Goal: Task Accomplishment & Management: Manage account settings

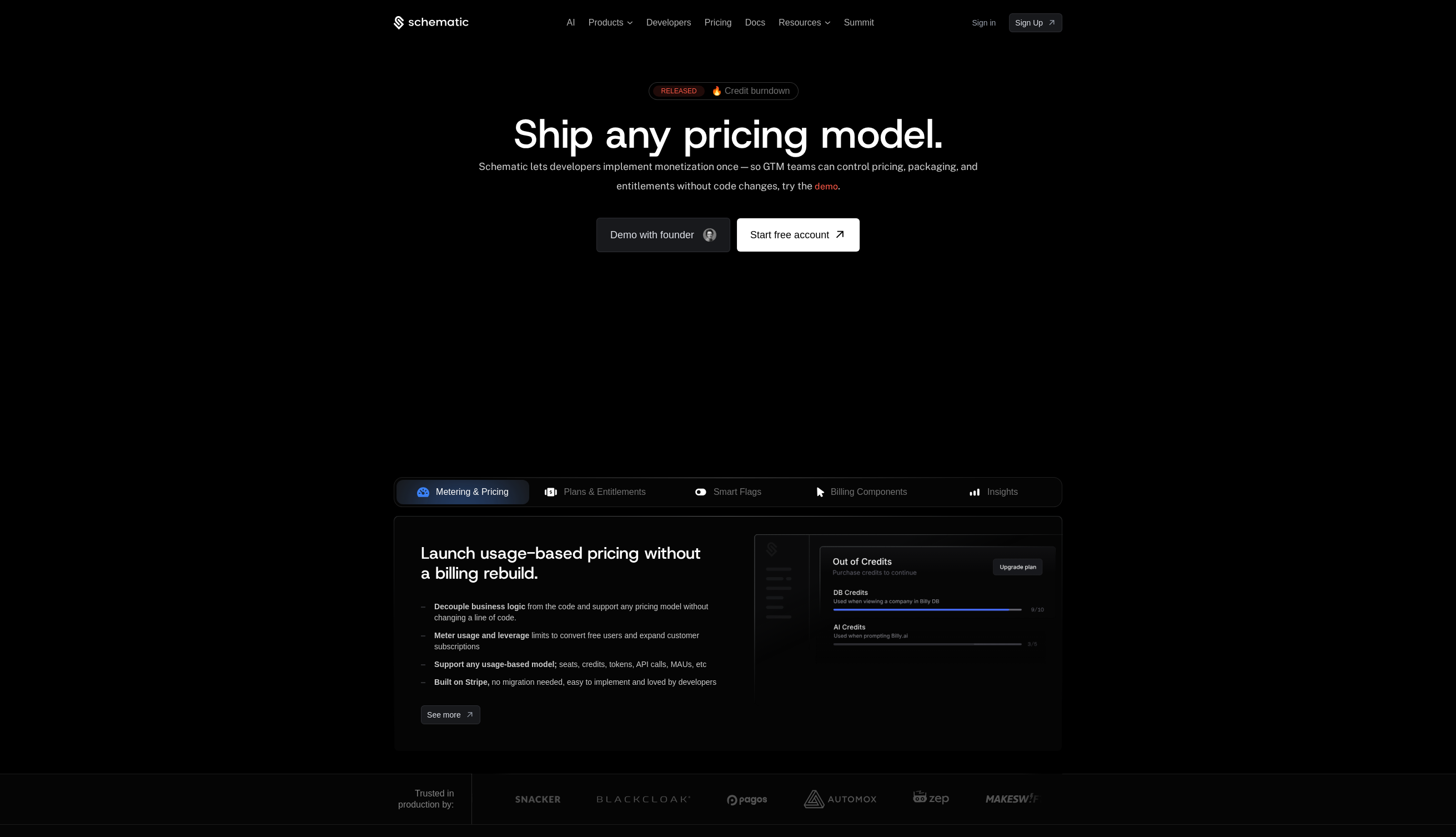
click at [994, 21] on link "Sign in" at bounding box center [984, 22] width 24 height 18
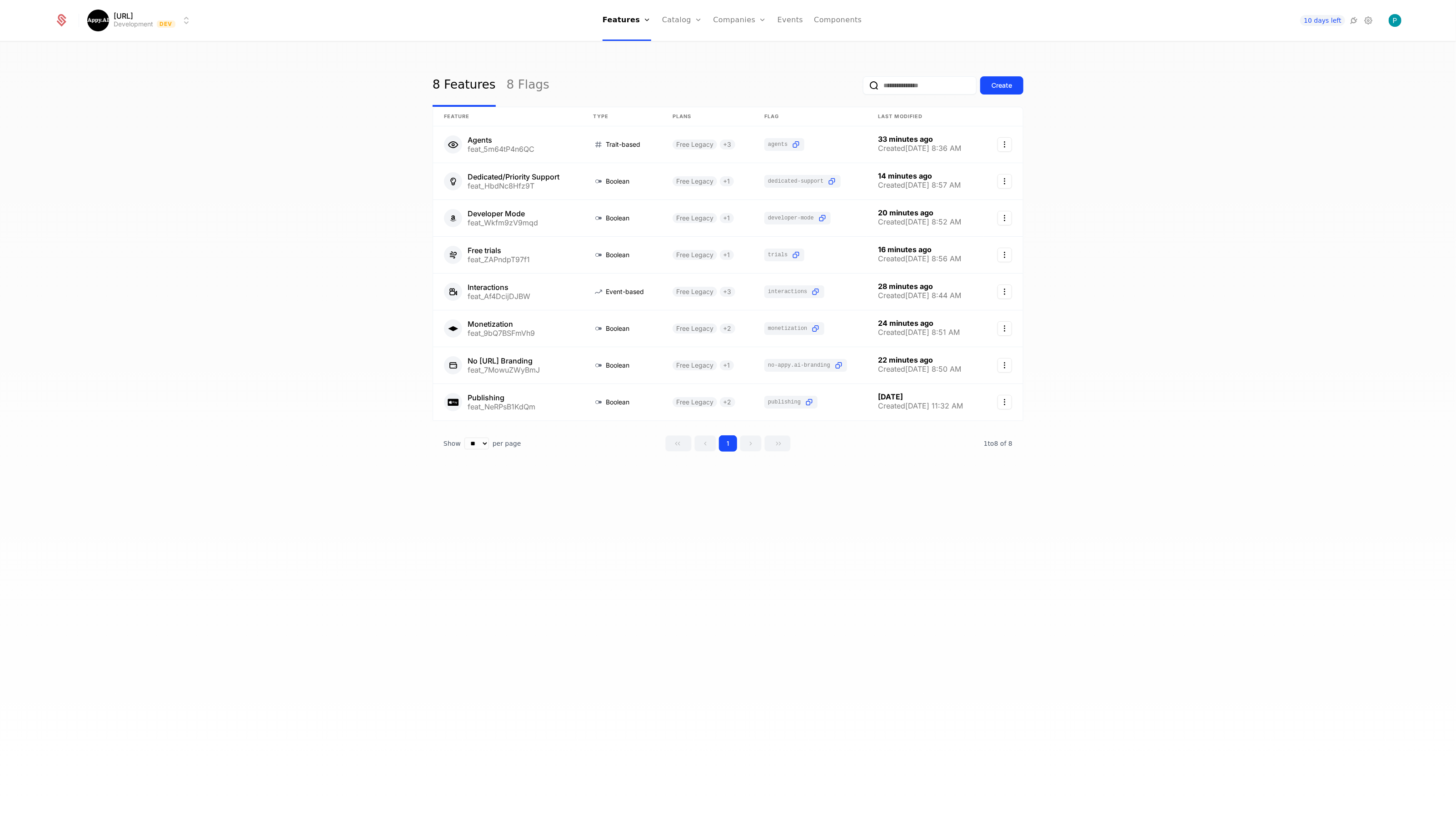
click at [732, 45] on link "Companies" at bounding box center [745, 45] width 42 height 8
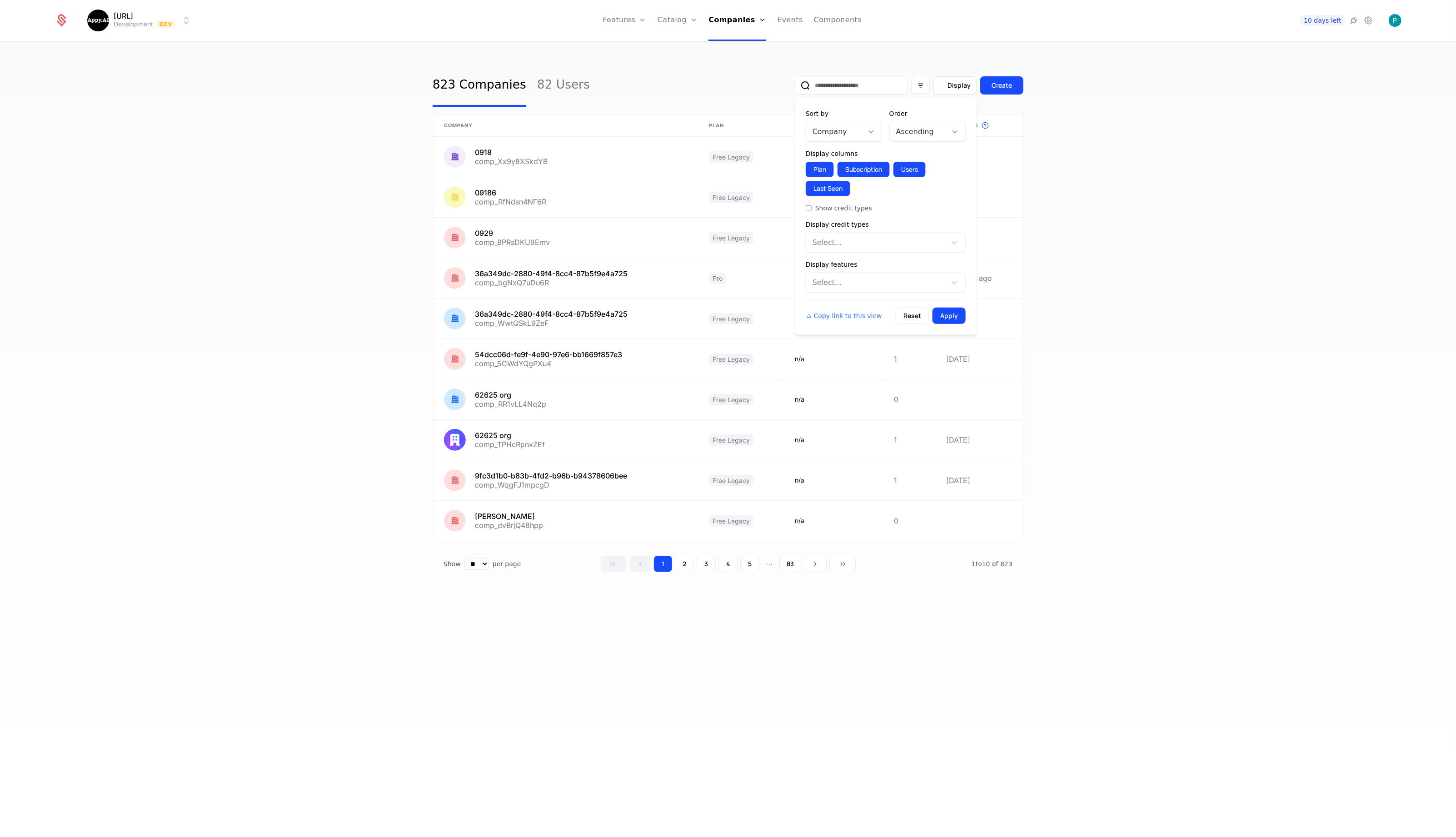
click at [940, 85] on icon "Display" at bounding box center [942, 85] width 8 height 8
click at [932, 132] on div at bounding box center [918, 131] width 44 height 13
click at [916, 167] on div "Descending" at bounding box center [928, 170] width 66 height 8
click at [949, 311] on button "Apply" at bounding box center [949, 316] width 33 height 16
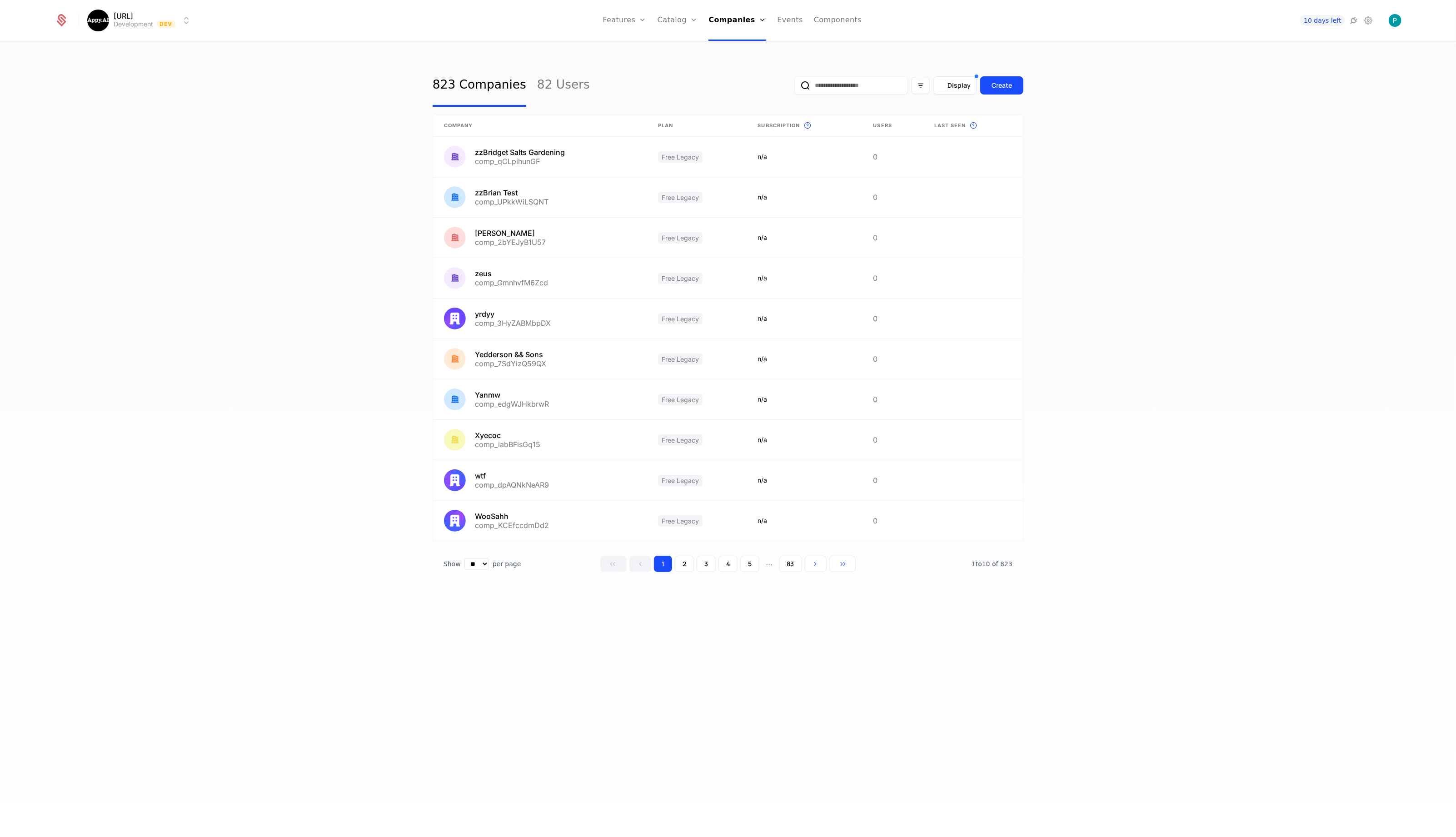
click at [956, 89] on span "Display" at bounding box center [959, 85] width 23 height 9
click at [868, 132] on icon at bounding box center [871, 131] width 8 height 8
click at [838, 213] on div "Last Seen" at bounding box center [844, 217] width 66 height 8
click at [953, 315] on button "Apply" at bounding box center [949, 316] width 33 height 16
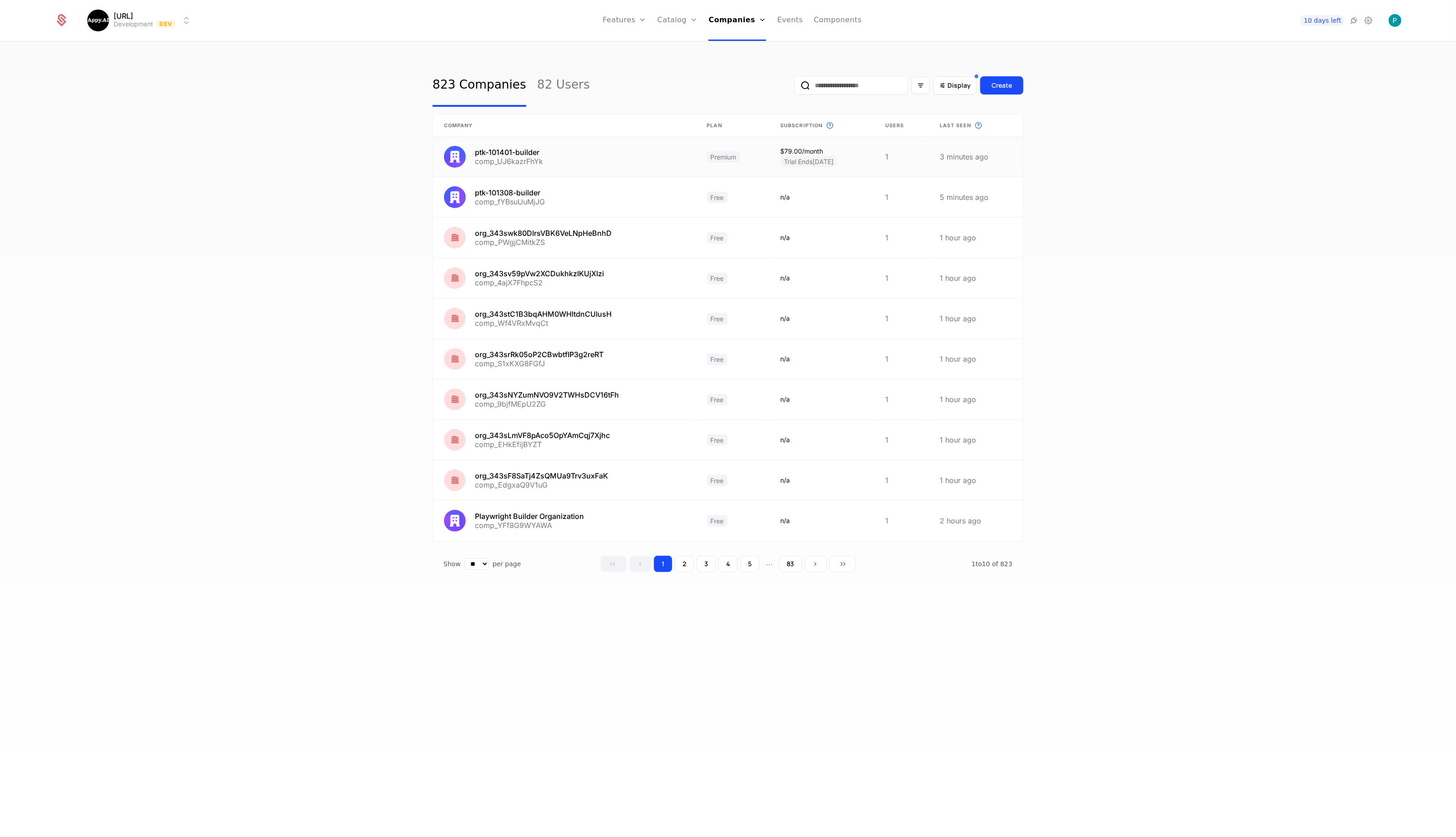
click at [576, 157] on link at bounding box center [564, 156] width 263 height 40
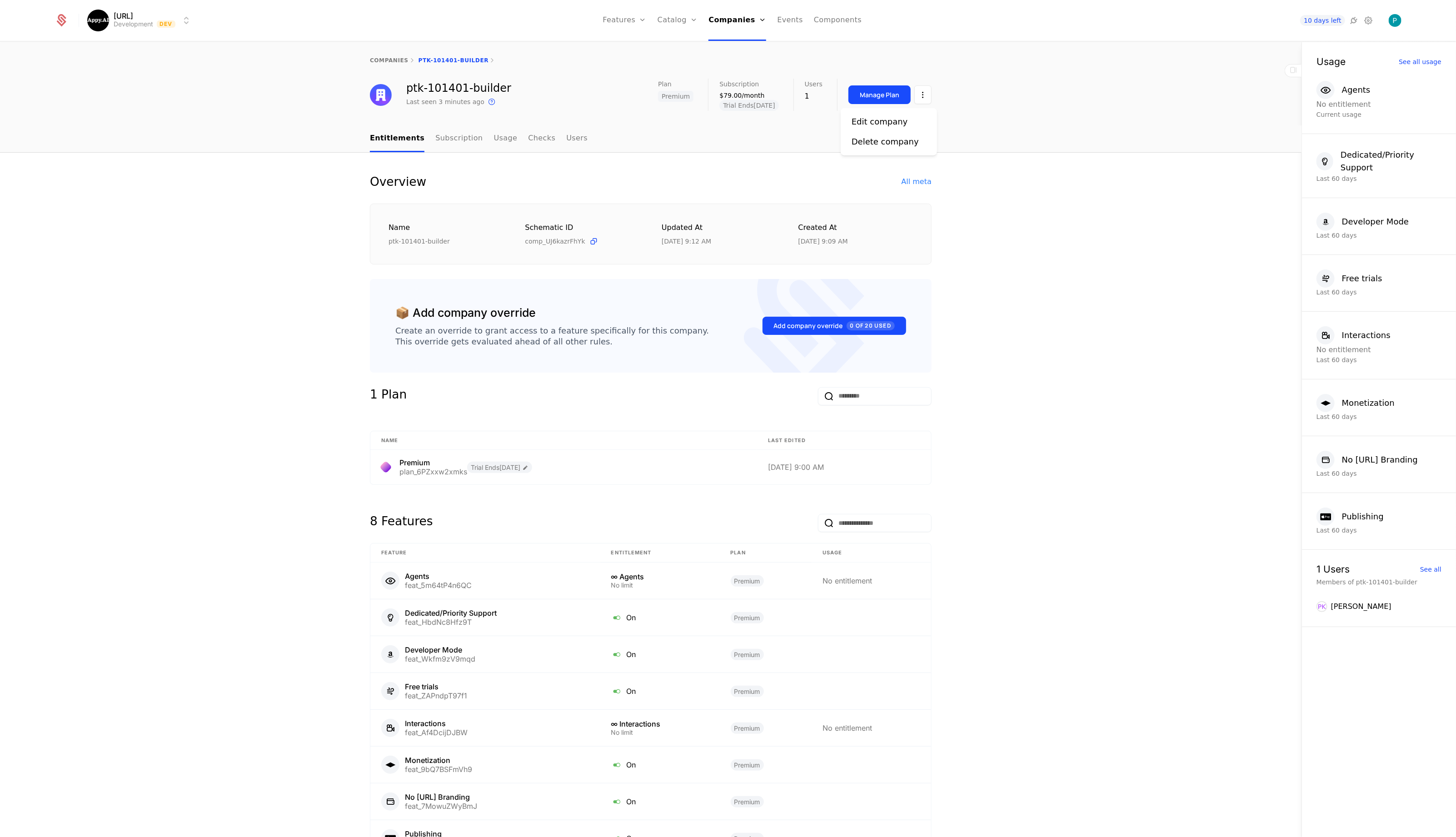
click at [928, 98] on html "Appy.AI Development Dev Features Features Flags Catalog Plans Add Ons Credits C…" at bounding box center [728, 418] width 1456 height 837
click at [894, 122] on div "Edit company" at bounding box center [880, 122] width 56 height 13
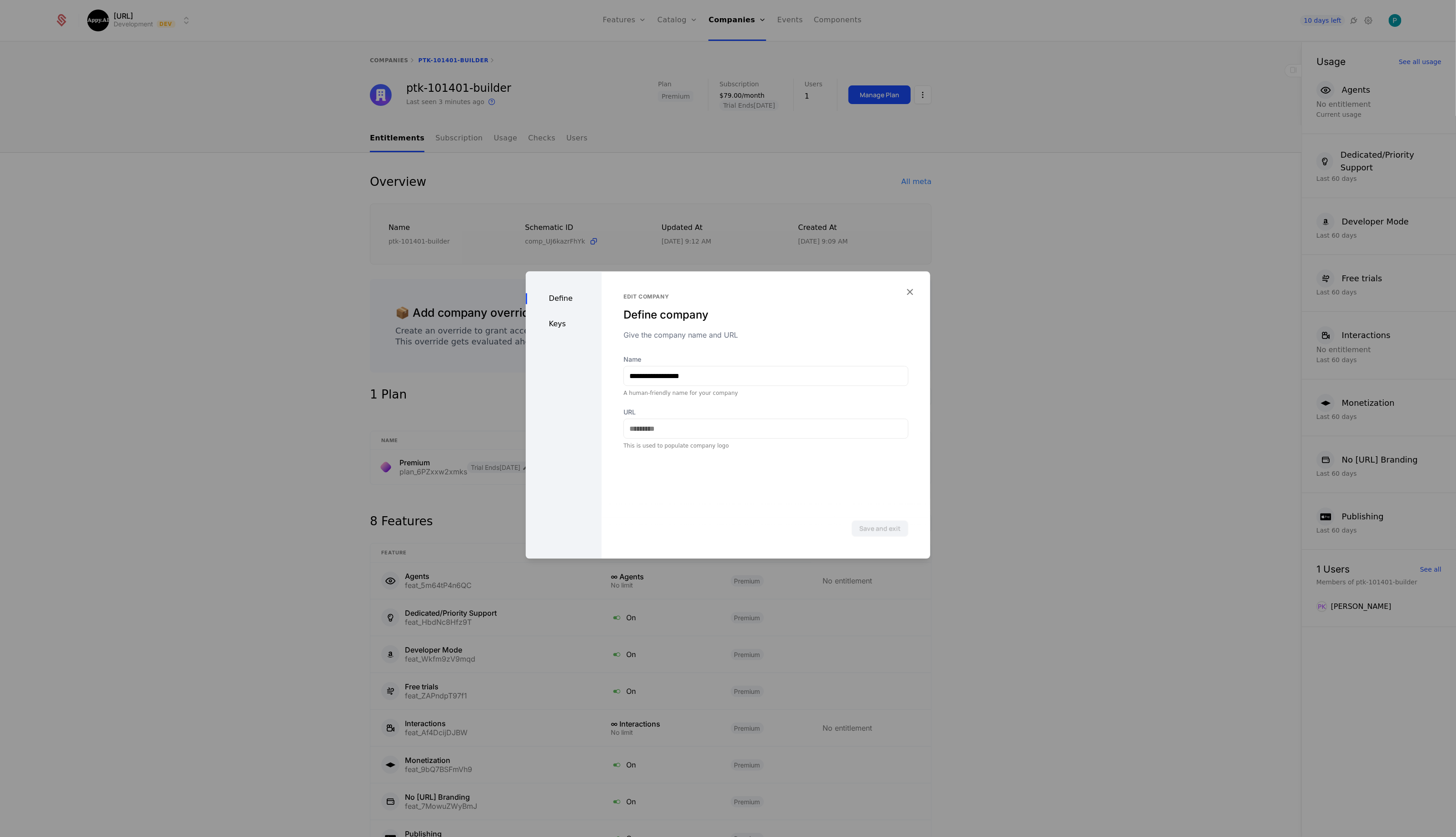
click at [565, 322] on div "Keys" at bounding box center [564, 323] width 76 height 11
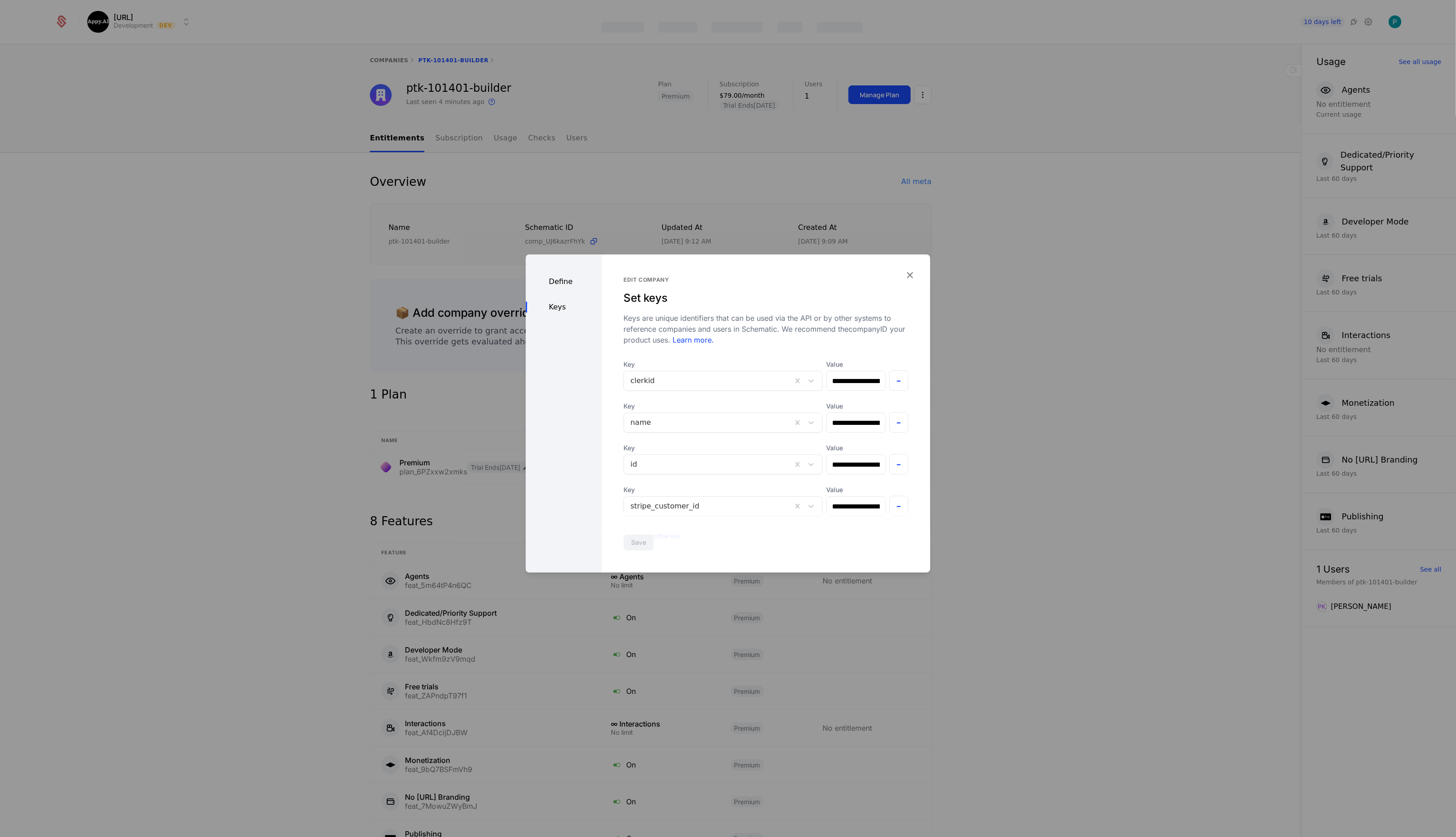
drag, startPoint x: 906, startPoint y: 277, endPoint x: 859, endPoint y: 229, distance: 67.2
click at [906, 277] on icon "button" at bounding box center [909, 275] width 12 height 12
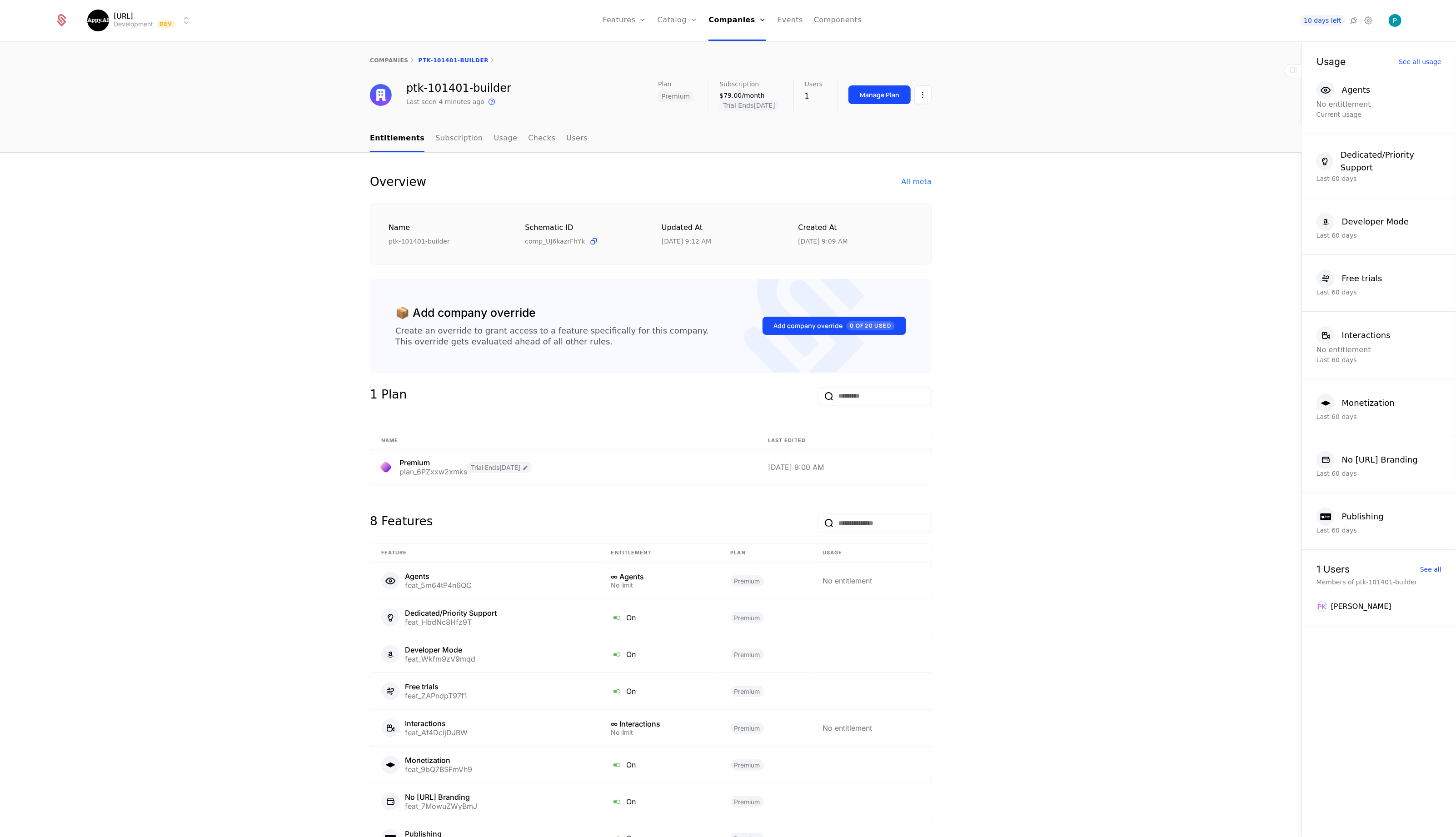
click at [676, 44] on link "Plans" at bounding box center [692, 45] width 47 height 8
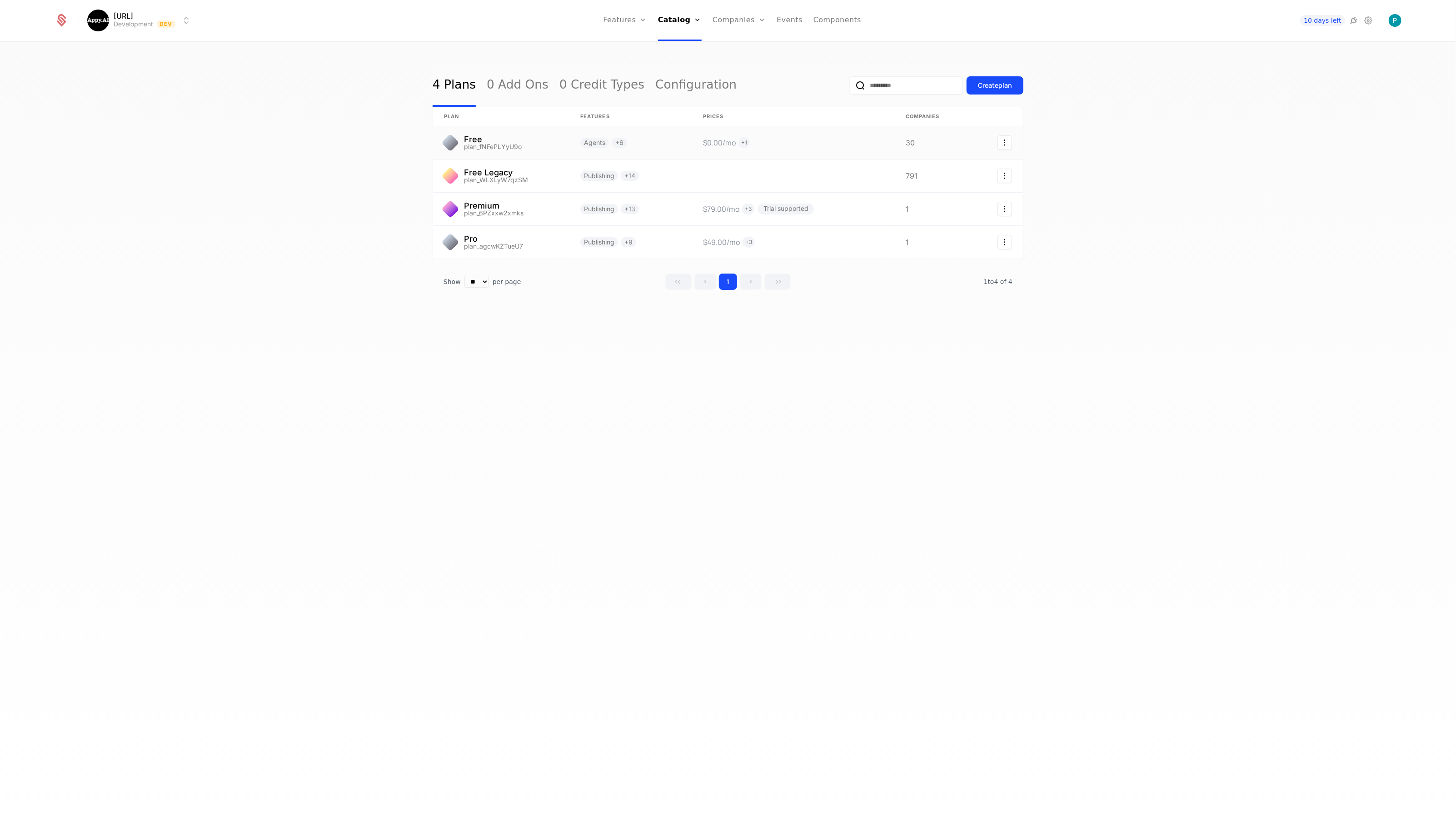
click at [767, 143] on link at bounding box center [793, 143] width 203 height 33
click at [532, 176] on link at bounding box center [501, 176] width 136 height 33
click at [630, 20] on link "Features" at bounding box center [624, 20] width 44 height 41
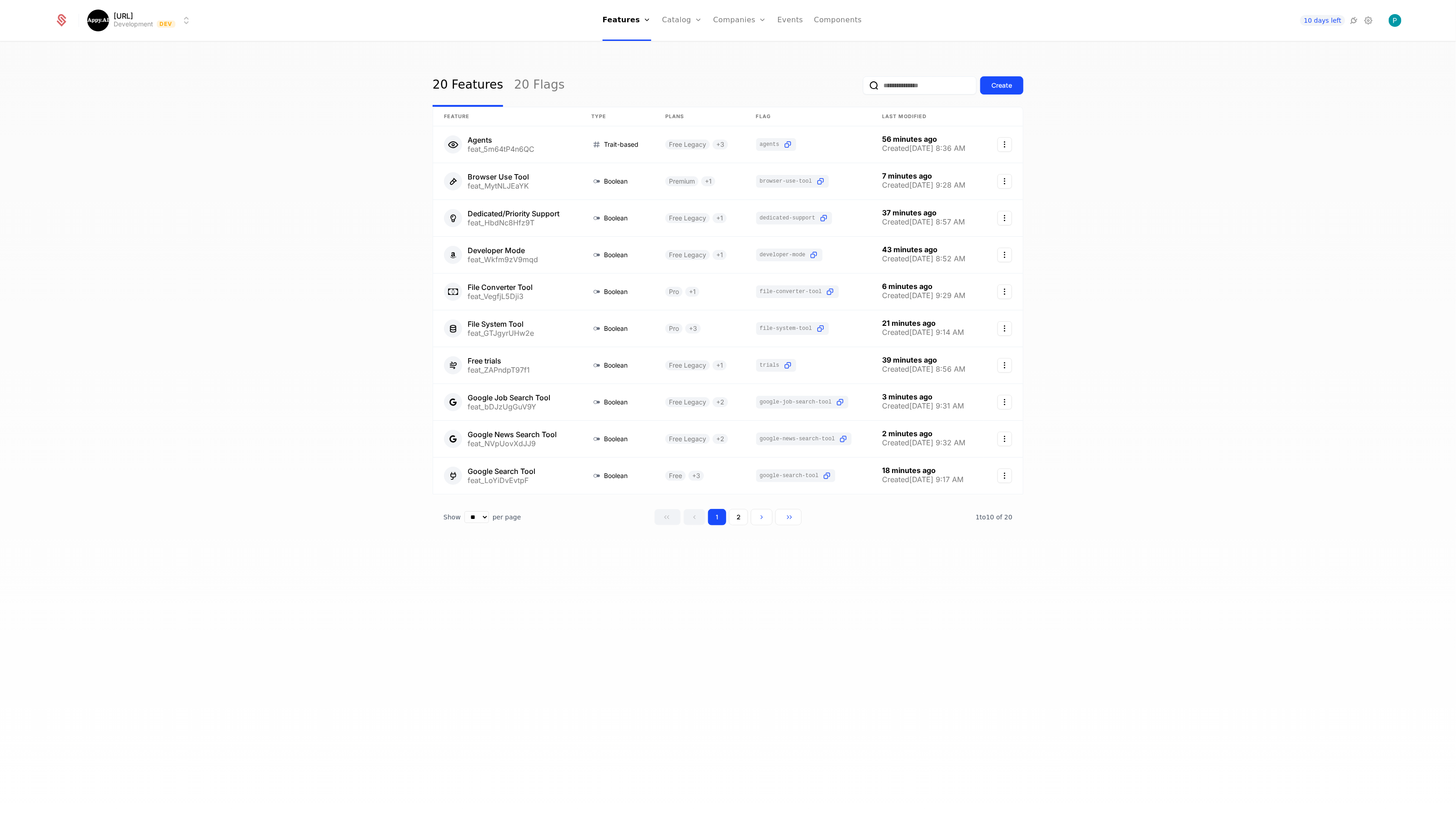
click at [727, 517] on div "1 2" at bounding box center [728, 517] width 147 height 16
click at [739, 517] on button "2" at bounding box center [739, 517] width 19 height 16
click at [513, 289] on link at bounding box center [500, 292] width 136 height 37
click at [717, 517] on button "1" at bounding box center [717, 517] width 18 height 16
click at [493, 140] on link at bounding box center [506, 145] width 147 height 37
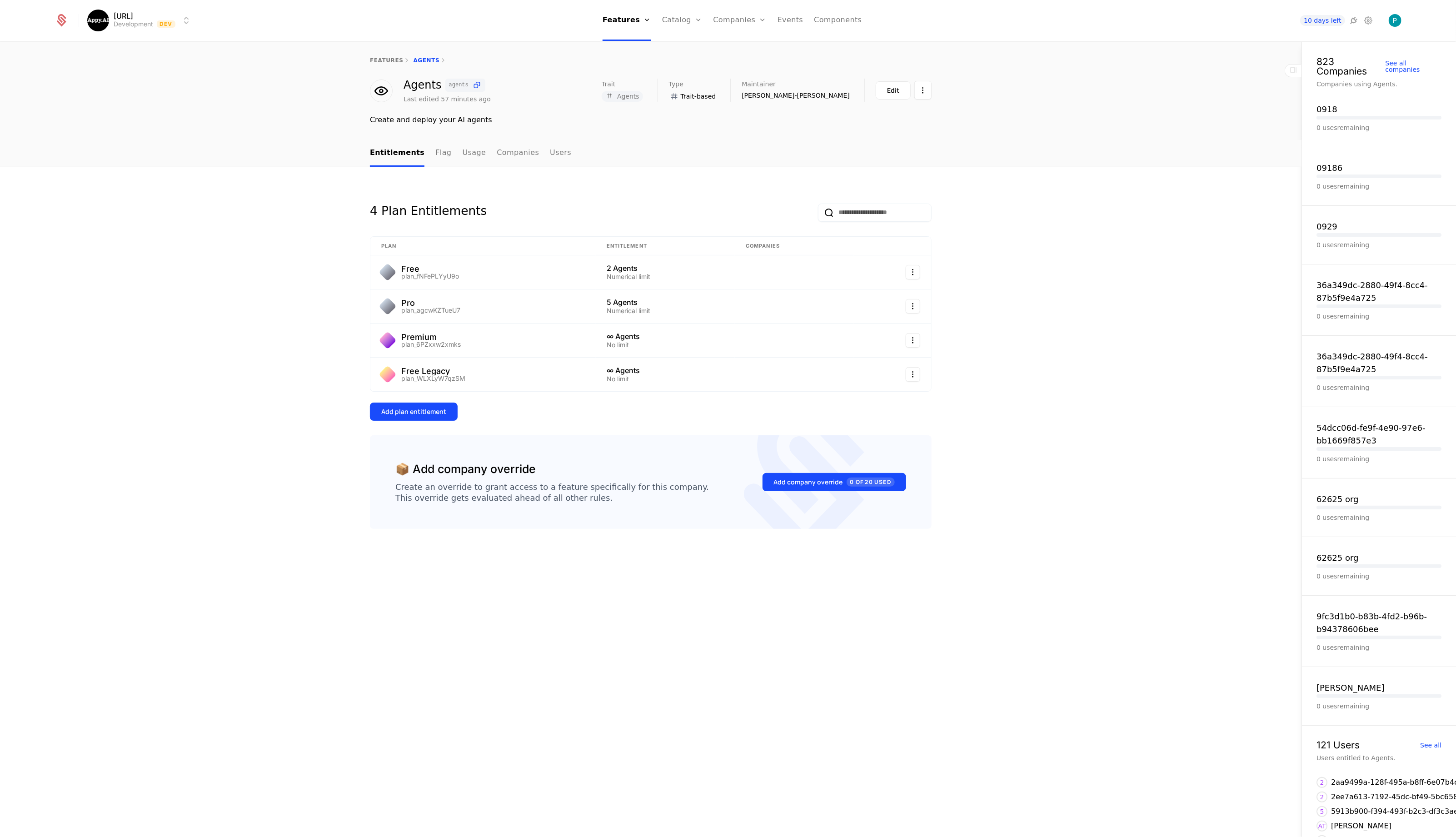
click at [888, 95] on div "Edit" at bounding box center [893, 90] width 12 height 9
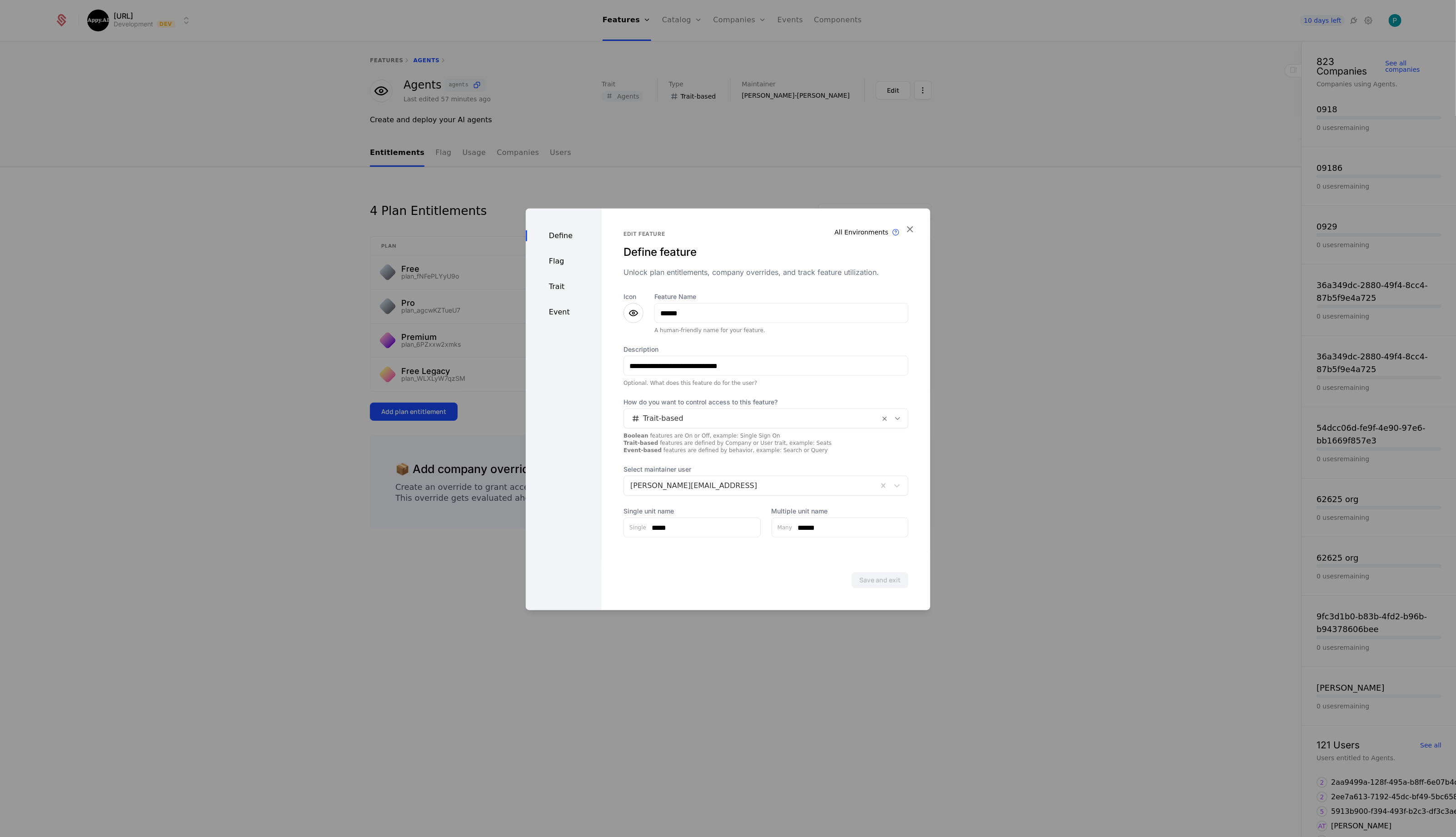
click at [556, 266] on div "Flag" at bounding box center [564, 261] width 76 height 11
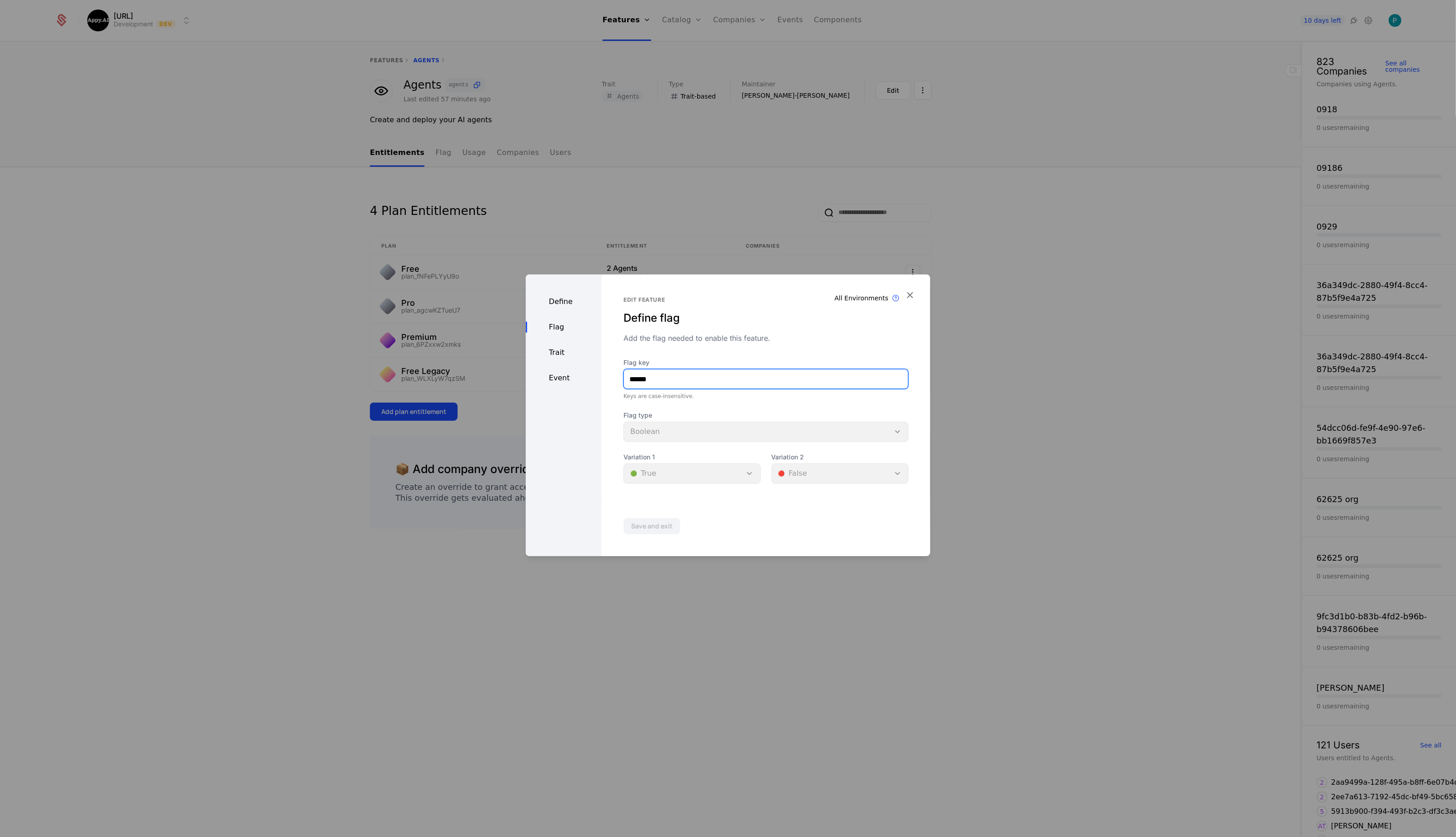
click at [672, 381] on input "******" at bounding box center [765, 379] width 284 height 19
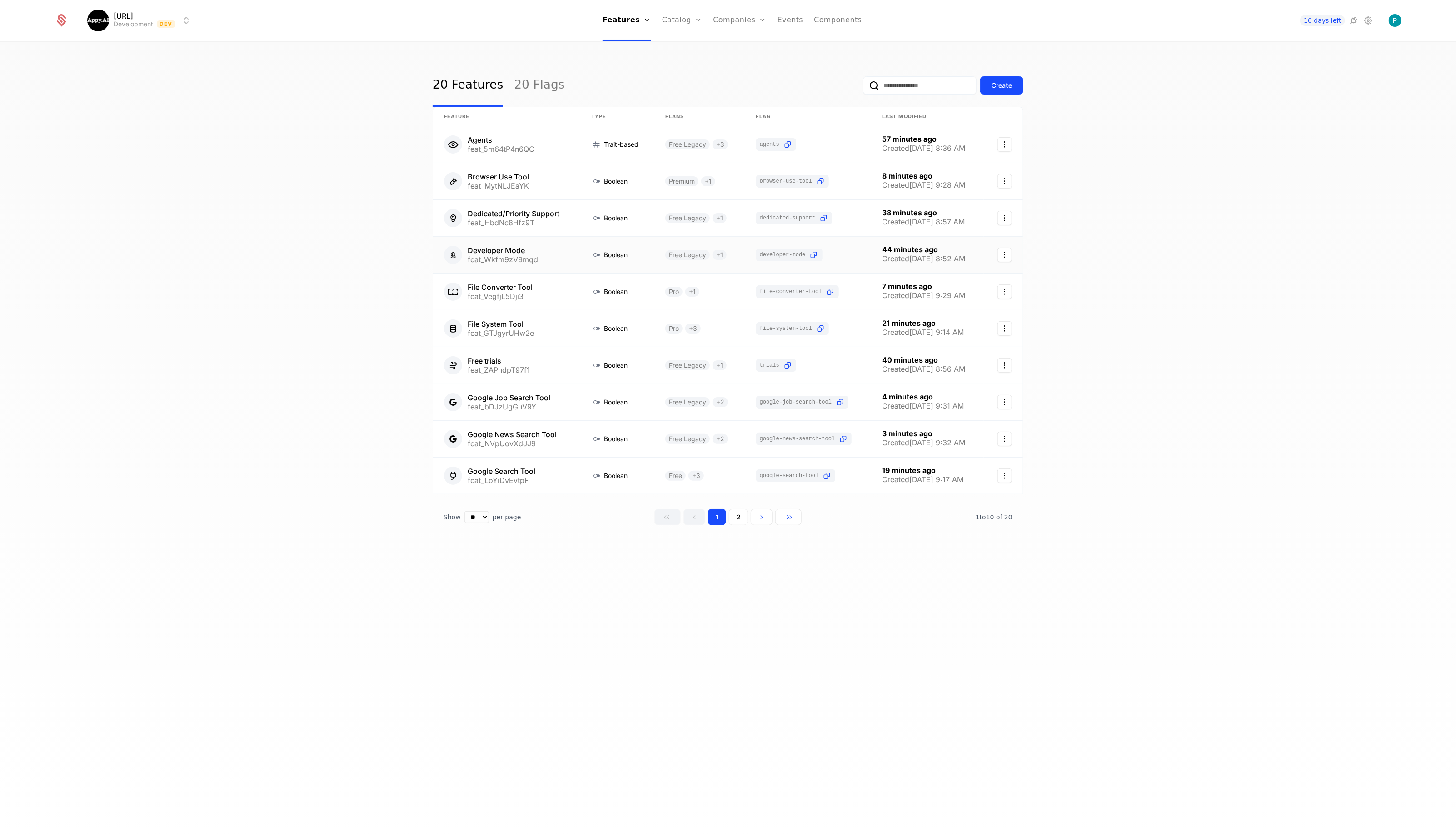
click at [772, 255] on link at bounding box center [808, 255] width 126 height 37
click at [794, 401] on link at bounding box center [808, 402] width 126 height 37
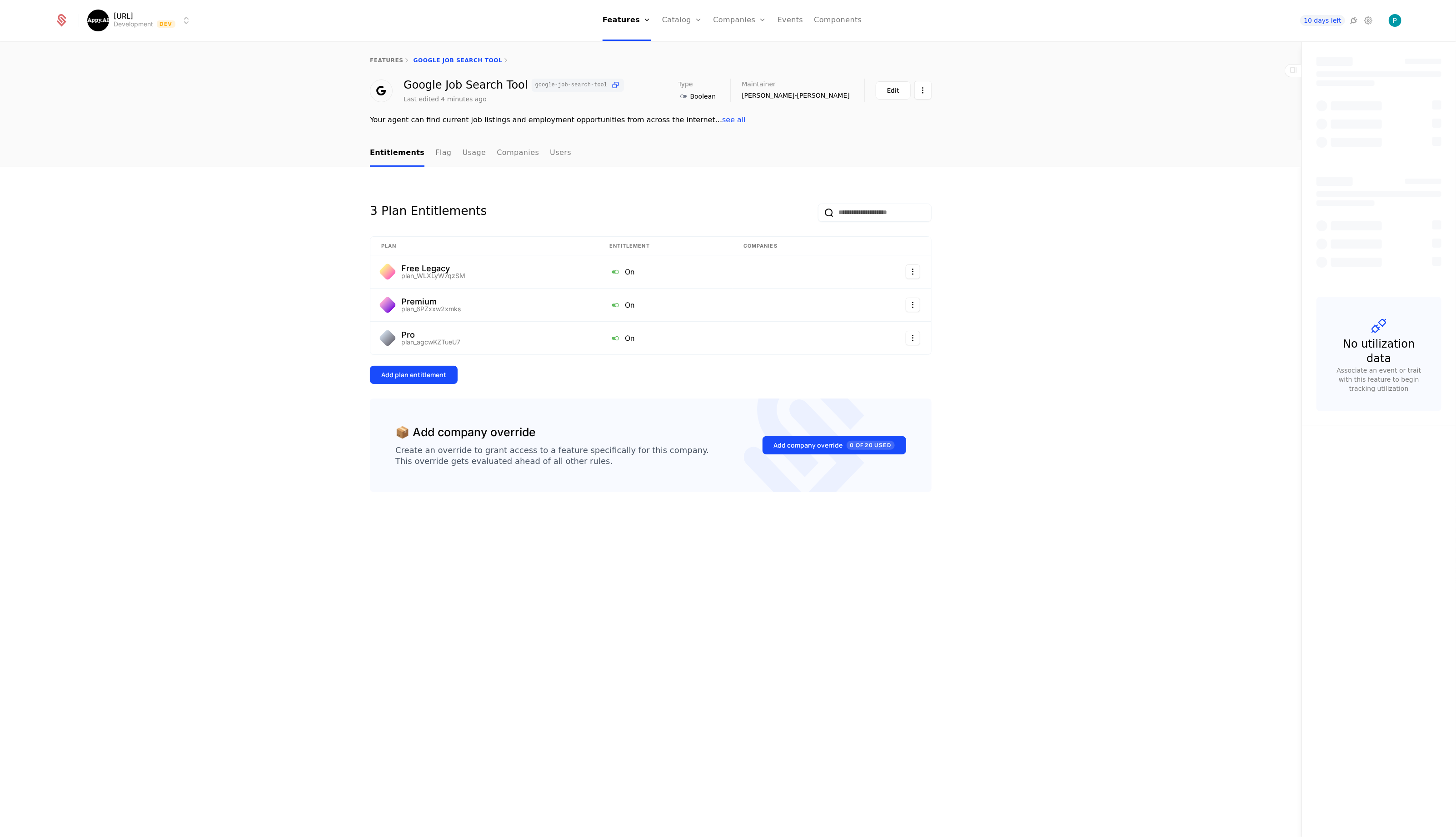
click at [902, 93] on button "Edit" at bounding box center [893, 90] width 35 height 18
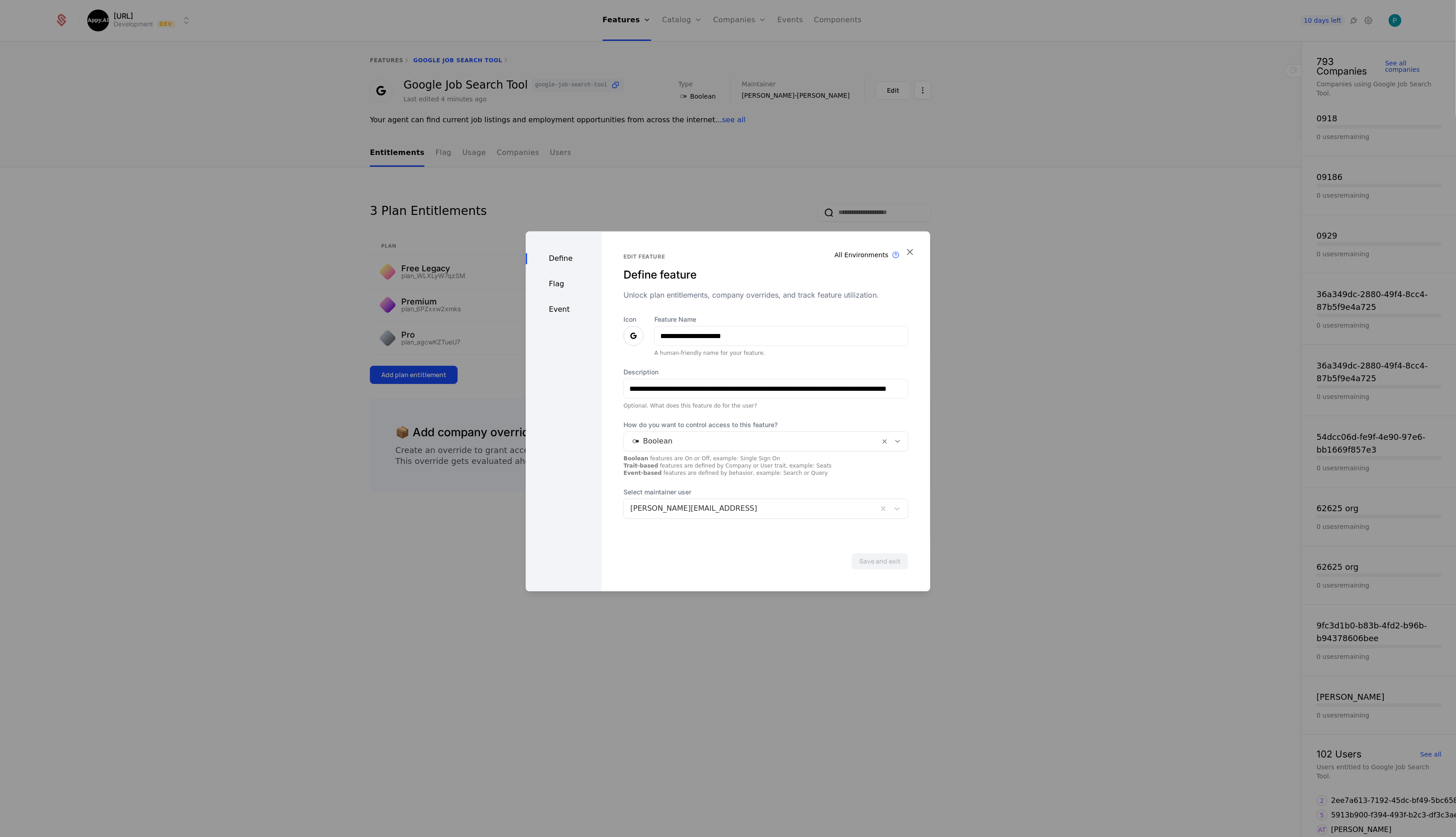
click at [562, 284] on div "Flag" at bounding box center [564, 284] width 76 height 11
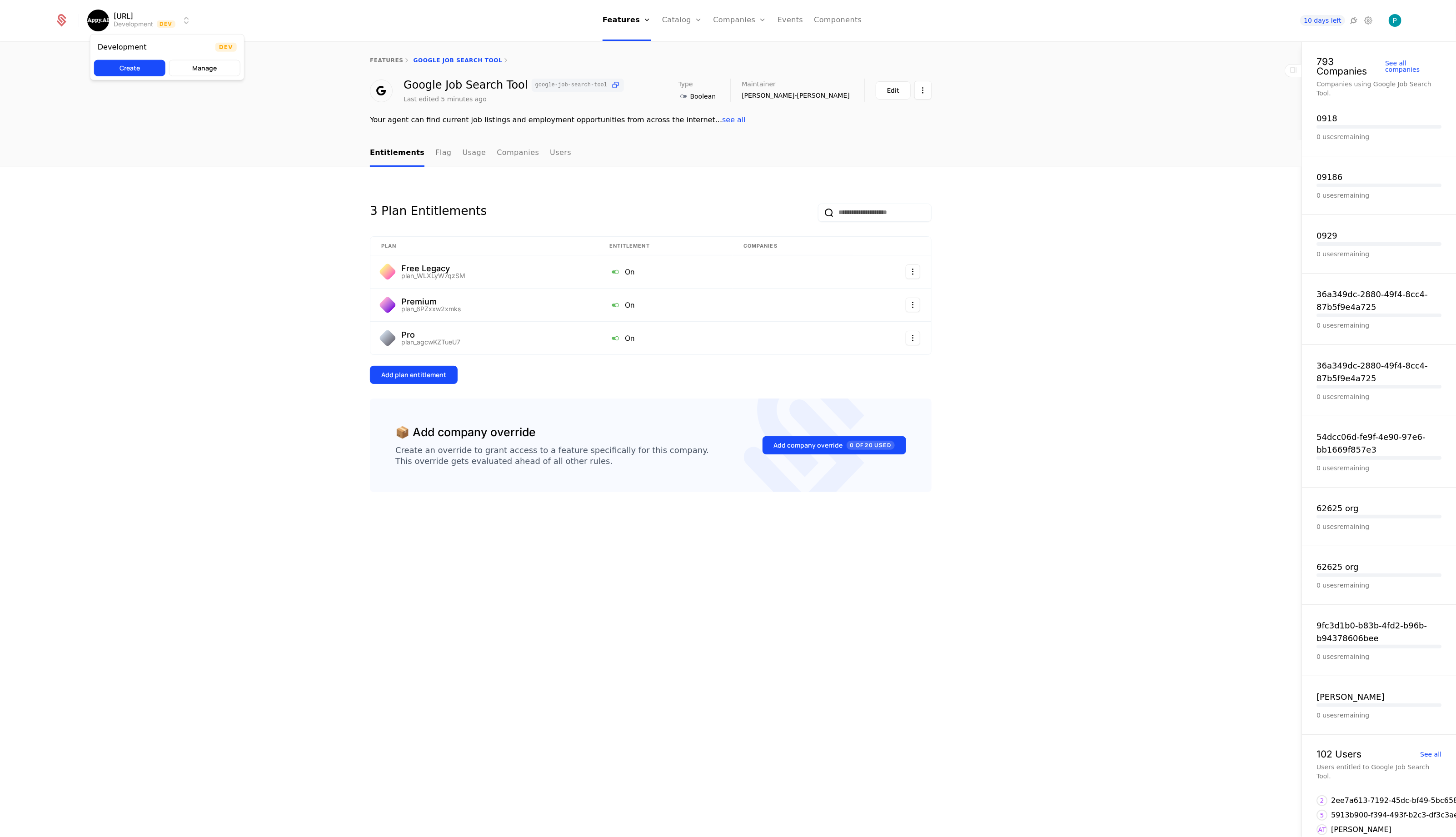
click at [94, 27] on html "Appy.AI Development Dev Features Features Flags Catalog Plans Add Ons Credits C…" at bounding box center [728, 418] width 1456 height 837
click at [202, 66] on button "Manage" at bounding box center [205, 68] width 71 height 16
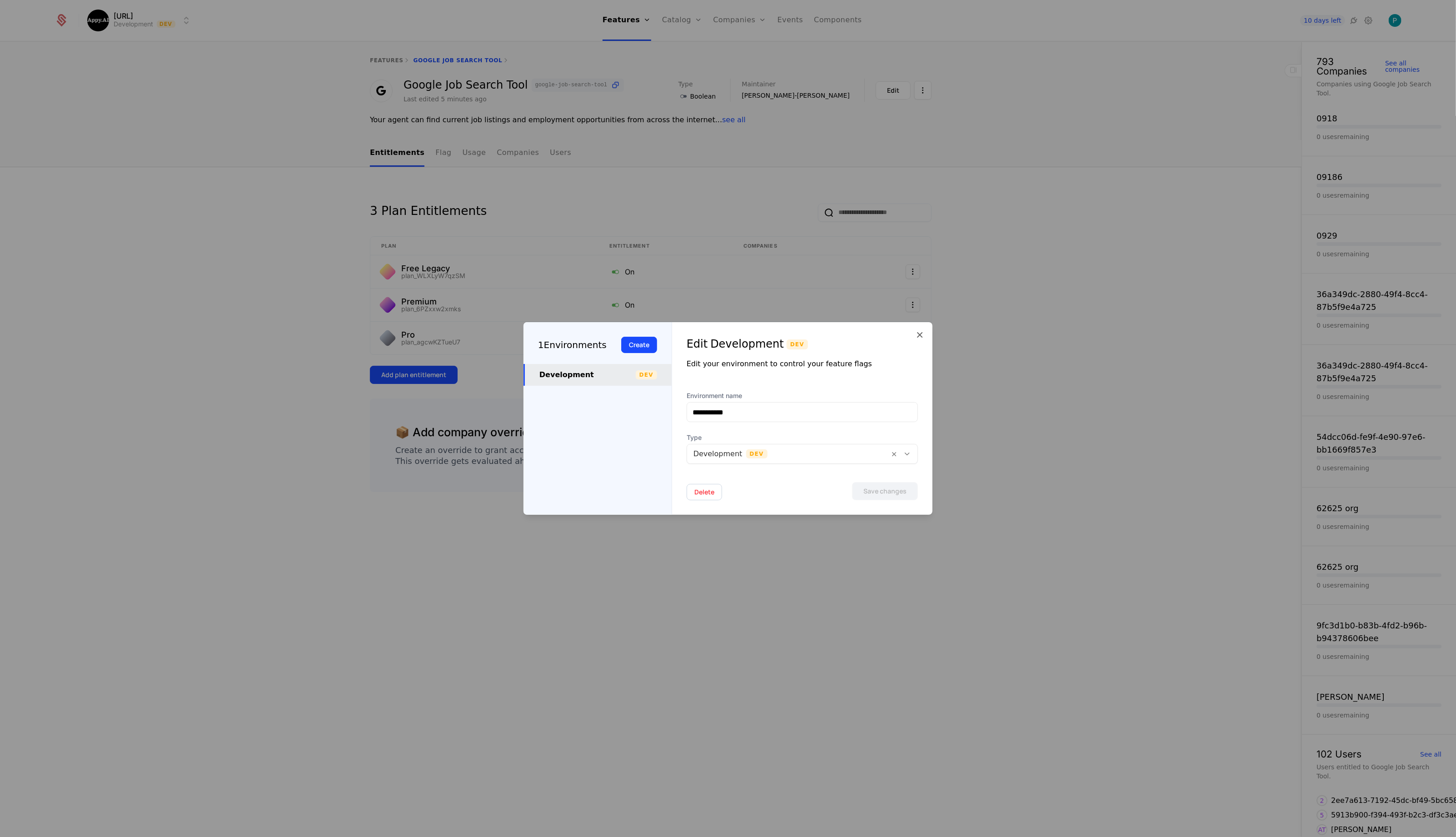
click at [778, 457] on div at bounding box center [788, 454] width 190 height 13
click at [571, 348] on div "1 Environments" at bounding box center [572, 345] width 69 height 14
click at [571, 381] on div "Development Dev" at bounding box center [597, 375] width 148 height 22
click at [921, 335] on icon at bounding box center [919, 334] width 11 height 11
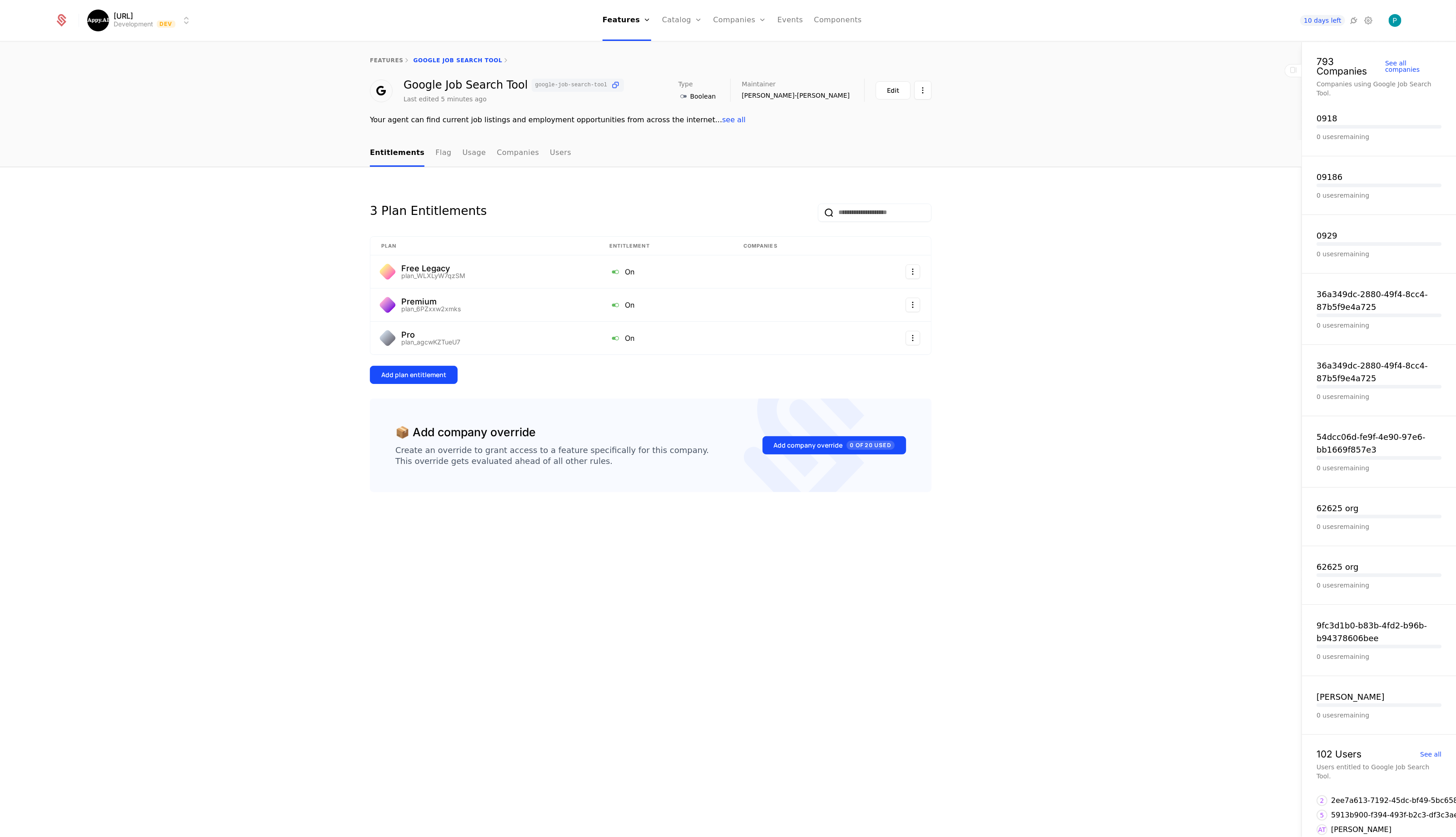
click at [743, 48] on link "Companies" at bounding box center [745, 45] width 42 height 8
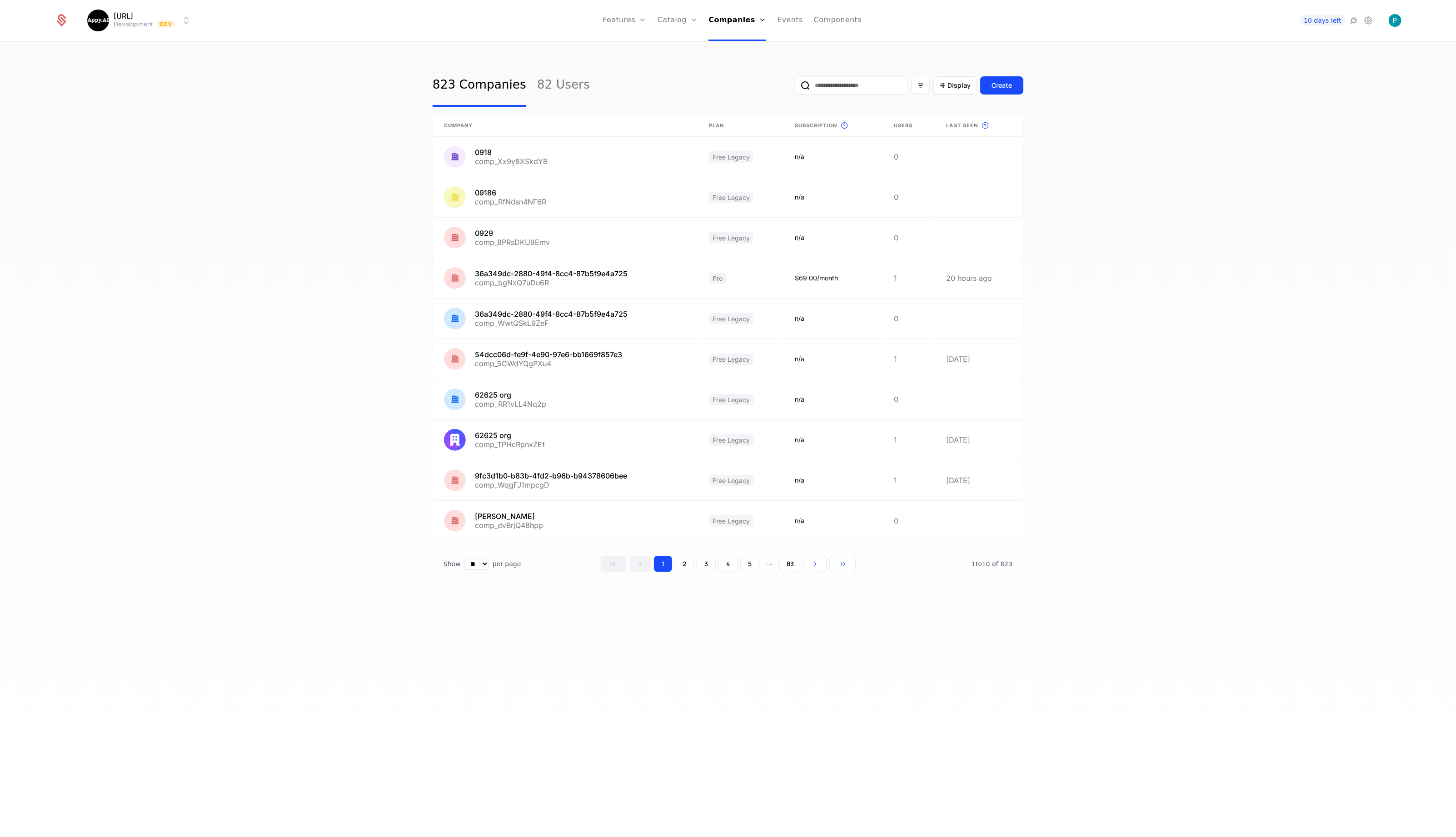
click at [631, 23] on link "Features" at bounding box center [624, 20] width 44 height 41
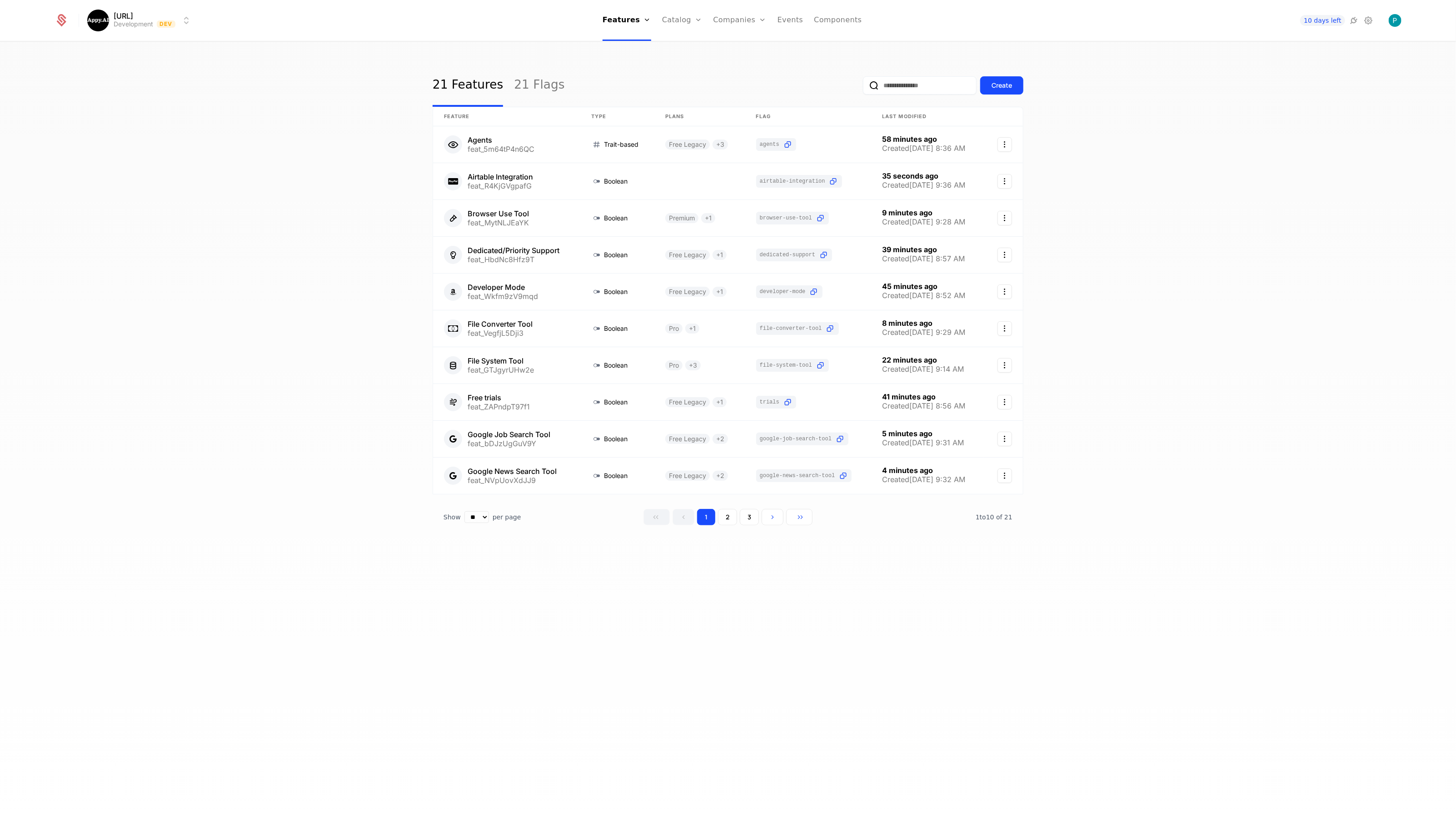
click at [672, 16] on link "Catalog" at bounding box center [682, 20] width 40 height 41
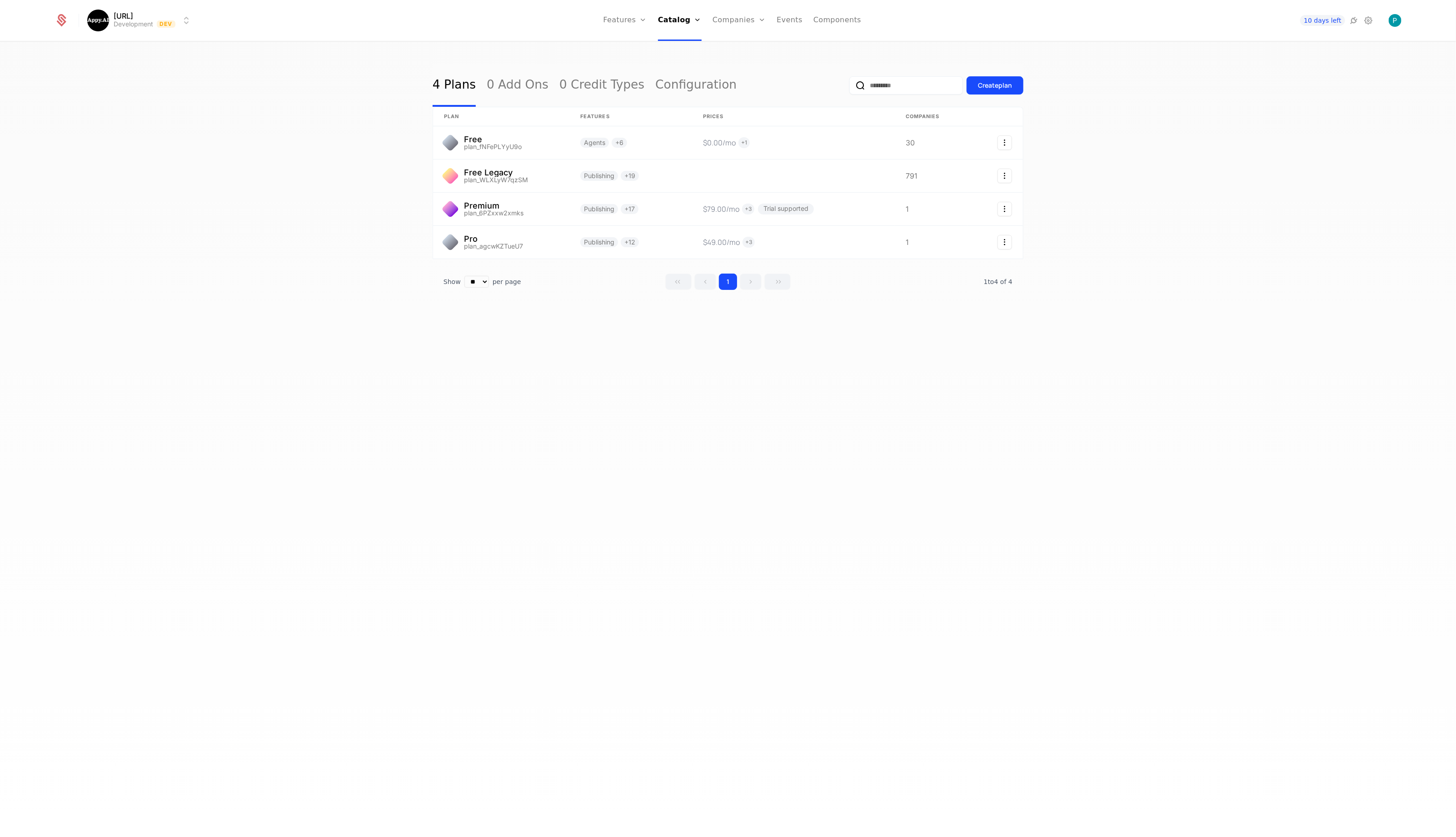
click at [692, 92] on link "Configuration" at bounding box center [693, 88] width 47 height 8
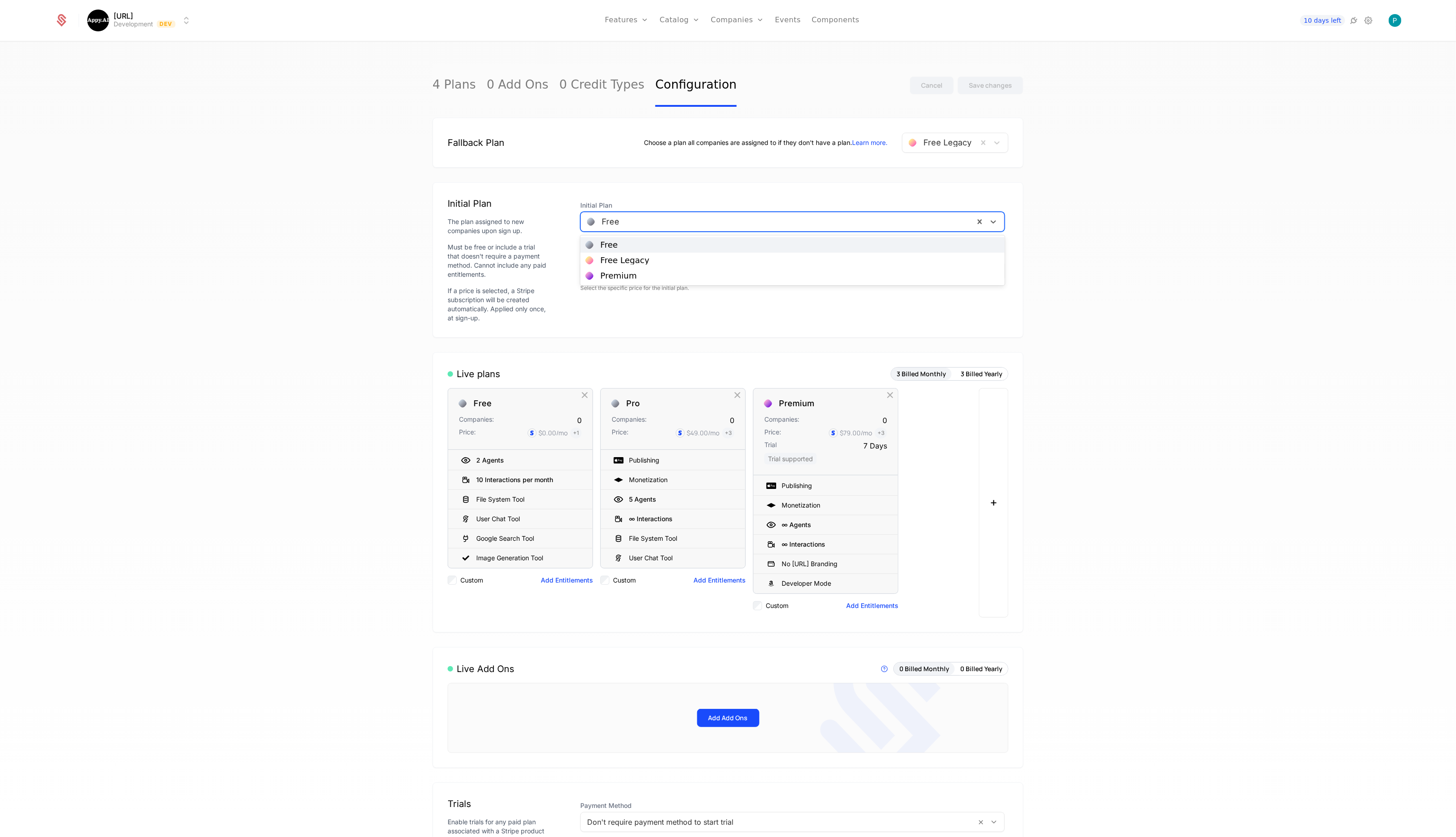
click at [732, 219] on div at bounding box center [777, 222] width 381 height 13
click at [281, 270] on div "4 Plans 0 Add Ons 0 Credit Types Configuration Cancel Save changes Fallback Pla…" at bounding box center [728, 442] width 1456 height 800
click at [517, 407] on div "Free Companies: 0 Price: $0.00 /mo + 1" at bounding box center [520, 419] width 145 height 61
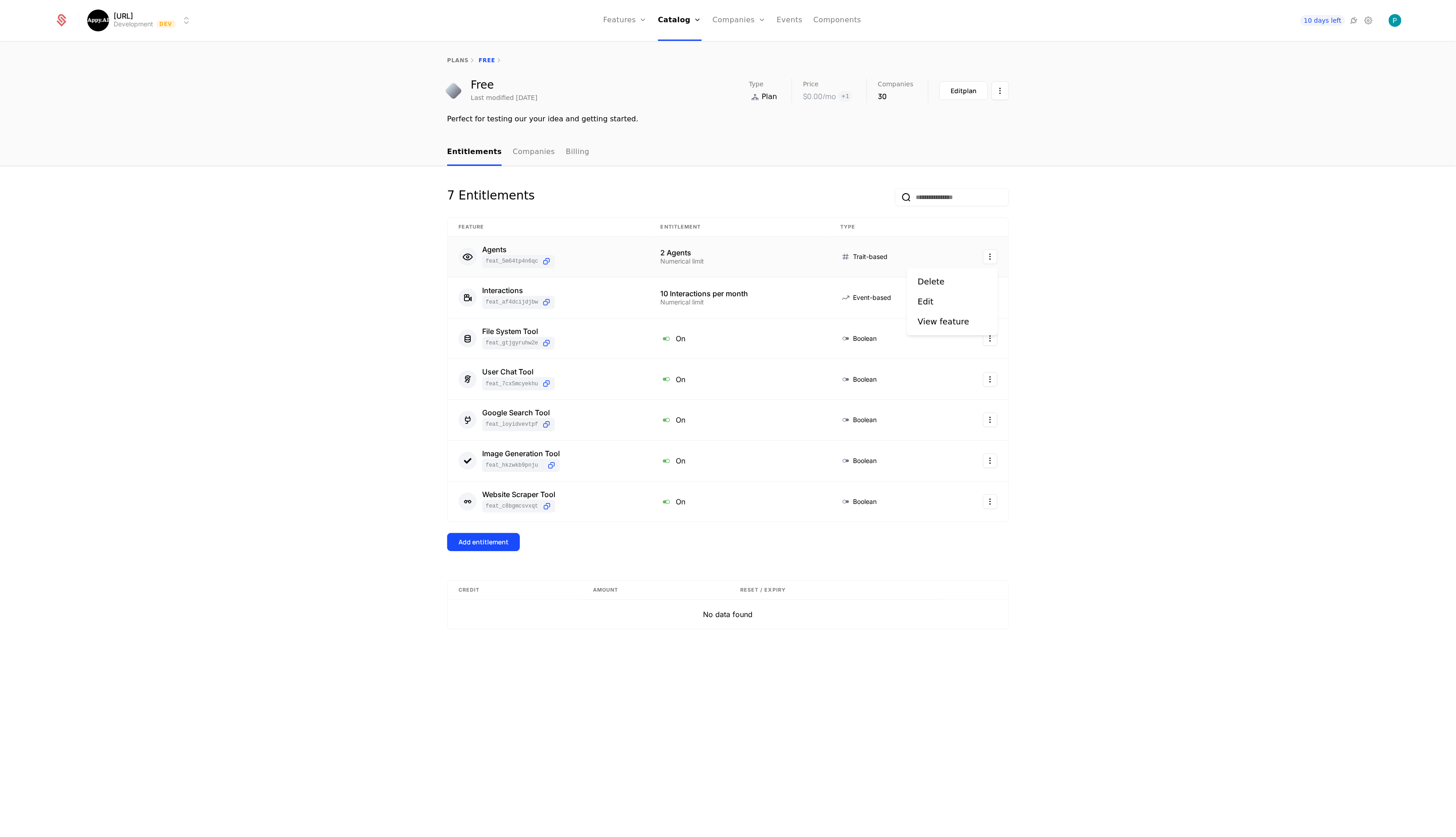
click at [988, 257] on html "Appy.AI Development Dev Features Features Flags Catalog Plans Add Ons Credits C…" at bounding box center [728, 418] width 1456 height 837
click at [943, 325] on div "View feature" at bounding box center [943, 322] width 51 height 13
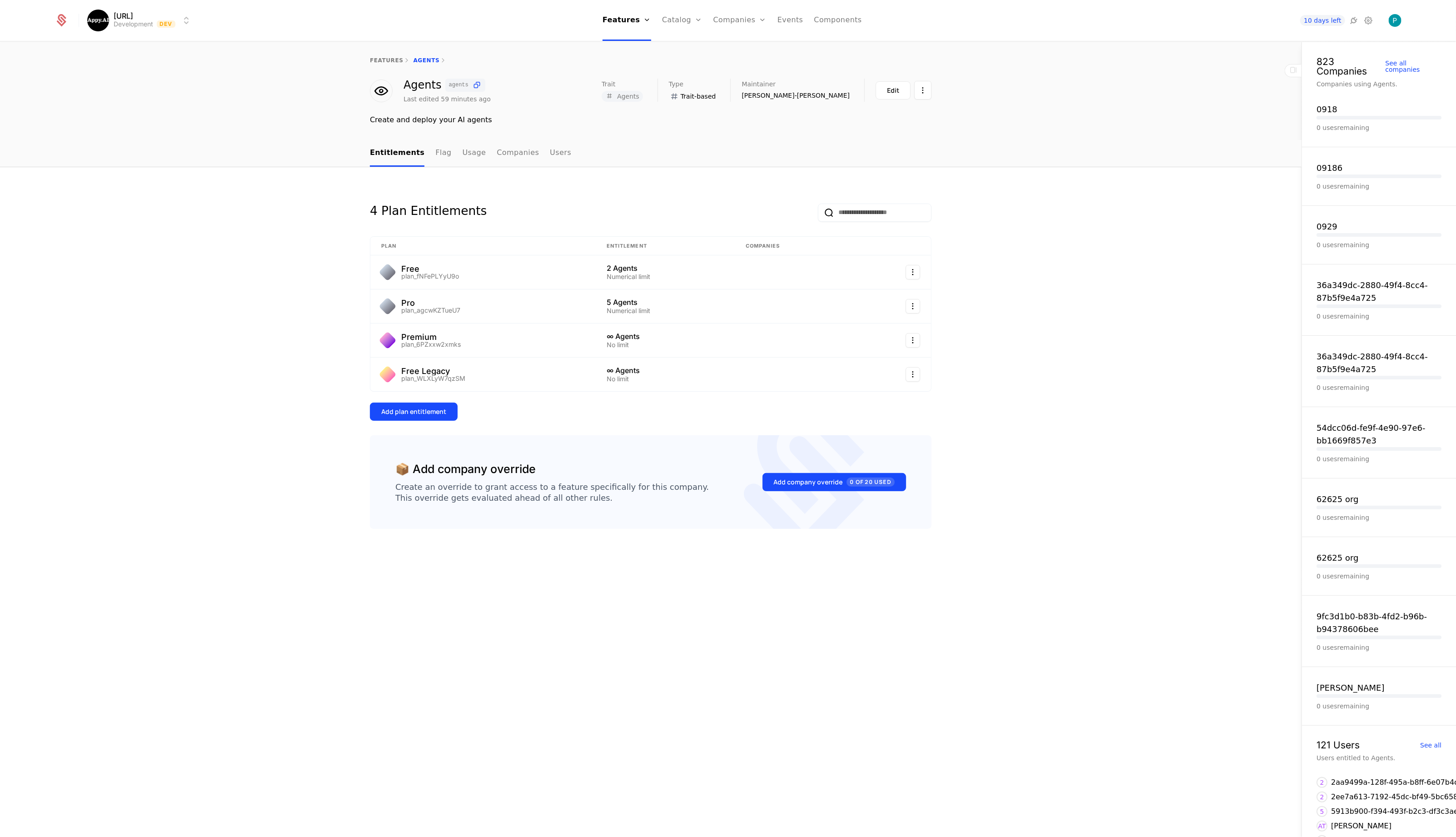
click at [435, 151] on link "Flag" at bounding box center [443, 153] width 16 height 27
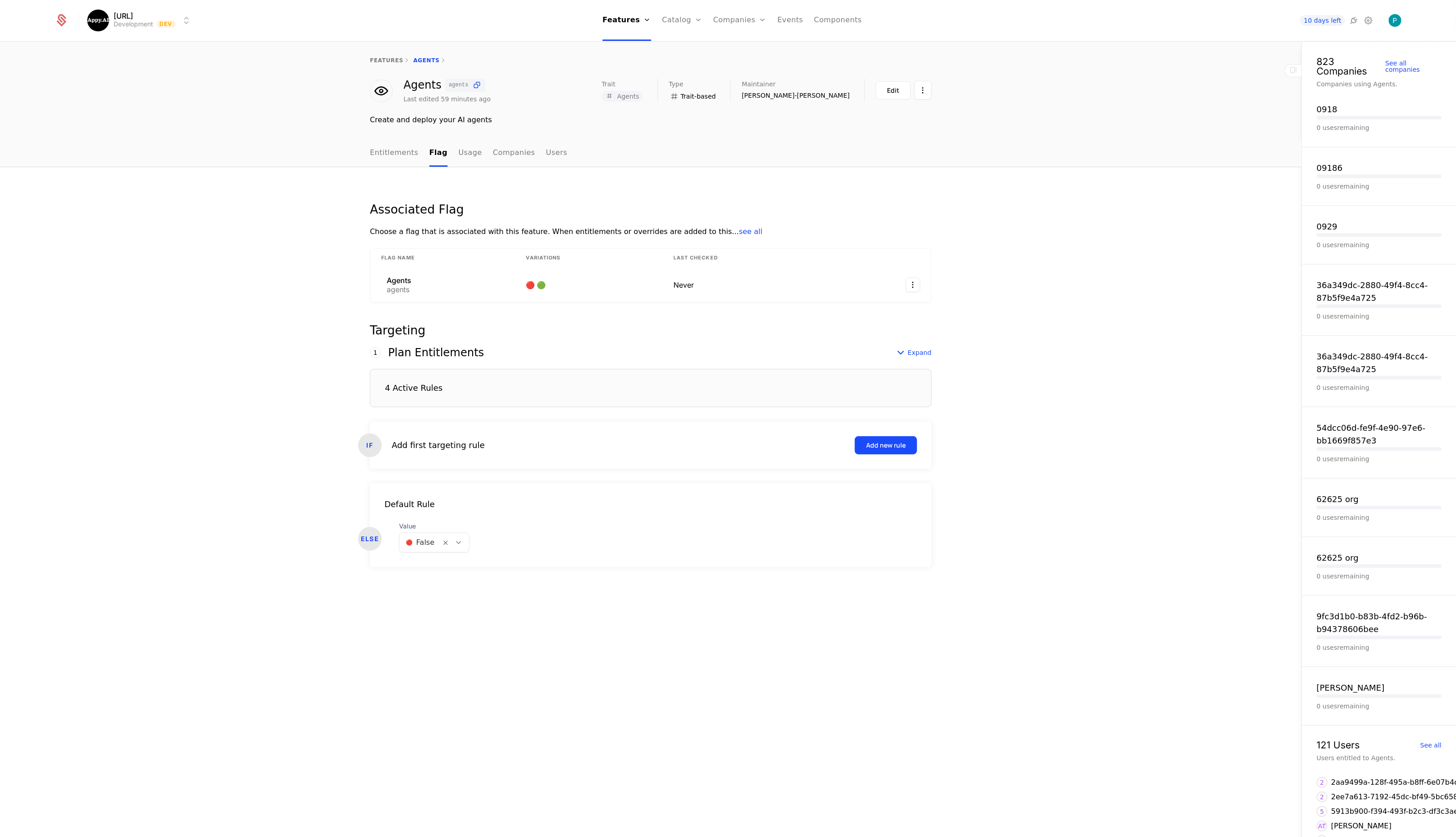
click at [618, 395] on div "4 Active Rules" at bounding box center [650, 388] width 562 height 38
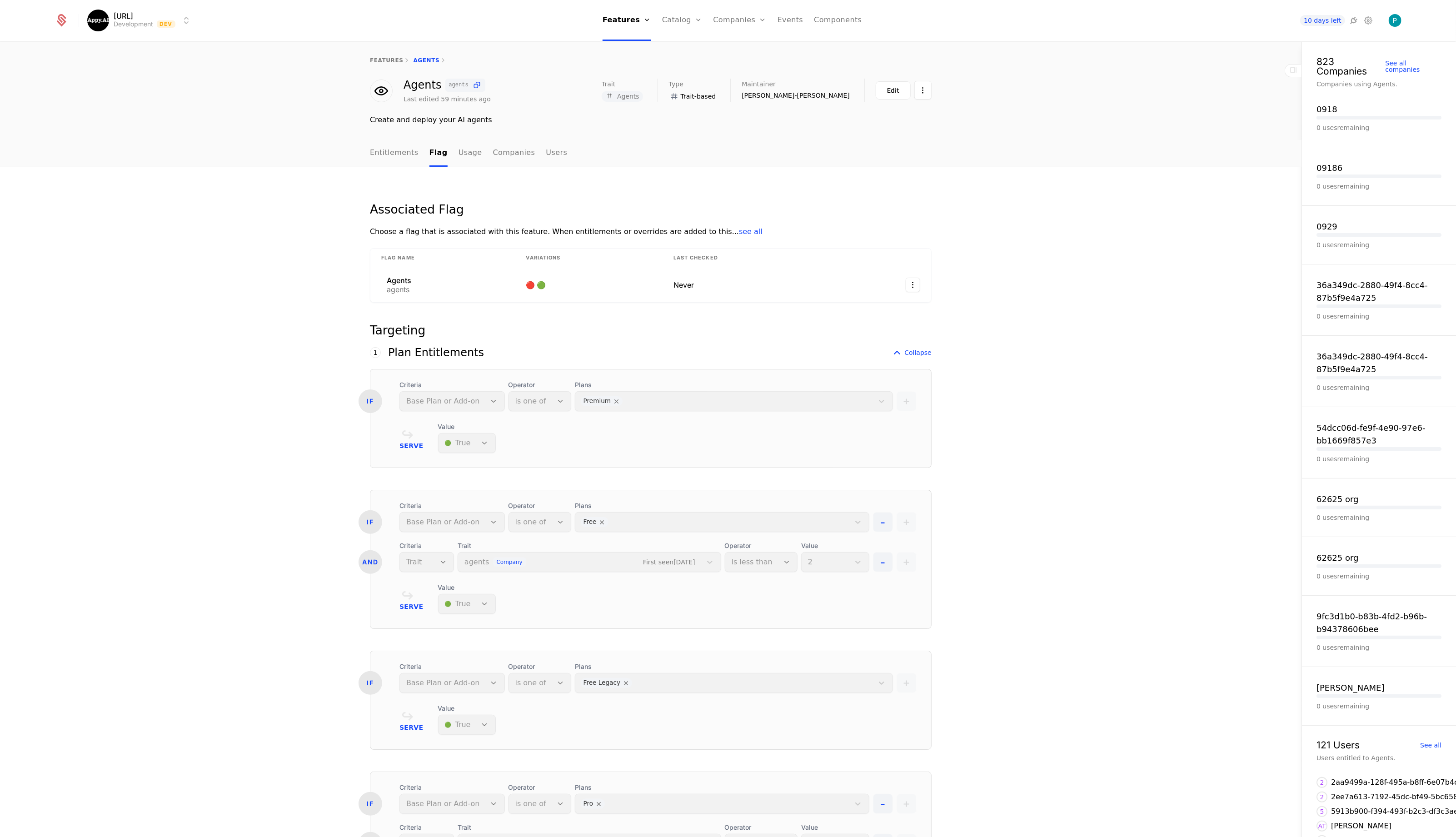
click at [389, 155] on link "Entitlements" at bounding box center [394, 153] width 49 height 27
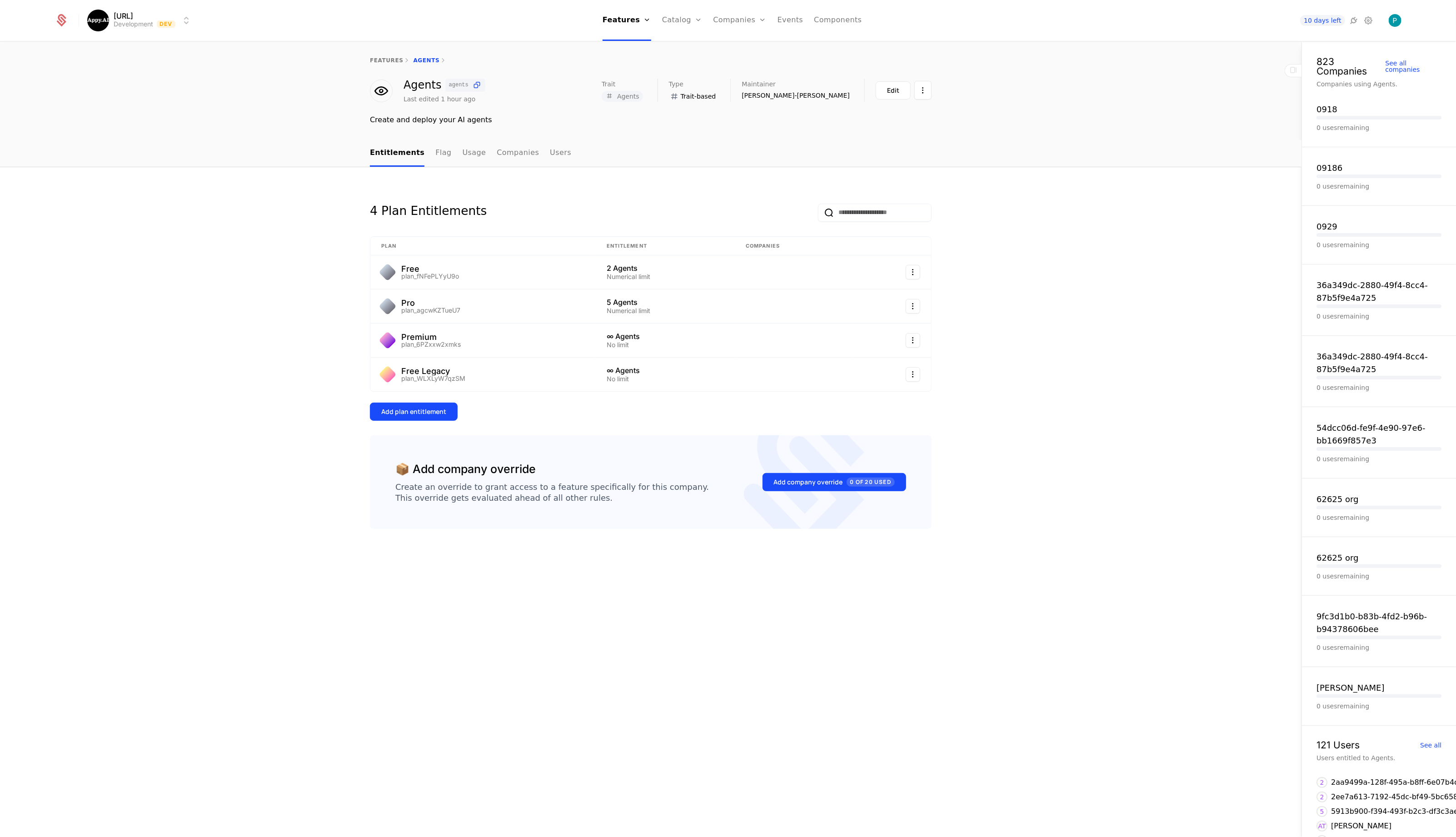
click at [44, 373] on div "4 Plan Entitlements Plan Entitlement Companies Free plan_fNFePLYyU9o 2 Agents N…" at bounding box center [651, 502] width 1302 height 670
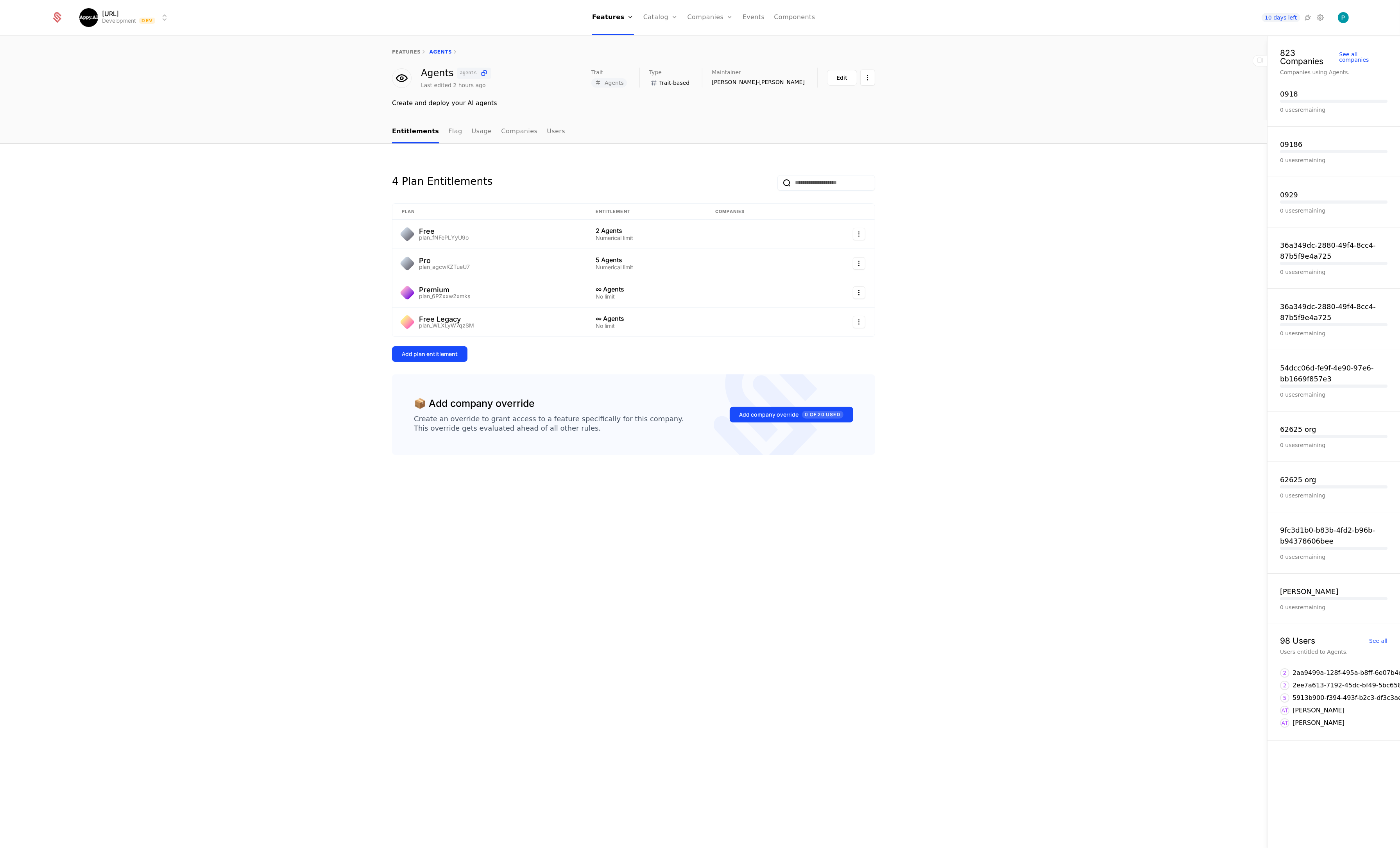
click at [403, 54] on link "features" at bounding box center [406, 52] width 29 height 5
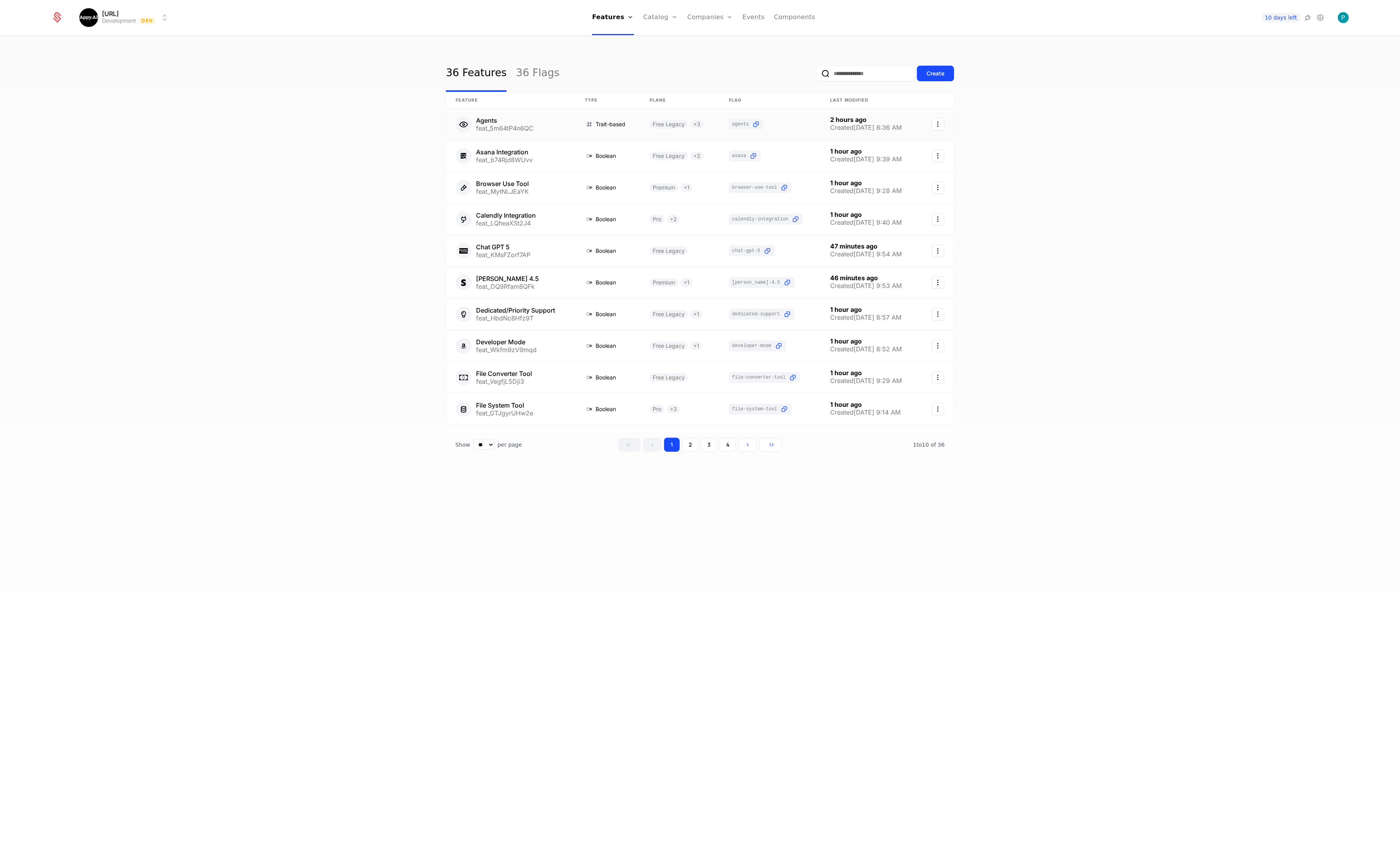
click at [483, 116] on link at bounding box center [510, 124] width 129 height 32
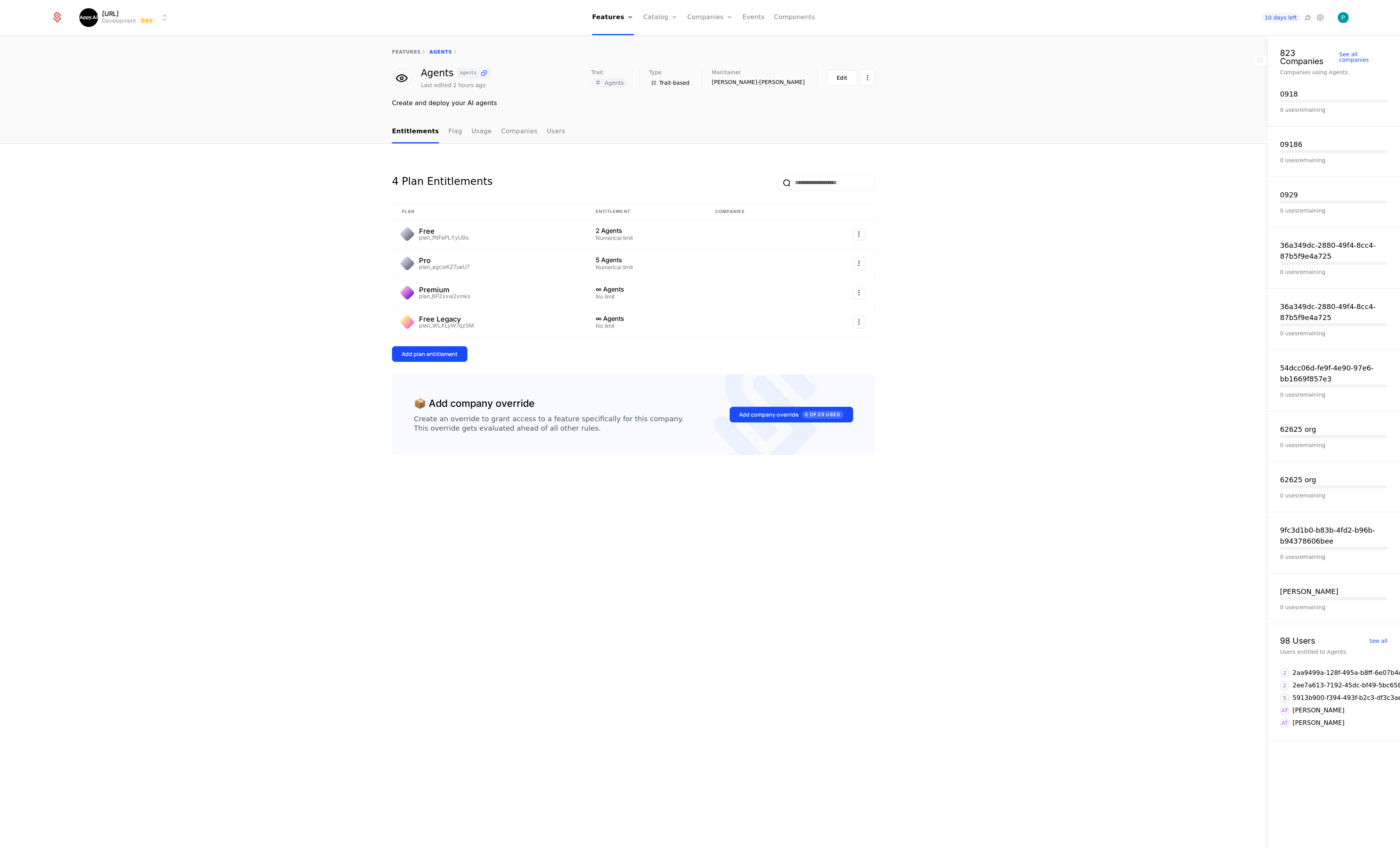
click at [441, 127] on ul "Entitlements Flag Usage Companies Users" at bounding box center [478, 131] width 173 height 23
click at [448, 132] on link "Flag" at bounding box center [455, 131] width 14 height 23
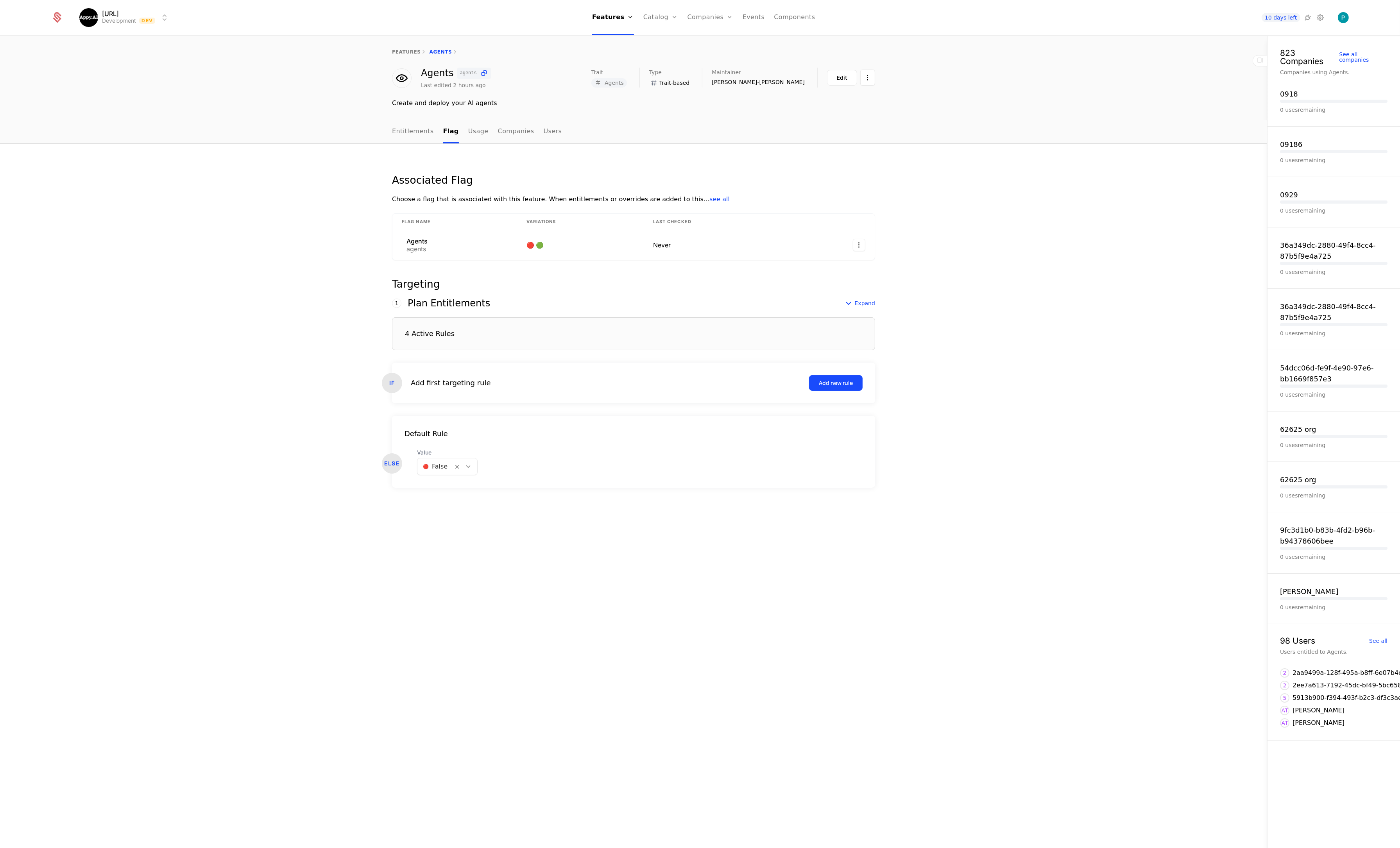
click at [509, 341] on div "4 Active Rules" at bounding box center [633, 334] width 483 height 33
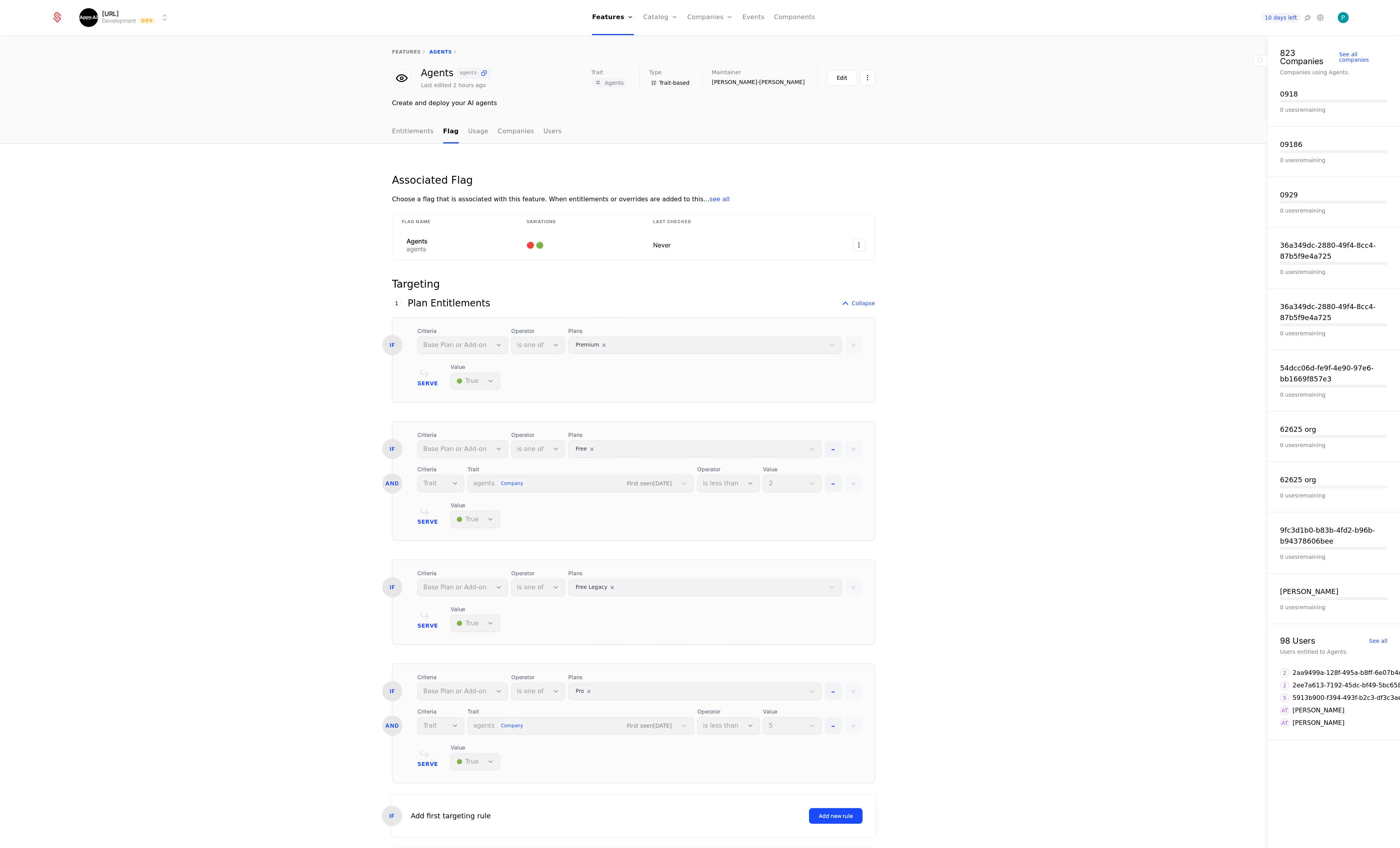
click at [479, 131] on link "Usage" at bounding box center [478, 131] width 20 height 23
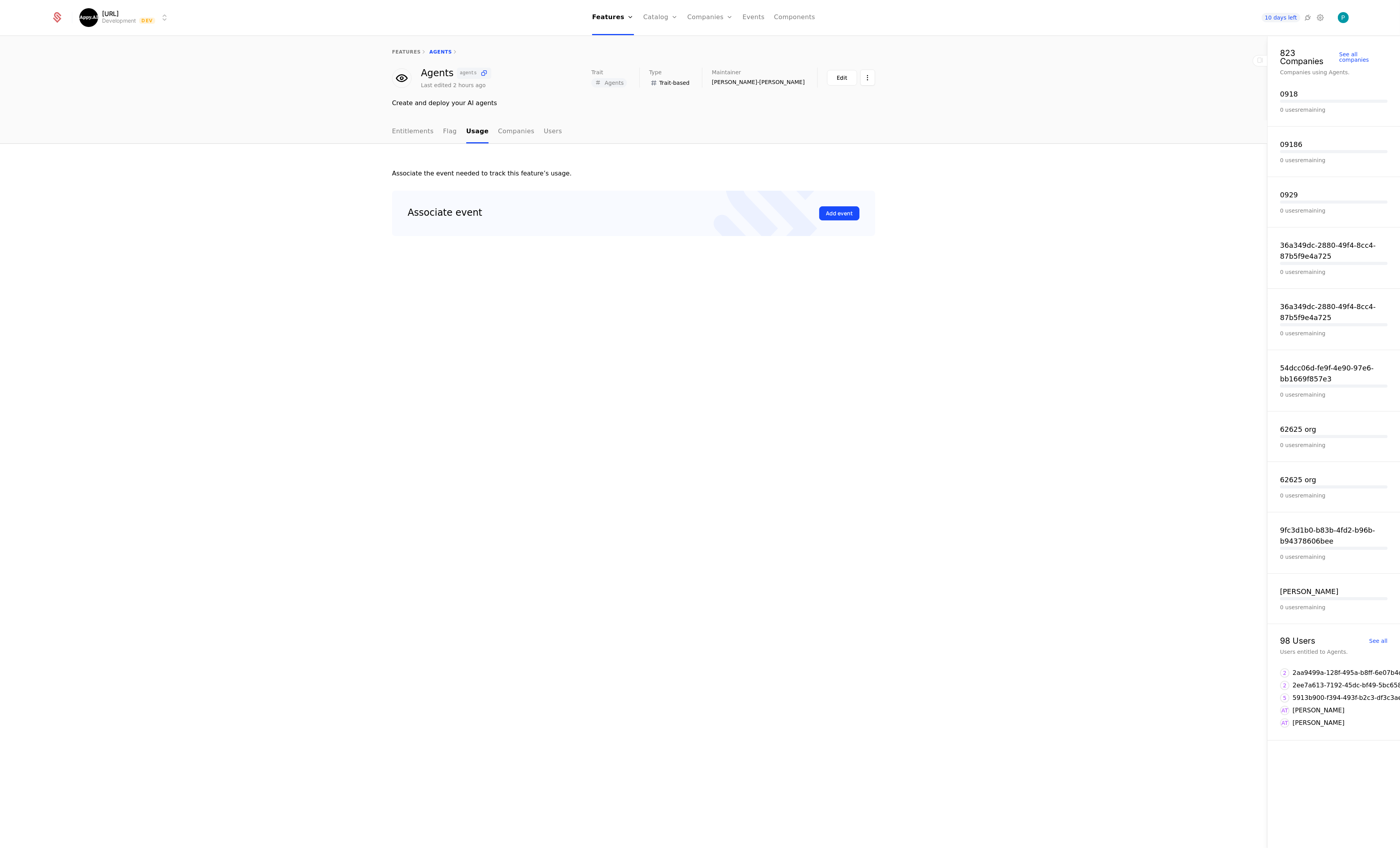
click at [402, 49] on link "features" at bounding box center [406, 52] width 29 height 5
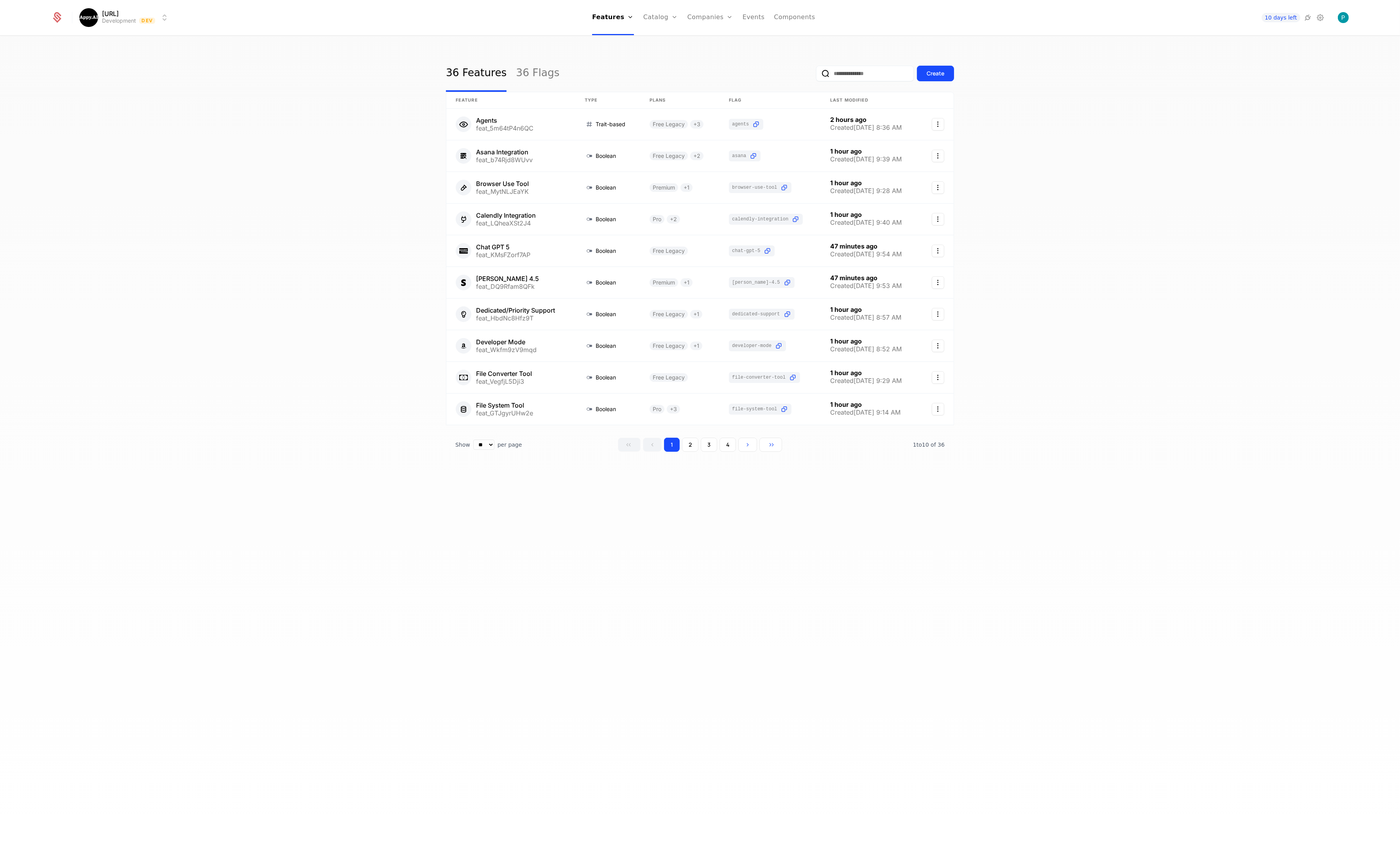
click at [528, 78] on link "36 Flags" at bounding box center [538, 73] width 43 height 37
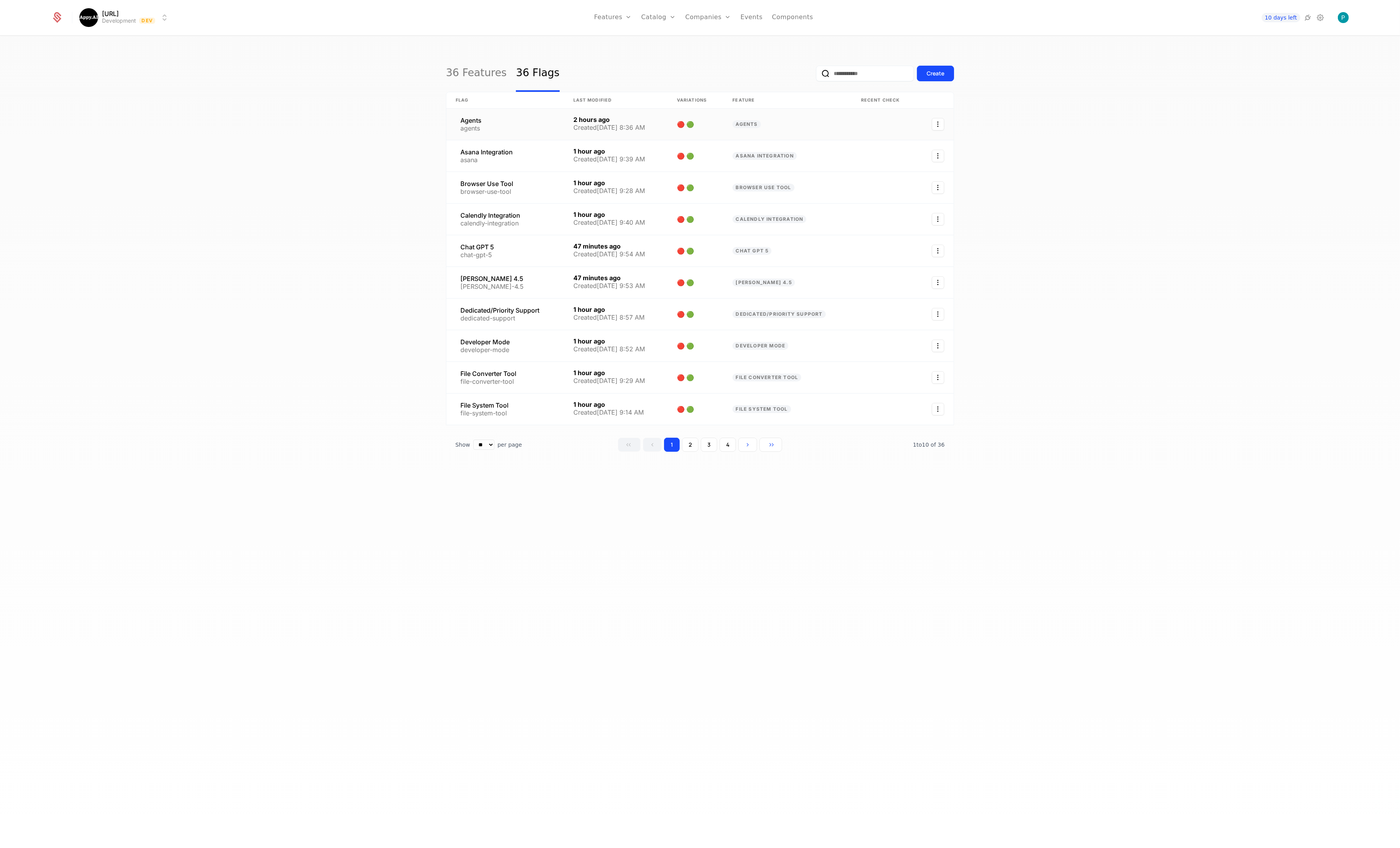
click at [469, 118] on link at bounding box center [505, 124] width 117 height 32
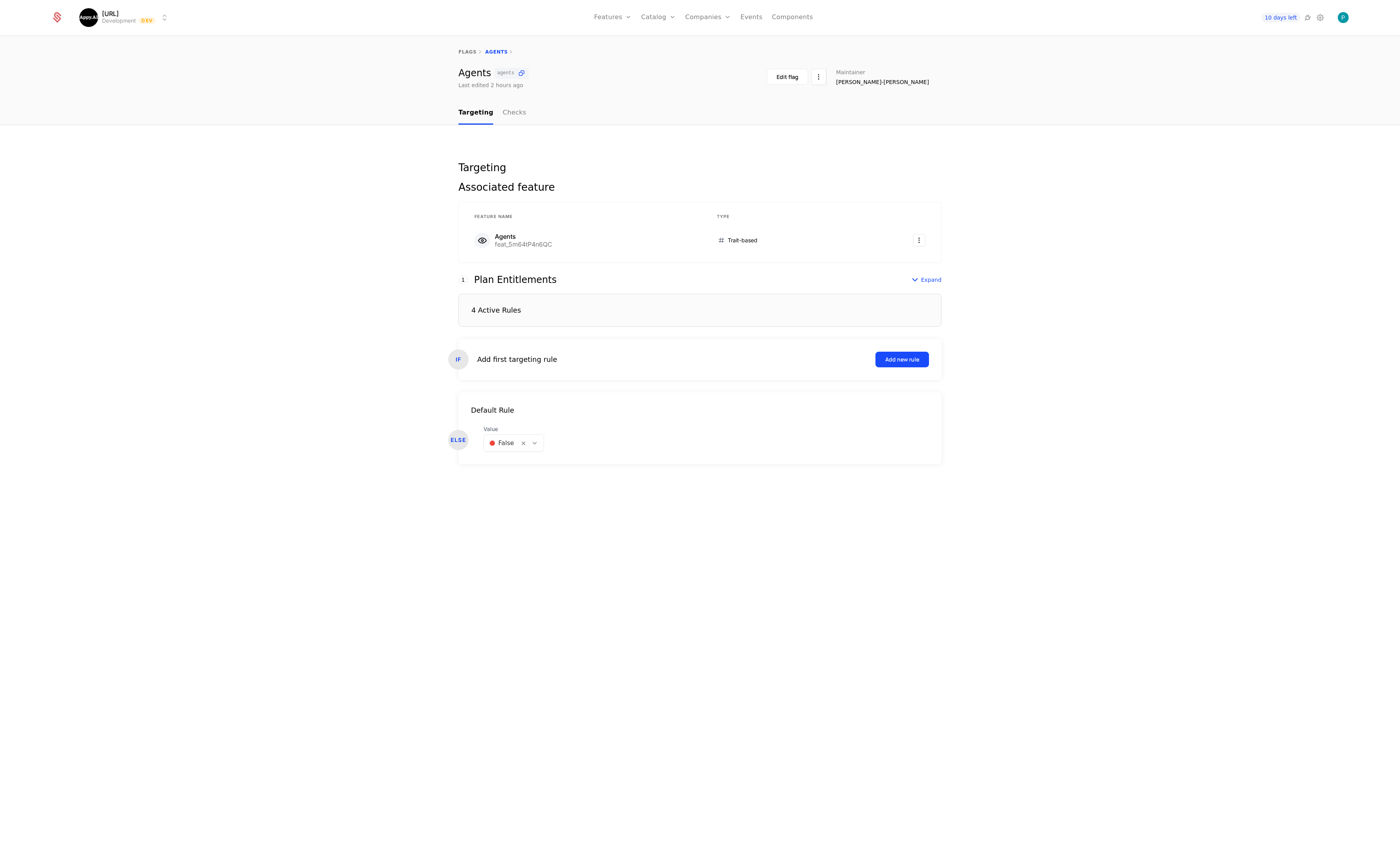
click at [514, 122] on link "Checks" at bounding box center [514, 113] width 23 height 23
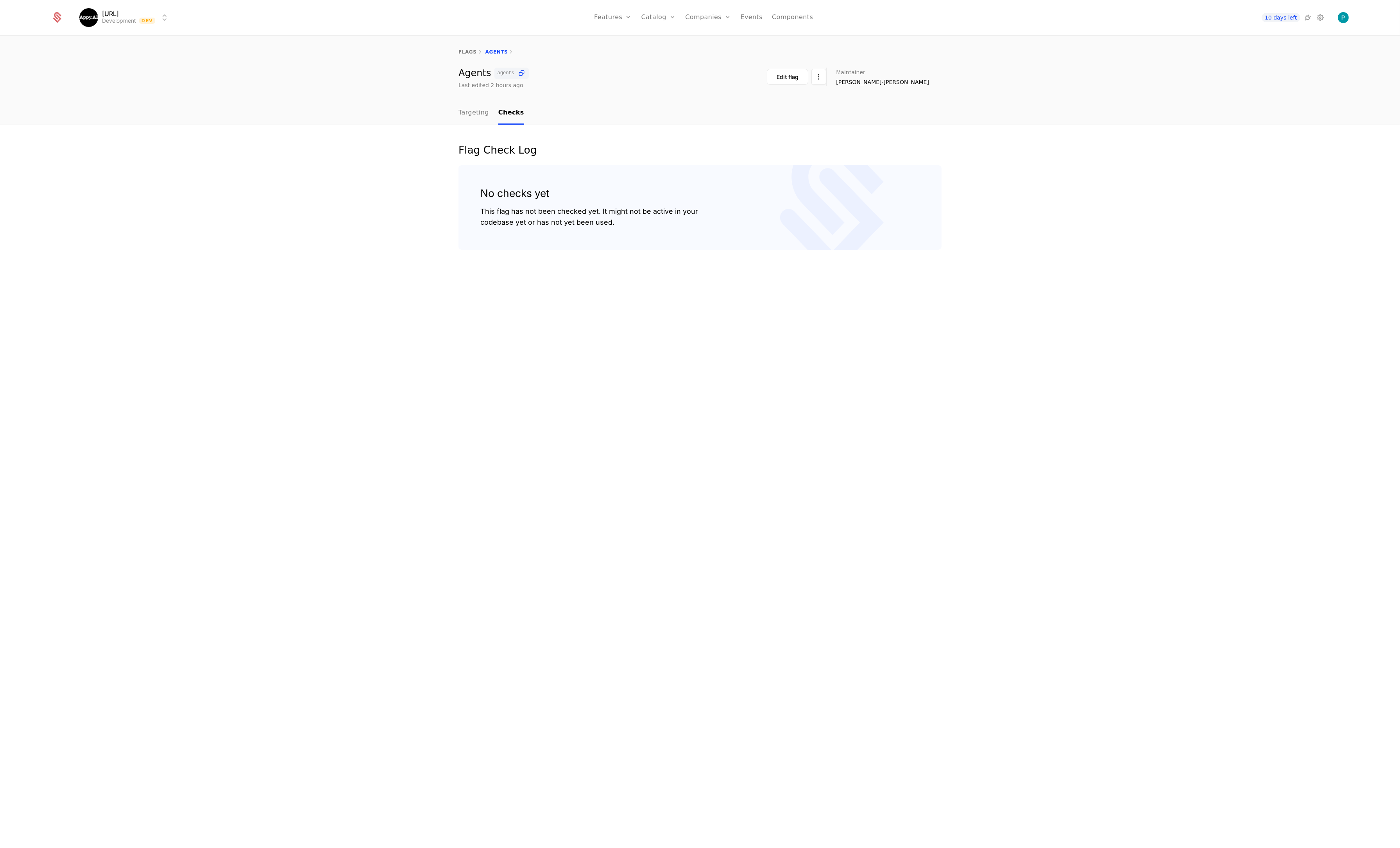
click at [465, 51] on link "flags" at bounding box center [468, 52] width 18 height 5
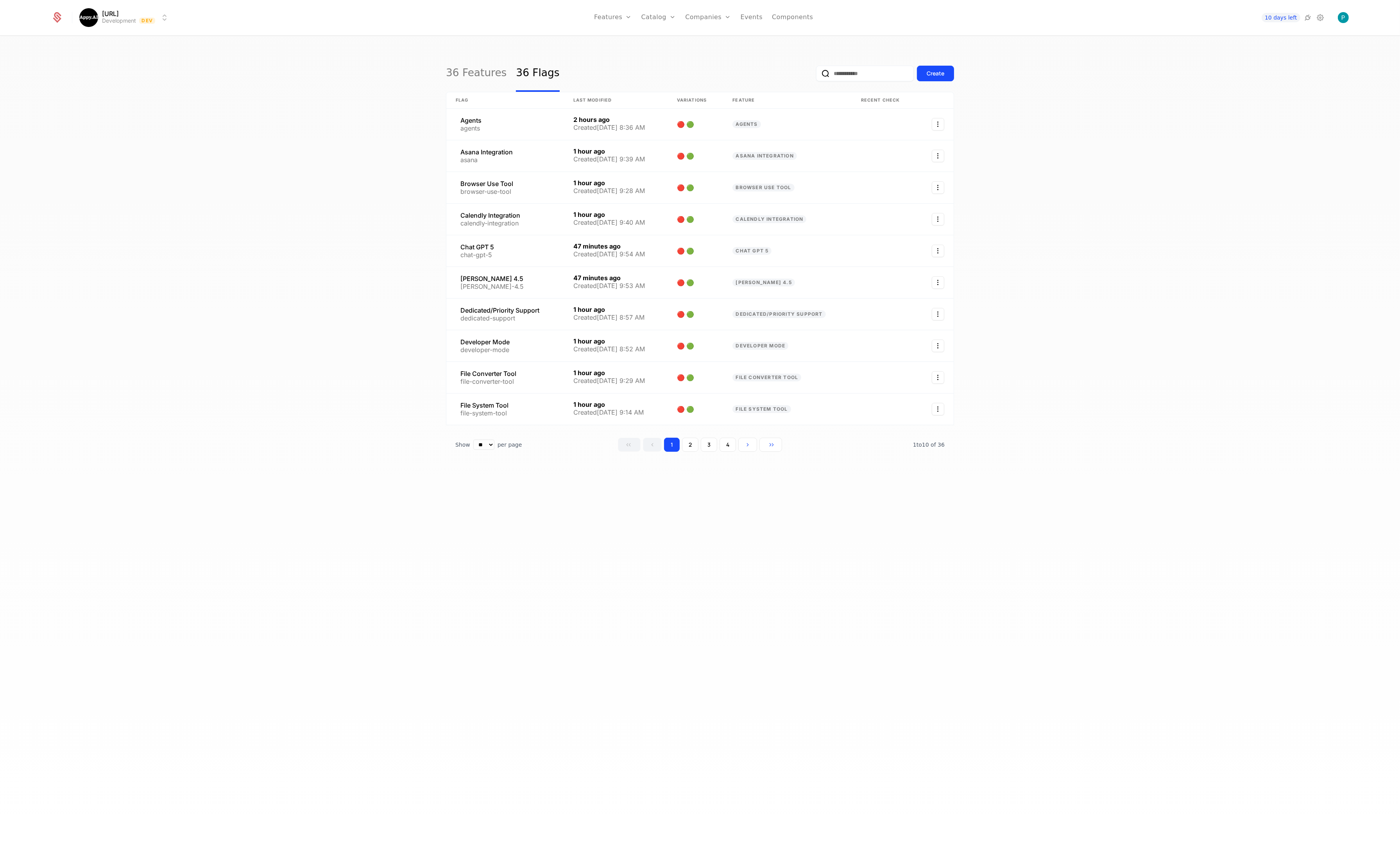
click at [850, 73] on input "email" at bounding box center [865, 73] width 98 height 16
type input "**********"
click at [816, 75] on button "submit" at bounding box center [816, 75] width 0 height 0
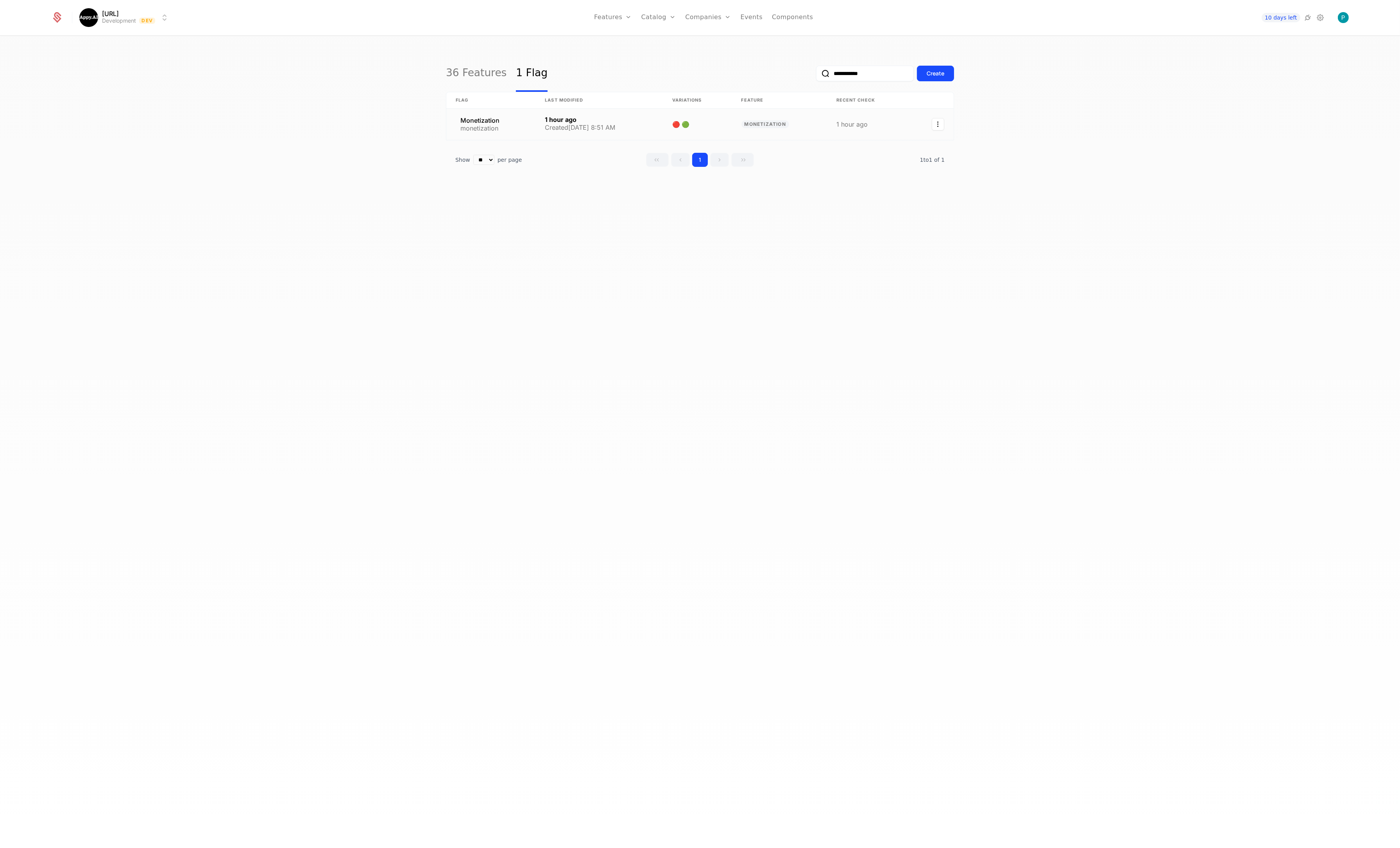
click at [489, 119] on link at bounding box center [491, 124] width 89 height 32
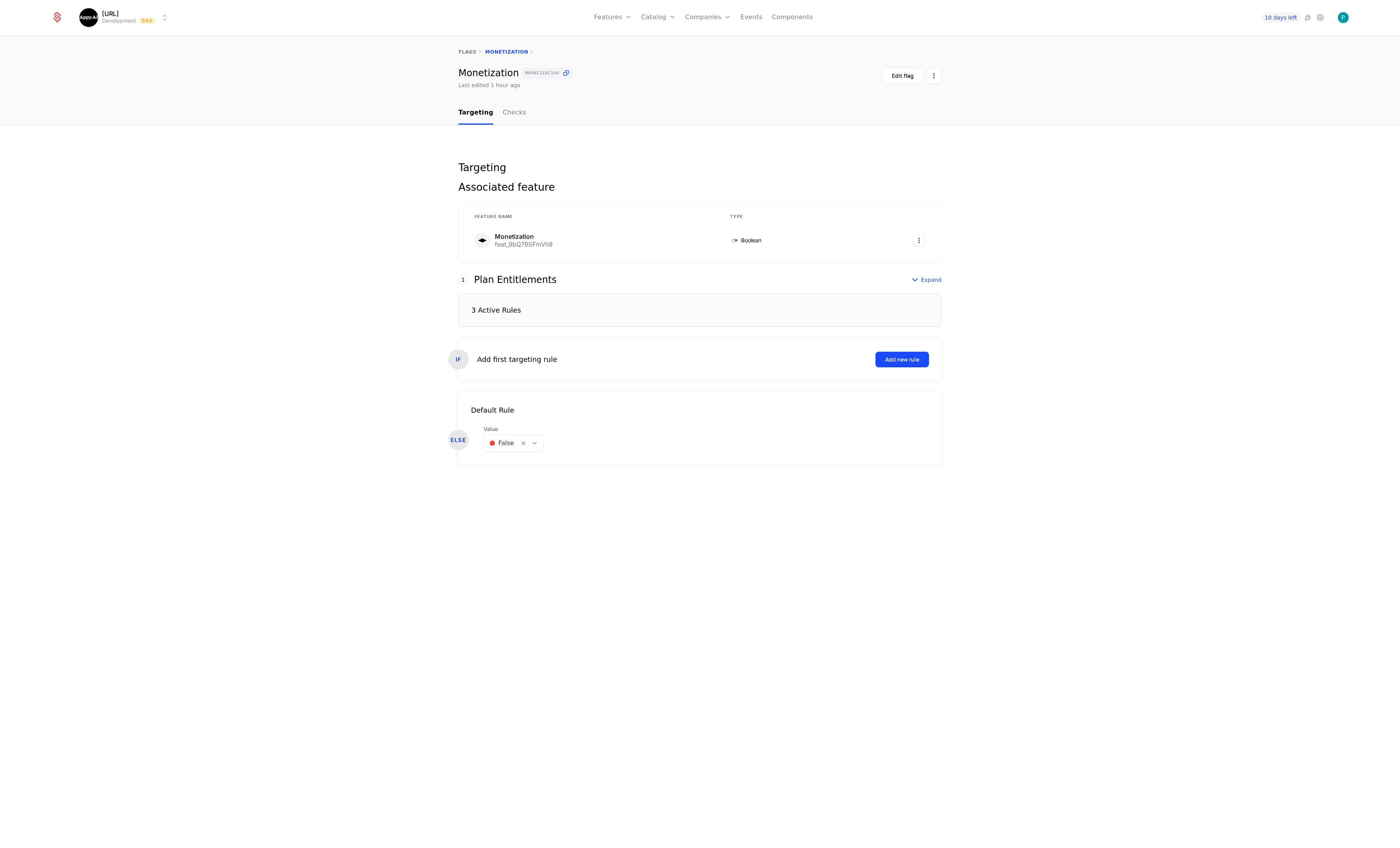
click at [513, 109] on link "Checks" at bounding box center [514, 113] width 23 height 23
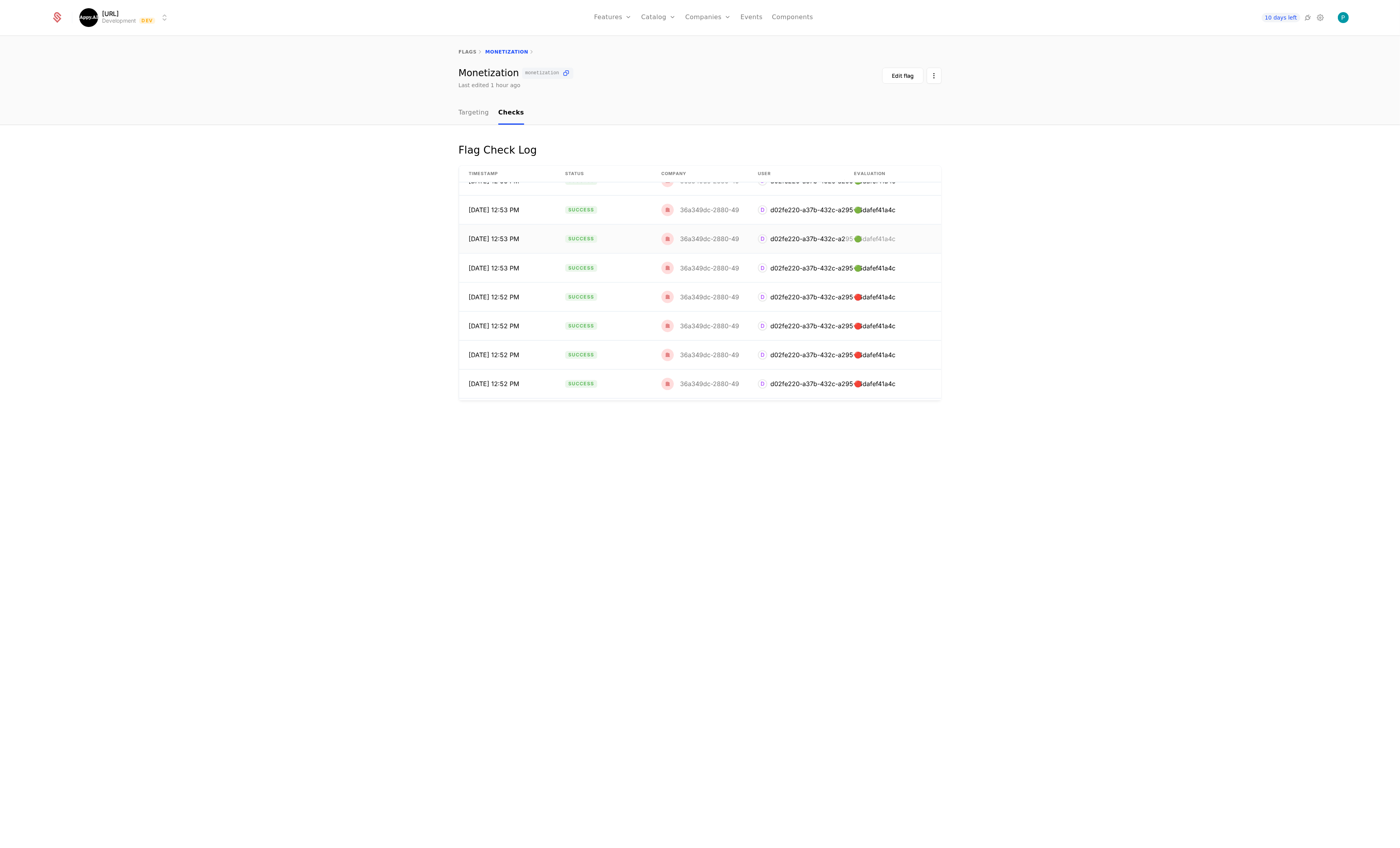
scroll to position [276, 0]
click at [673, 323] on img at bounding box center [667, 323] width 12 height 12
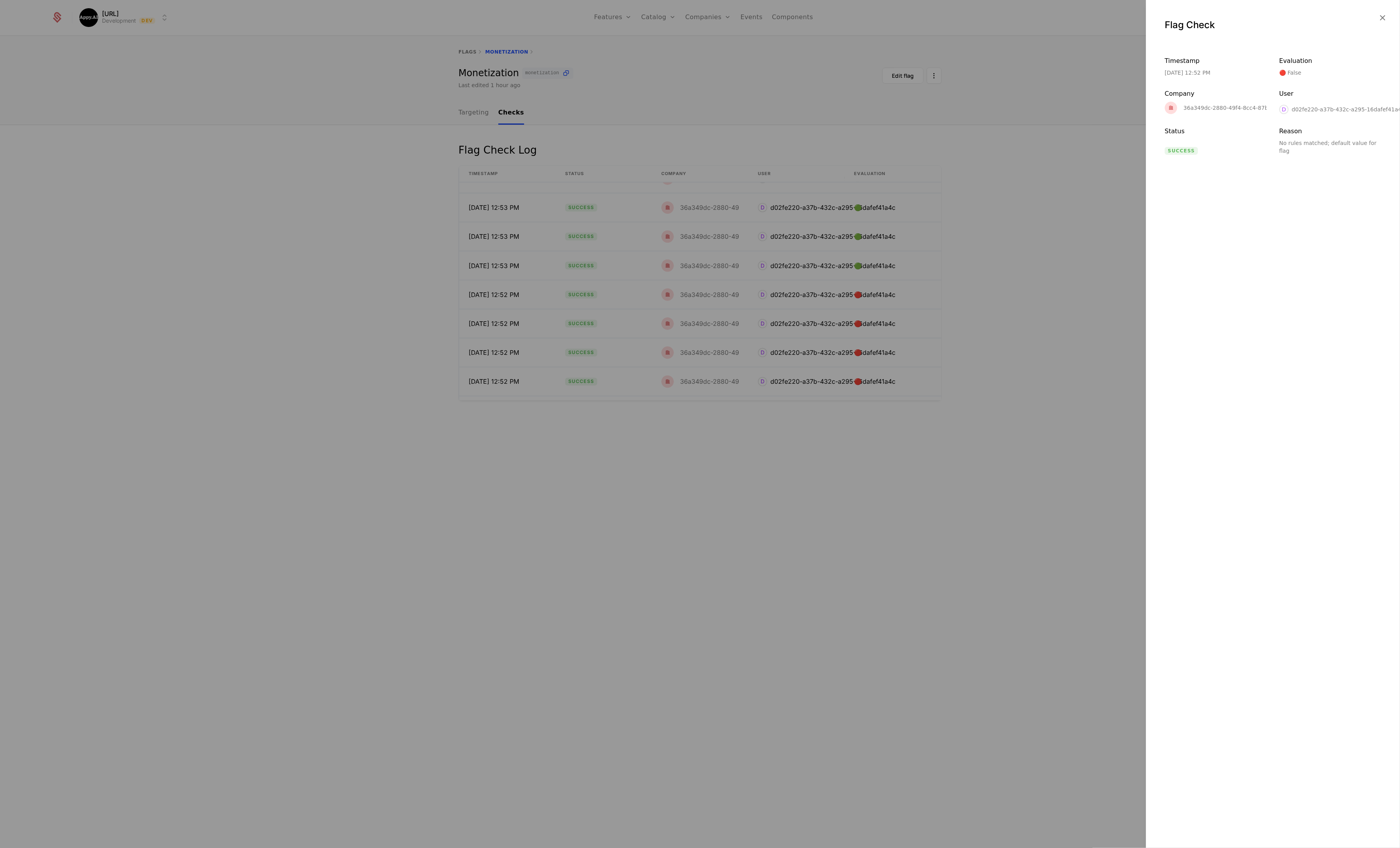
click at [672, 265] on div at bounding box center [700, 424] width 1400 height 848
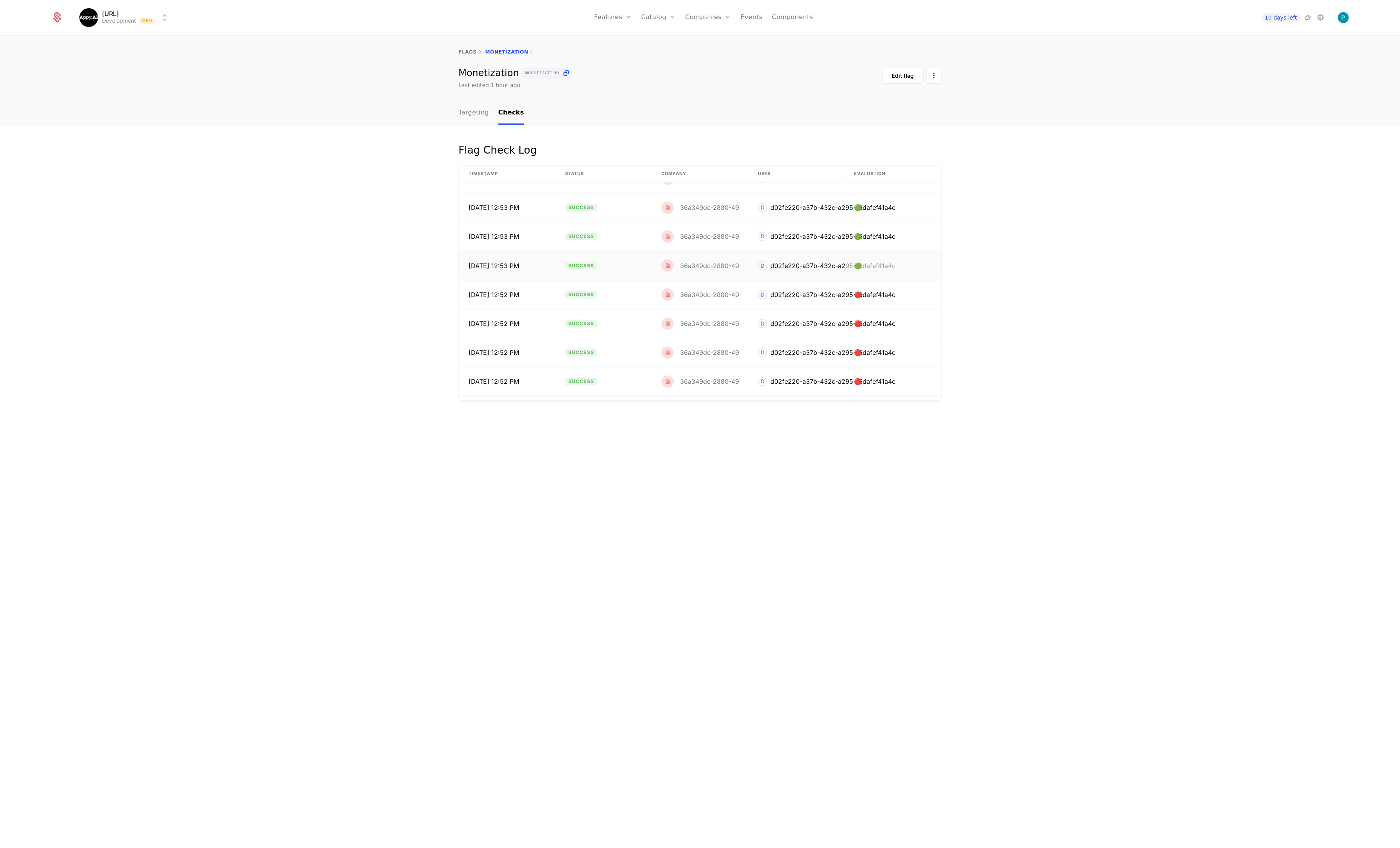
click at [671, 262] on img at bounding box center [667, 266] width 12 height 12
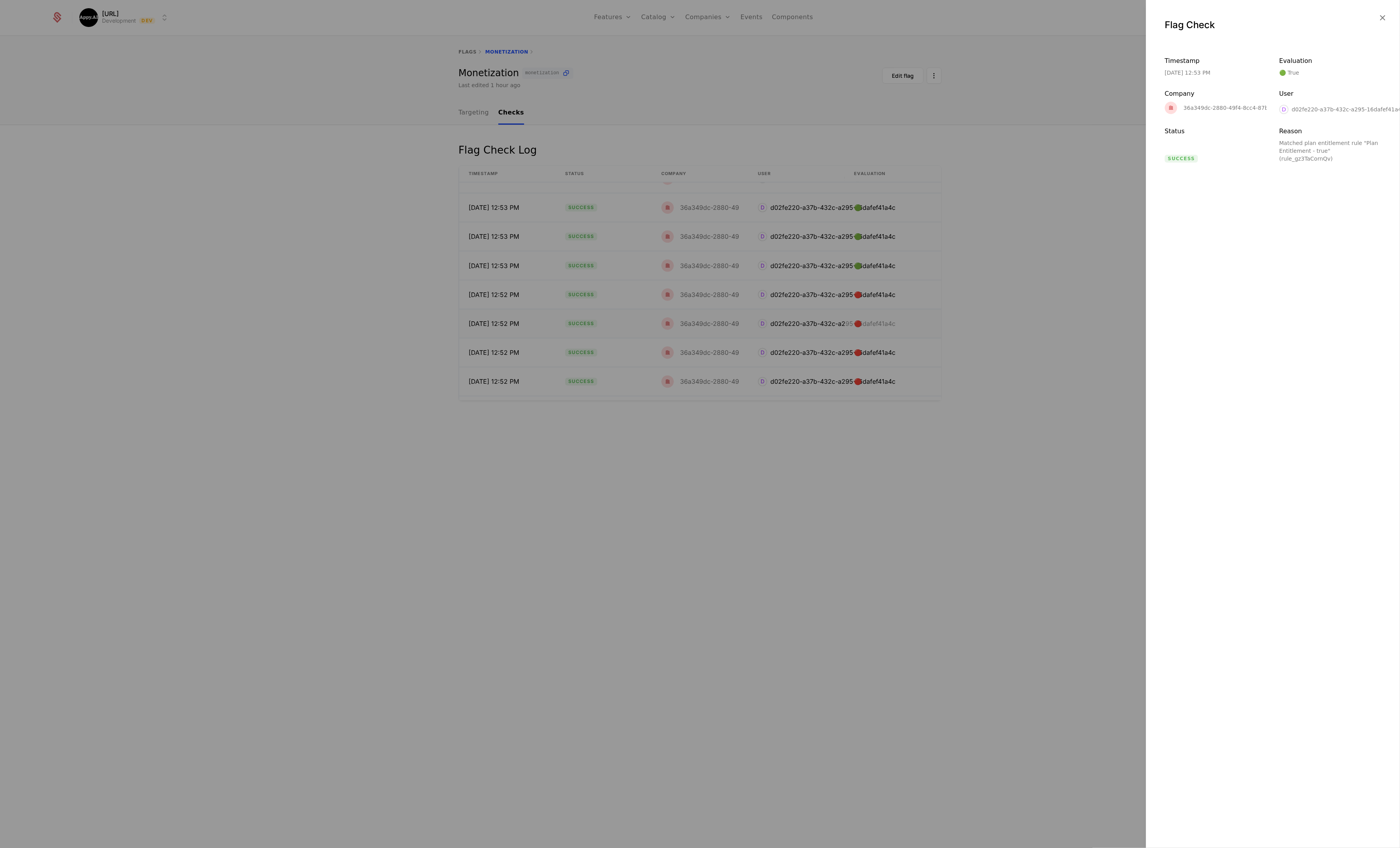
drag, startPoint x: 670, startPoint y: 338, endPoint x: 670, endPoint y: 325, distance: 13.0
click at [670, 330] on div at bounding box center [700, 424] width 1400 height 848
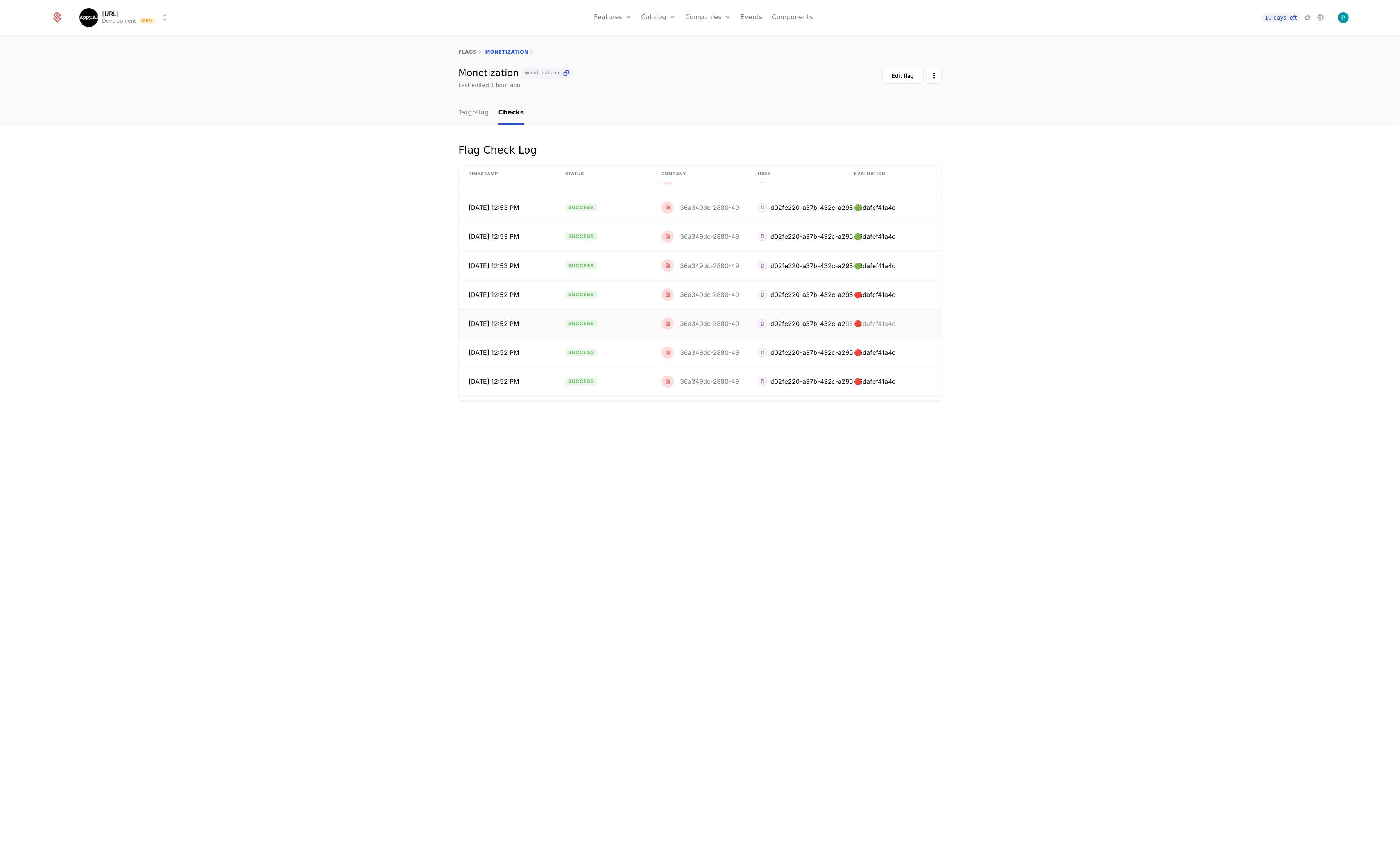
click at [670, 323] on img at bounding box center [667, 323] width 12 height 12
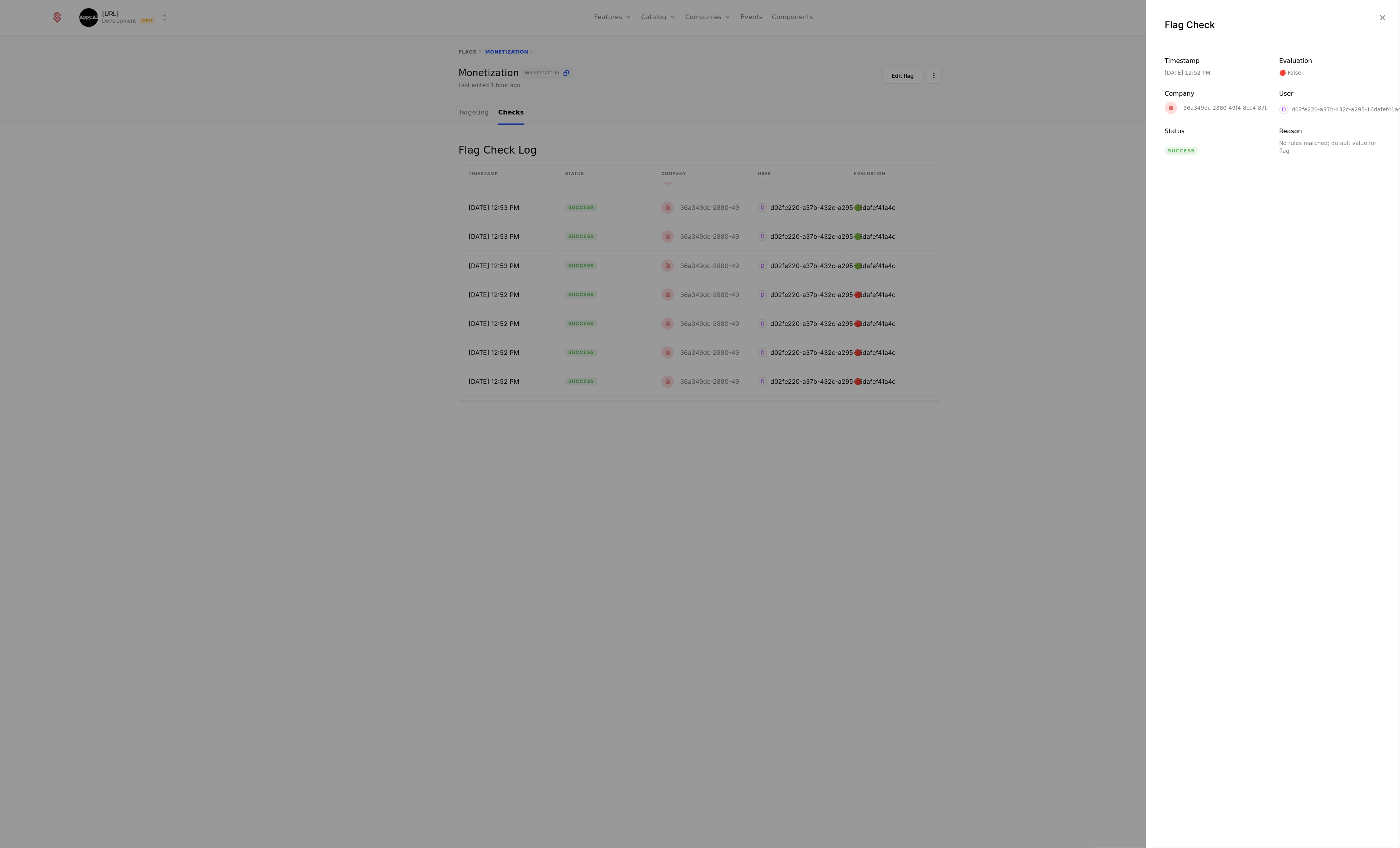
click at [741, 336] on div at bounding box center [700, 424] width 1400 height 848
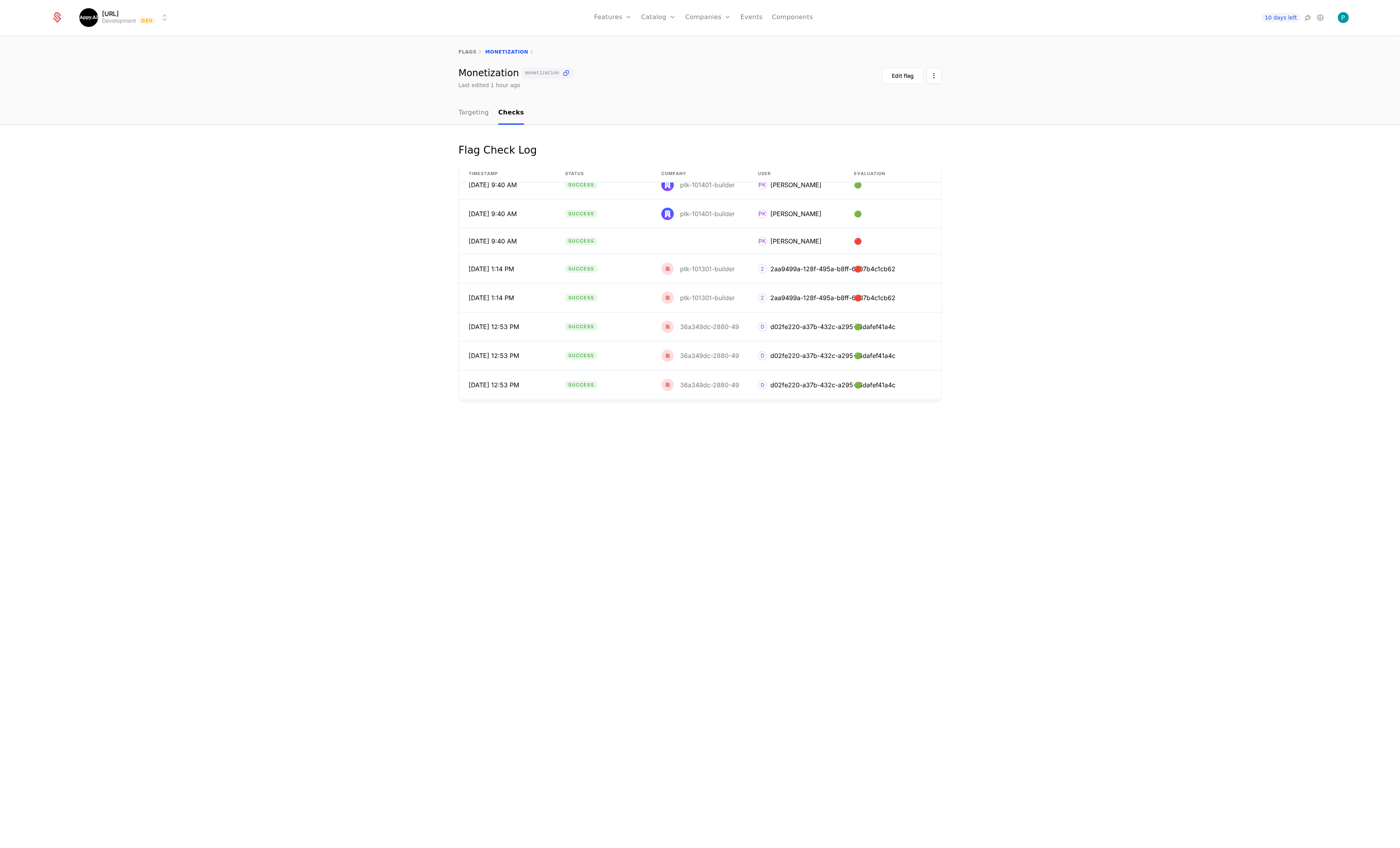
scroll to position [0, 0]
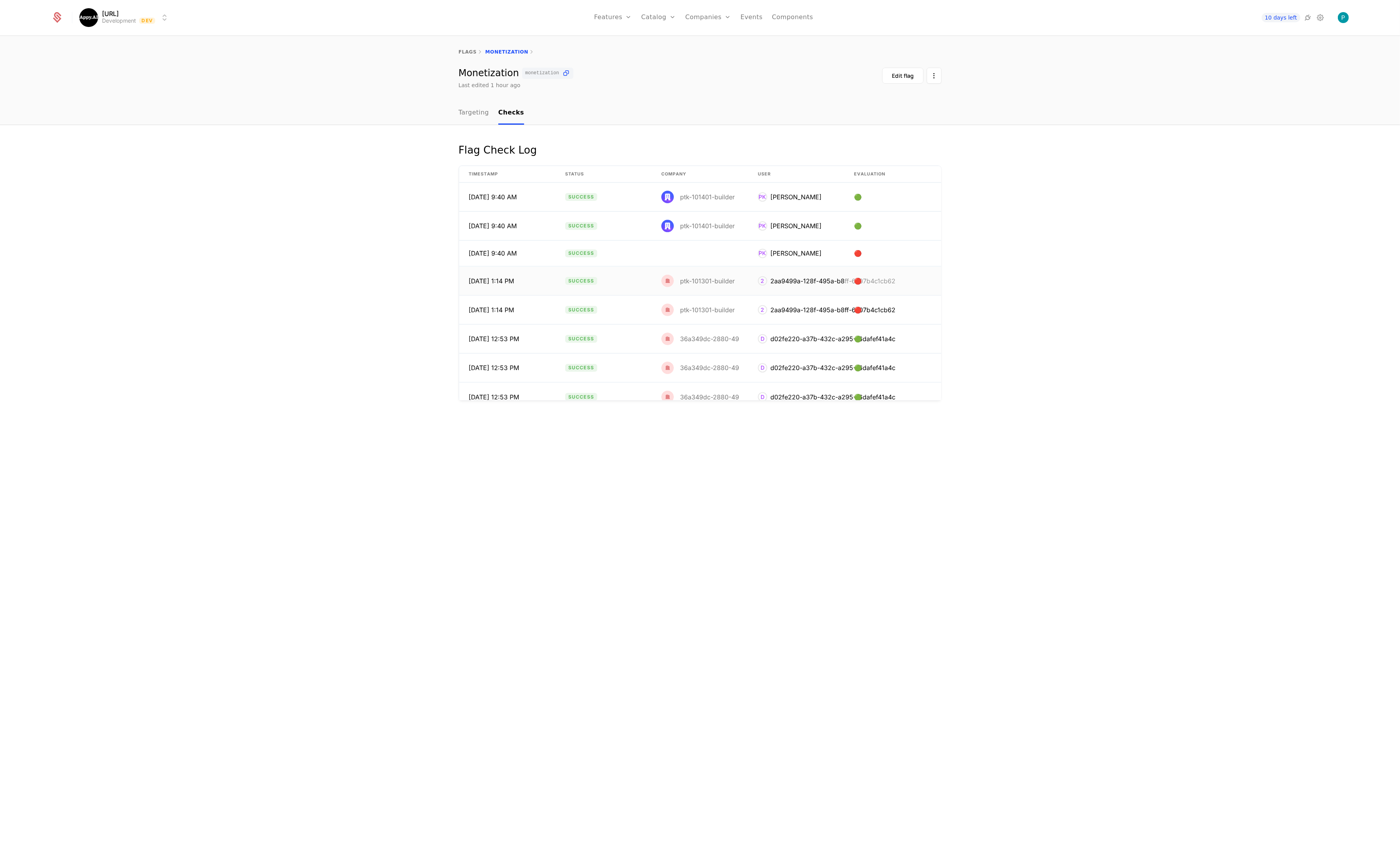
click at [690, 280] on div "ptk-101301-builder" at bounding box center [707, 281] width 55 height 7
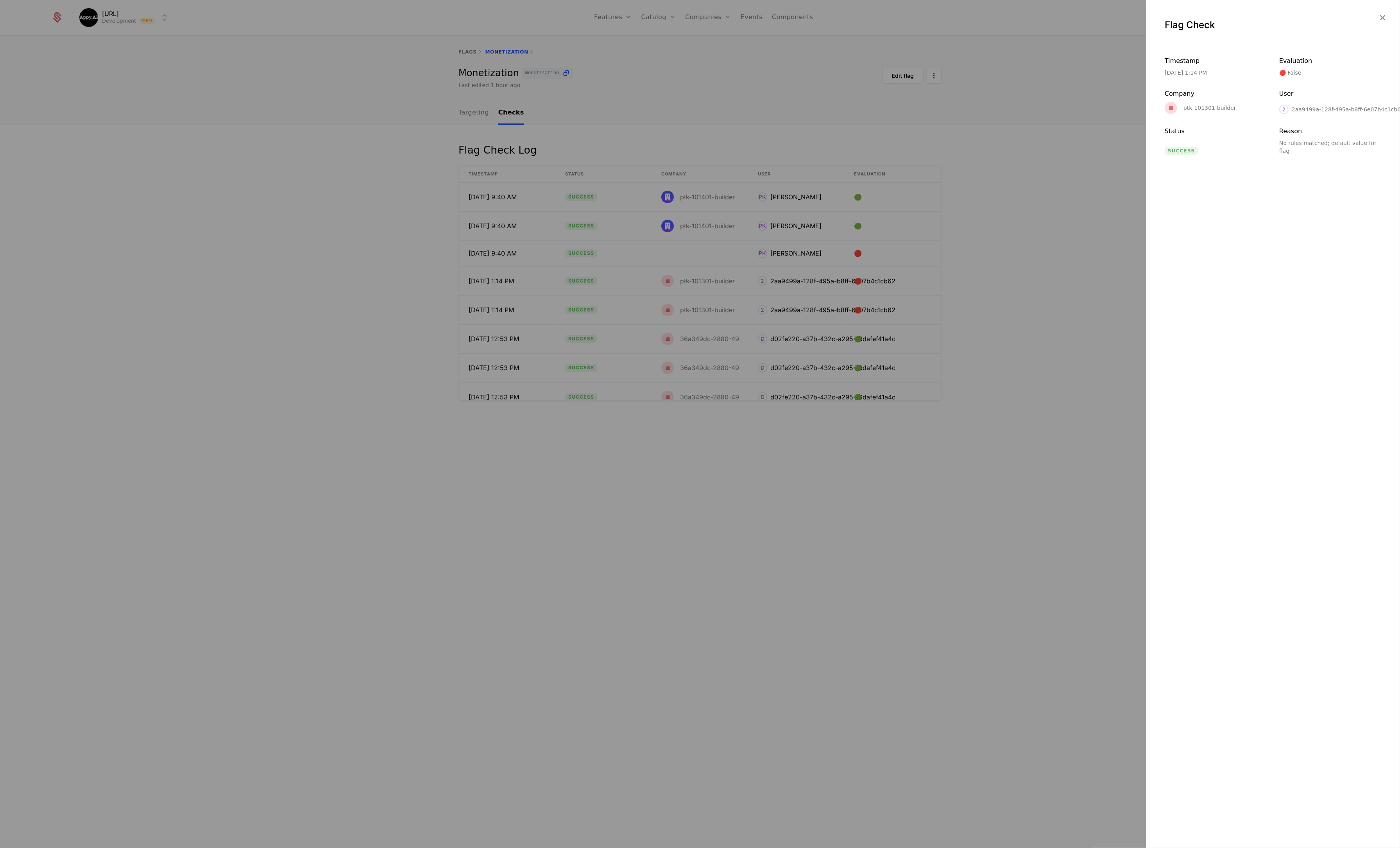
click at [690, 309] on div at bounding box center [700, 424] width 1400 height 848
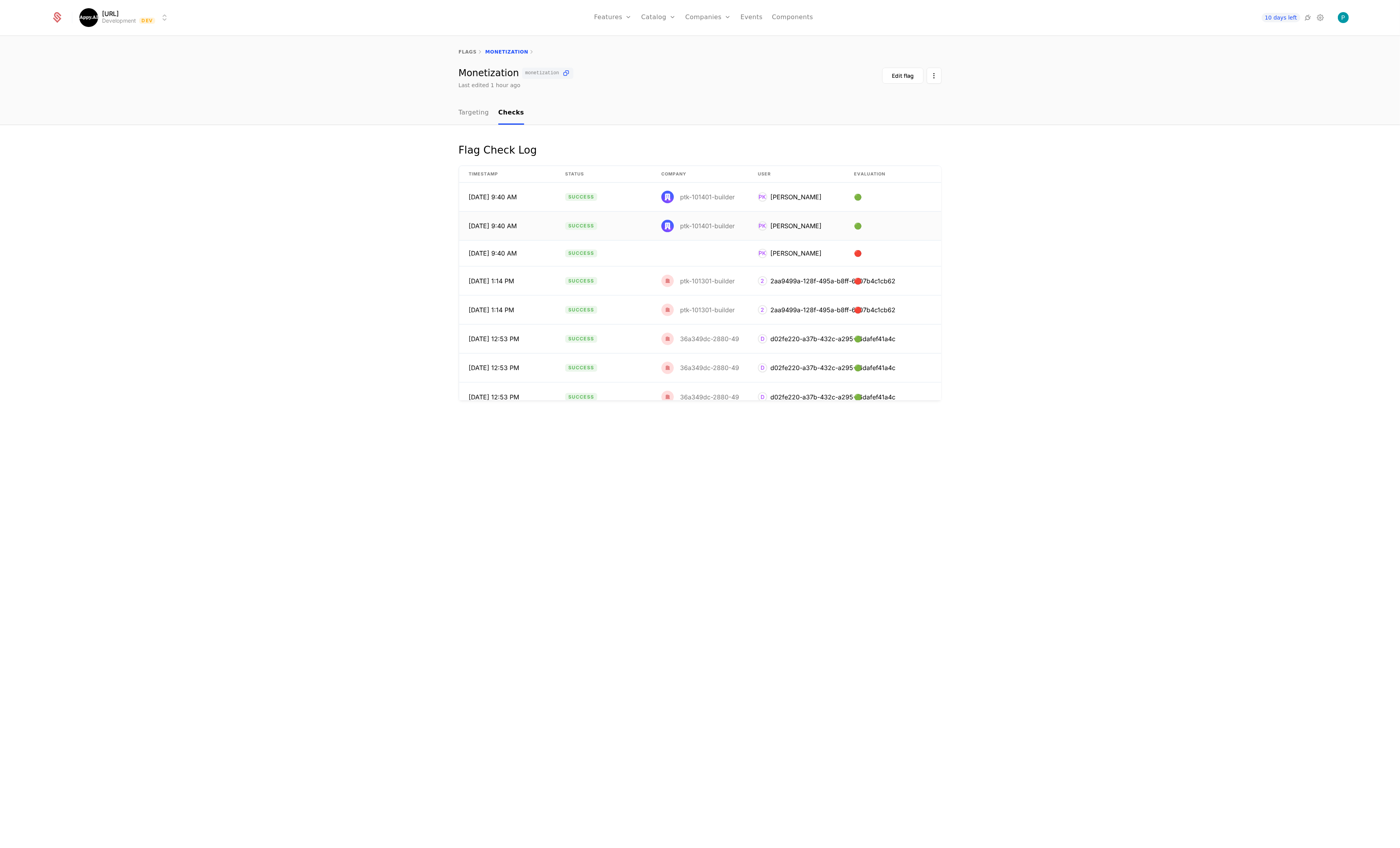
click at [697, 223] on div "ptk-101401-builder" at bounding box center [707, 226] width 55 height 7
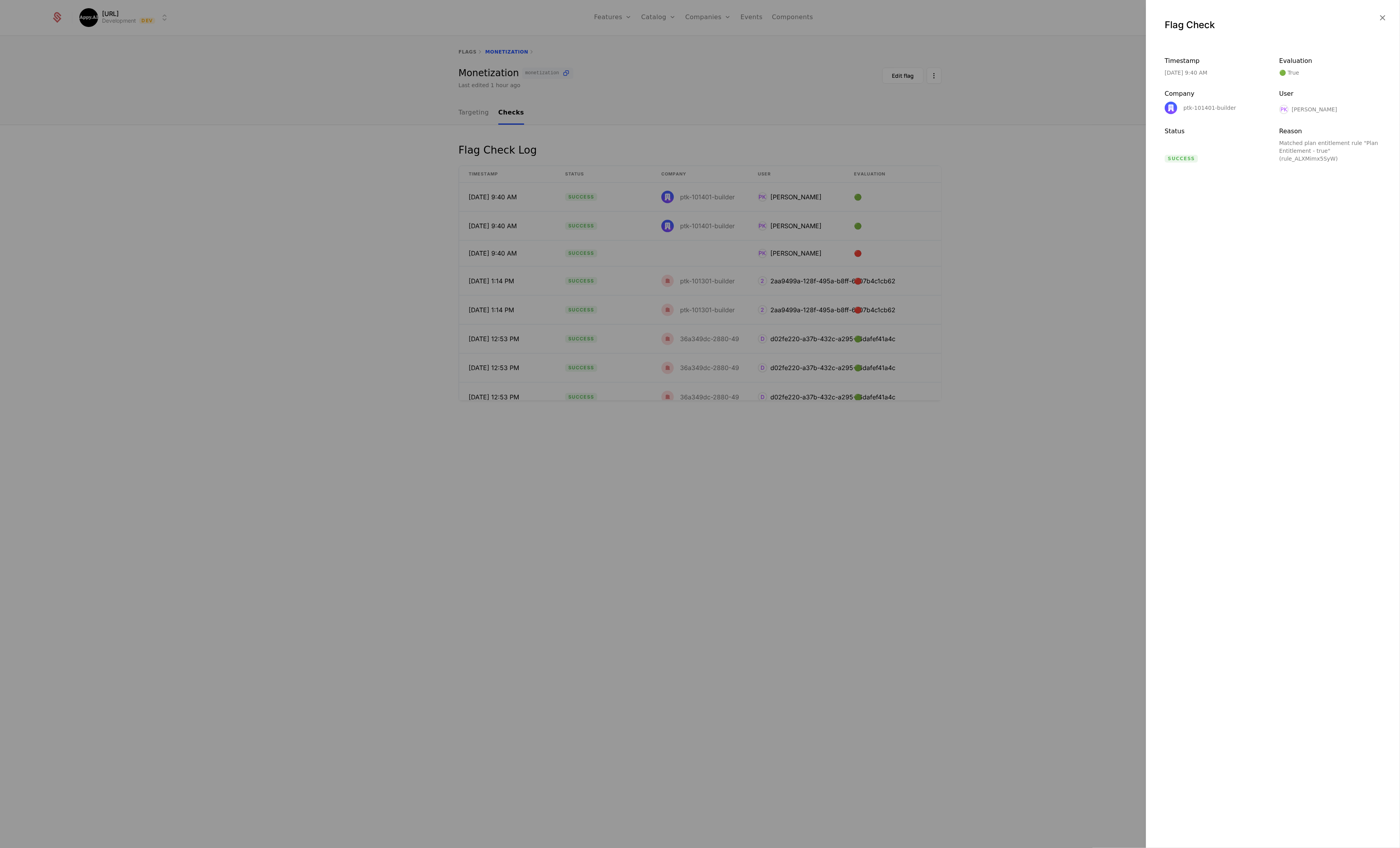
click at [701, 275] on div at bounding box center [700, 424] width 1400 height 848
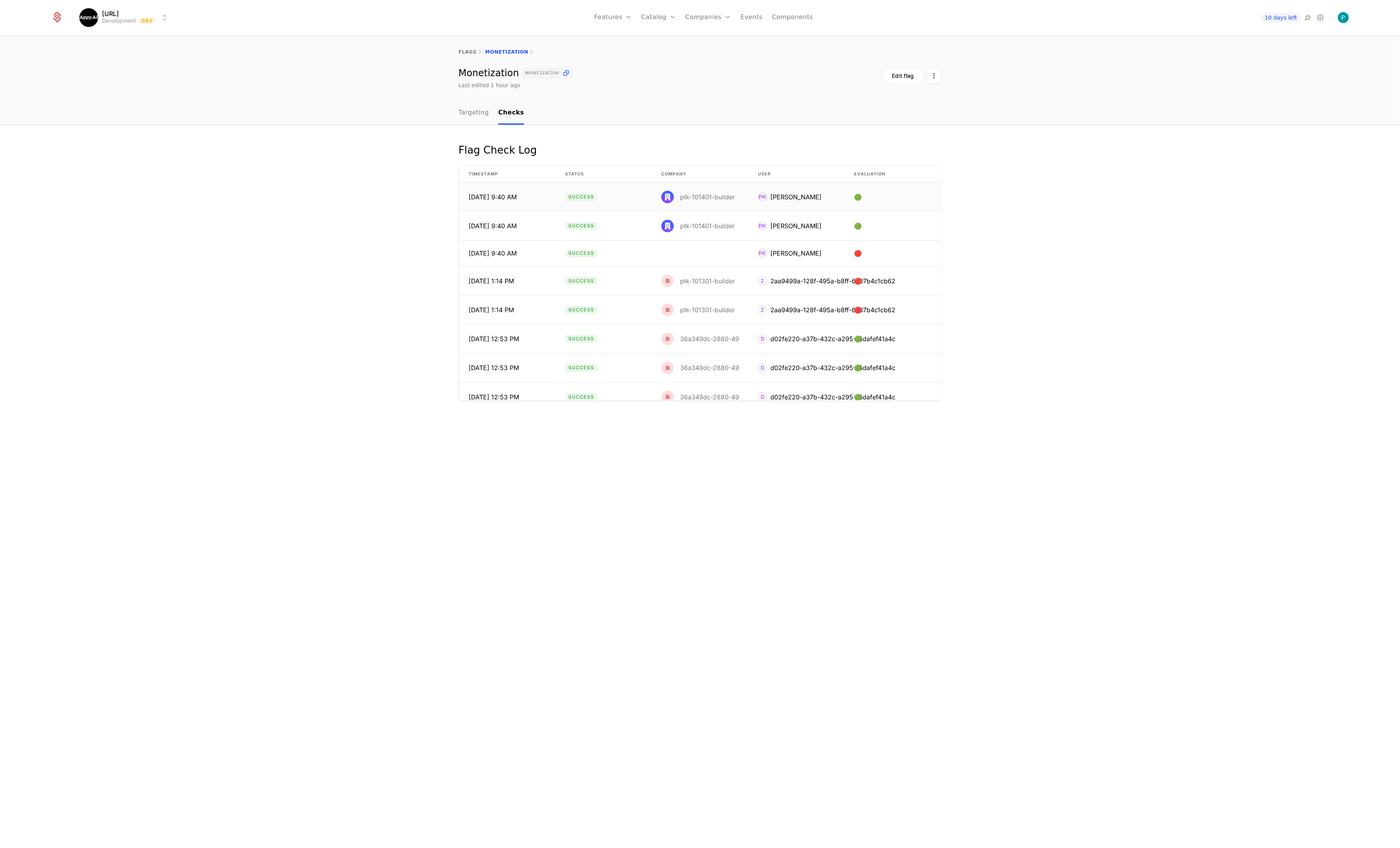
click at [688, 194] on div "ptk-101401-builder" at bounding box center [707, 197] width 55 height 7
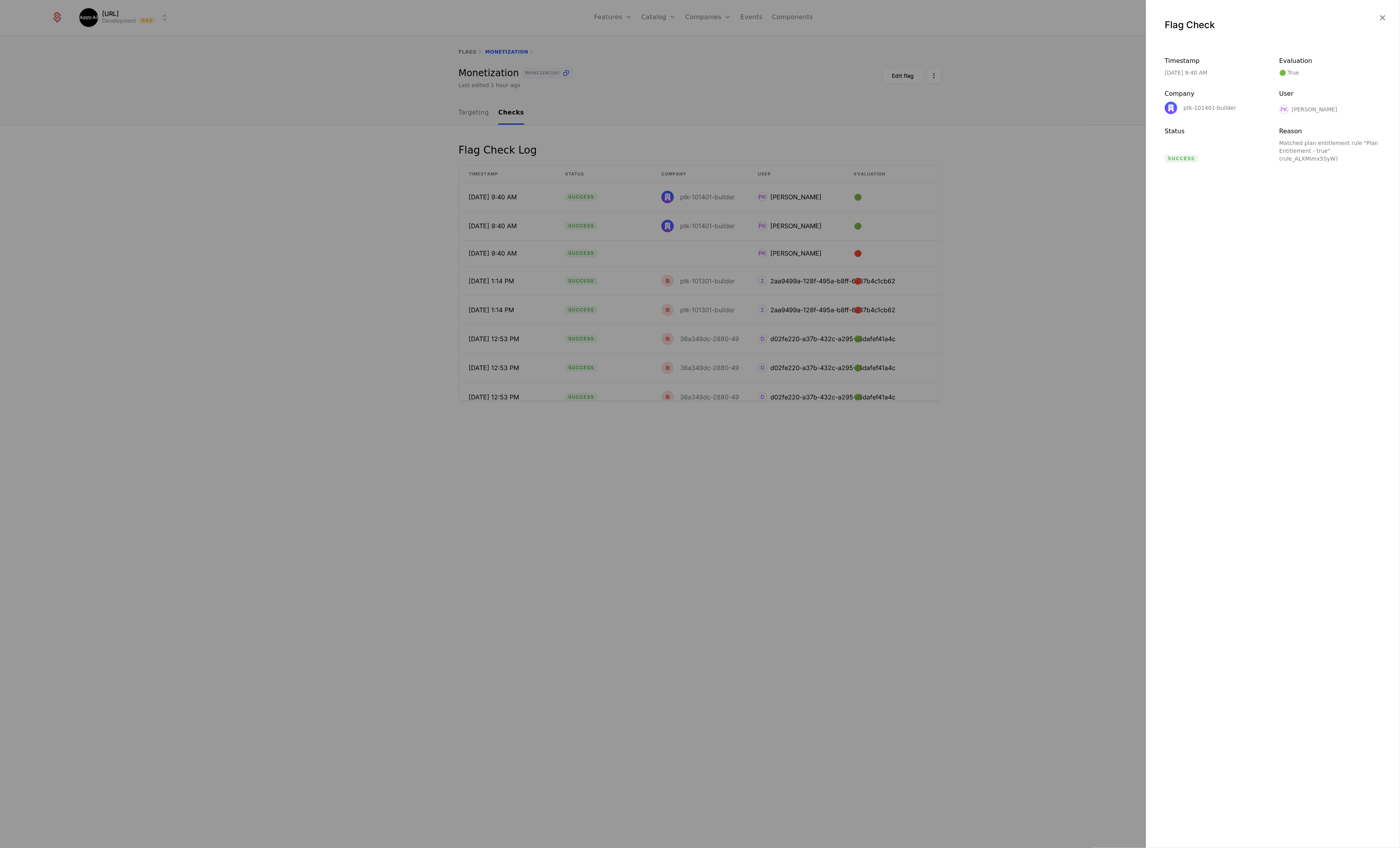
click at [711, 474] on div at bounding box center [700, 424] width 1400 height 848
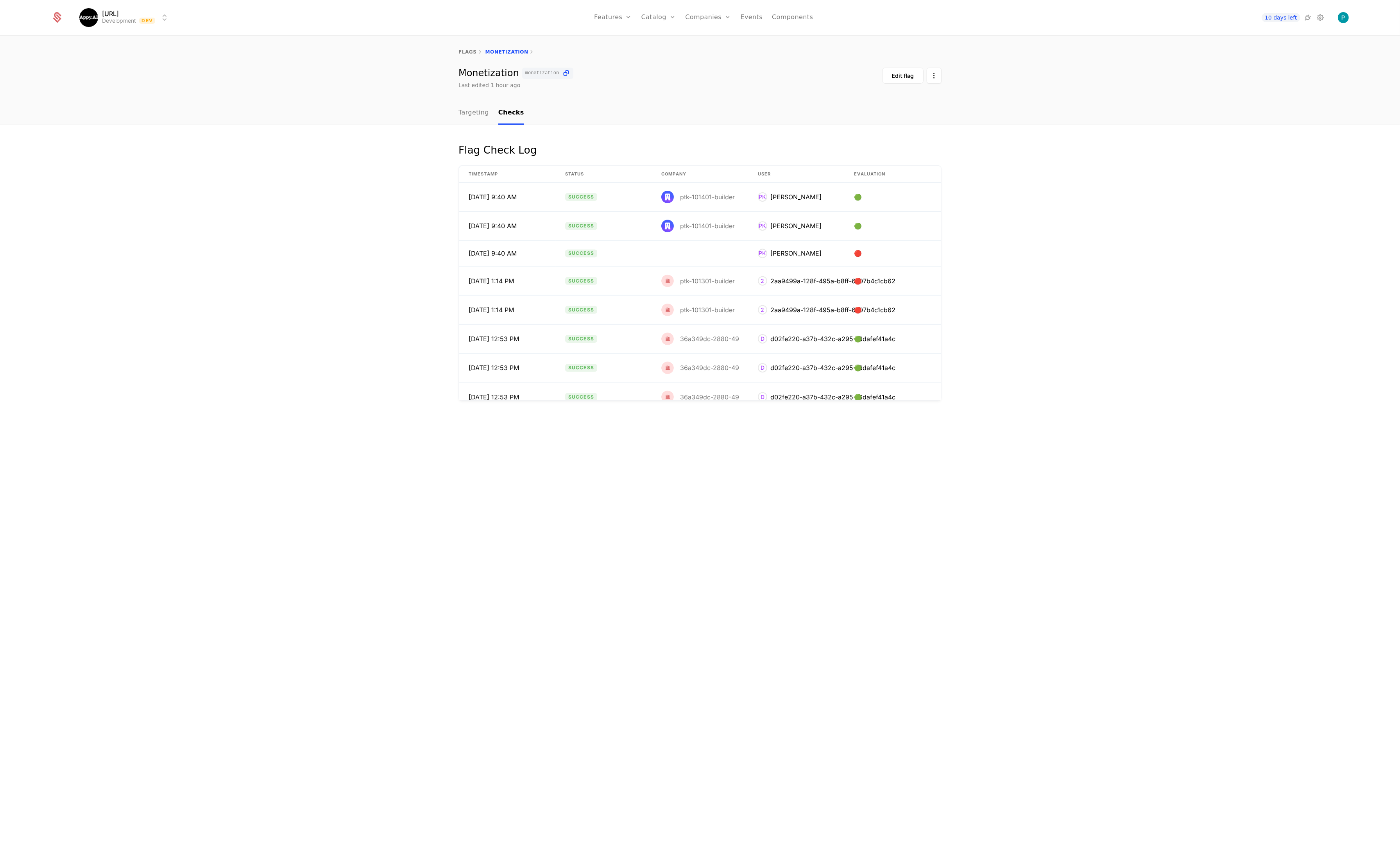
click at [1252, 17] on icon at bounding box center [1320, 17] width 9 height 9
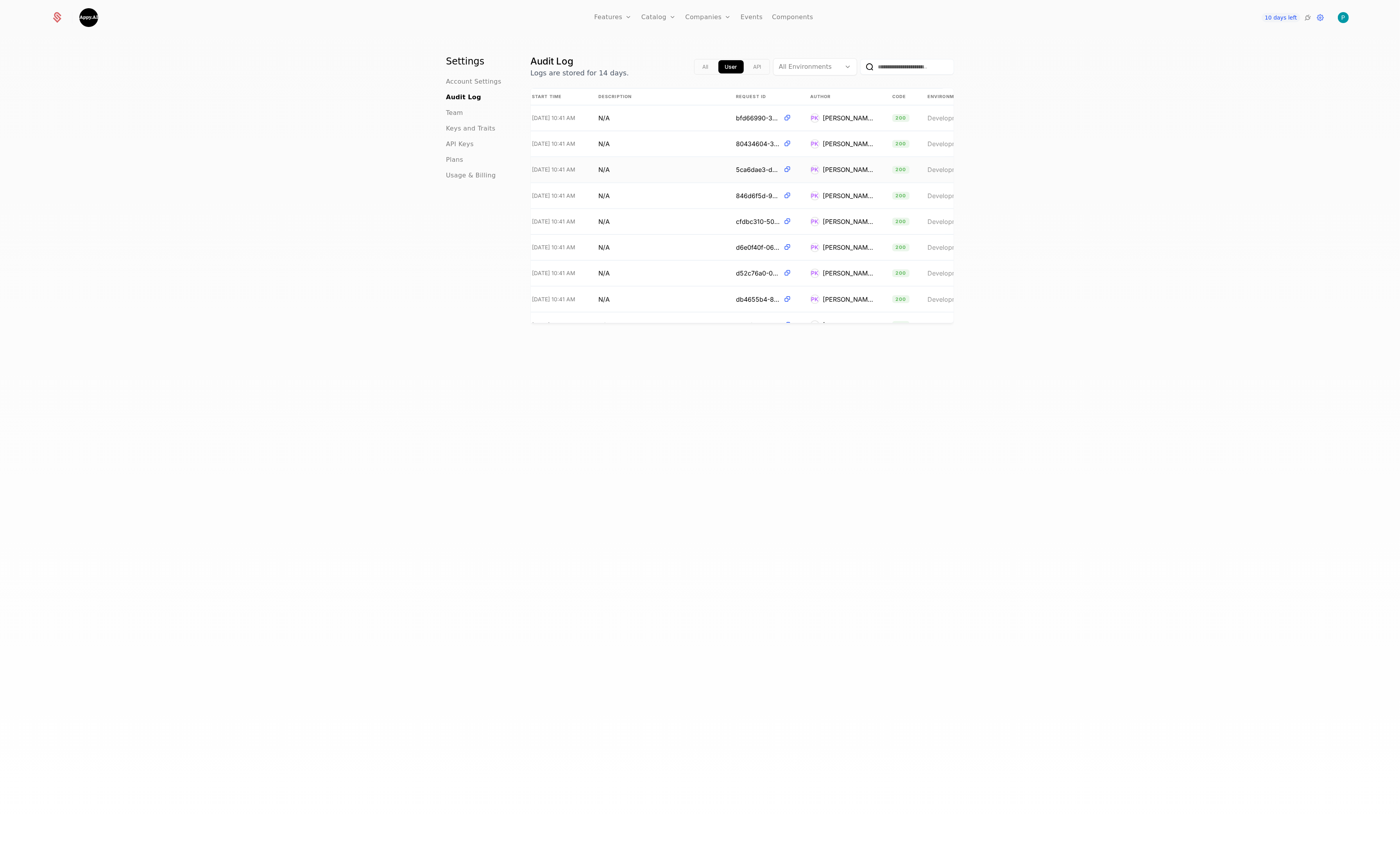
scroll to position [0, 168]
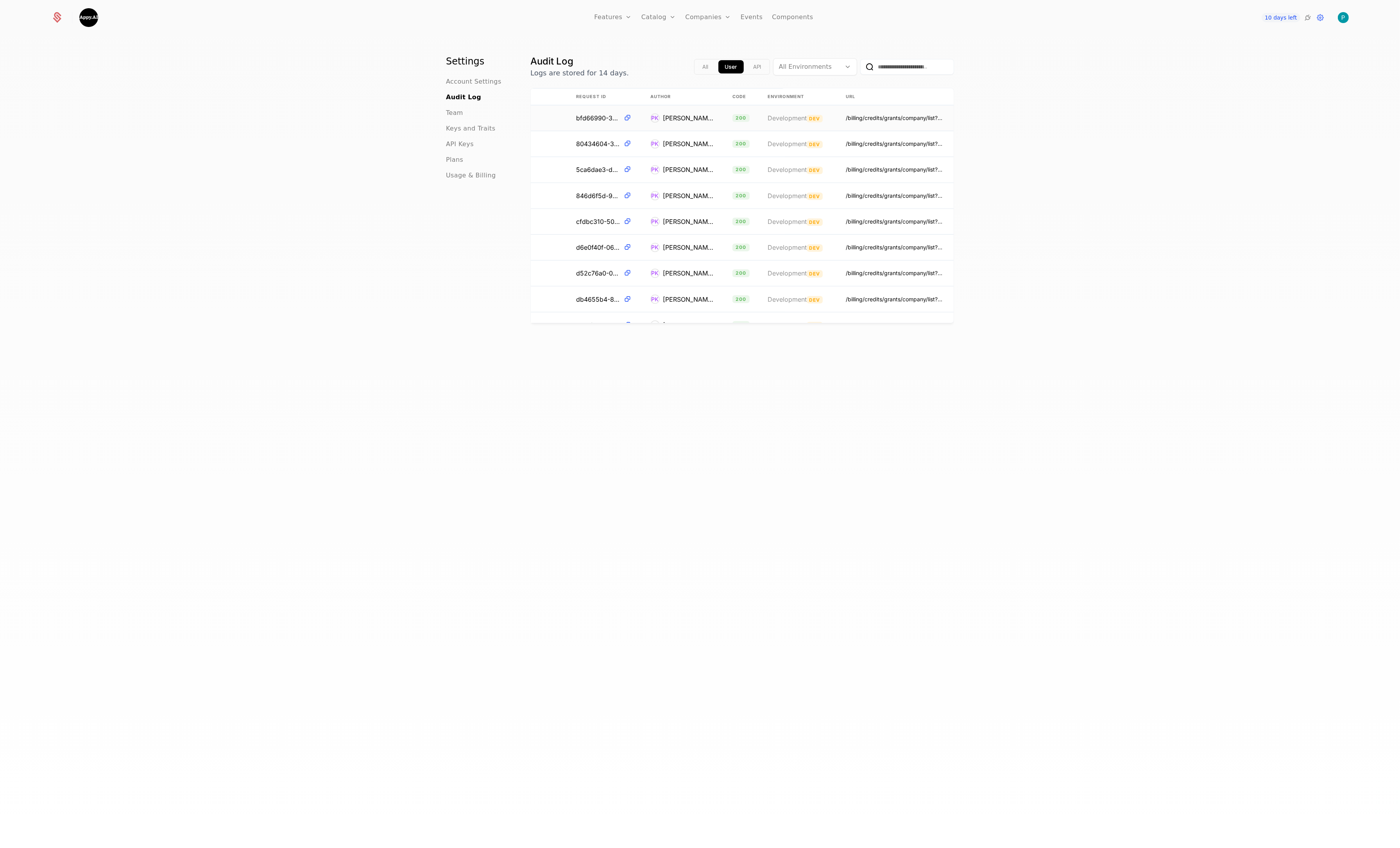
click at [864, 115] on div "/billing/credits/grants/company/list?company_id=comp_dvBrjQ48hpp&order=expires_…" at bounding box center [895, 118] width 98 height 8
click at [862, 146] on div "/billing/credits/grants/company/list?company_id=comp_TPHcRpnxZEf&order=expires_…" at bounding box center [895, 143] width 98 height 8
click at [698, 64] on button "All" at bounding box center [705, 67] width 19 height 13
click at [840, 72] on div "All Environments" at bounding box center [807, 67] width 67 height 14
click at [816, 89] on span "Development" at bounding box center [798, 86] width 47 height 8
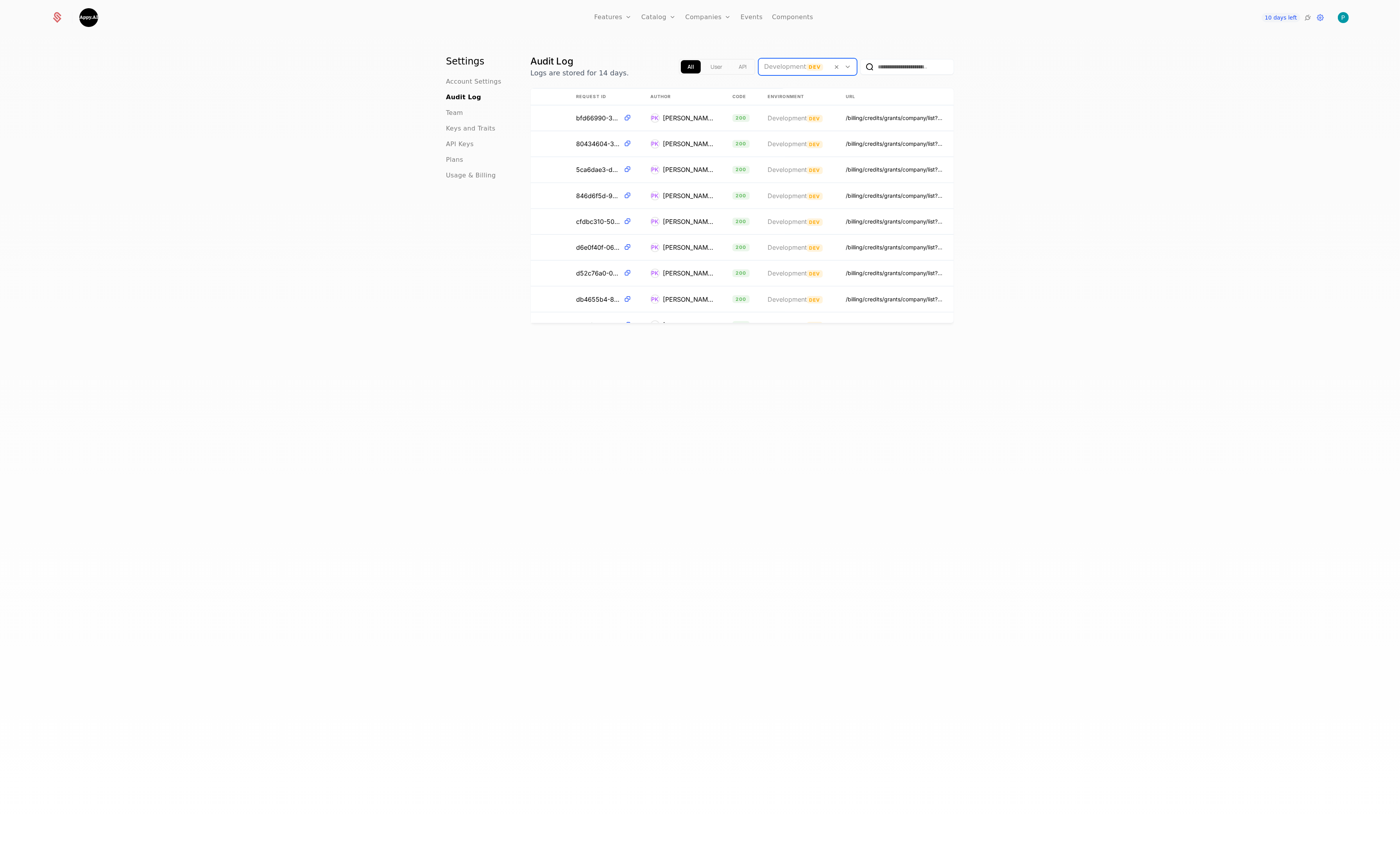
click at [602, 17] on link "Features" at bounding box center [612, 17] width 38 height 35
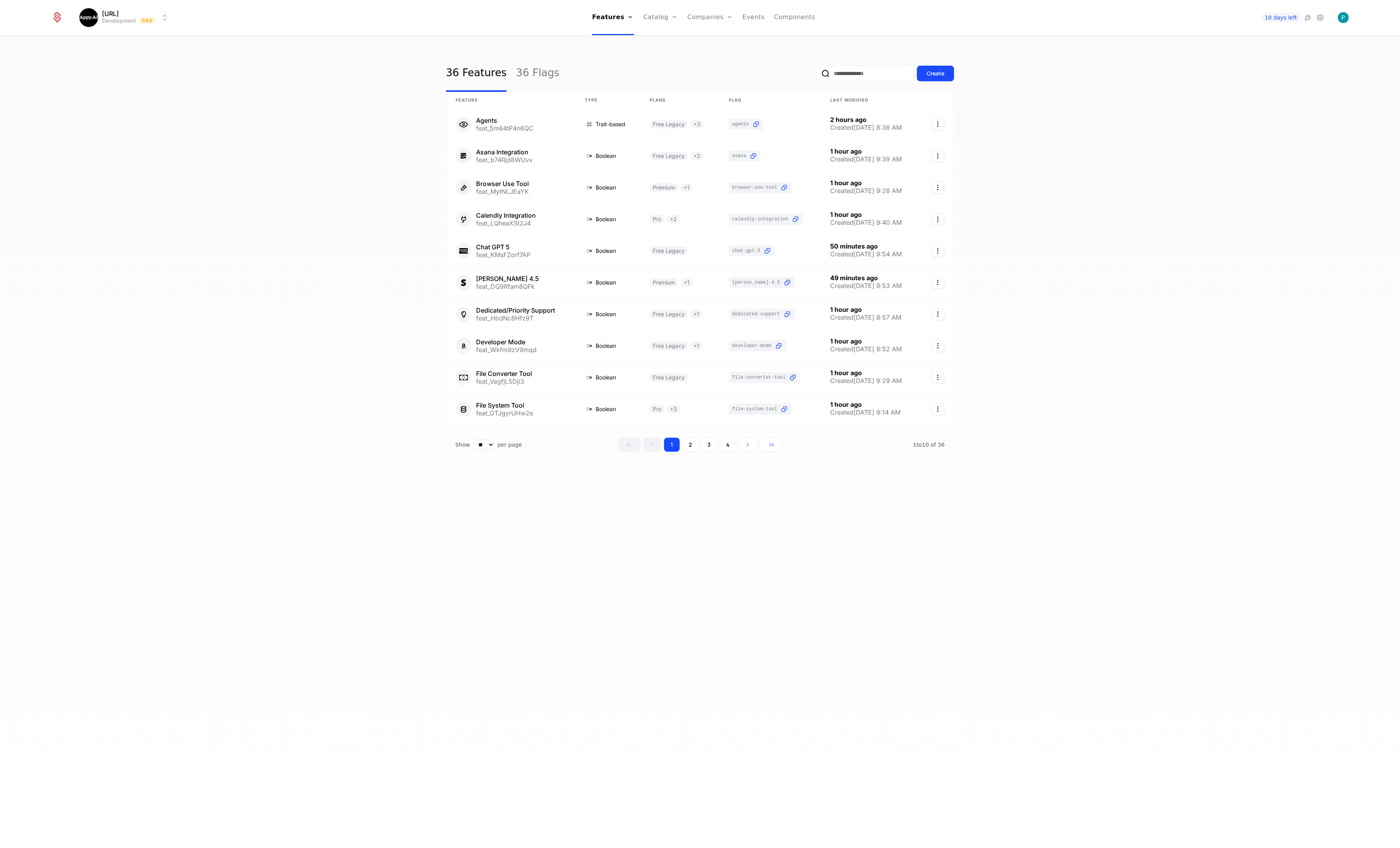
click at [621, 54] on link "Flags" at bounding box center [620, 51] width 36 height 7
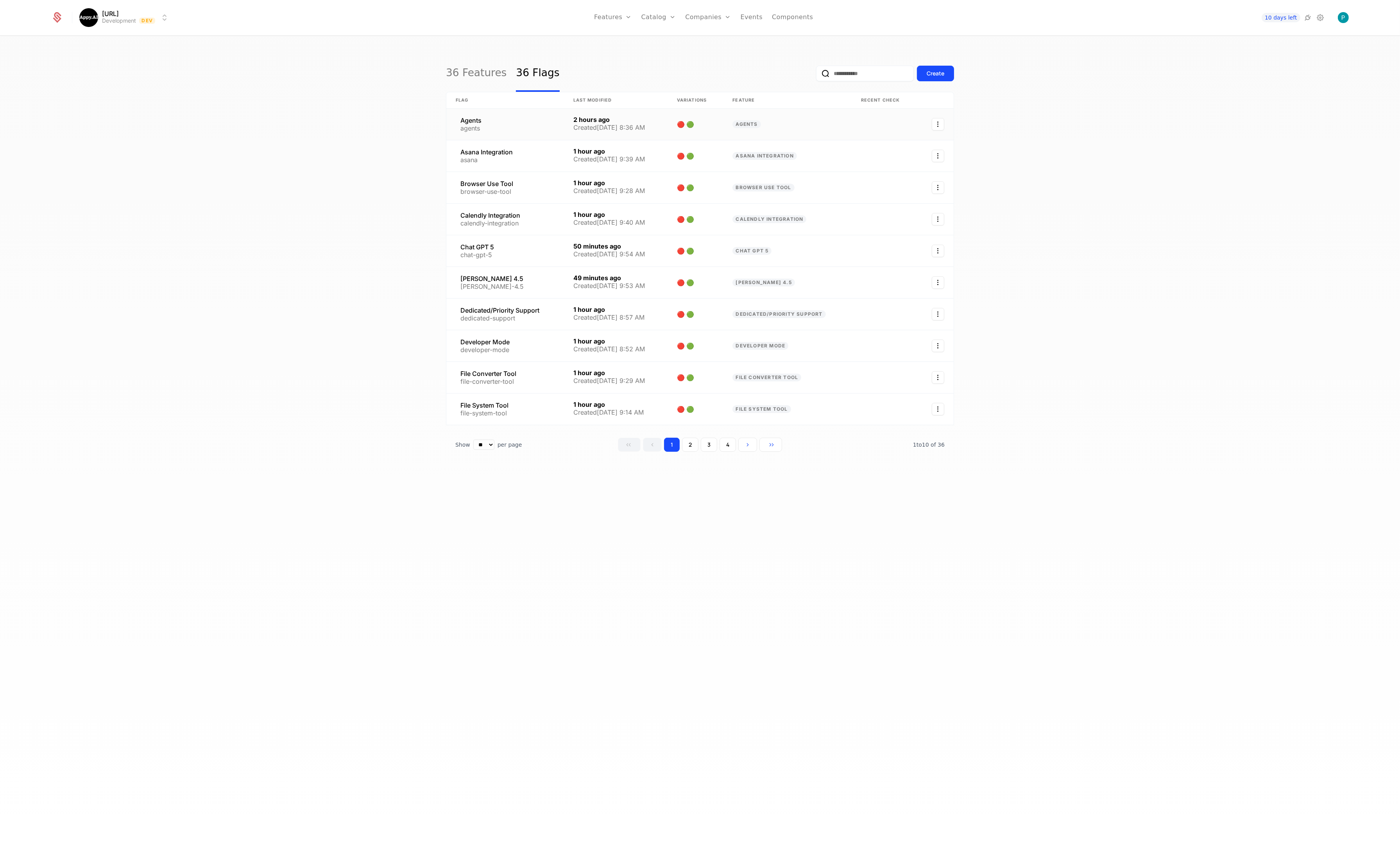
click at [479, 121] on link at bounding box center [505, 124] width 117 height 32
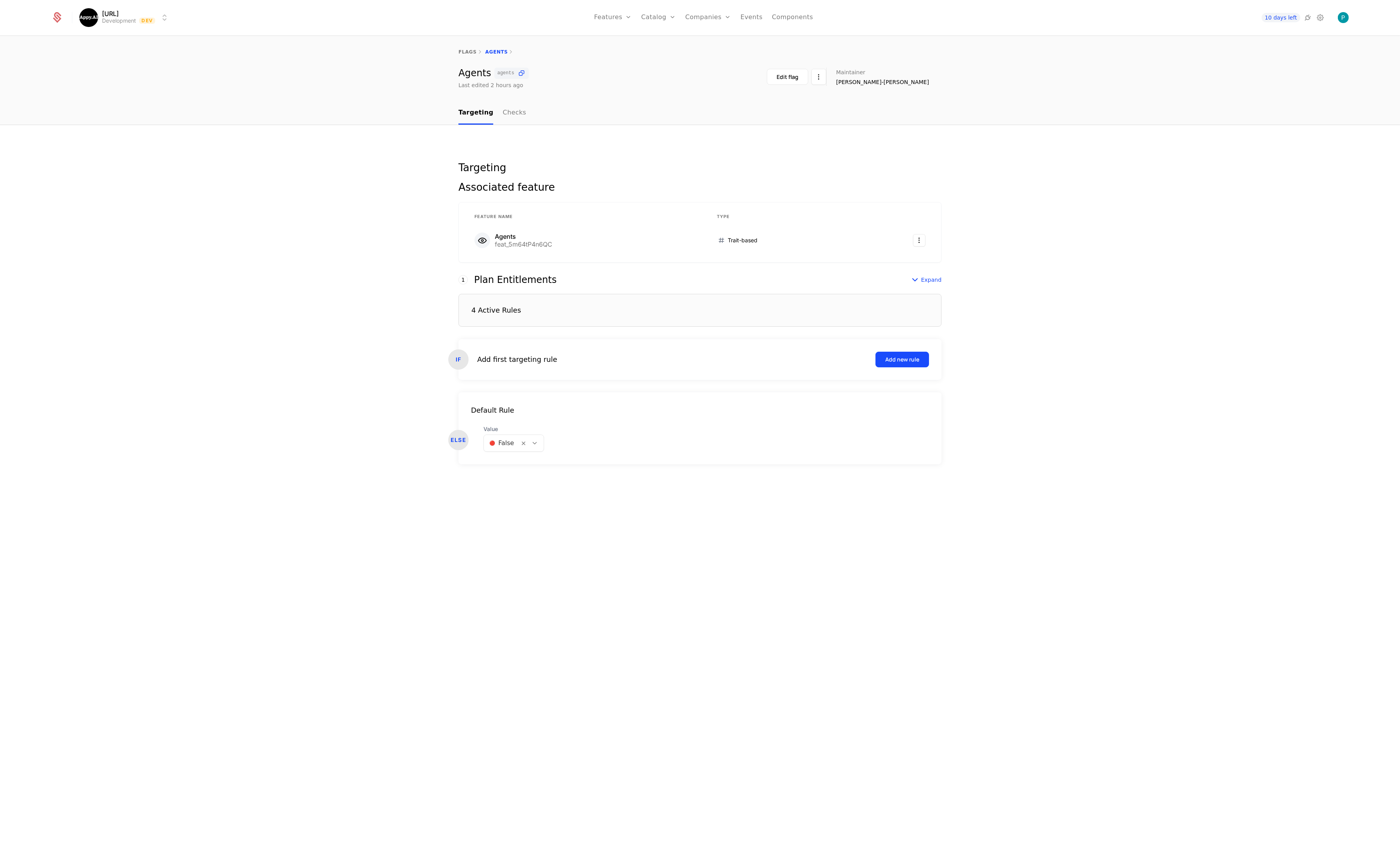
click at [513, 110] on link "Checks" at bounding box center [514, 113] width 23 height 23
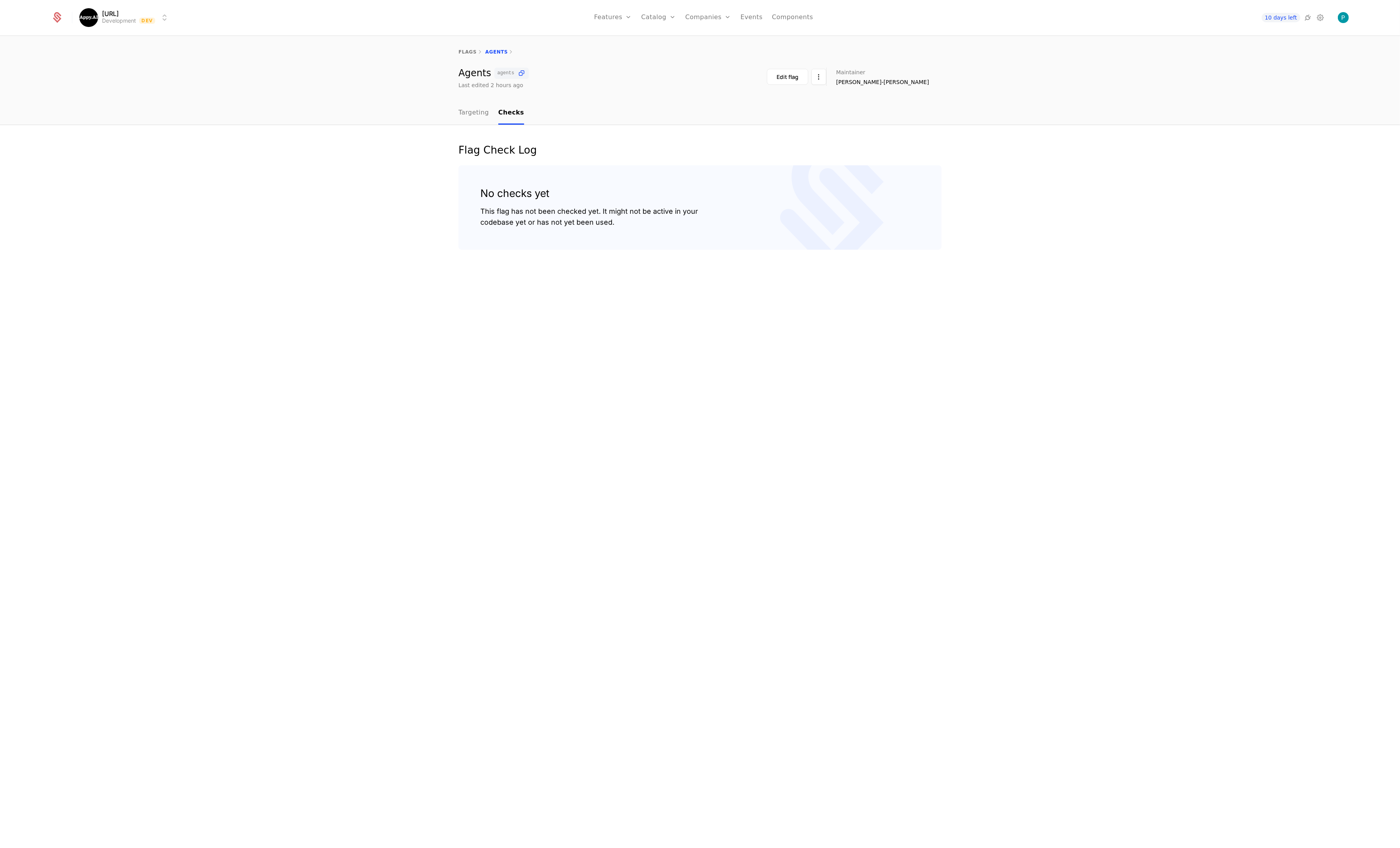
click at [369, 191] on div "Flag Check Log No checks yet This flag has not been checked yet. It might not b…" at bounding box center [700, 486] width 1400 height 723
click at [697, 13] on link "Companies" at bounding box center [708, 17] width 46 height 35
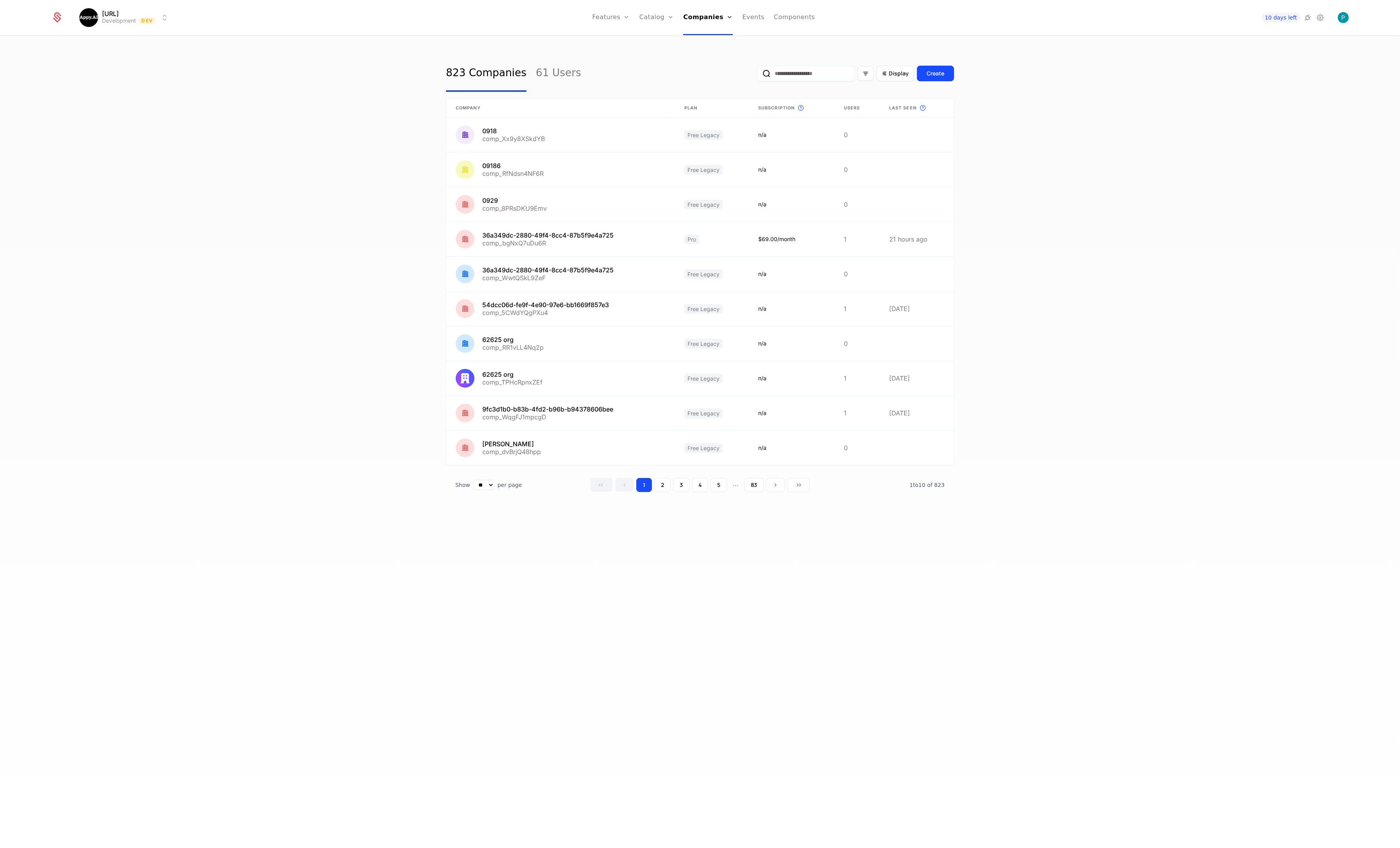
click at [807, 74] on input "email" at bounding box center [806, 73] width 98 height 16
click at [757, 75] on button "submit" at bounding box center [757, 75] width 0 height 0
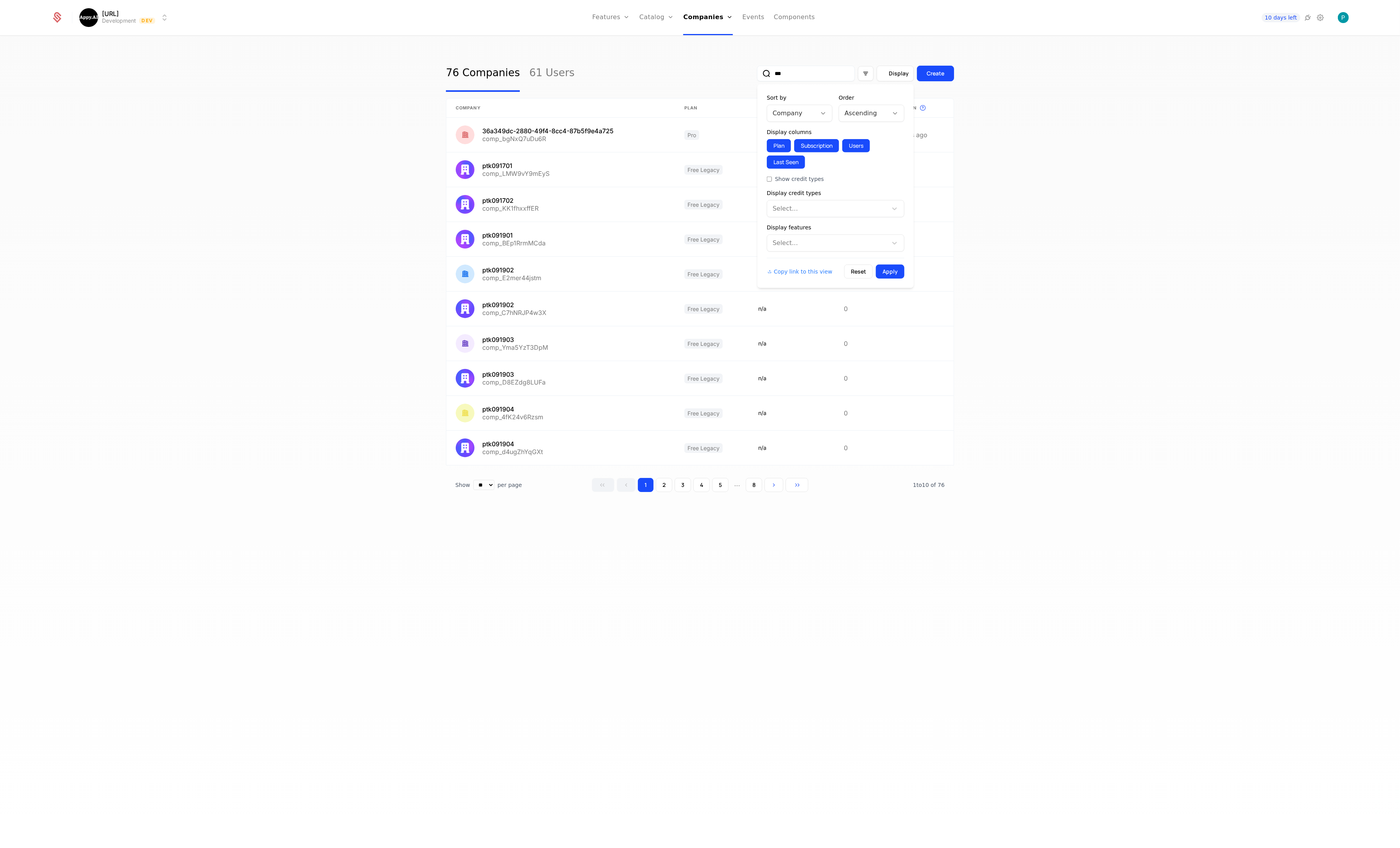
click at [894, 74] on span "Display" at bounding box center [898, 73] width 20 height 8
click at [875, 107] on div "Ascending" at bounding box center [864, 114] width 49 height 14
drag, startPoint x: 859, startPoint y: 148, endPoint x: 815, endPoint y: 129, distance: 47.9
click at [857, 148] on div "Descending" at bounding box center [872, 146] width 57 height 7
click at [814, 117] on div "Company" at bounding box center [792, 114] width 49 height 14
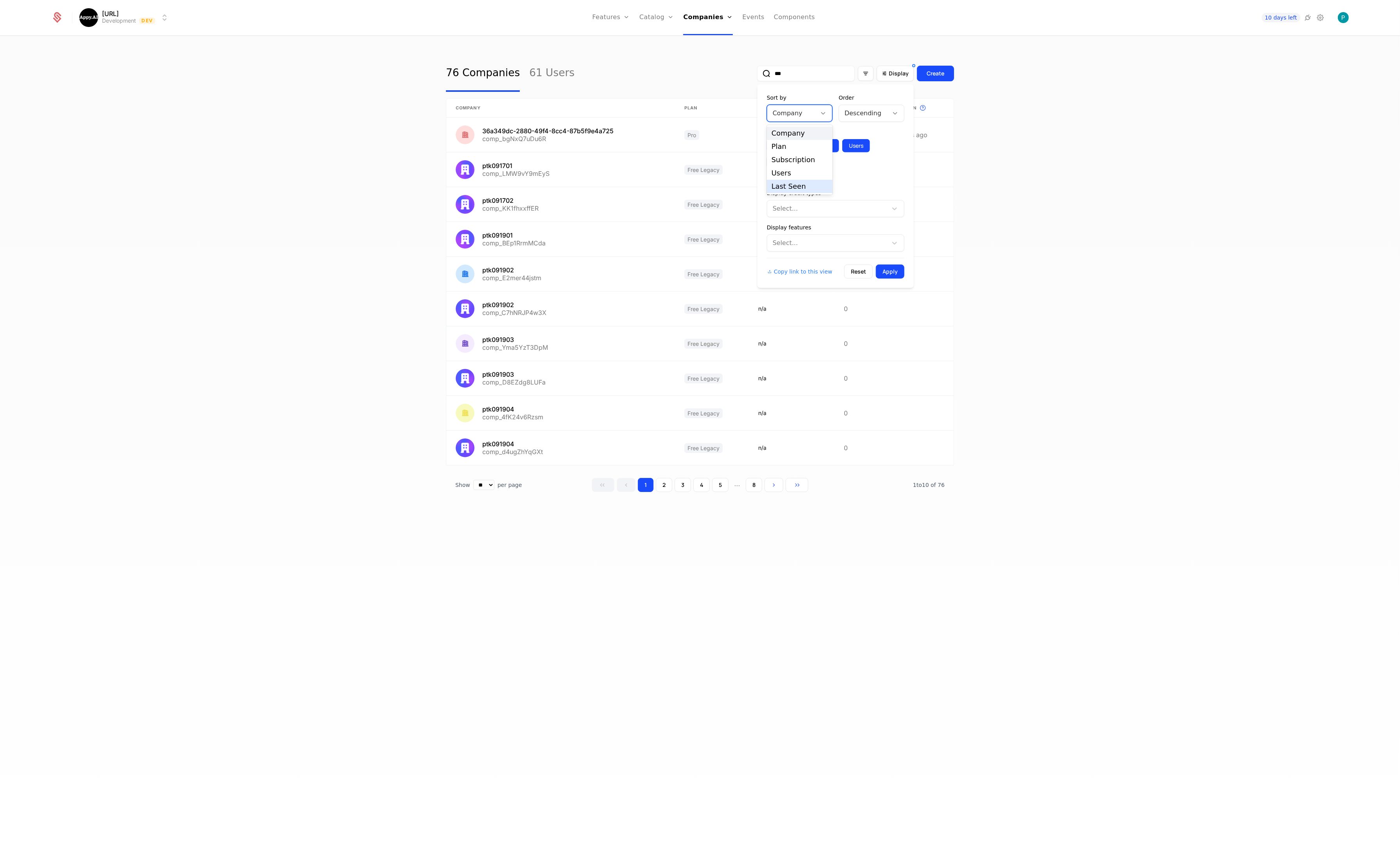
click at [795, 187] on div "Last Seen" at bounding box center [800, 186] width 57 height 7
click at [893, 268] on button "Apply" at bounding box center [890, 272] width 28 height 14
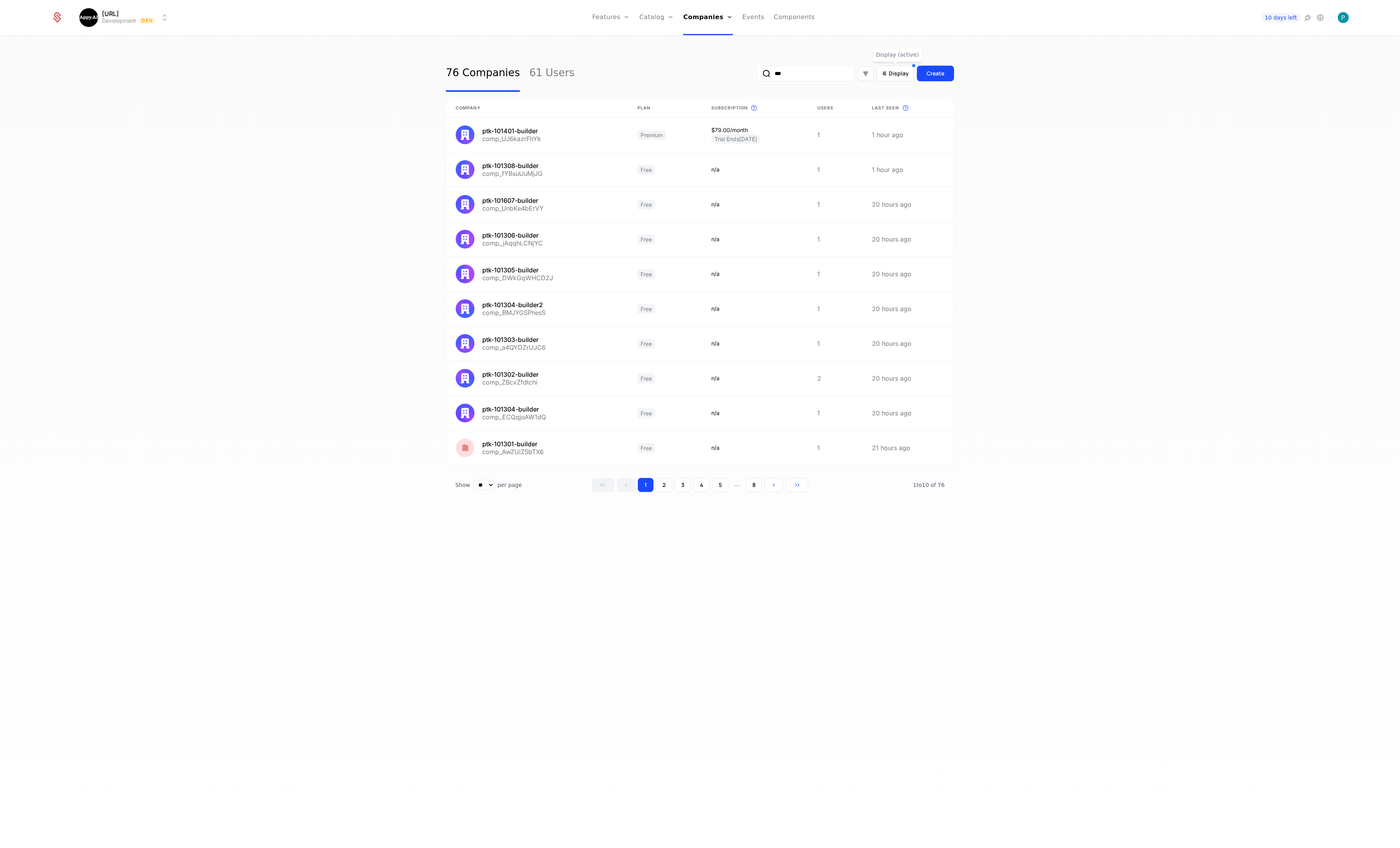
click at [672, 62] on div "76 Companies 61 Users *** Display Create" at bounding box center [700, 73] width 508 height 37
paste input "**********"
click at [749, 75] on button "submit" at bounding box center [749, 75] width 0 height 0
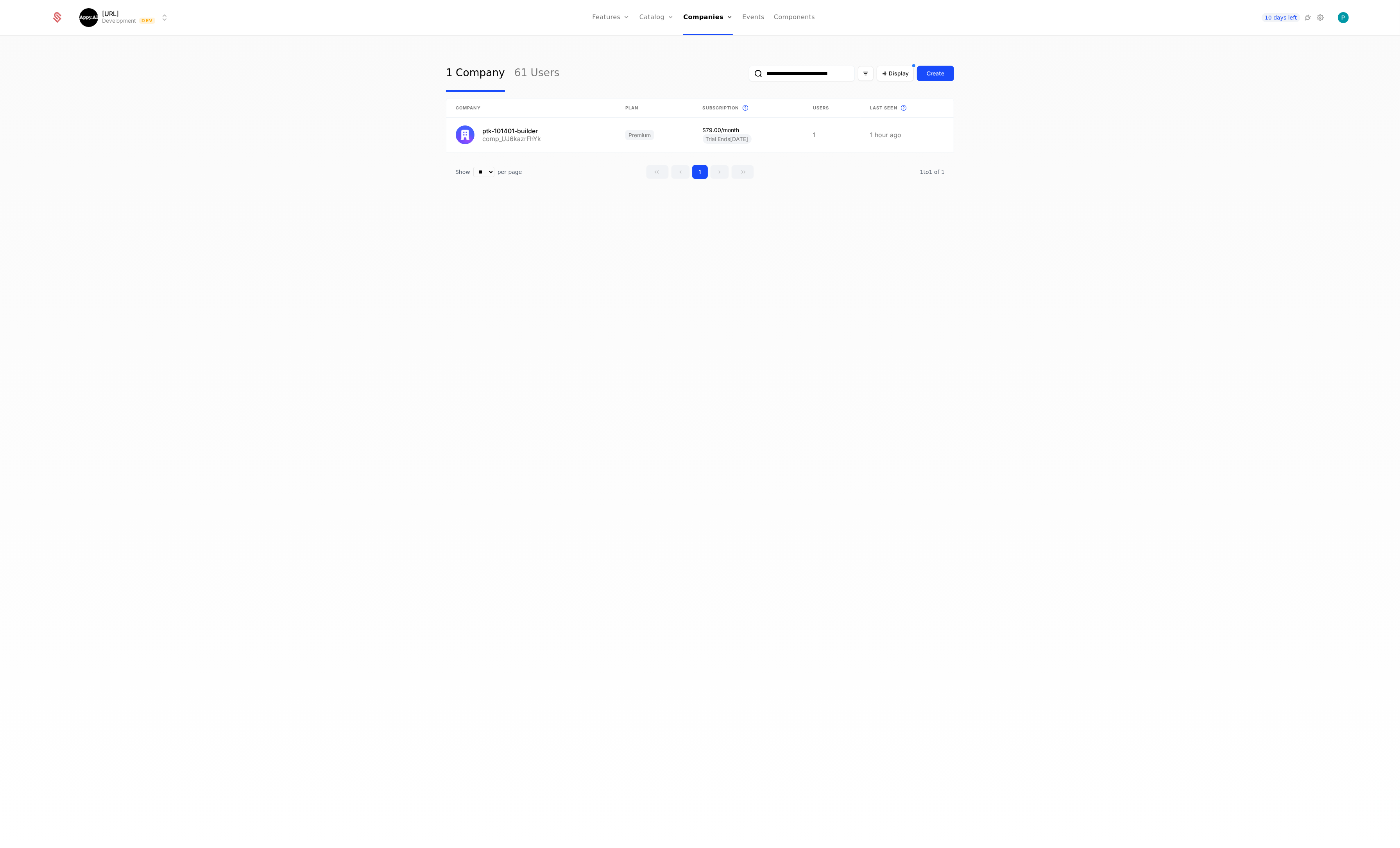
drag, startPoint x: 838, startPoint y: 74, endPoint x: 513, endPoint y: 61, distance: 325.3
click at [512, 61] on div "**********" at bounding box center [700, 73] width 508 height 37
paste input "**********"
type input "**********"
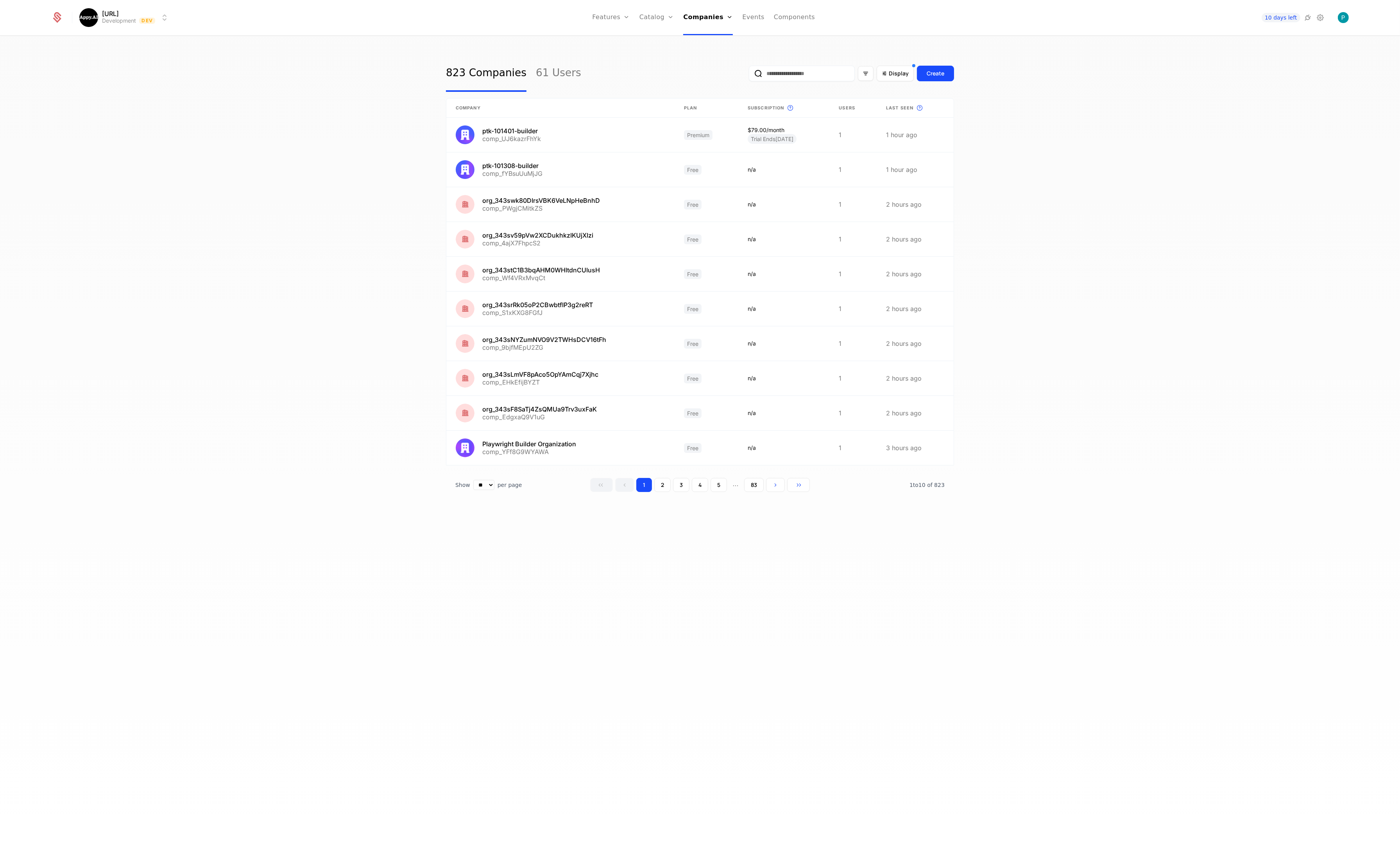
click at [801, 74] on input "email" at bounding box center [802, 73] width 106 height 16
paste input "**********"
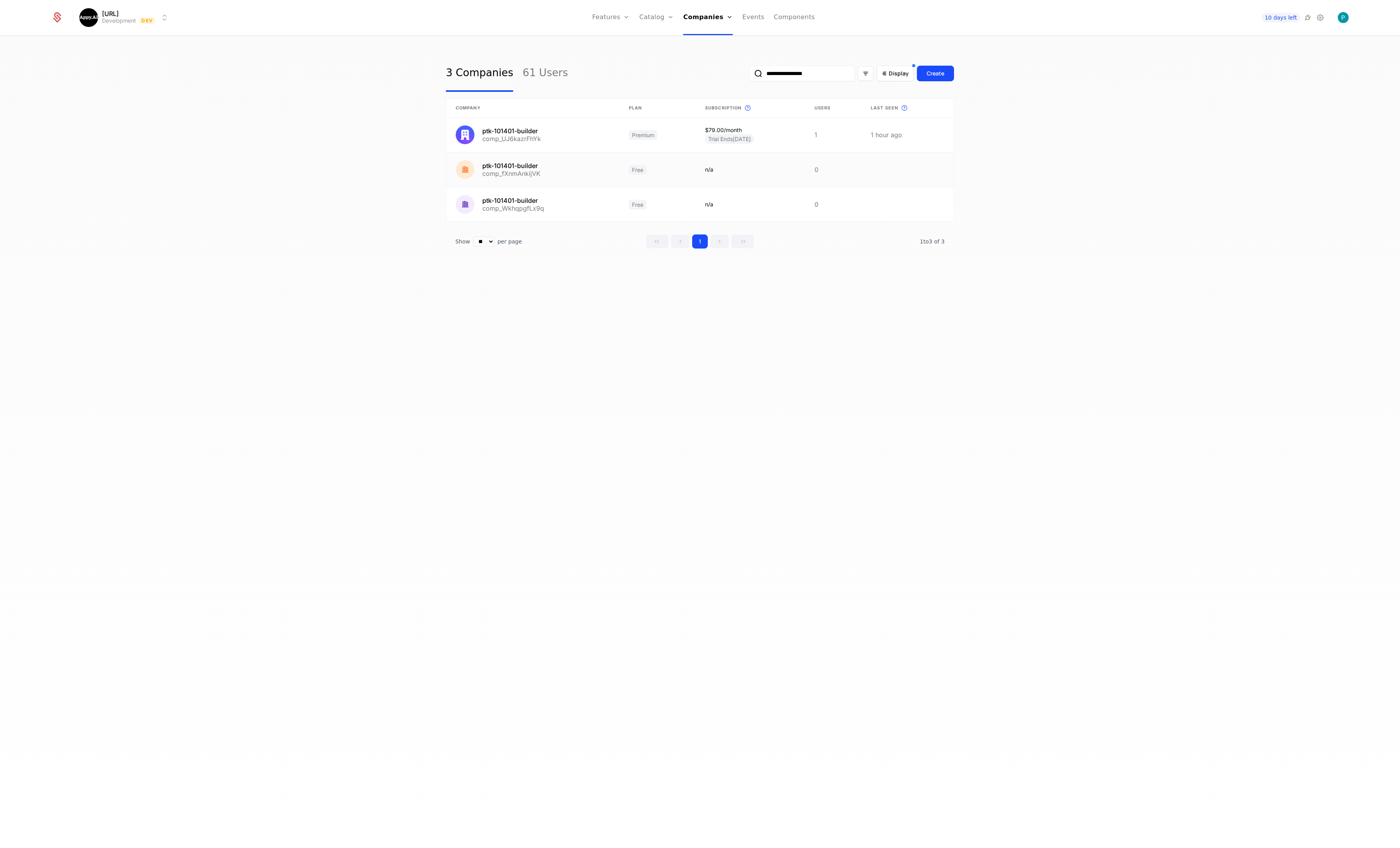
type input "**********"
click at [541, 171] on link at bounding box center [533, 169] width 173 height 34
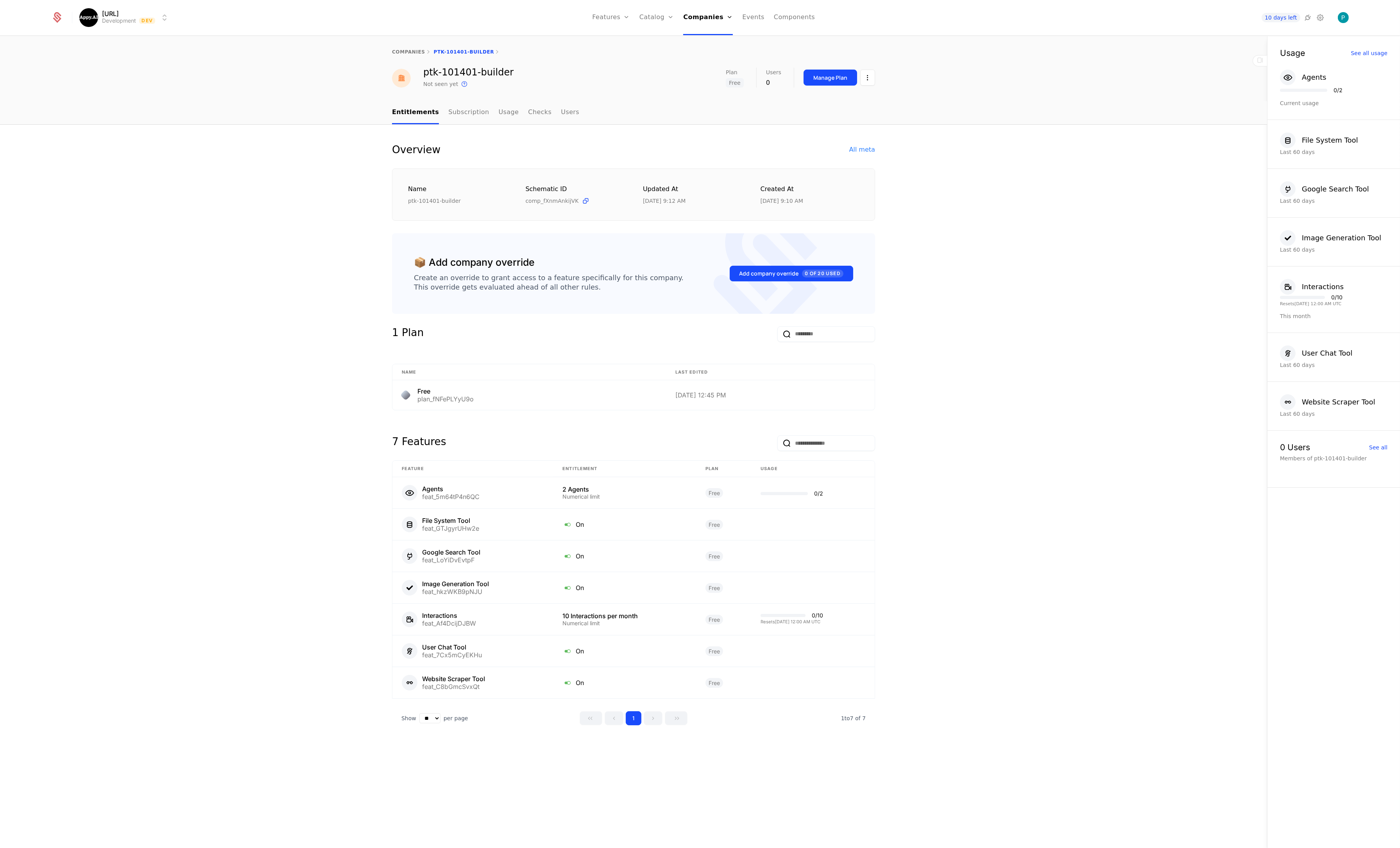
click at [467, 111] on link "Subscription" at bounding box center [468, 112] width 41 height 23
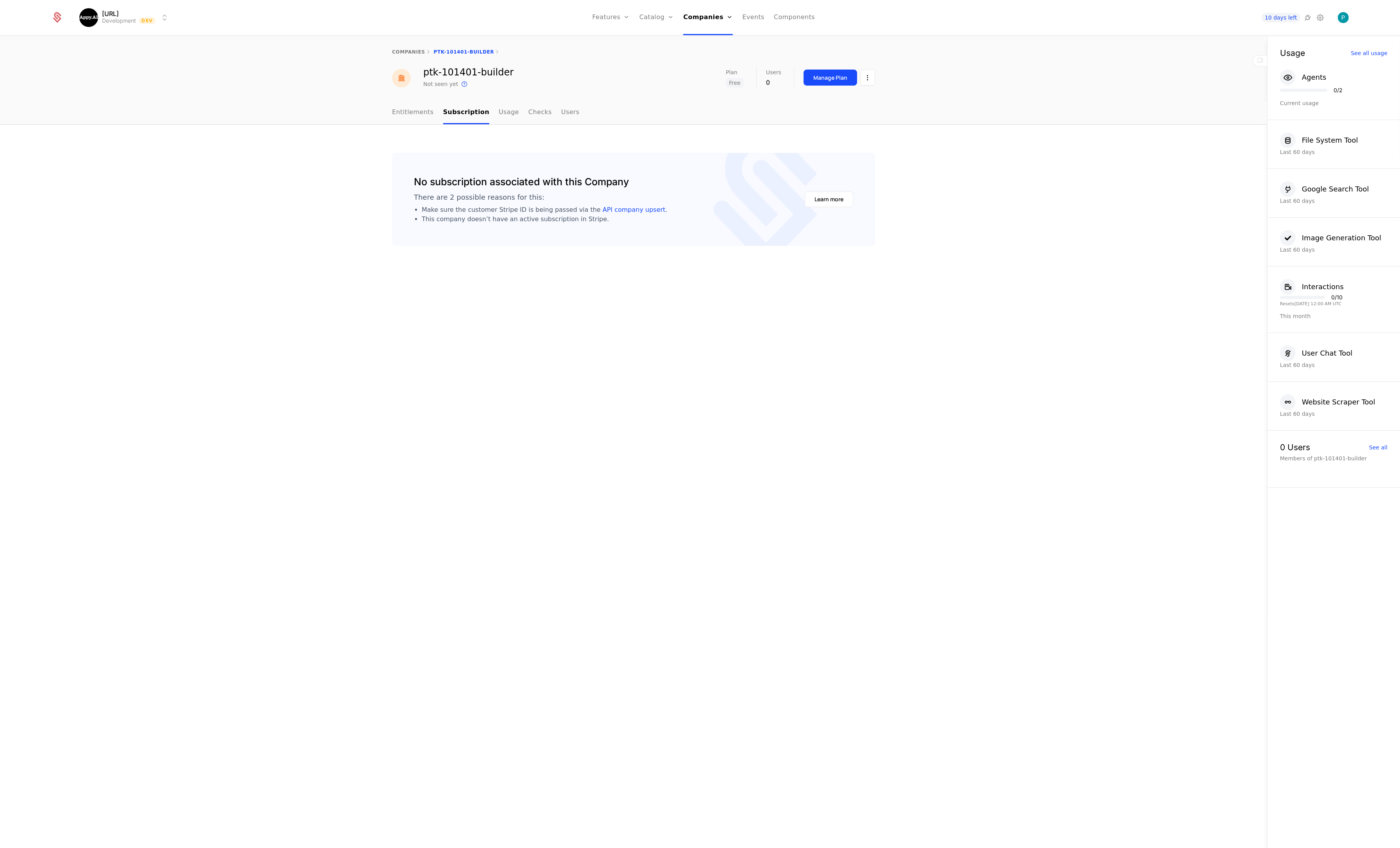
click at [499, 114] on link "Usage" at bounding box center [509, 112] width 20 height 23
click at [871, 79] on html "Appy.AI Development Dev Features Features Flags Catalog Plans Add Ons Credits C…" at bounding box center [700, 424] width 1400 height 848
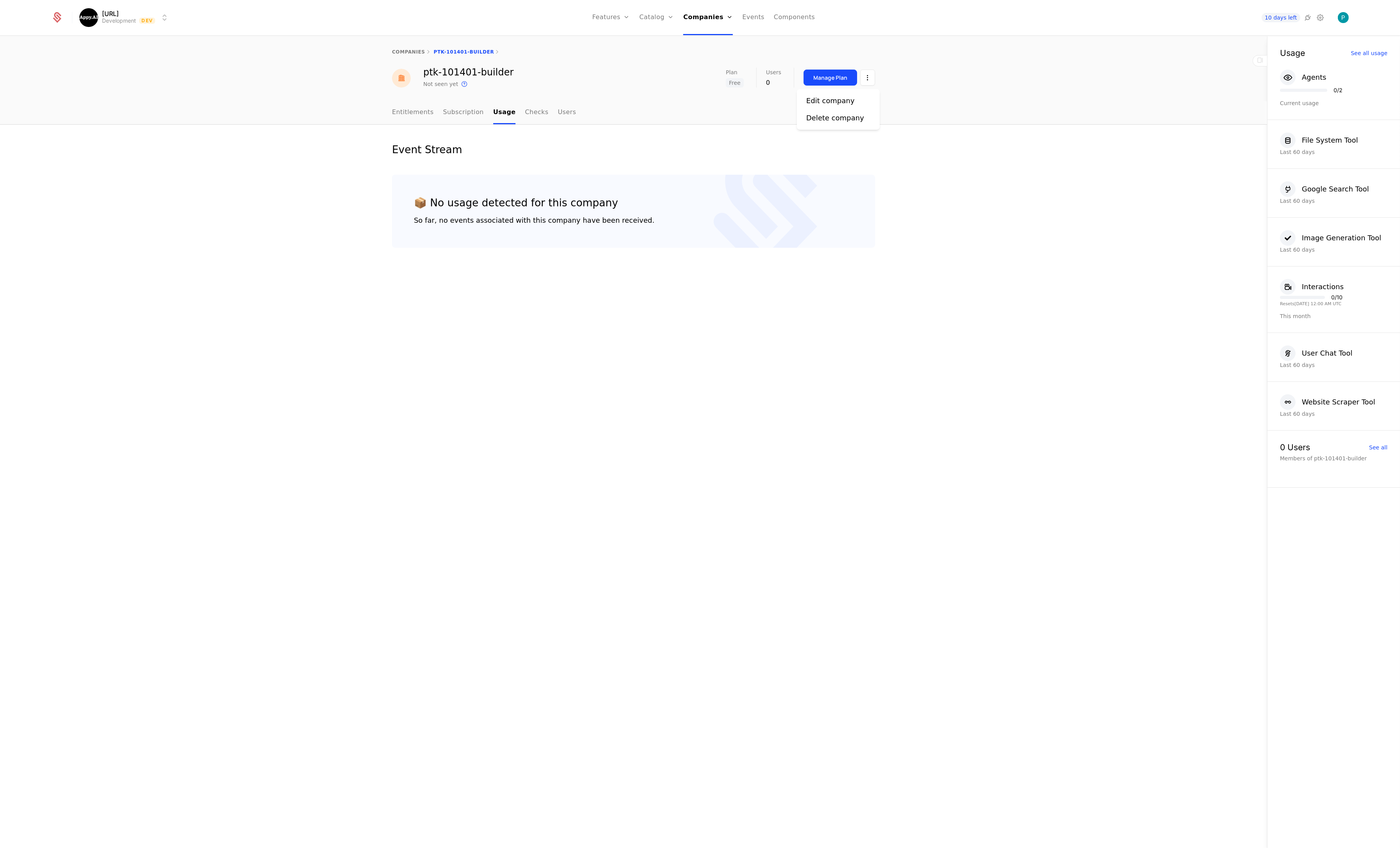
click at [832, 99] on div "Edit company" at bounding box center [830, 100] width 48 height 11
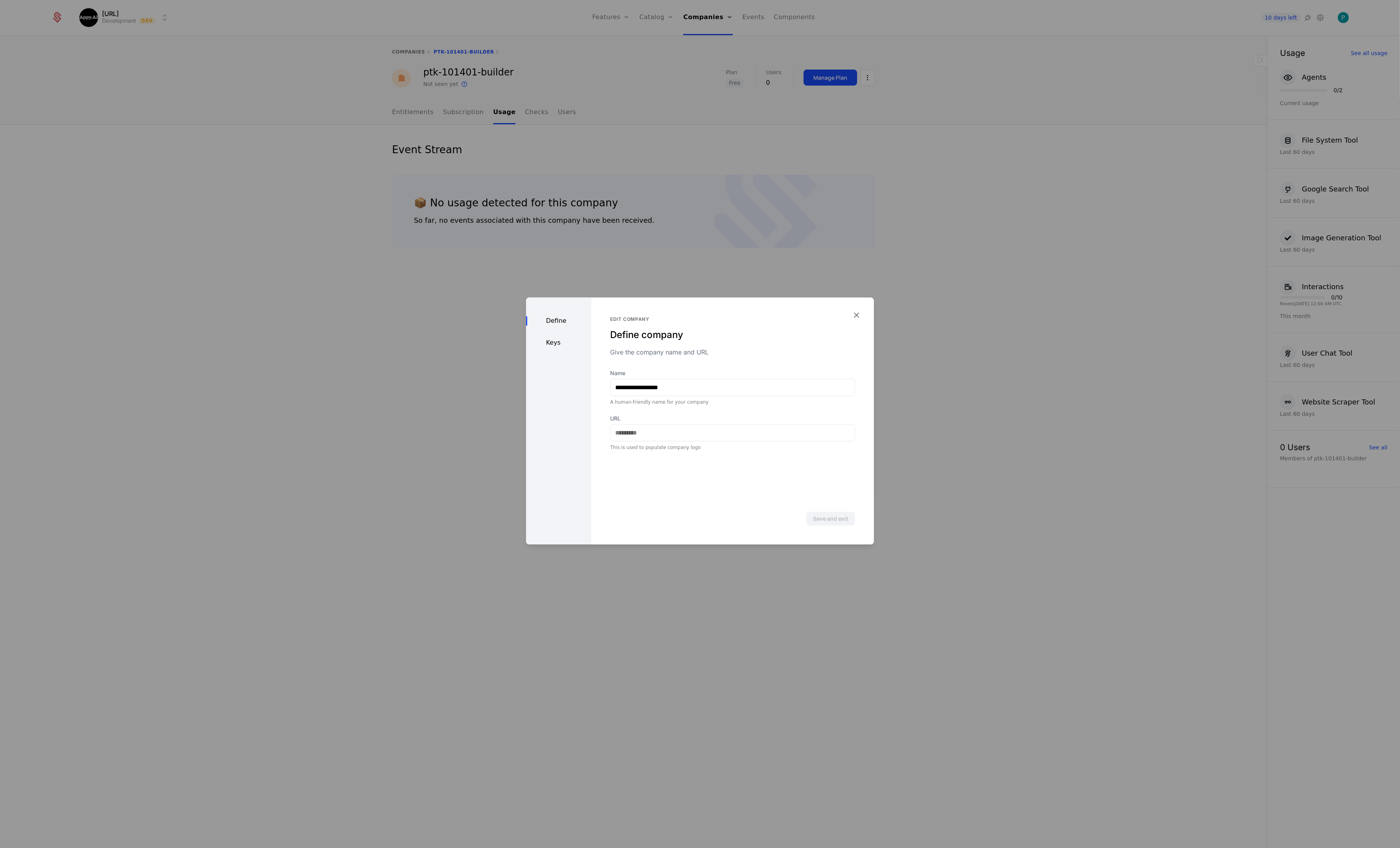
click at [556, 348] on div "Define Keys" at bounding box center [559, 420] width 65 height 247
click at [558, 343] on div "Keys" at bounding box center [559, 342] width 65 height 9
click at [855, 310] on icon "button" at bounding box center [856, 315] width 10 height 10
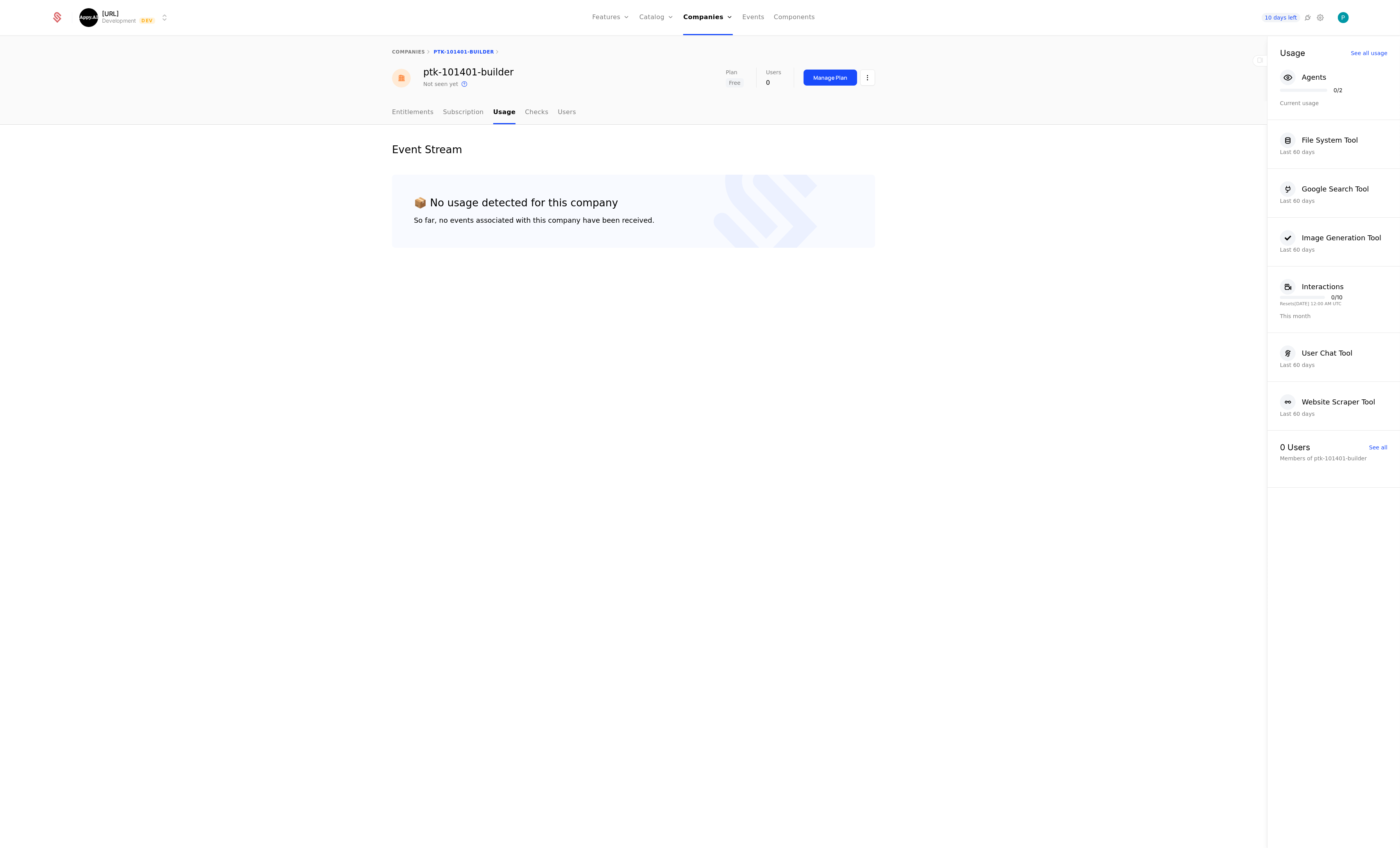
click at [398, 110] on link "Entitlements" at bounding box center [412, 112] width 42 height 23
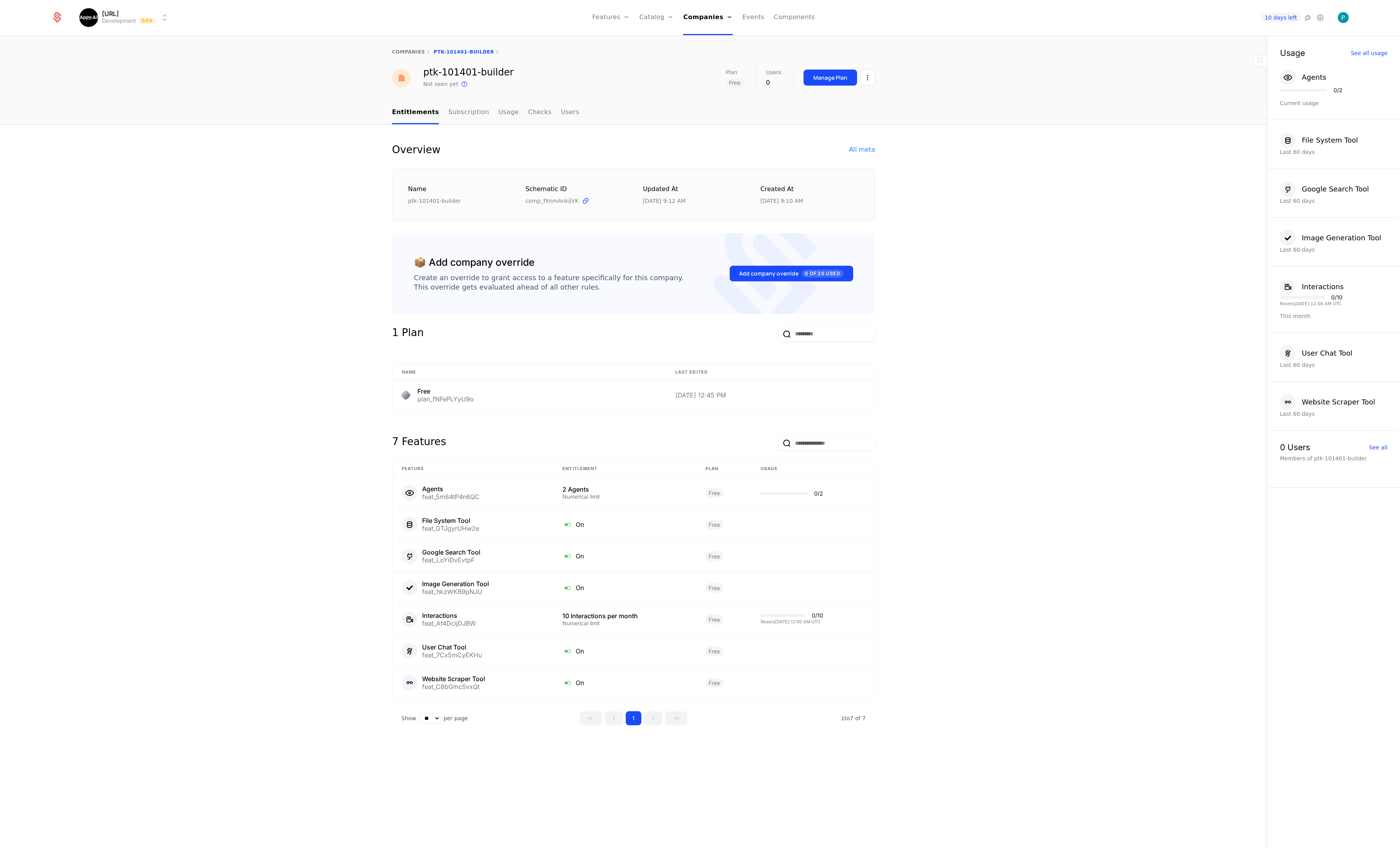
click at [404, 51] on link "companies" at bounding box center [408, 52] width 33 height 5
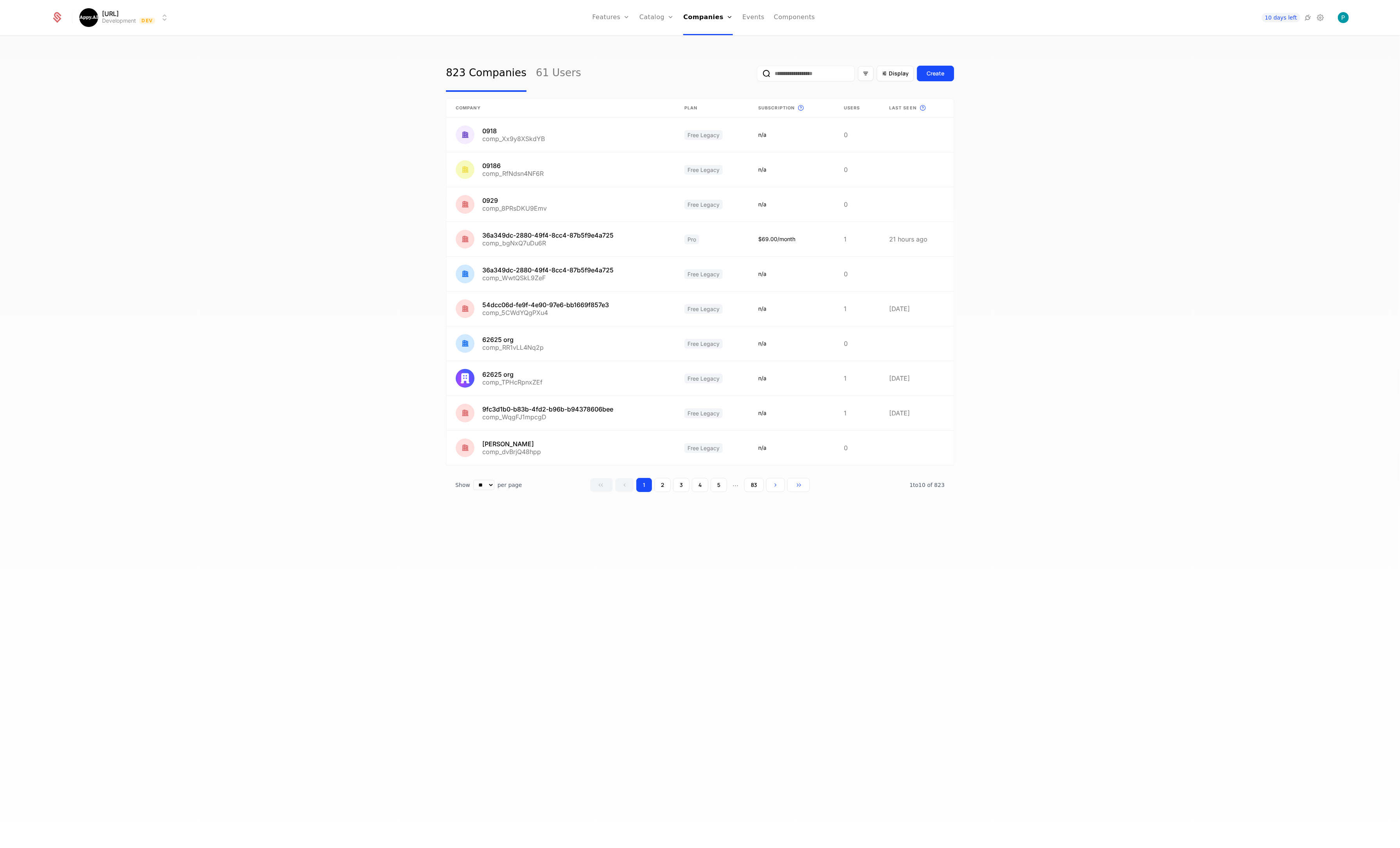
click at [804, 71] on input "email" at bounding box center [806, 73] width 98 height 16
paste input "**********"
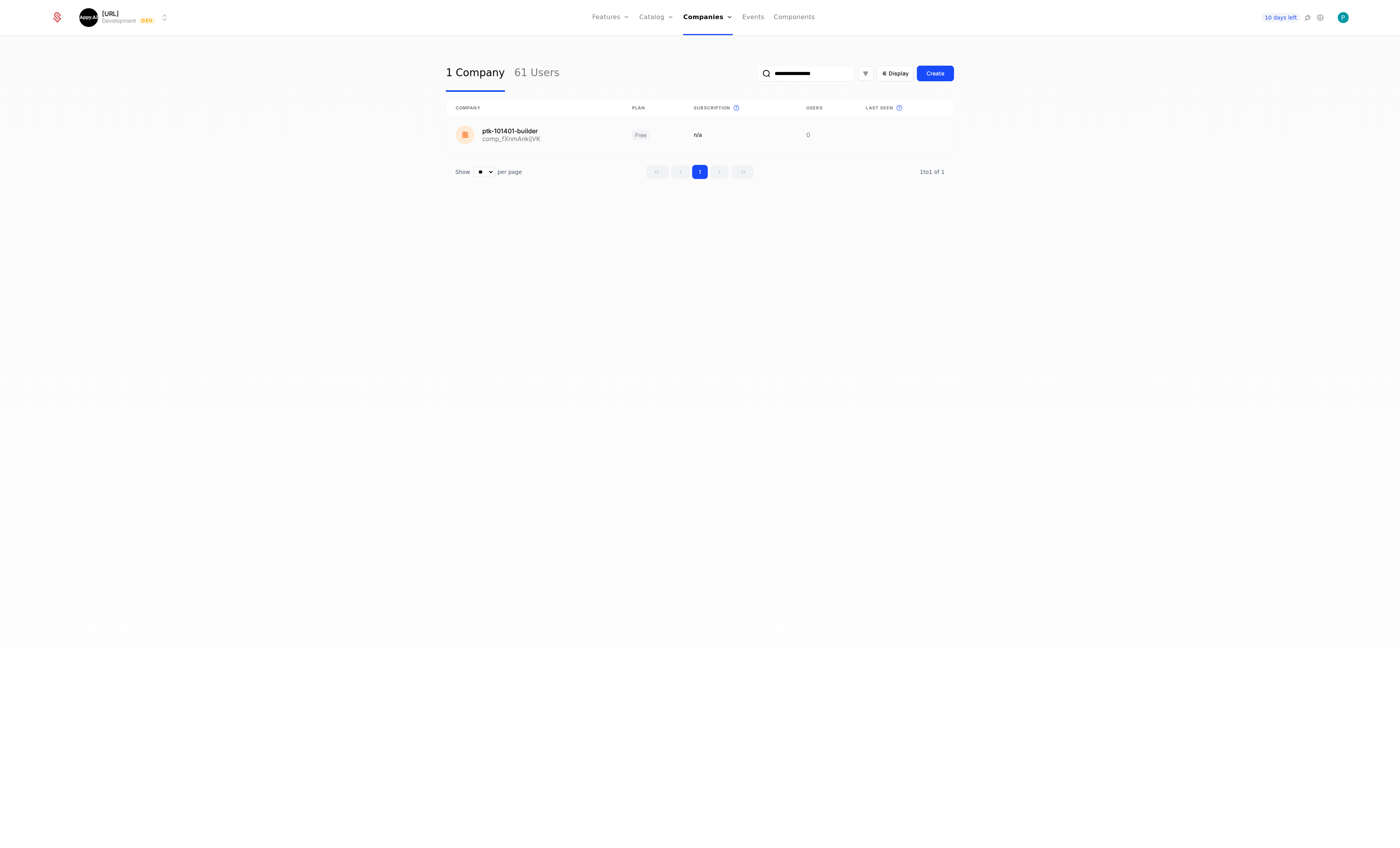
type input "**********"
click at [556, 131] on link at bounding box center [534, 134] width 176 height 34
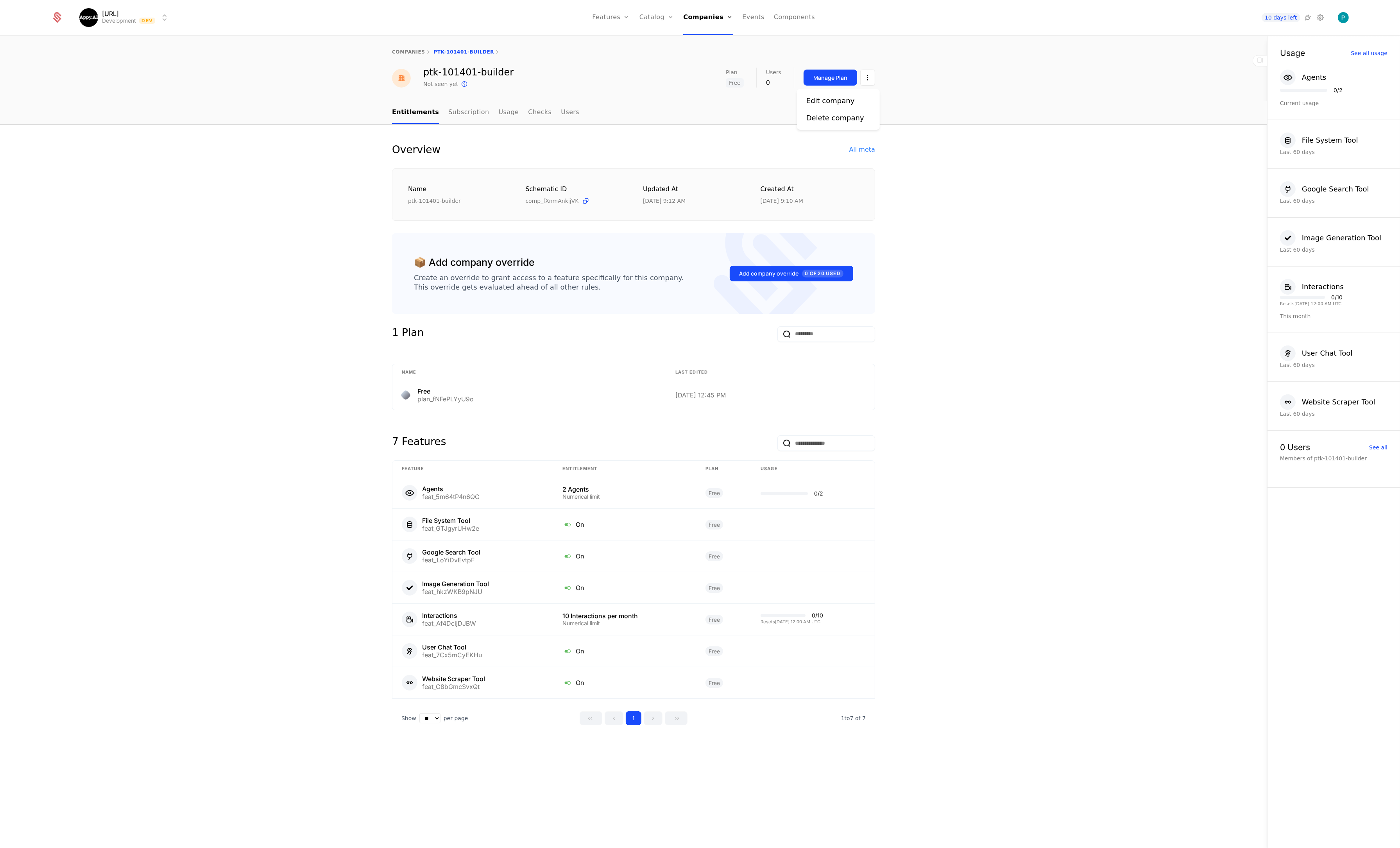
click at [868, 80] on html "Appy.AI Development Dev Features Features Flags Catalog Plans Add Ons Credits C…" at bounding box center [700, 424] width 1400 height 848
click at [845, 97] on div "Edit company" at bounding box center [830, 100] width 48 height 11
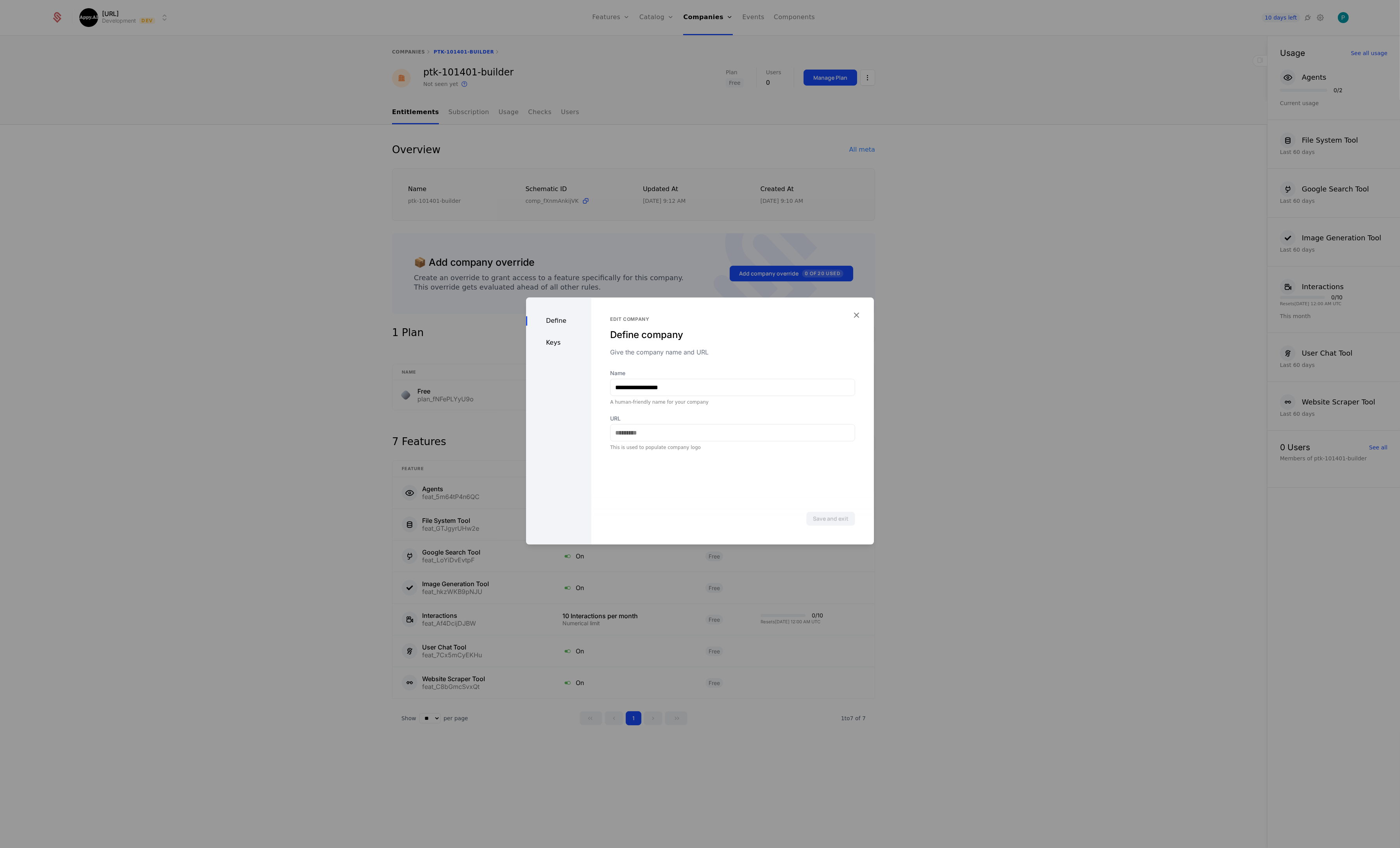
click at [557, 340] on div "Keys" at bounding box center [559, 342] width 65 height 9
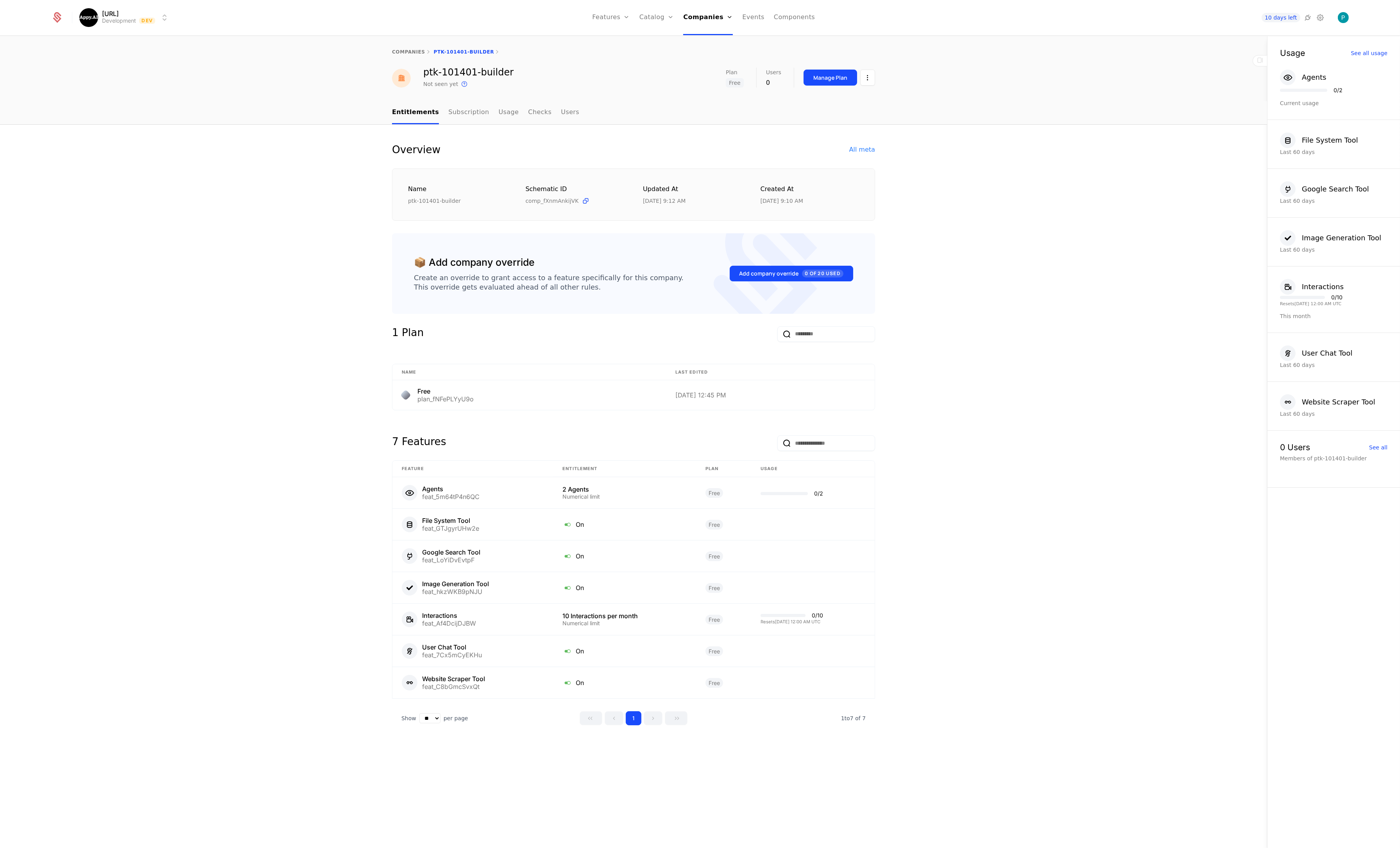
click at [399, 52] on link "companies" at bounding box center [408, 52] width 33 height 5
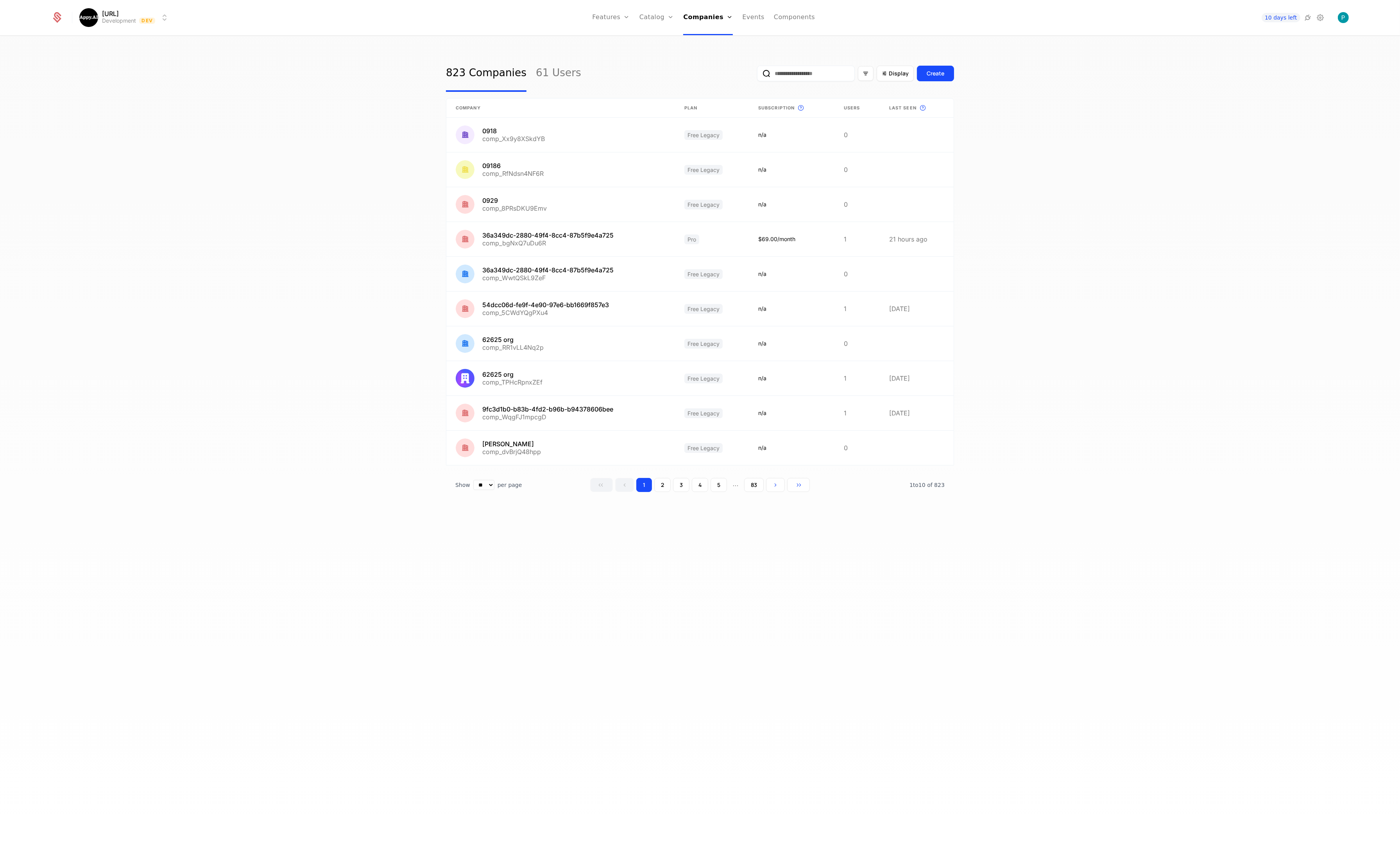
click at [1252, 16] on icon at bounding box center [1308, 17] width 9 height 9
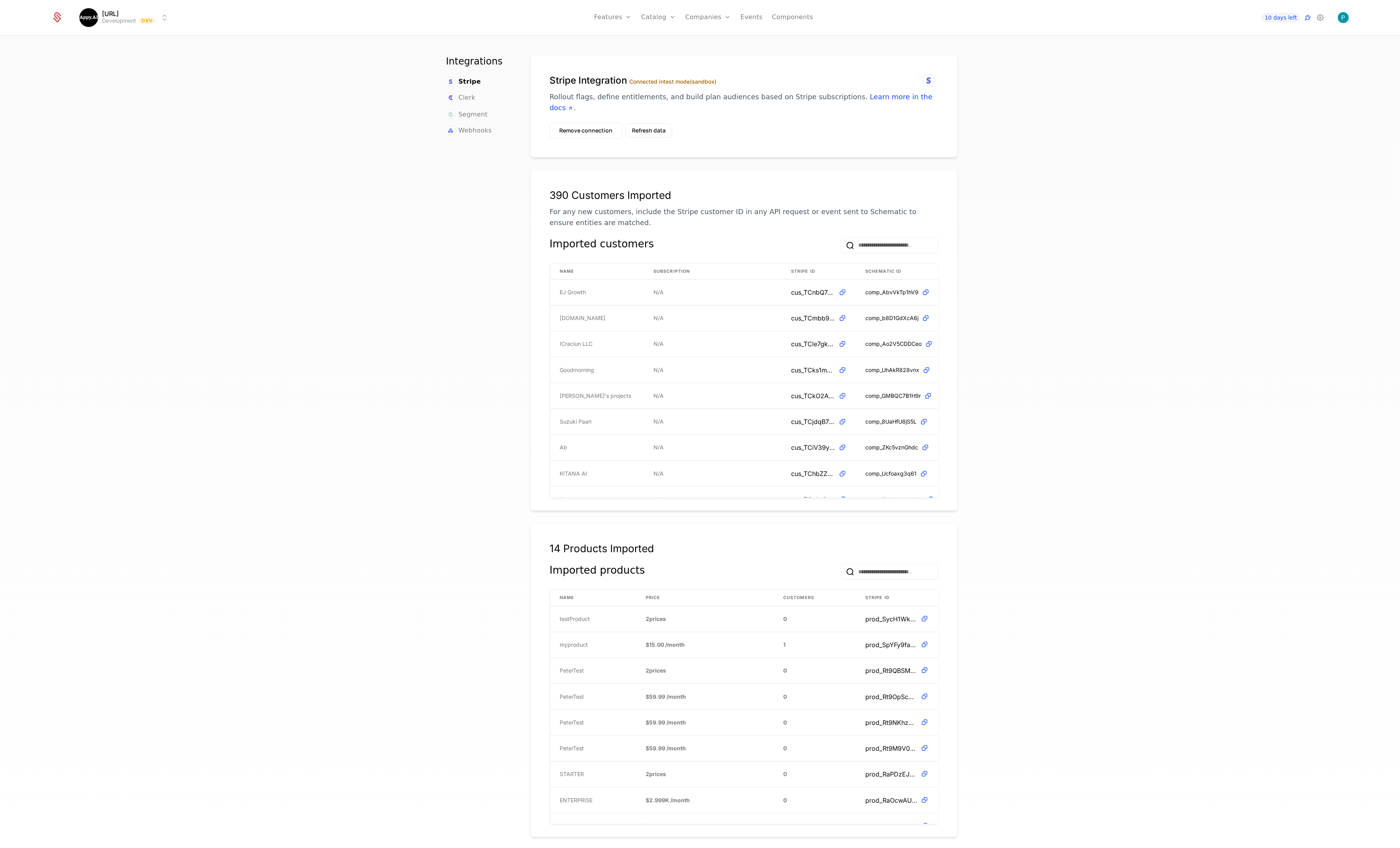
click at [469, 95] on span "Clerk" at bounding box center [467, 97] width 17 height 9
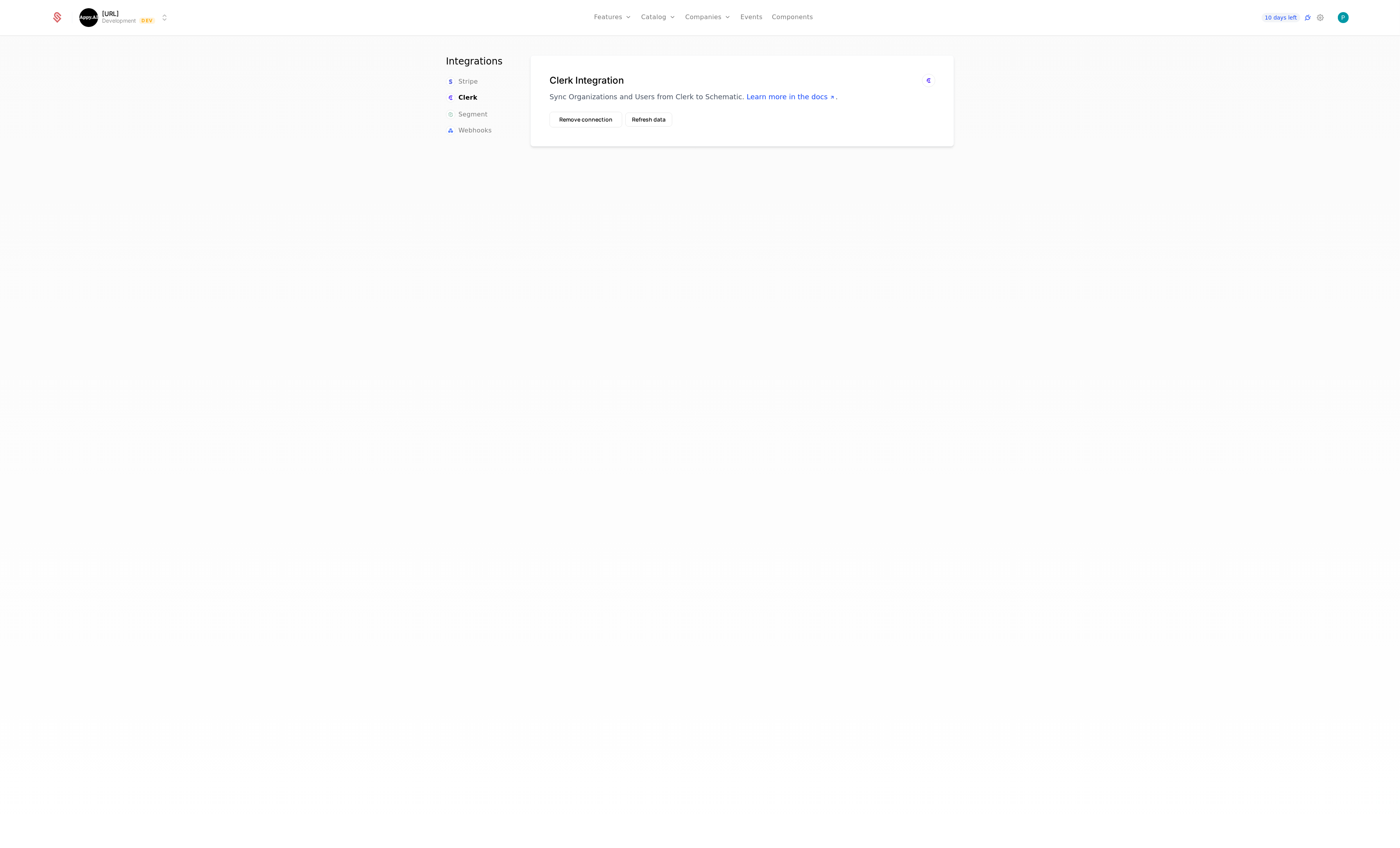
click at [468, 81] on span "Stripe" at bounding box center [468, 81] width 20 height 9
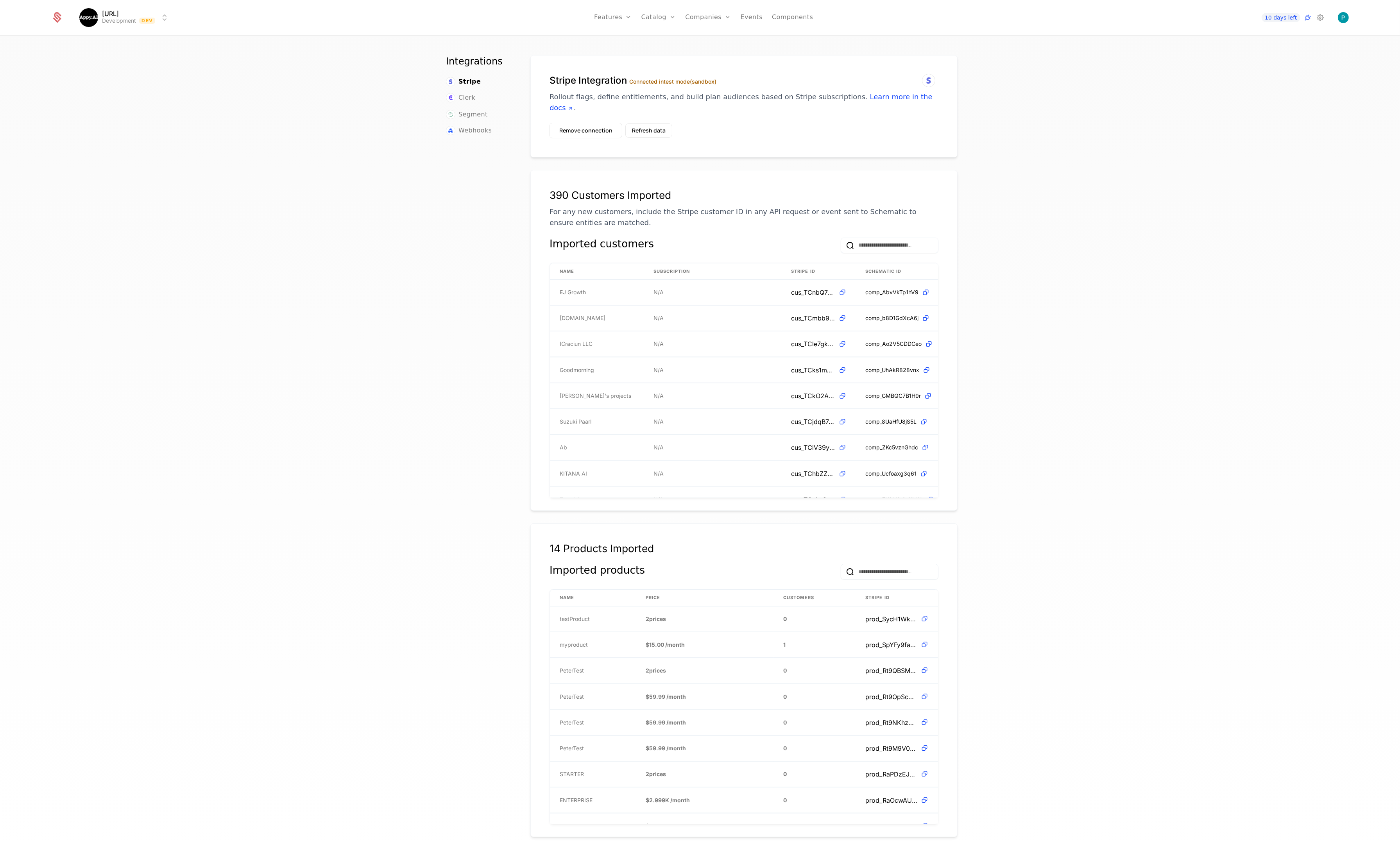
click at [702, 38] on link "Companies" at bounding box center [712, 39] width 36 height 7
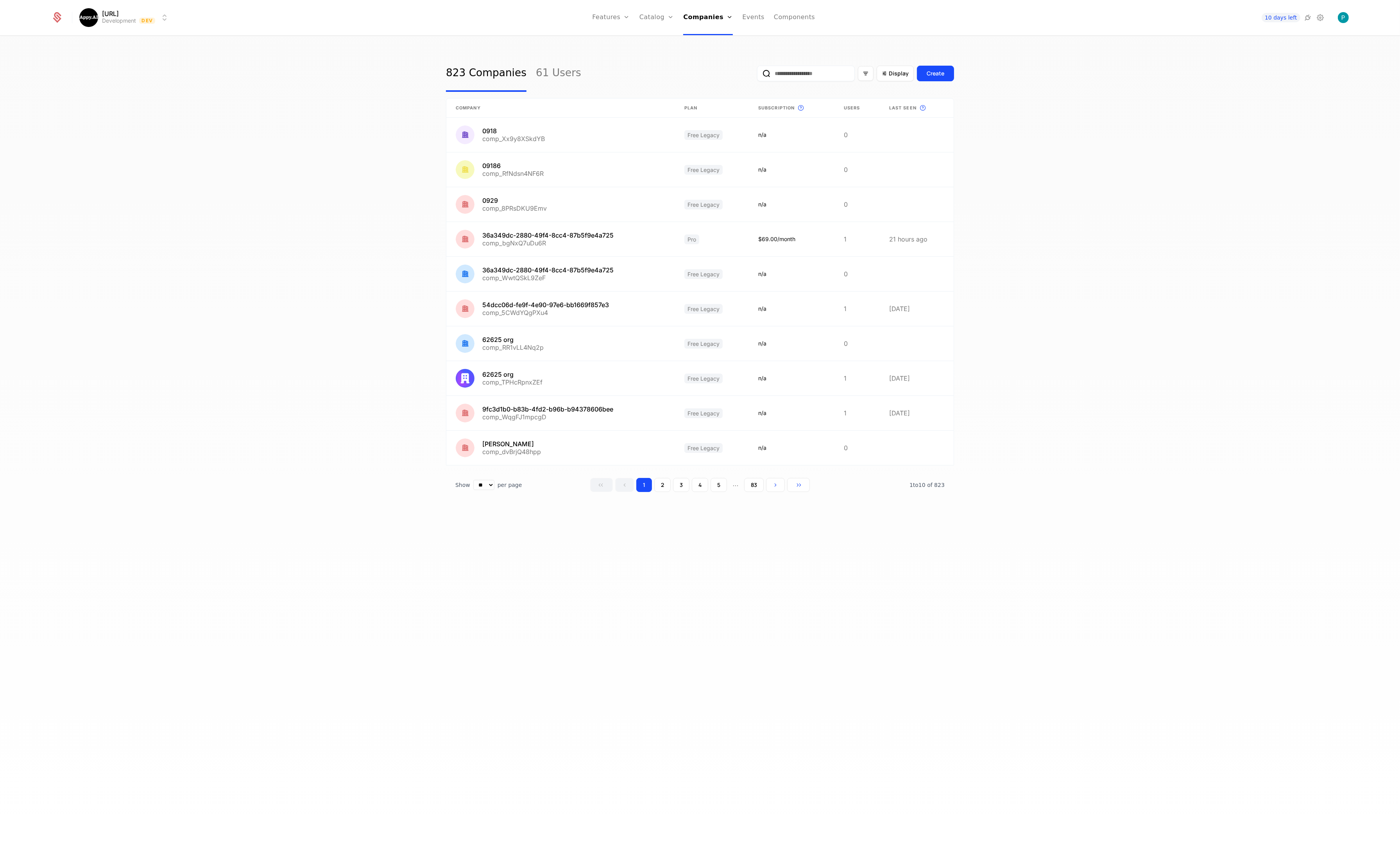
click at [790, 74] on input "email" at bounding box center [806, 73] width 98 height 16
paste input "**********"
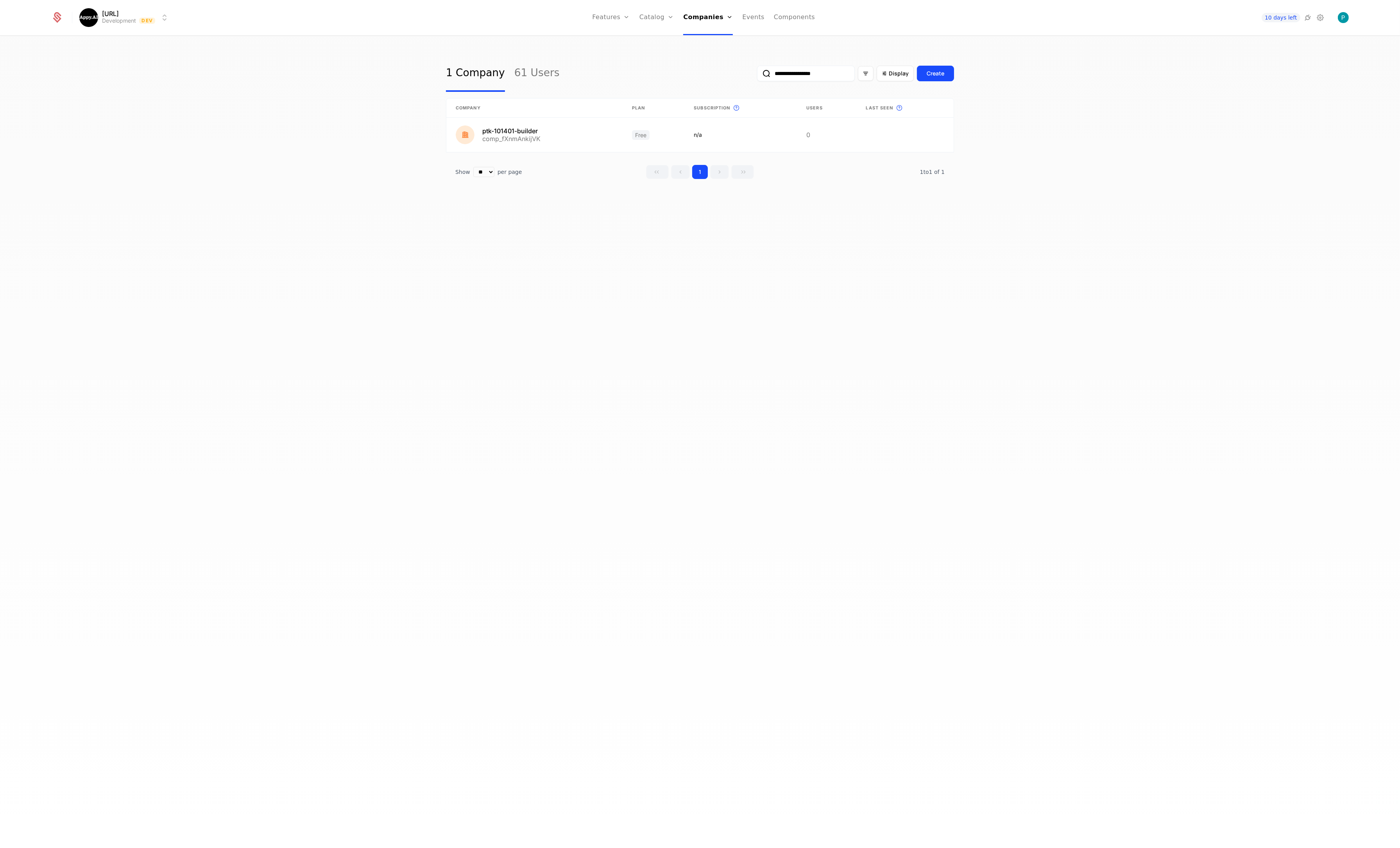
type input "**********"
click at [516, 133] on link at bounding box center [534, 134] width 176 height 34
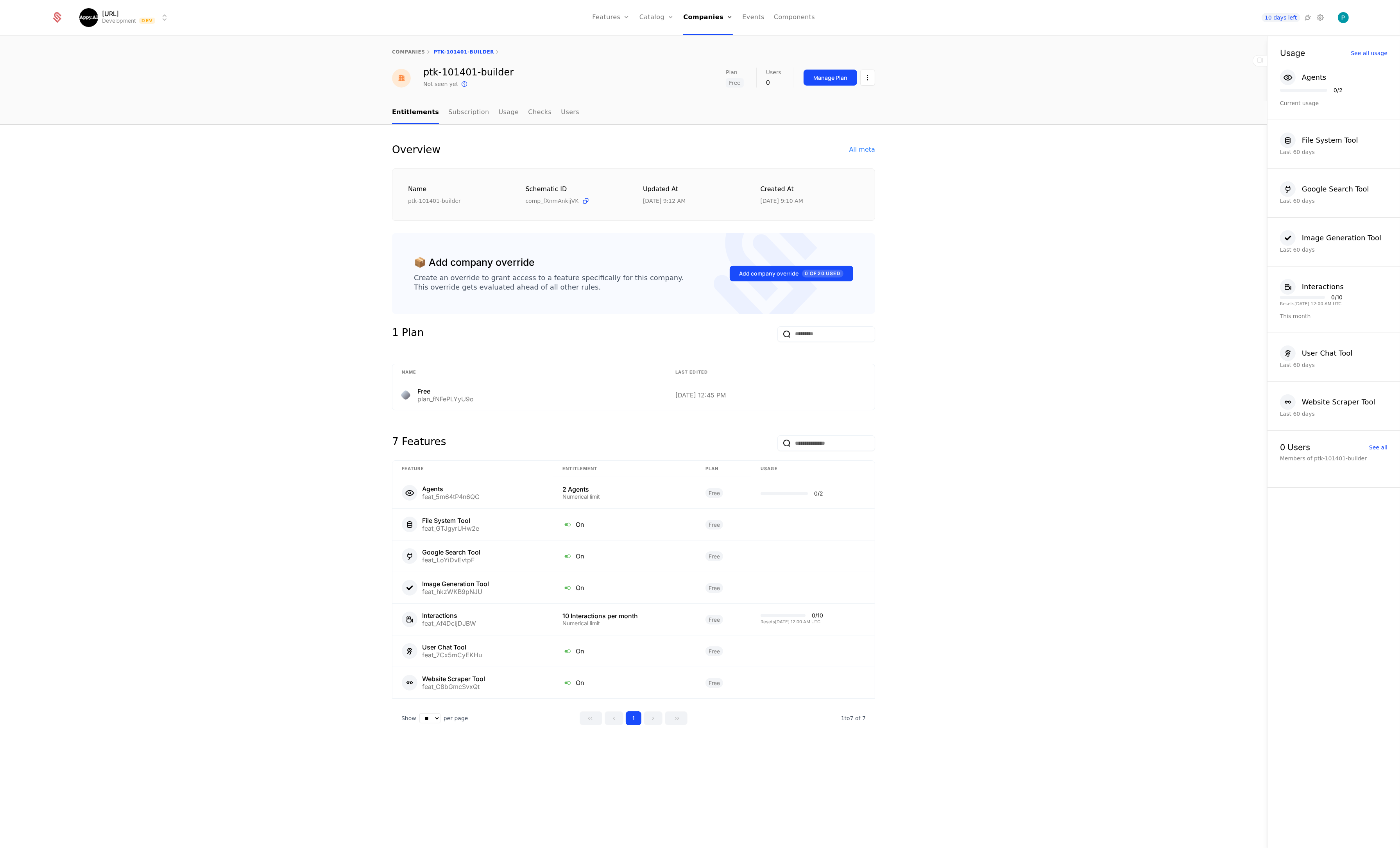
click at [468, 116] on link "Subscription" at bounding box center [468, 112] width 41 height 23
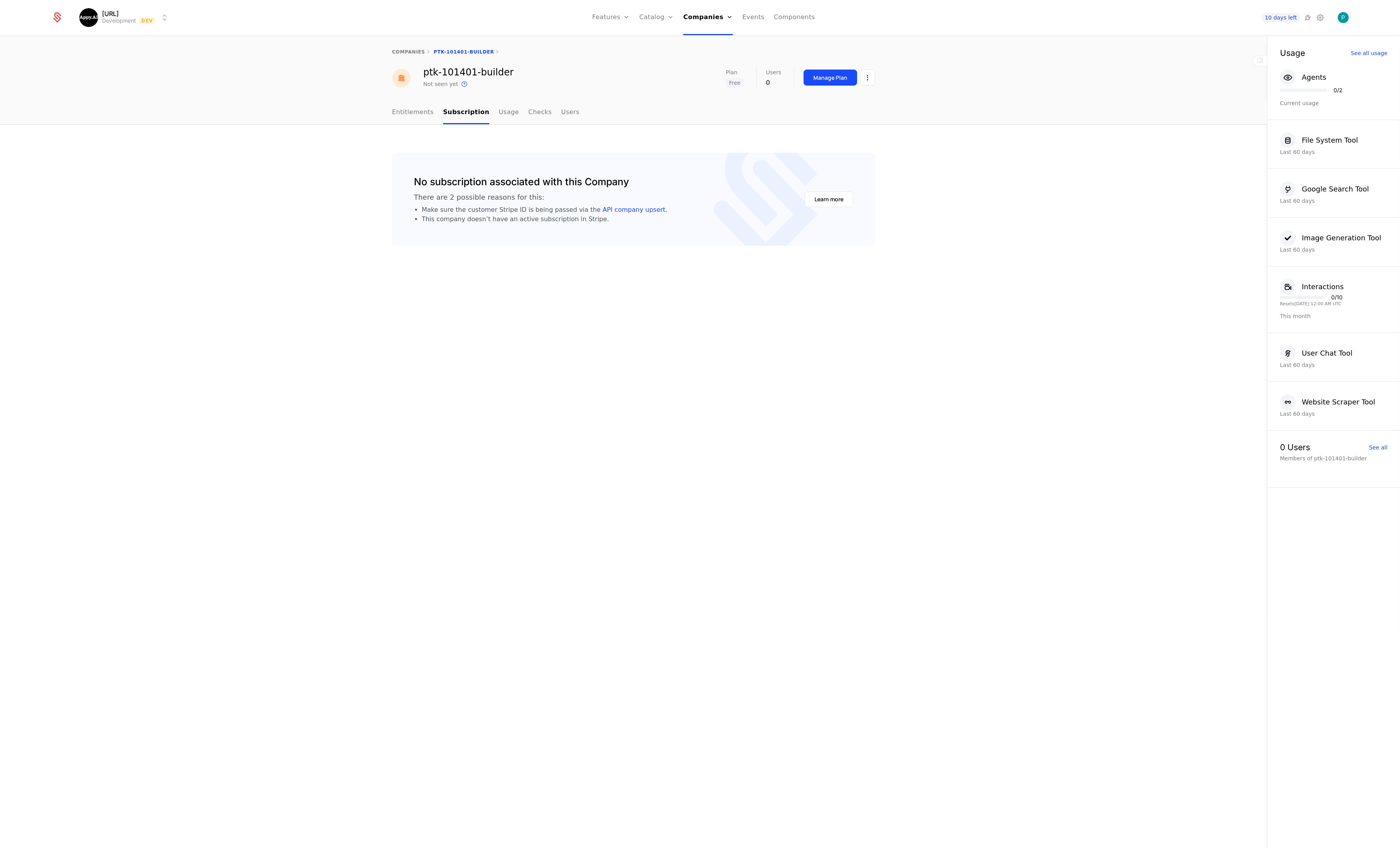
click at [872, 79] on html "Appy.AI Development Dev Features Features Flags Catalog Plans Add Ons Credits C…" at bounding box center [700, 424] width 1400 height 848
click at [837, 97] on div "Edit company" at bounding box center [830, 100] width 48 height 11
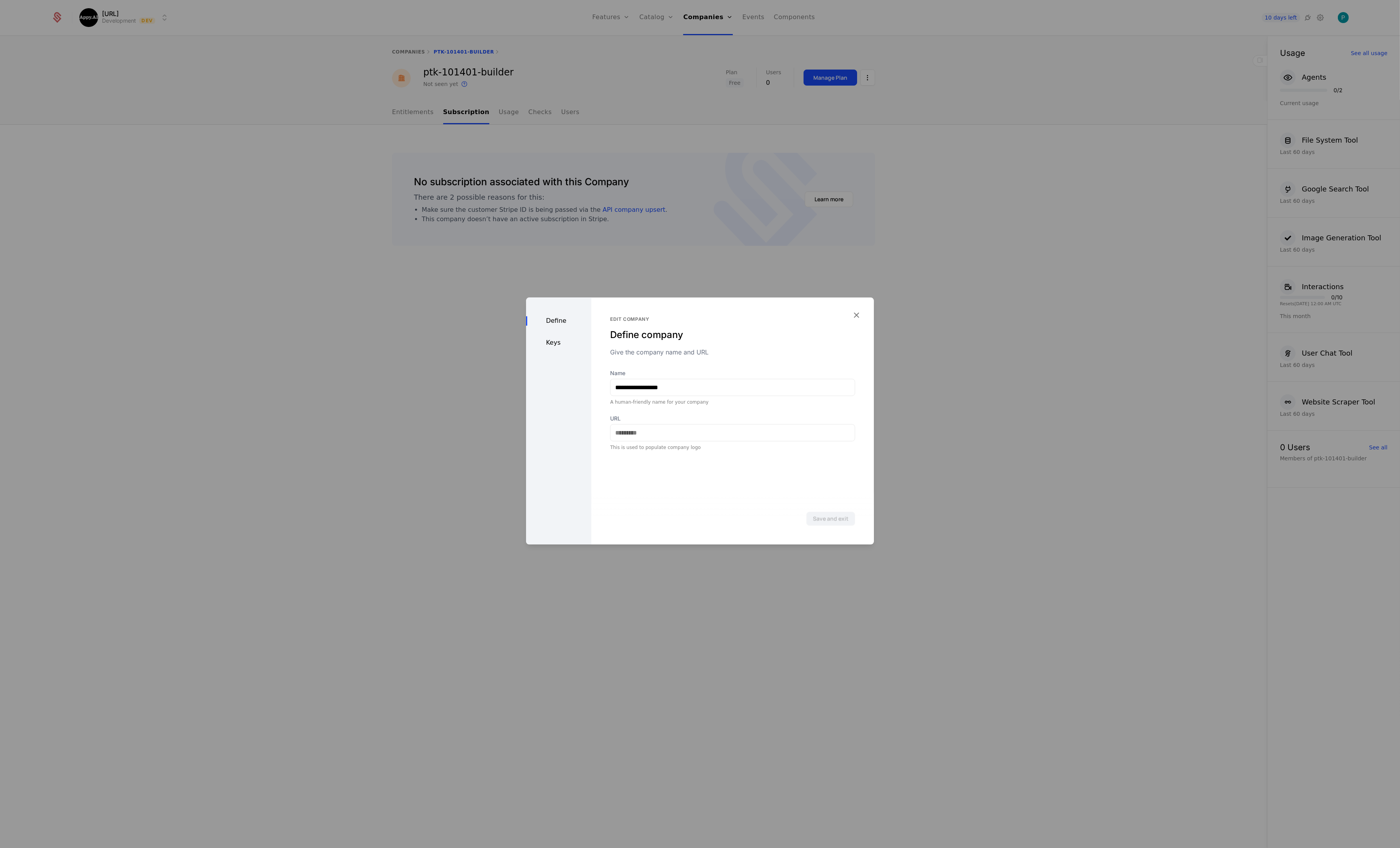
click at [561, 346] on div "Keys" at bounding box center [559, 342] width 65 height 9
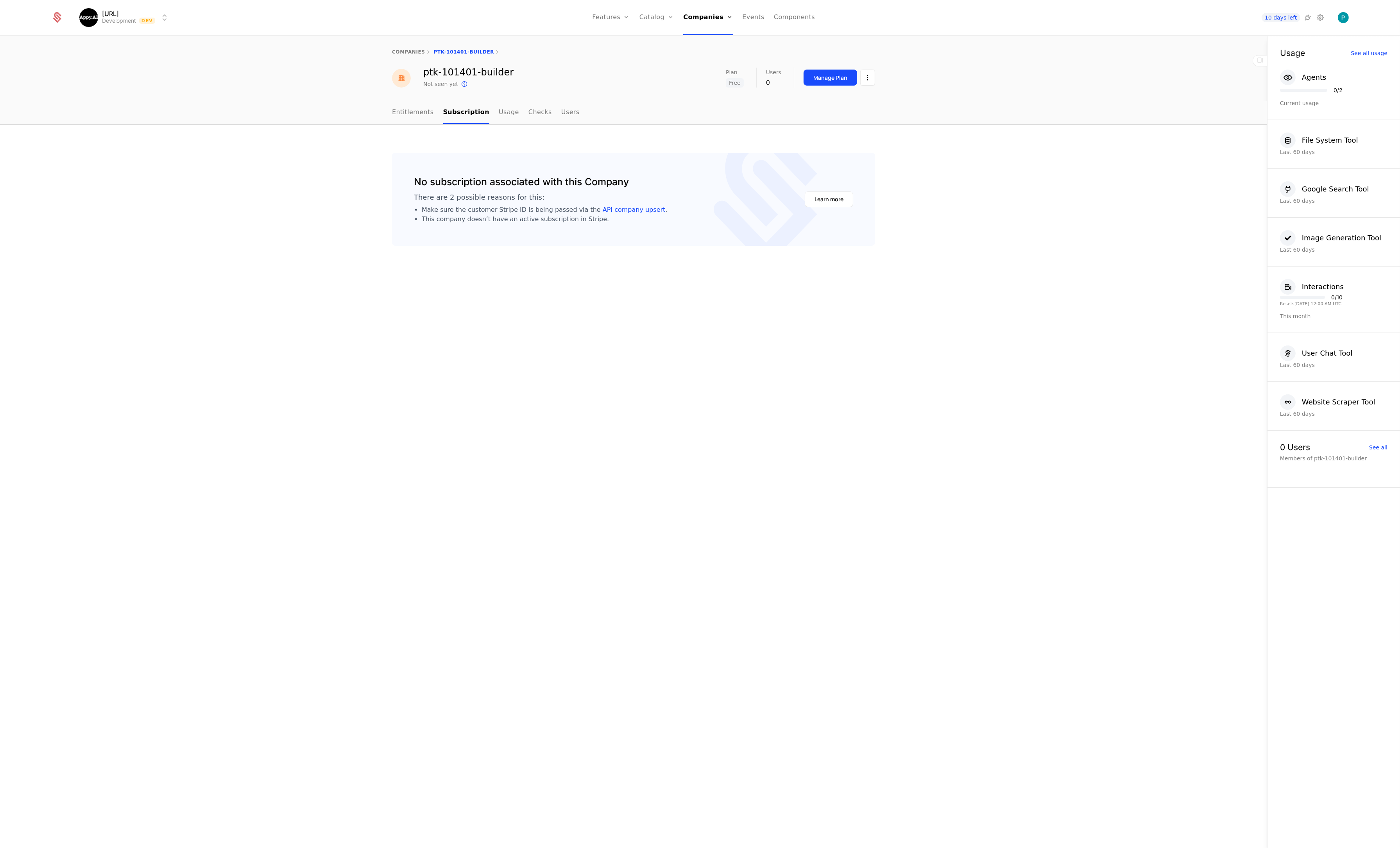
click at [409, 50] on link "companies" at bounding box center [408, 52] width 33 height 5
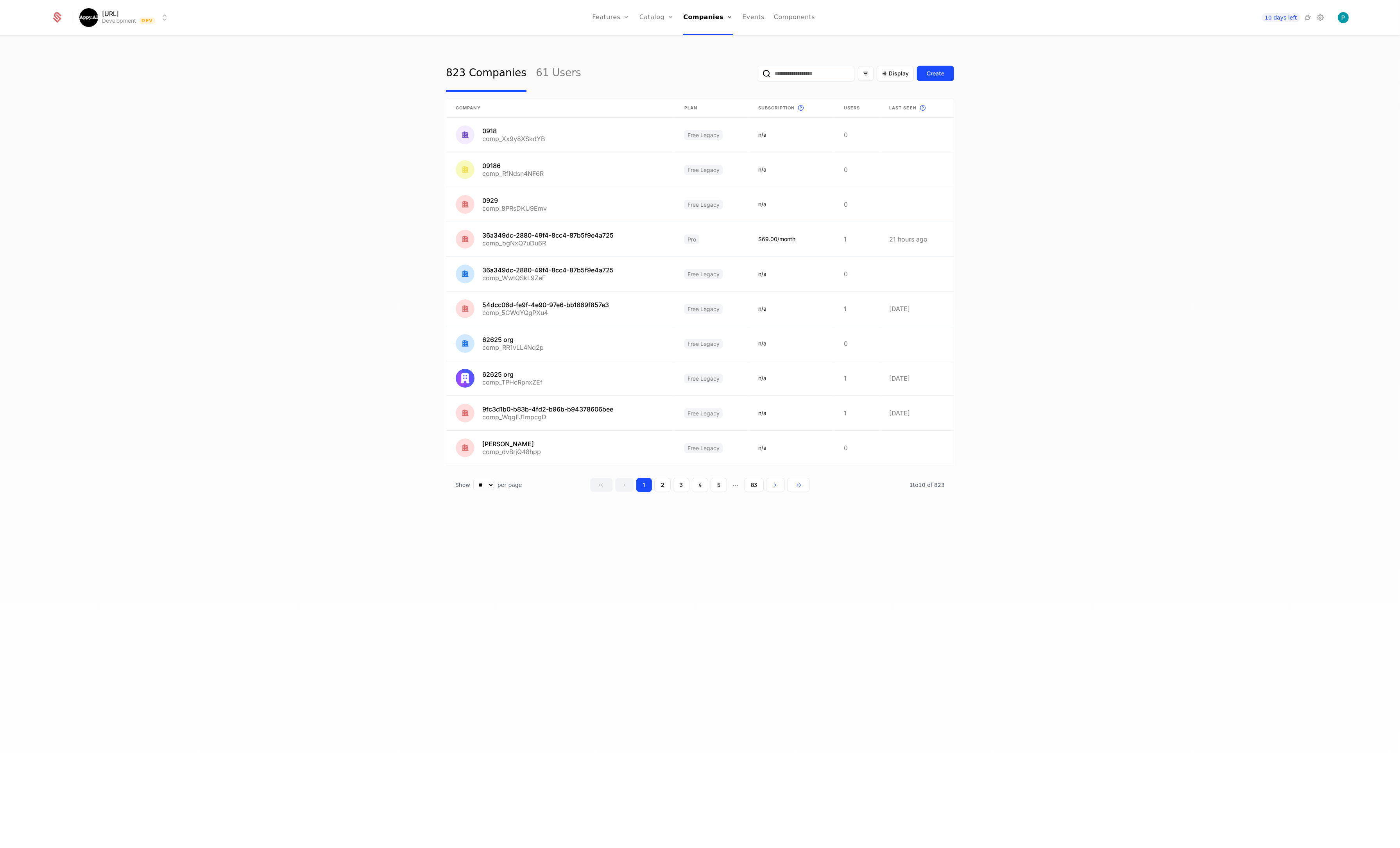
click at [791, 74] on input "email" at bounding box center [806, 73] width 98 height 16
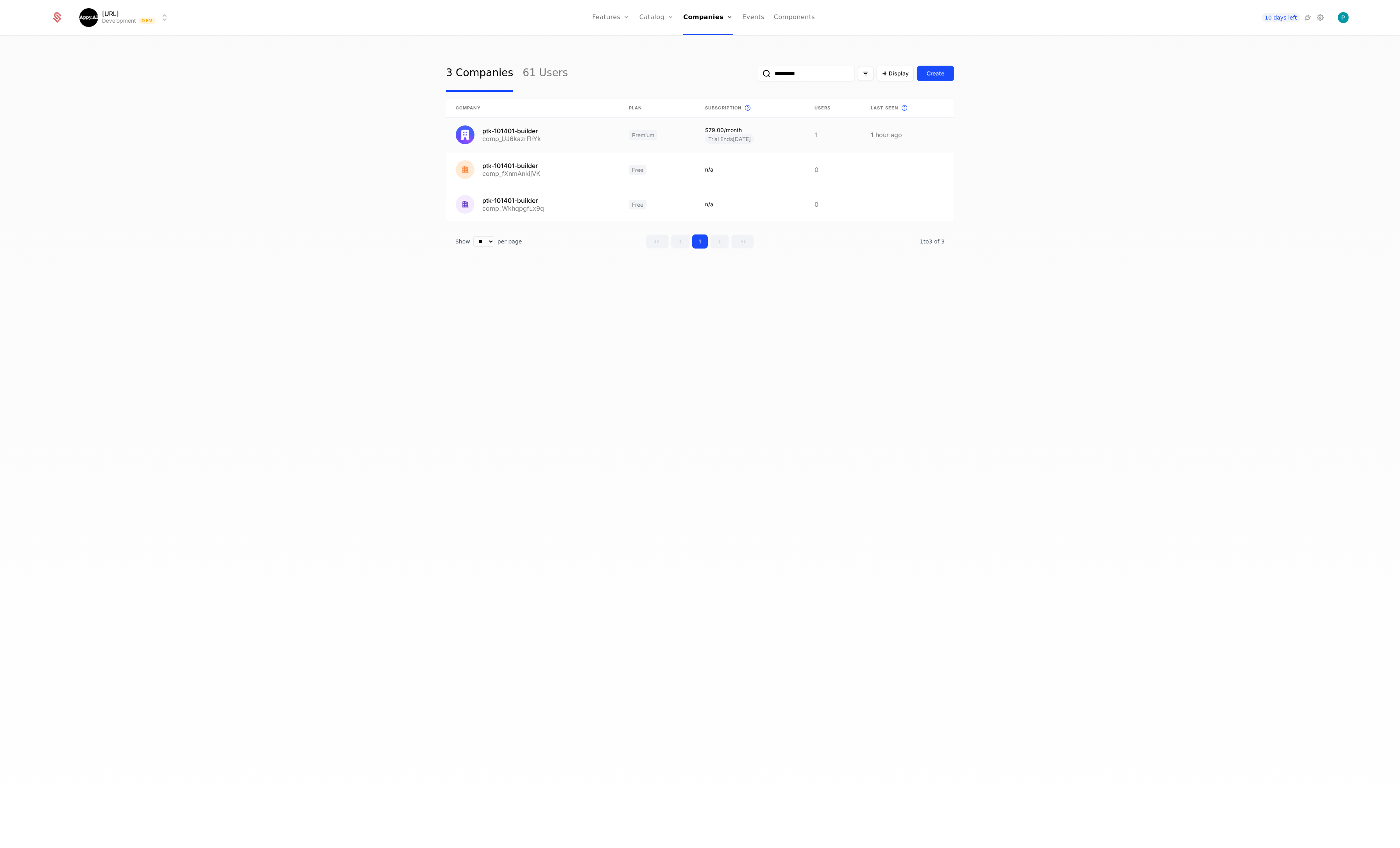
type input "**********"
click at [556, 134] on link at bounding box center [533, 134] width 173 height 34
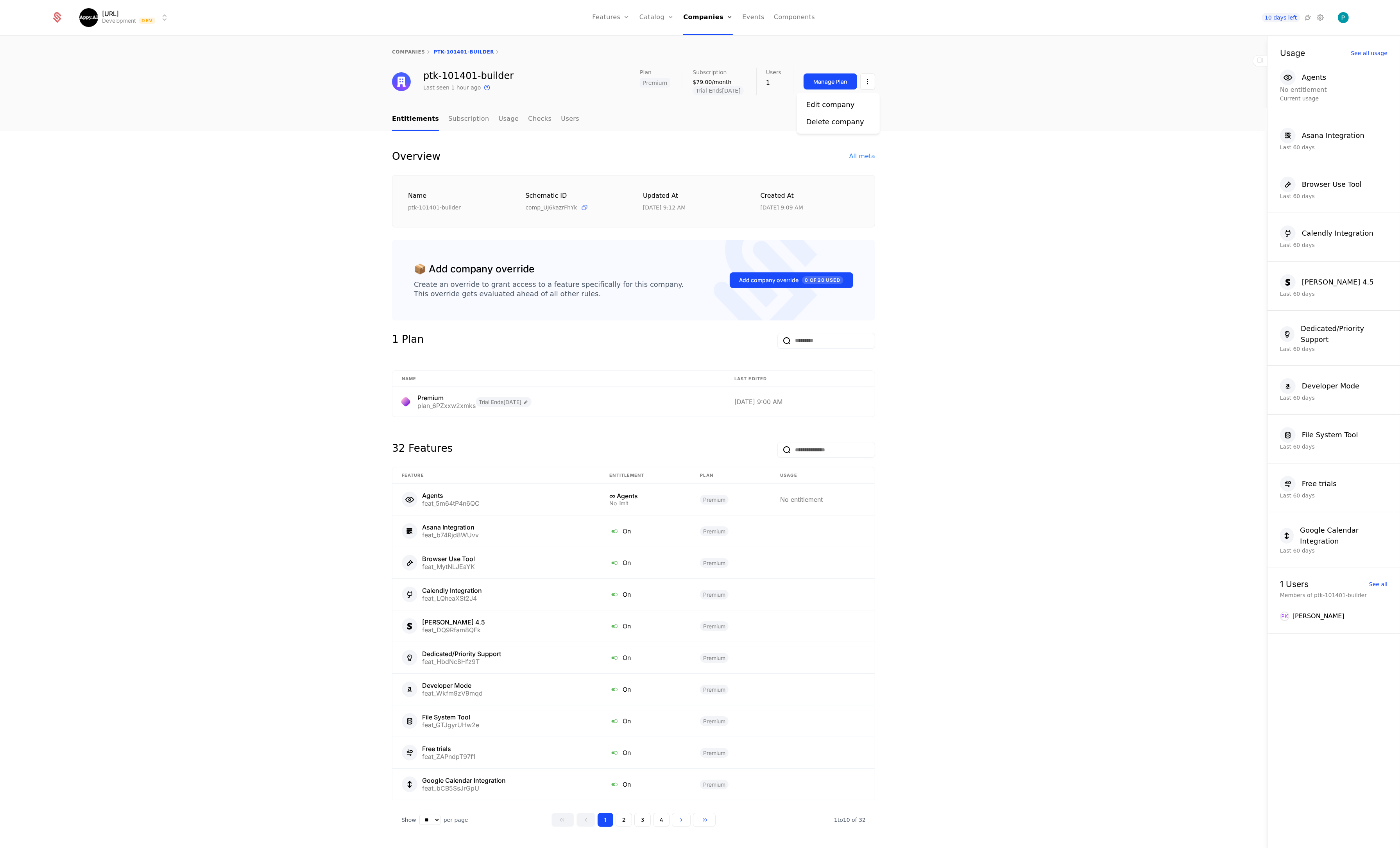
click at [872, 80] on html "Appy.AI Development Dev Features Features Flags Catalog Plans Add Ons Credits C…" at bounding box center [700, 424] width 1400 height 848
click at [830, 105] on div "Edit company" at bounding box center [830, 105] width 48 height 11
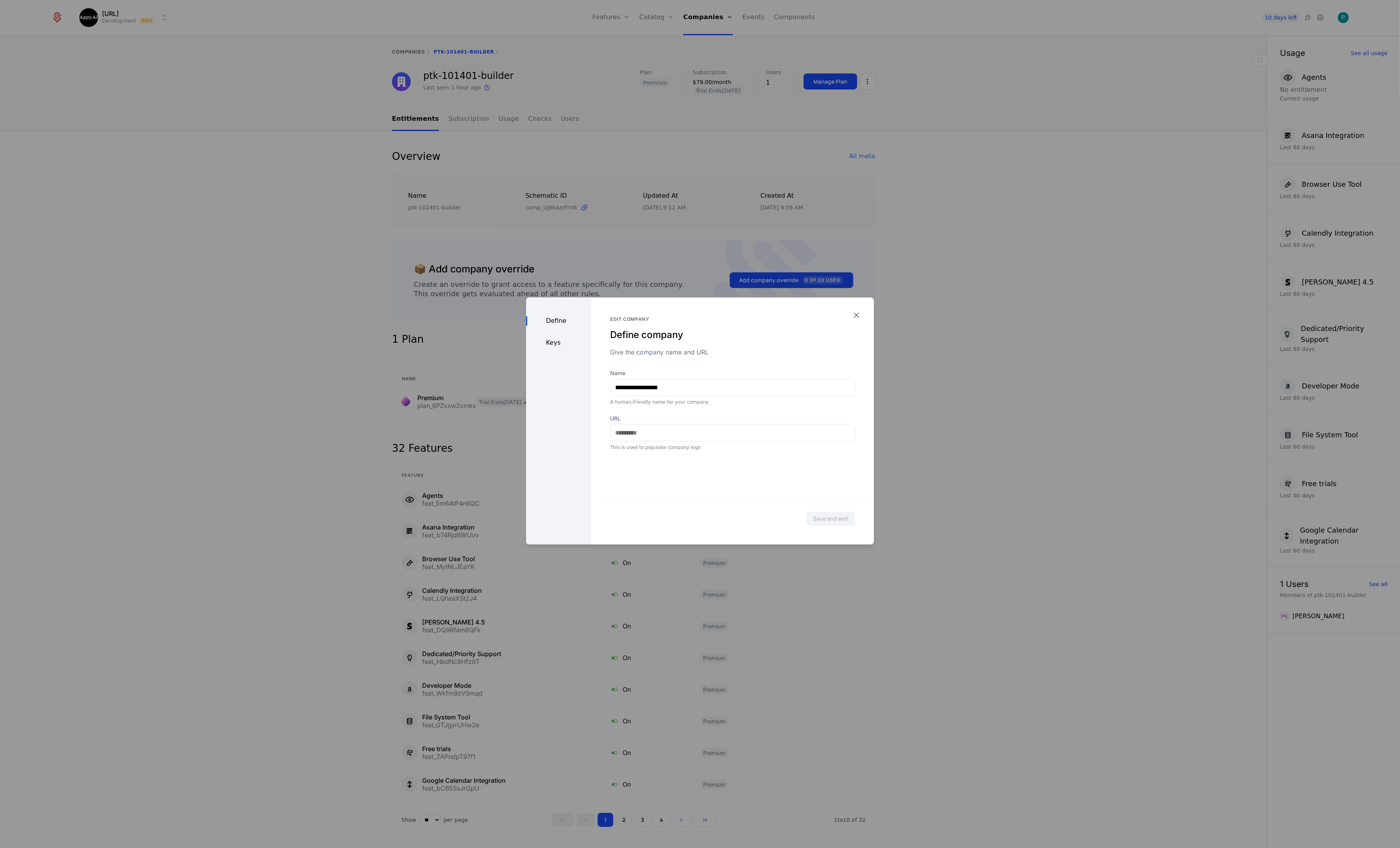
click at [554, 340] on div "Keys" at bounding box center [559, 342] width 65 height 9
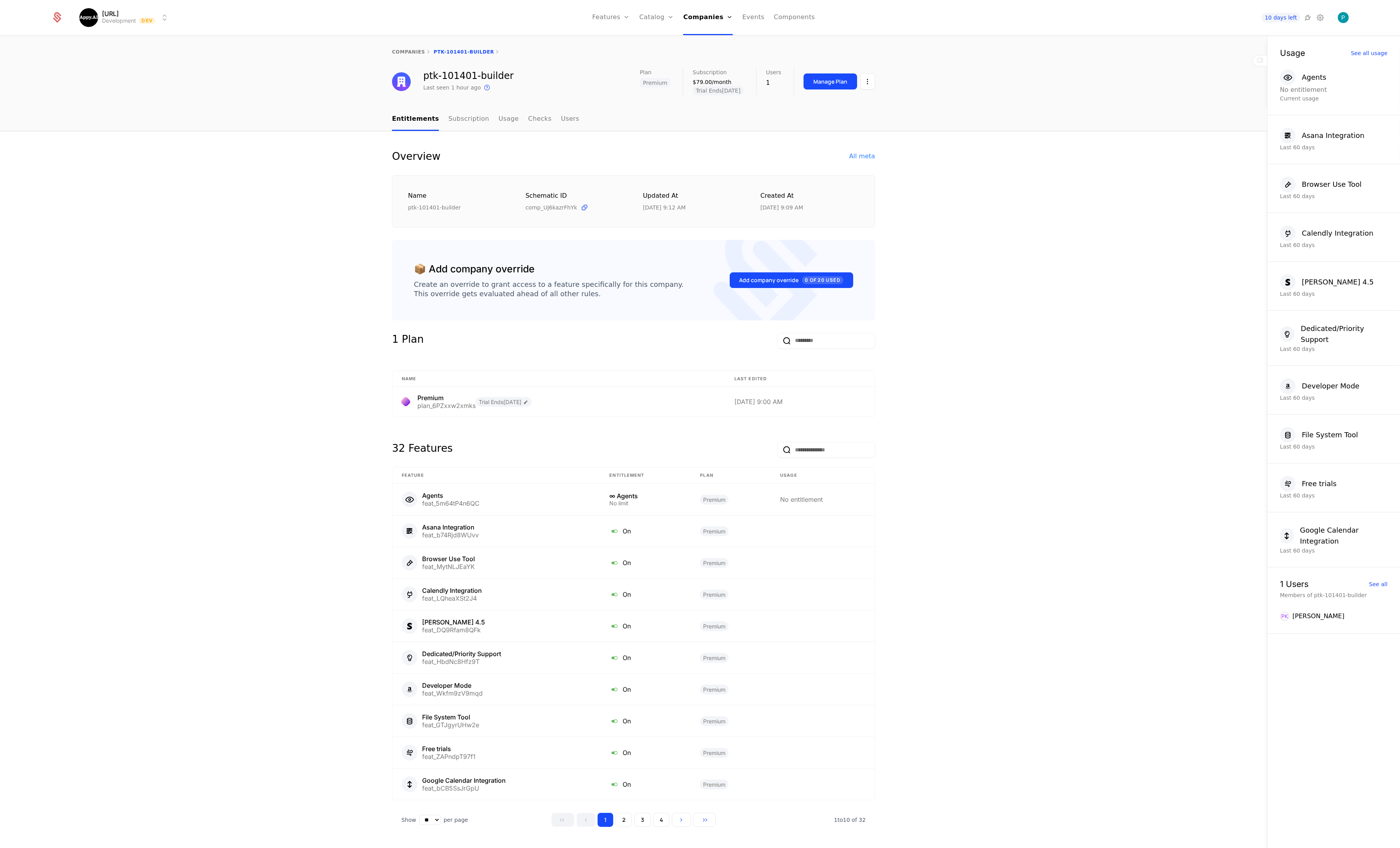
click at [407, 51] on link "companies" at bounding box center [408, 52] width 33 height 5
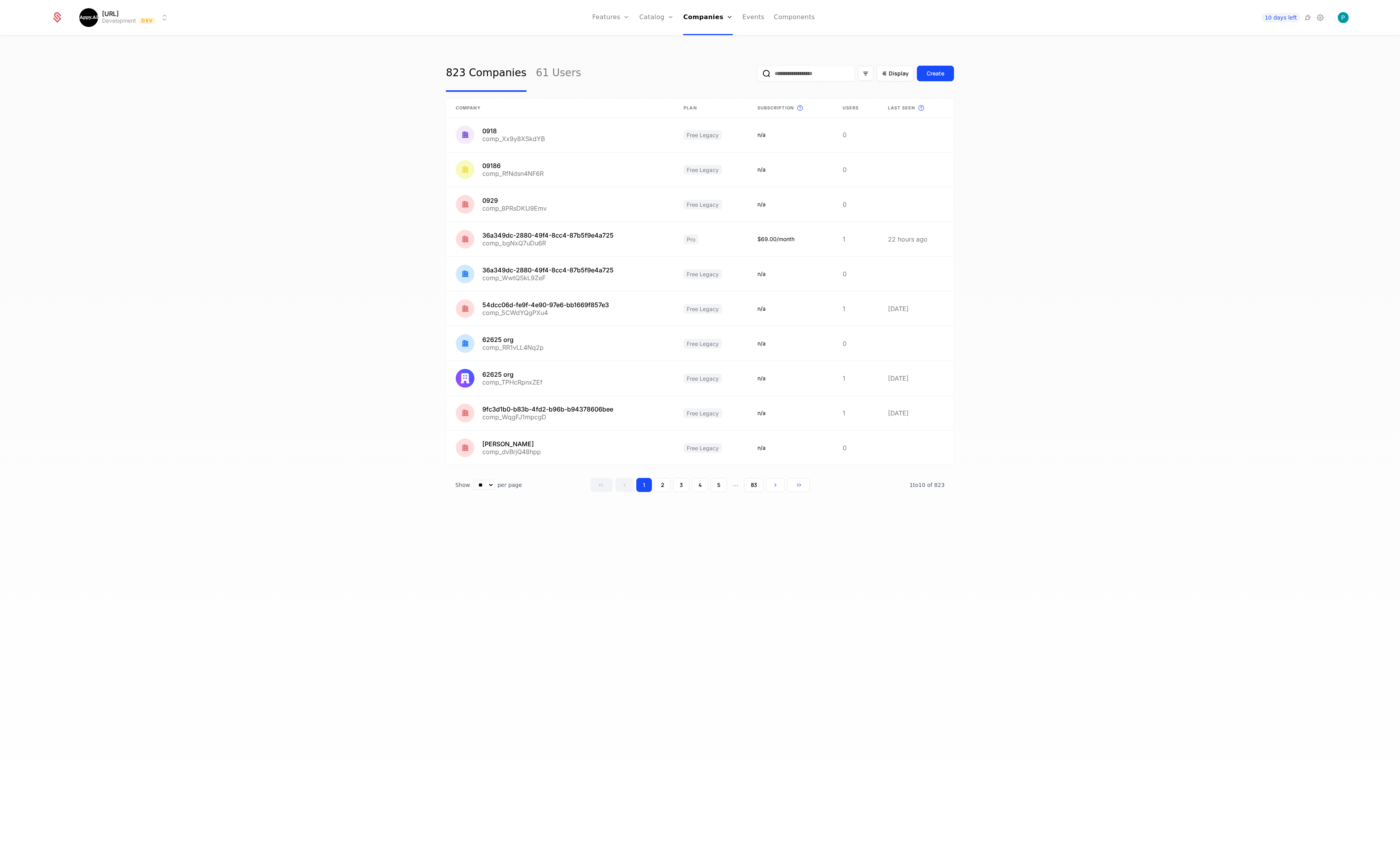
click at [542, 71] on link "61 Users" at bounding box center [558, 73] width 45 height 37
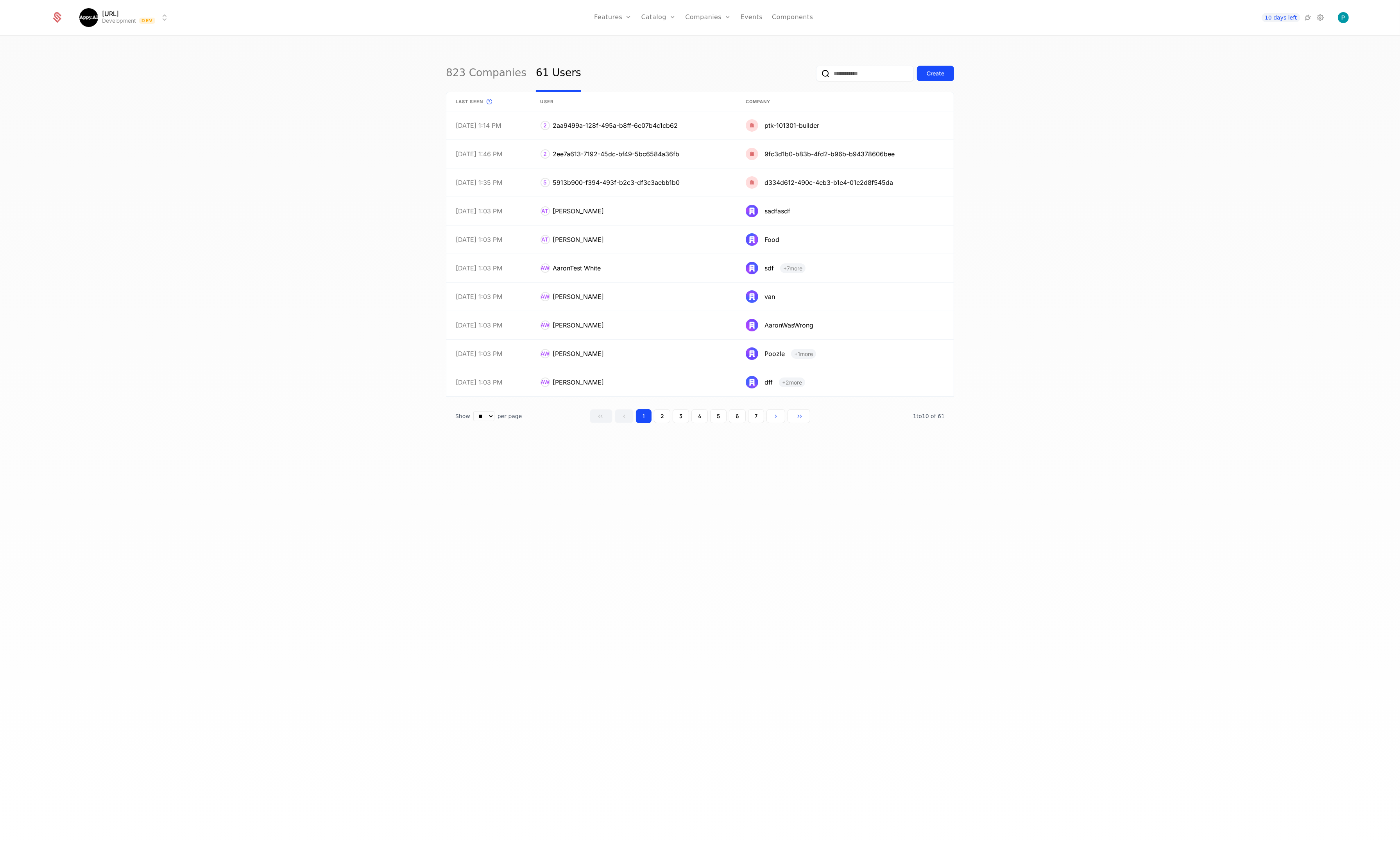
click at [466, 71] on link "823 Companies" at bounding box center [486, 73] width 80 height 37
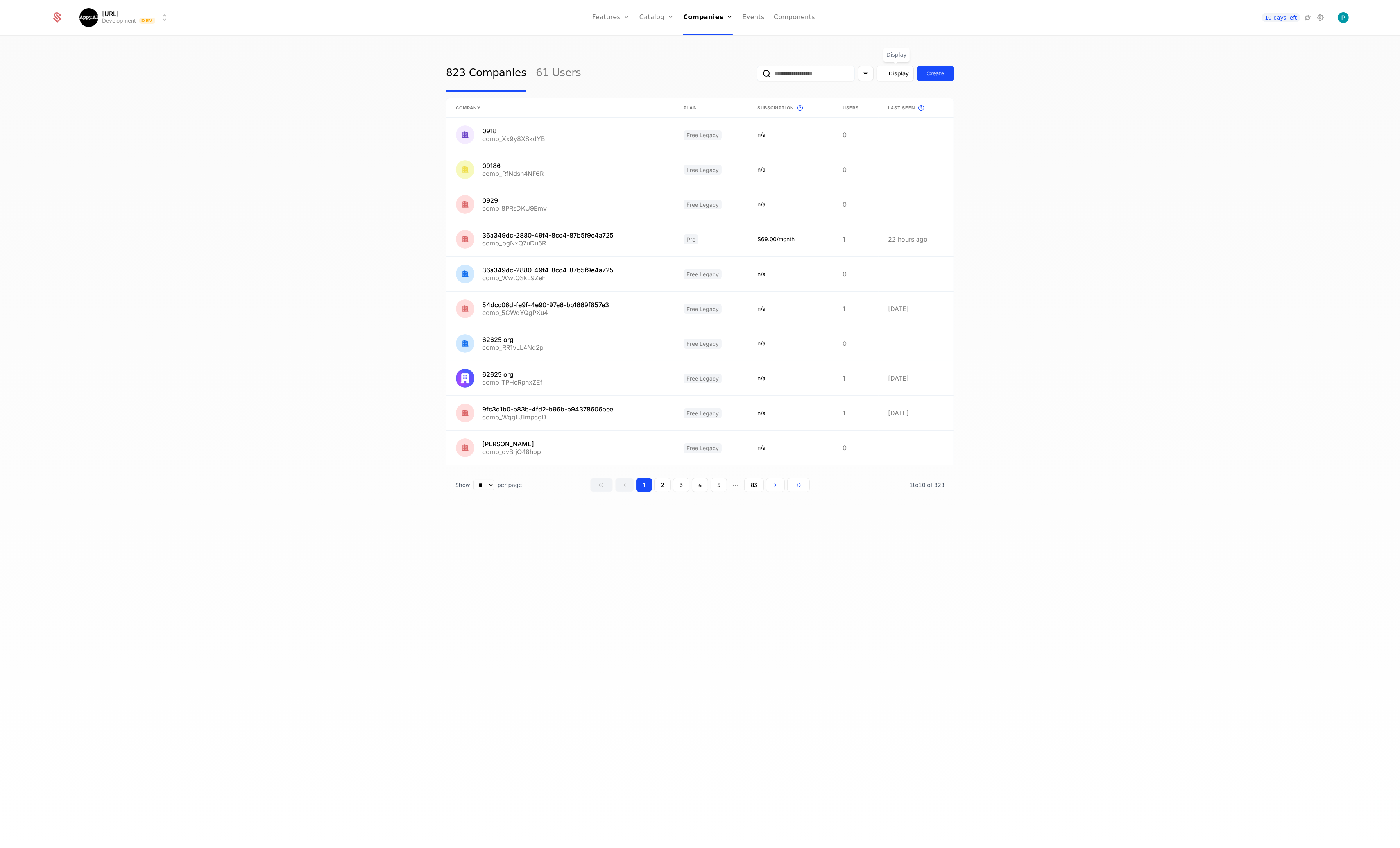
click at [906, 77] on span "Display" at bounding box center [898, 73] width 20 height 8
click at [826, 111] on icon at bounding box center [823, 113] width 7 height 7
click at [794, 183] on div "Last Seen" at bounding box center [800, 186] width 57 height 7
click at [877, 112] on div at bounding box center [864, 113] width 38 height 11
click at [859, 146] on div "Descending" at bounding box center [872, 146] width 57 height 7
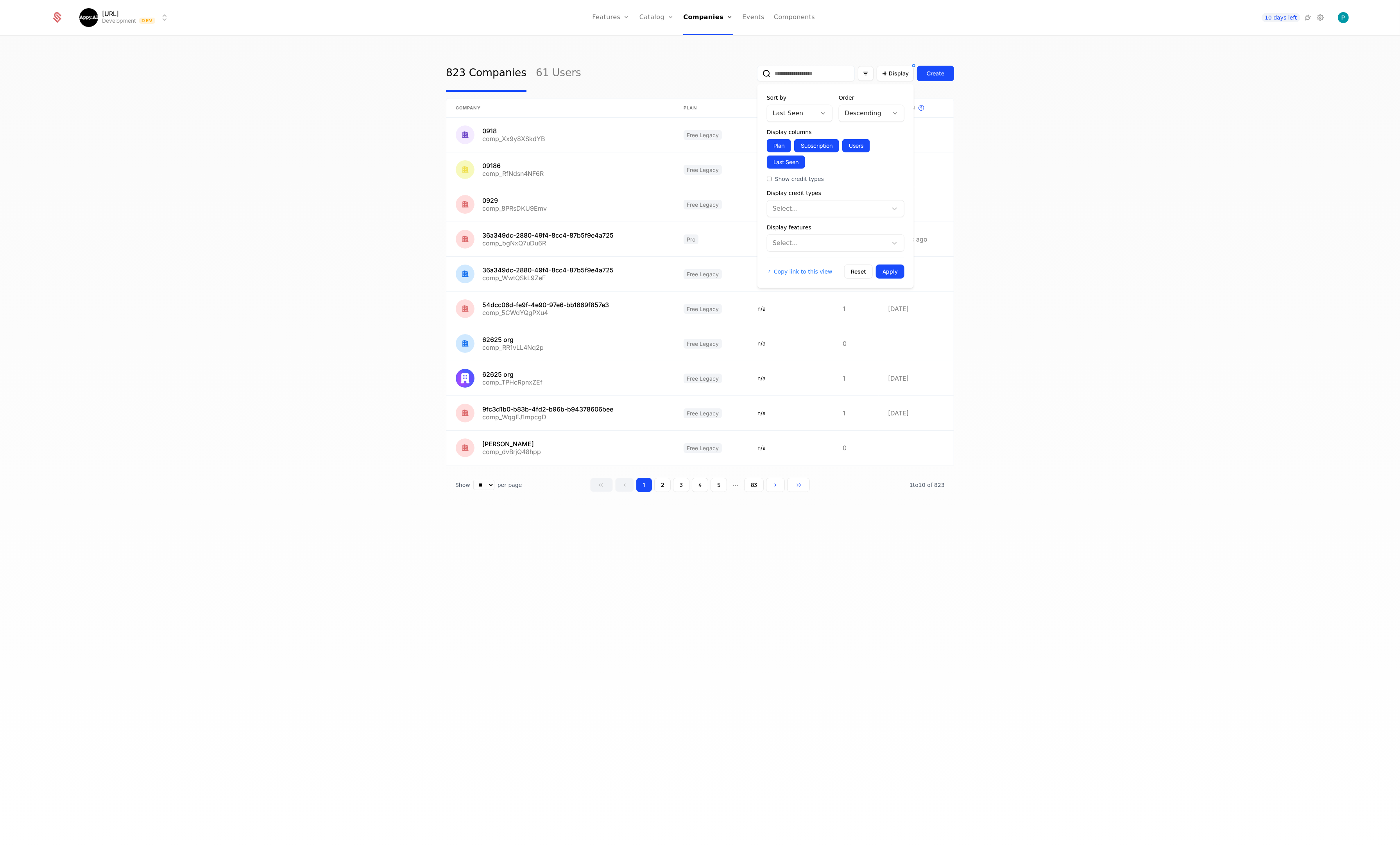
click at [891, 269] on button "Apply" at bounding box center [890, 272] width 28 height 14
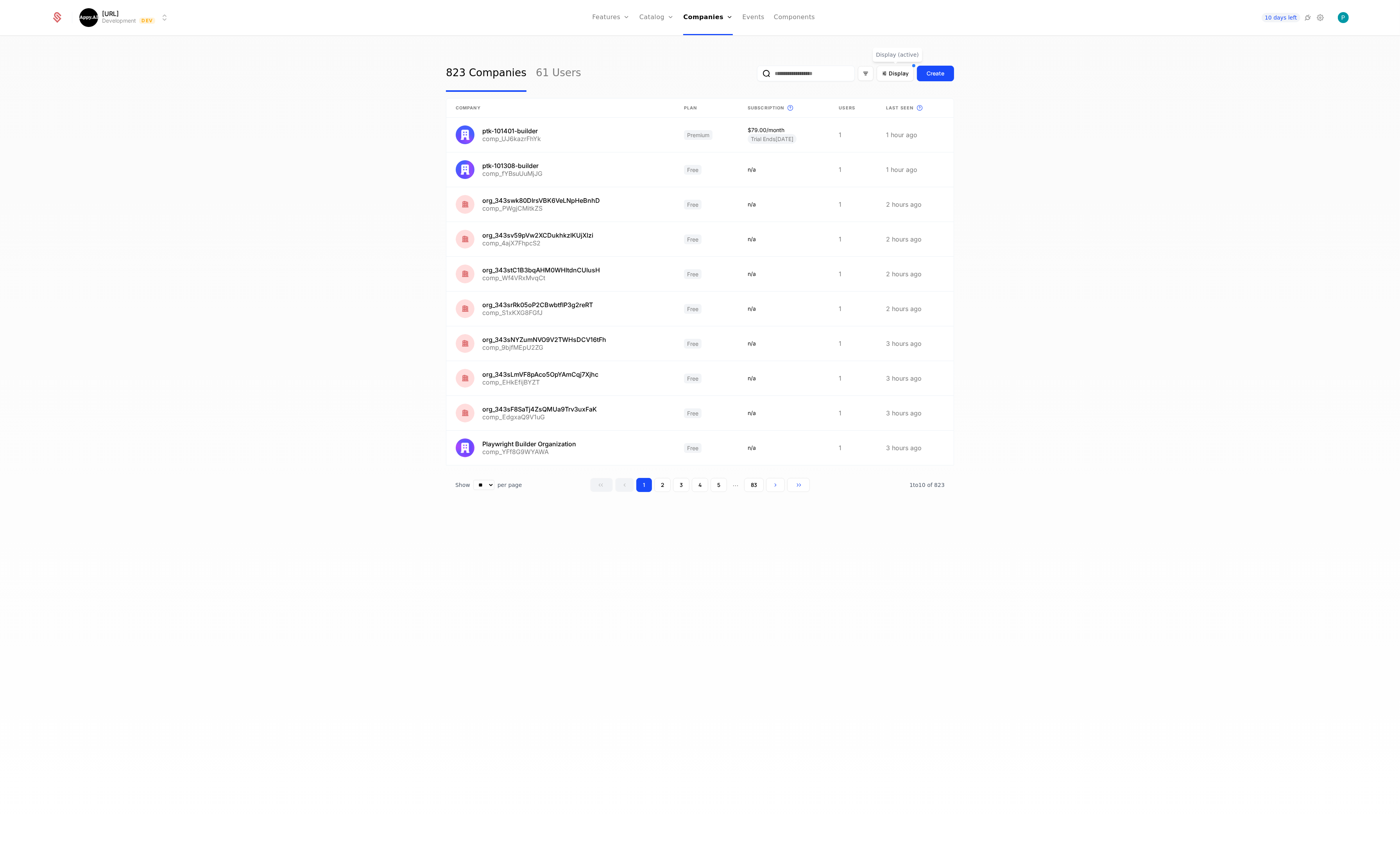
click at [809, 74] on input "email" at bounding box center [806, 73] width 98 height 16
click at [757, 75] on button "submit" at bounding box center [757, 75] width 0 height 0
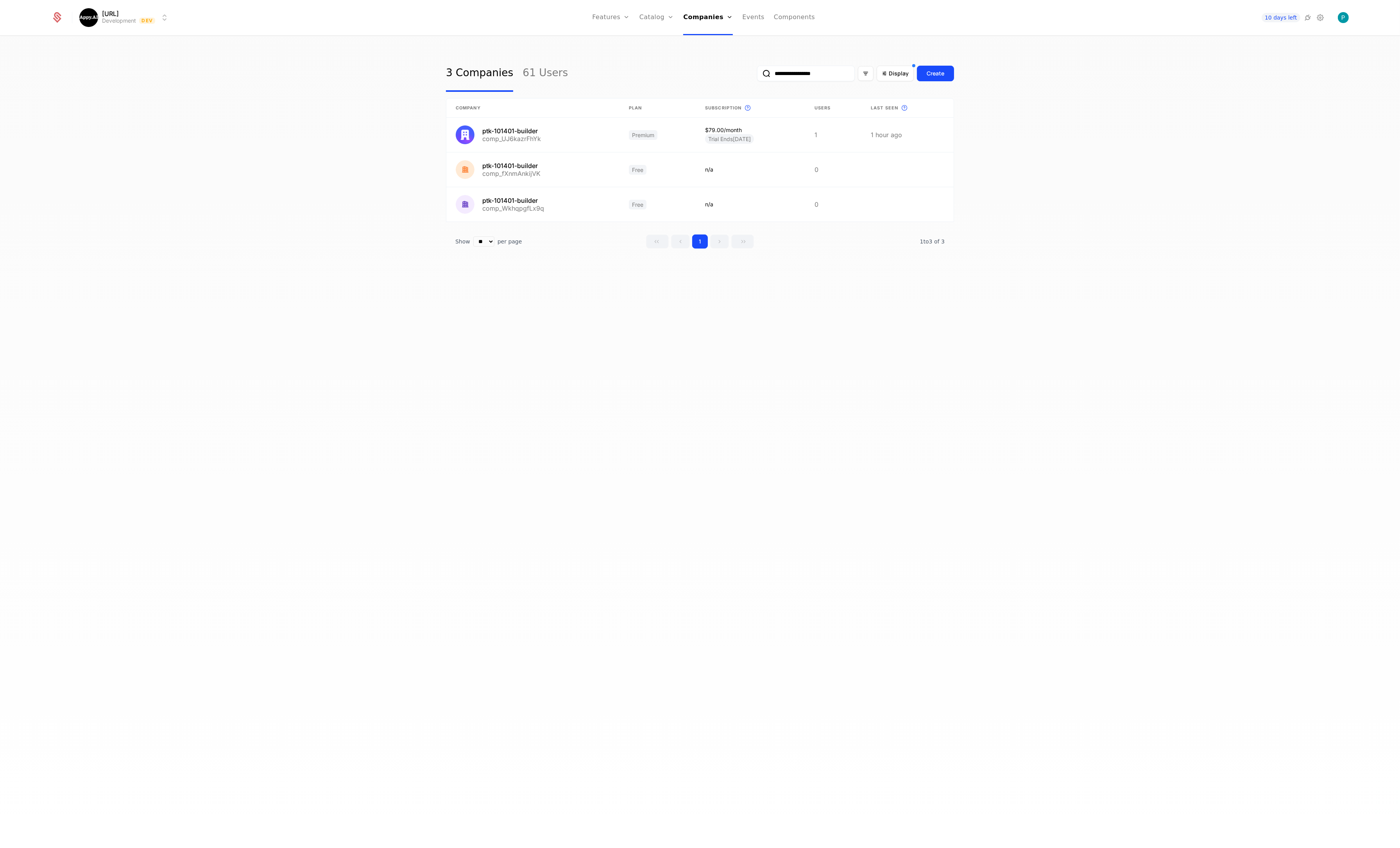
drag, startPoint x: 1093, startPoint y: 174, endPoint x: 1142, endPoint y: 172, distance: 49.0
click at [1095, 173] on div "**********" at bounding box center [700, 444] width 1400 height 816
drag, startPoint x: 830, startPoint y: 71, endPoint x: 567, endPoint y: 52, distance: 263.7
click at [571, 52] on div "**********" at bounding box center [700, 444] width 1400 height 816
paste input "email"
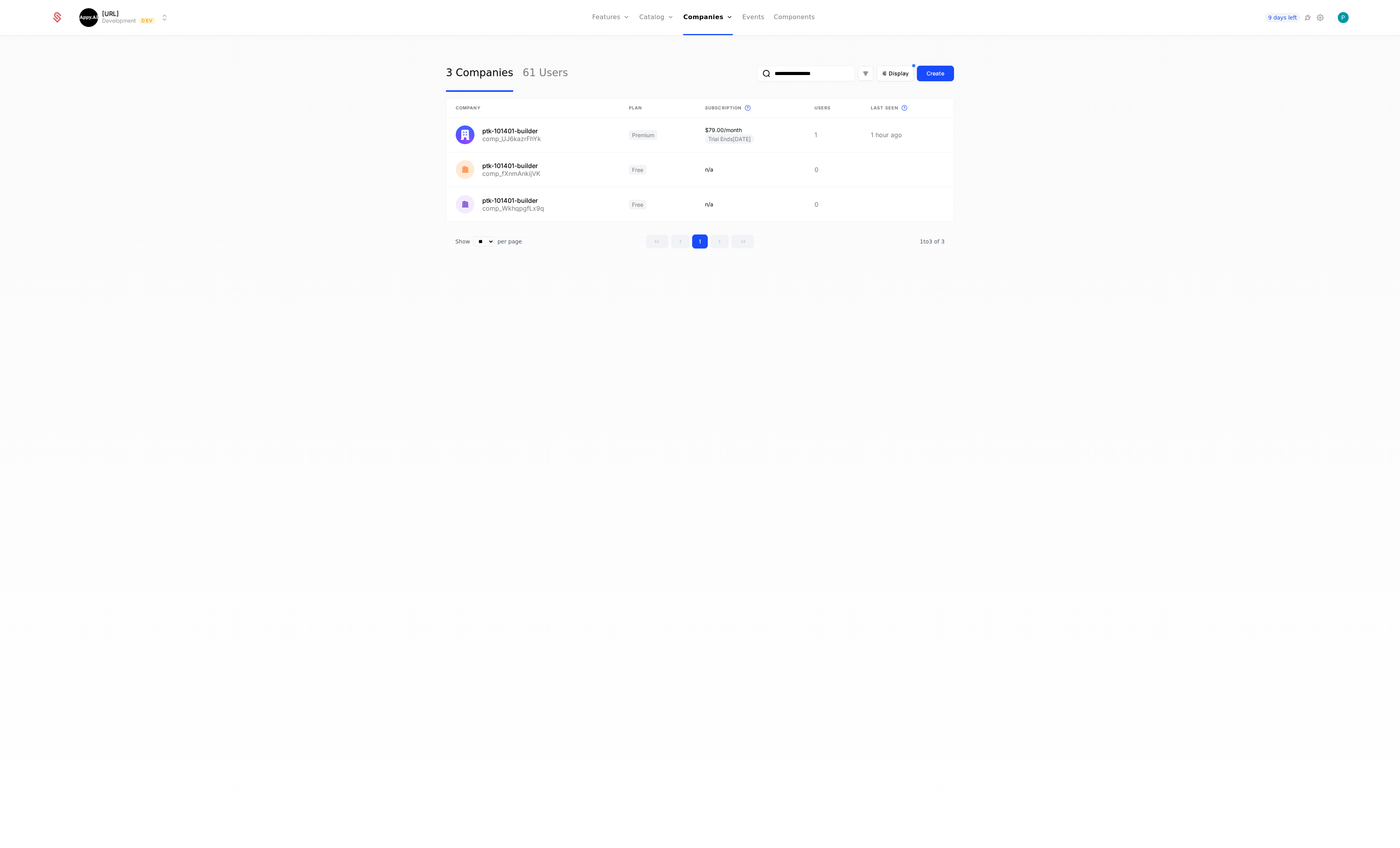
type input "**********"
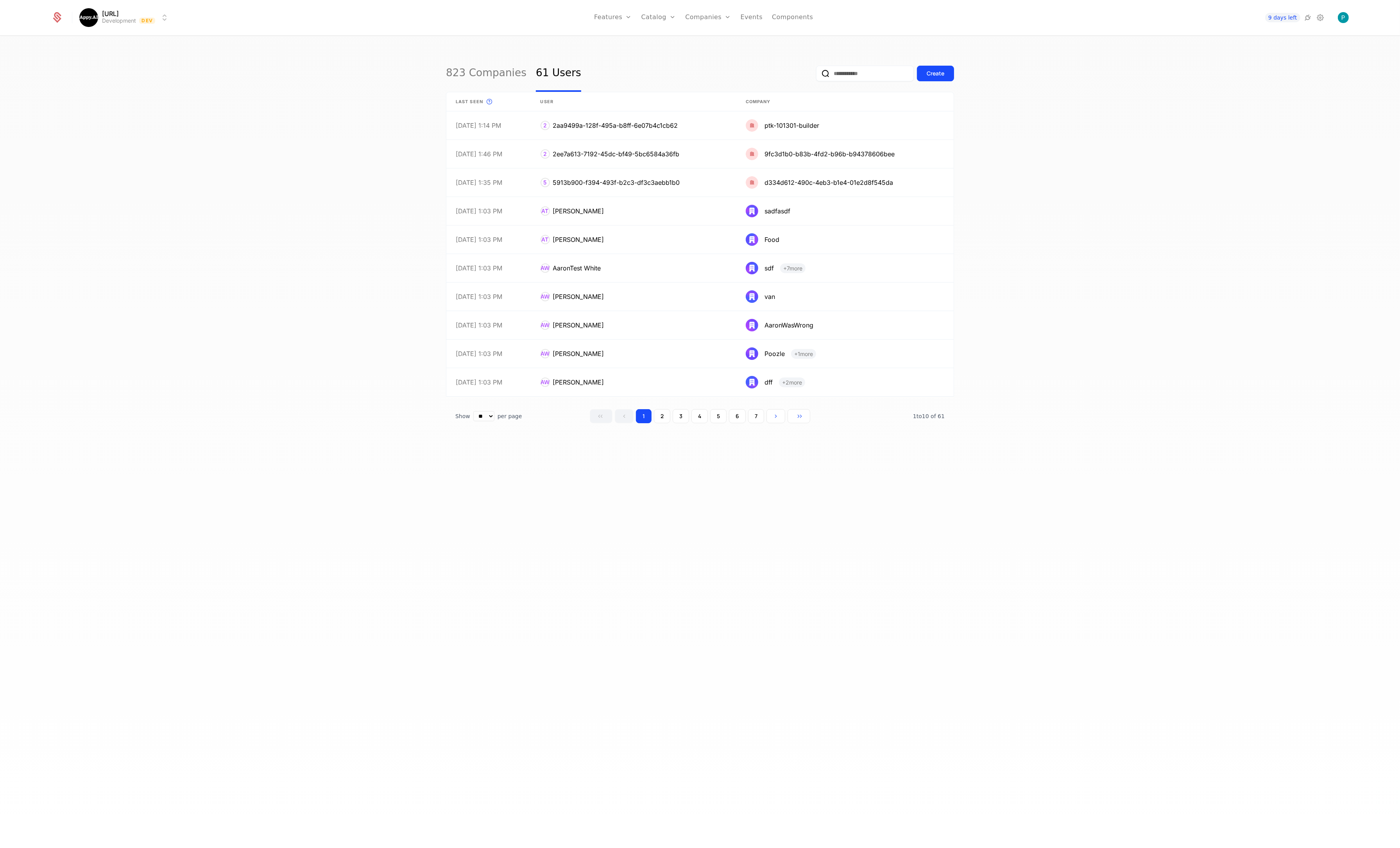
click at [866, 66] on input "email" at bounding box center [865, 73] width 98 height 16
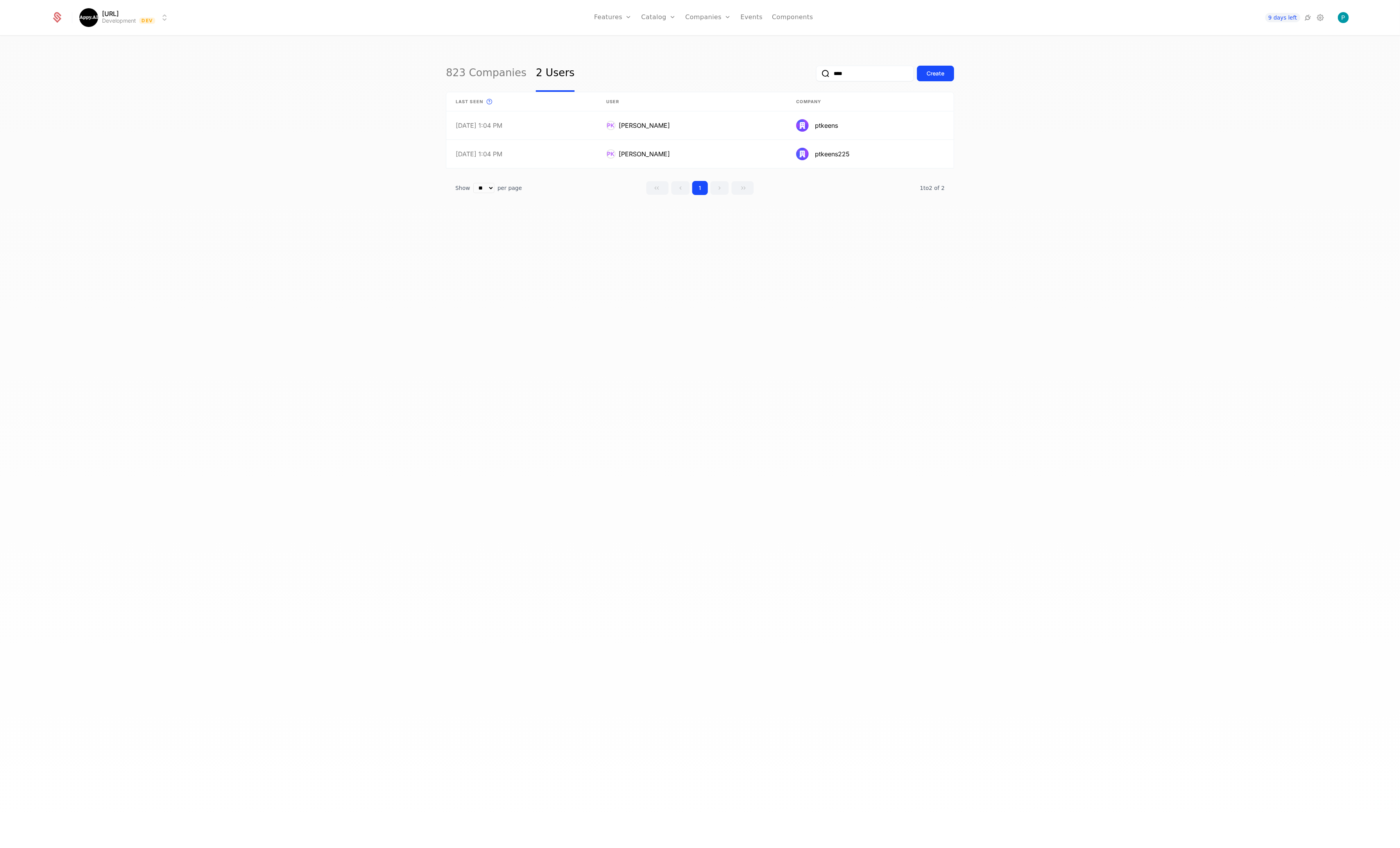
type input "****"
click at [430, 68] on div "823 Companies 2 Users **** Create Last seen This is the date a track or identif…" at bounding box center [700, 444] width 1400 height 816
click at [478, 71] on link "823 Companies" at bounding box center [486, 73] width 80 height 37
click at [815, 70] on input "email" at bounding box center [806, 73] width 98 height 16
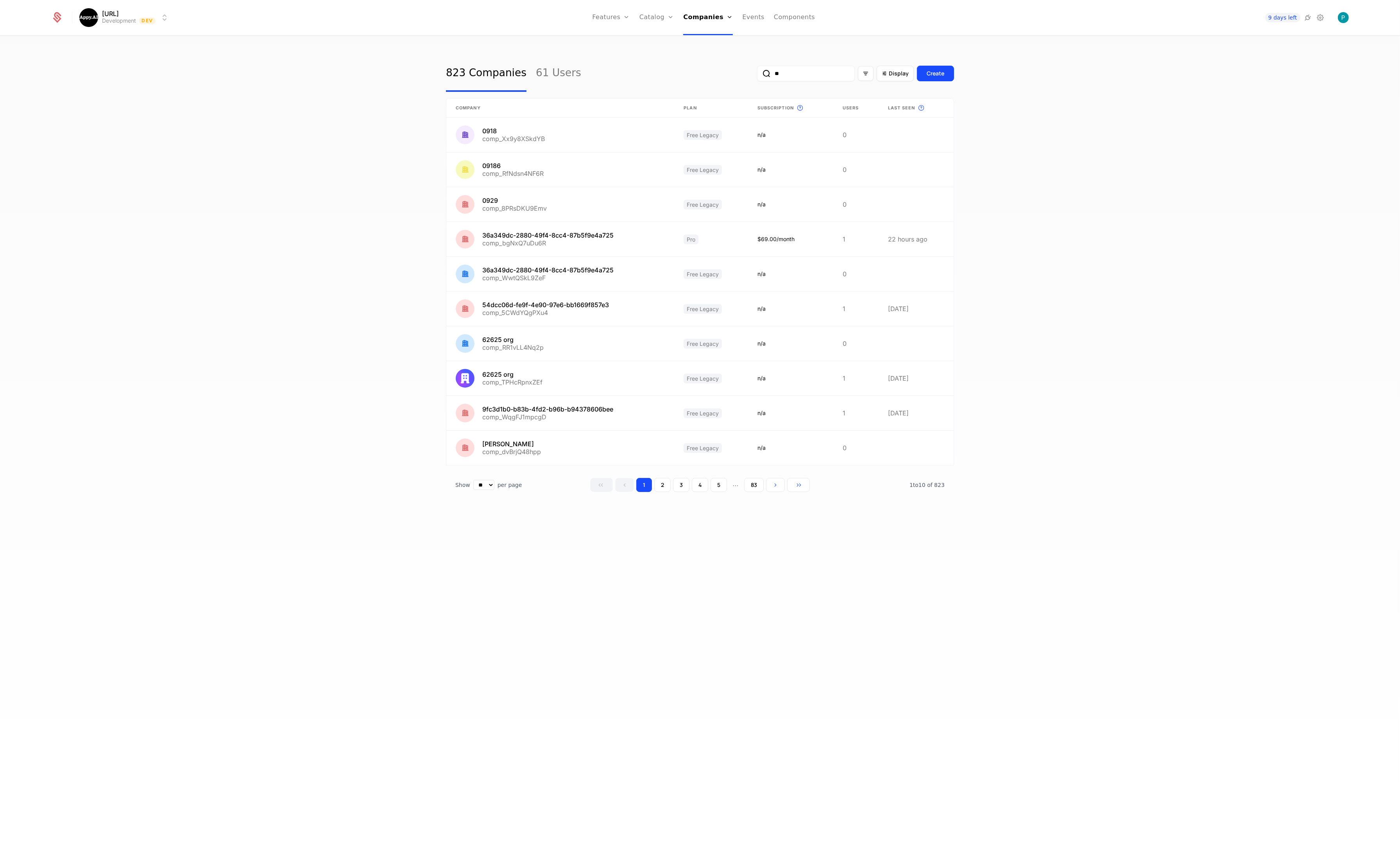
type input "*"
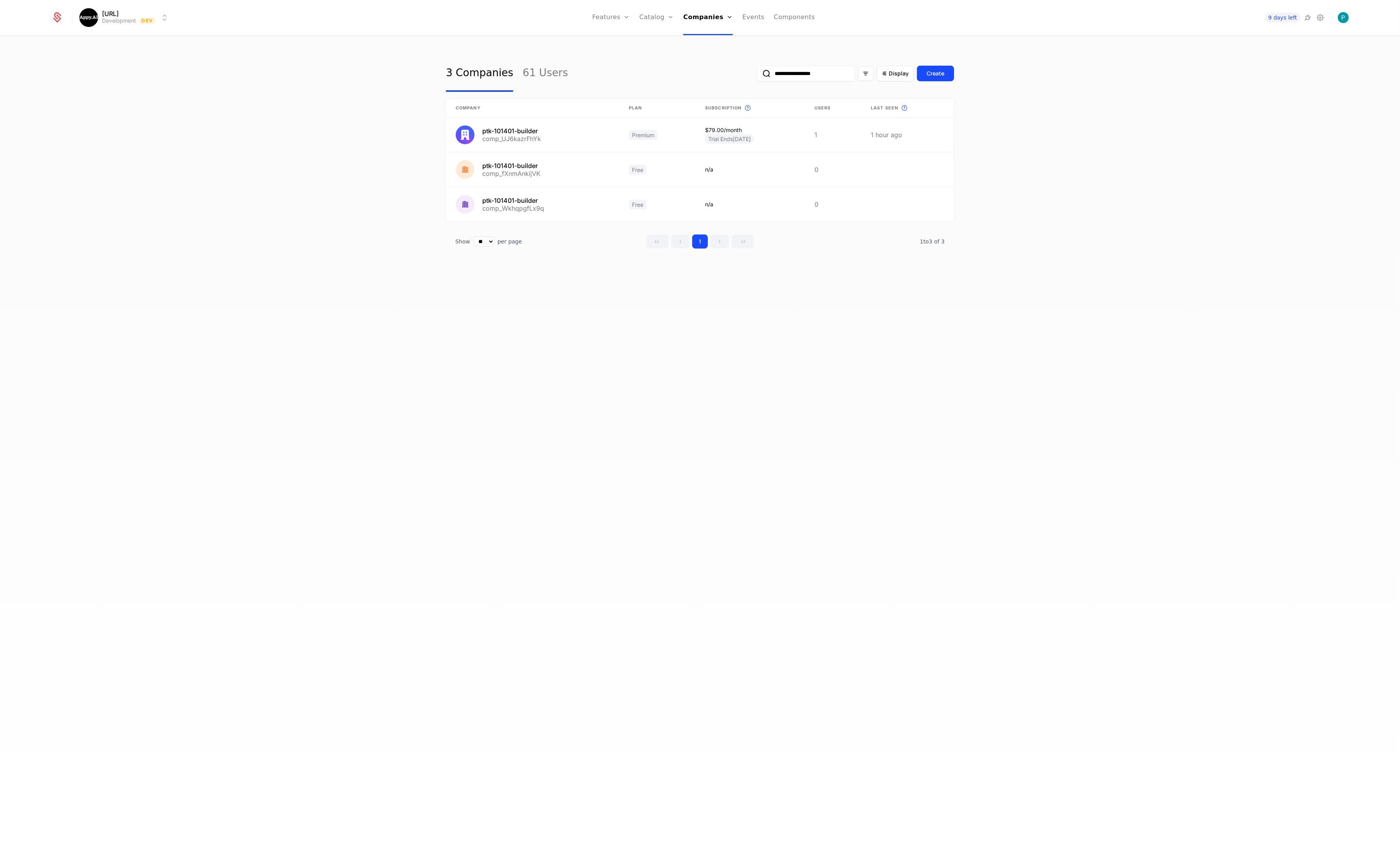
click at [310, 225] on div "**********" at bounding box center [700, 444] width 1400 height 816
click at [833, 73] on input "**********" at bounding box center [806, 73] width 98 height 16
drag, startPoint x: 820, startPoint y: 72, endPoint x: 460, endPoint y: 40, distance: 361.4
click at [463, 40] on div "**********" at bounding box center [700, 444] width 1400 height 816
paste input "email"
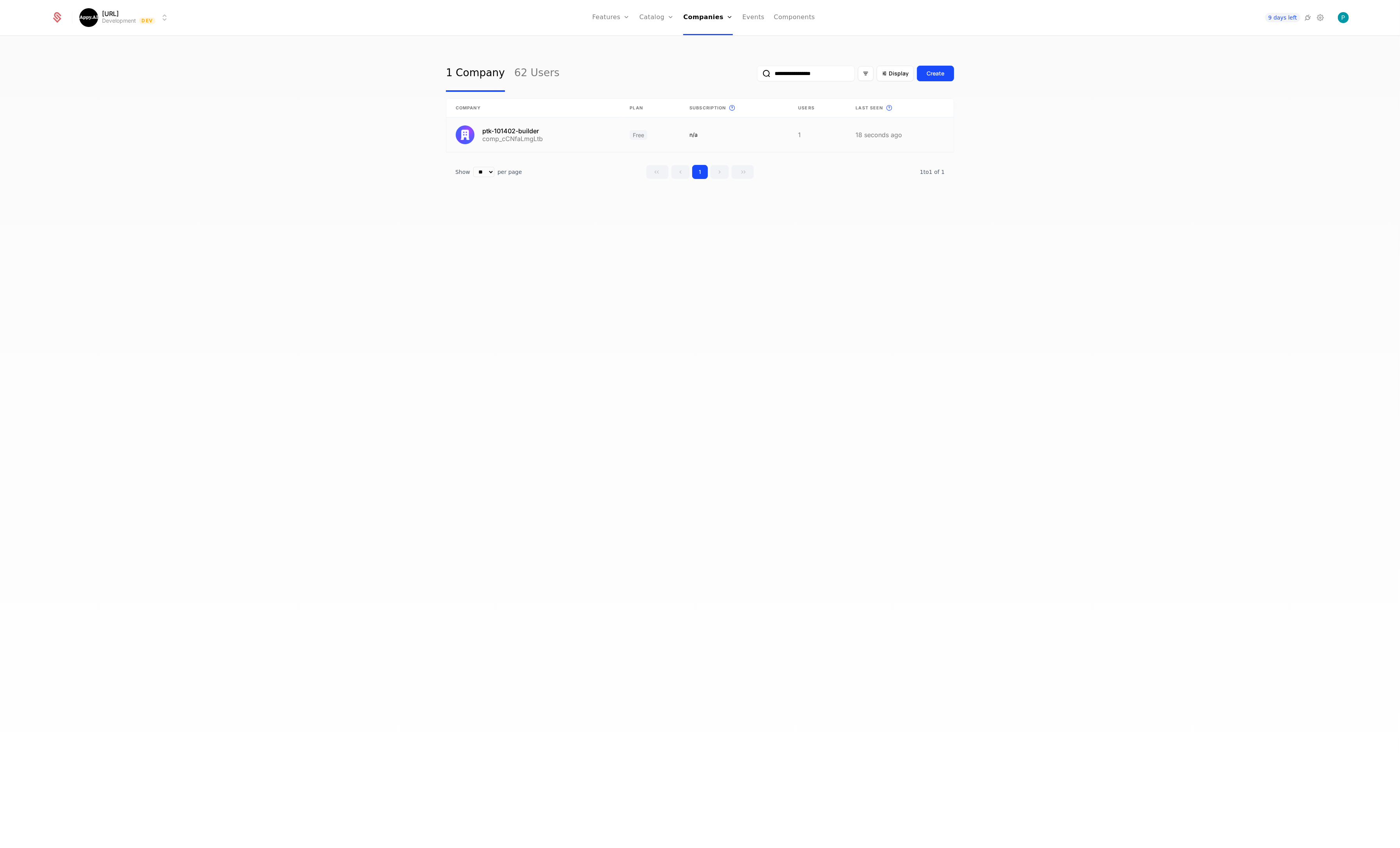
type input "**********"
click at [315, 115] on div "**********" at bounding box center [700, 444] width 1400 height 816
click at [665, 38] on link "Plans" at bounding box center [669, 39] width 40 height 7
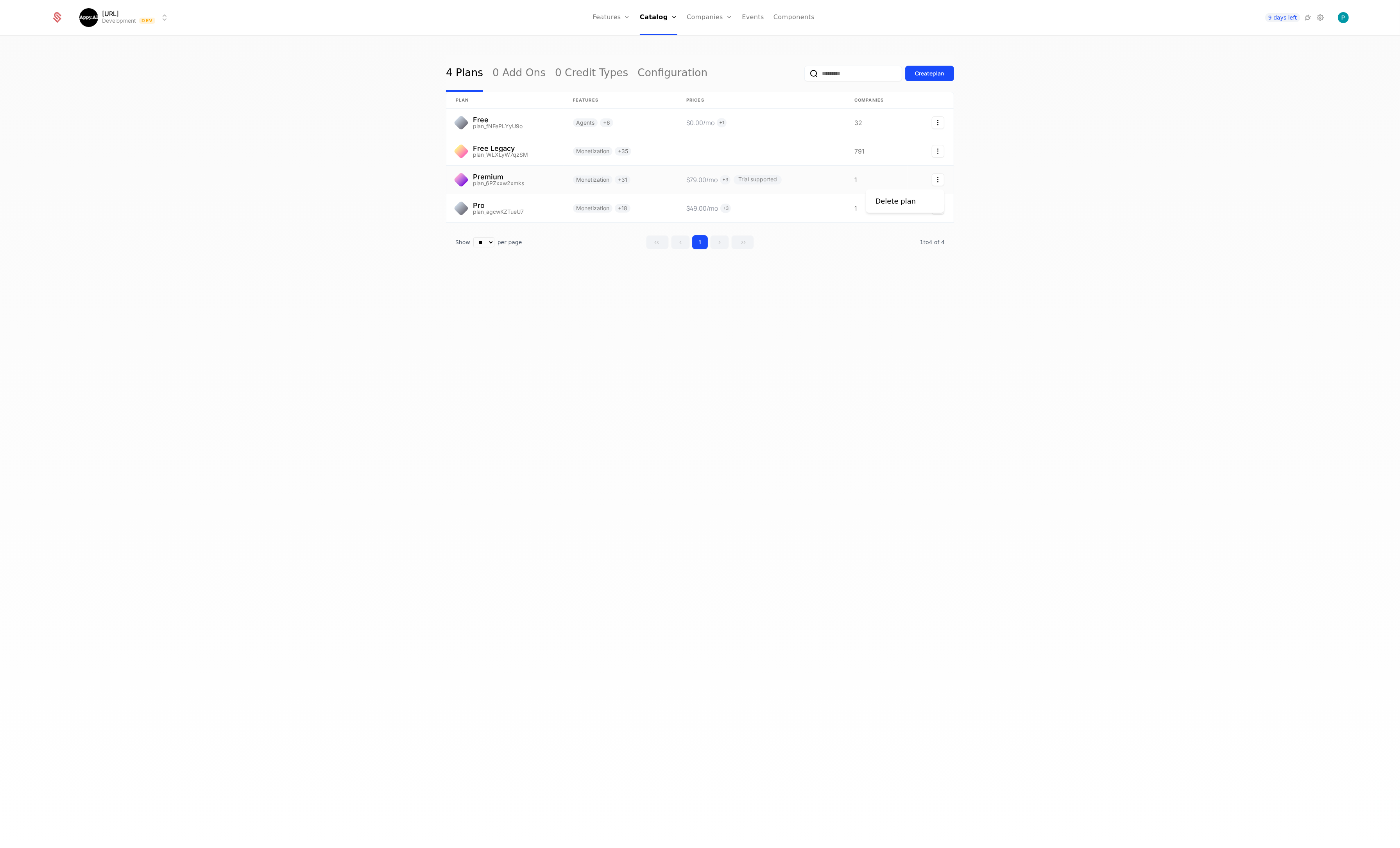
click at [938, 181] on icon "Select action" at bounding box center [938, 179] width 12 height 12
drag, startPoint x: 781, startPoint y: 180, endPoint x: 772, endPoint y: 180, distance: 9.0
click at [781, 180] on html "Appy.AI Development Dev Features Features Flags Catalog Plans Add Ons Credits C…" at bounding box center [700, 424] width 1400 height 848
click at [514, 177] on link at bounding box center [505, 180] width 117 height 28
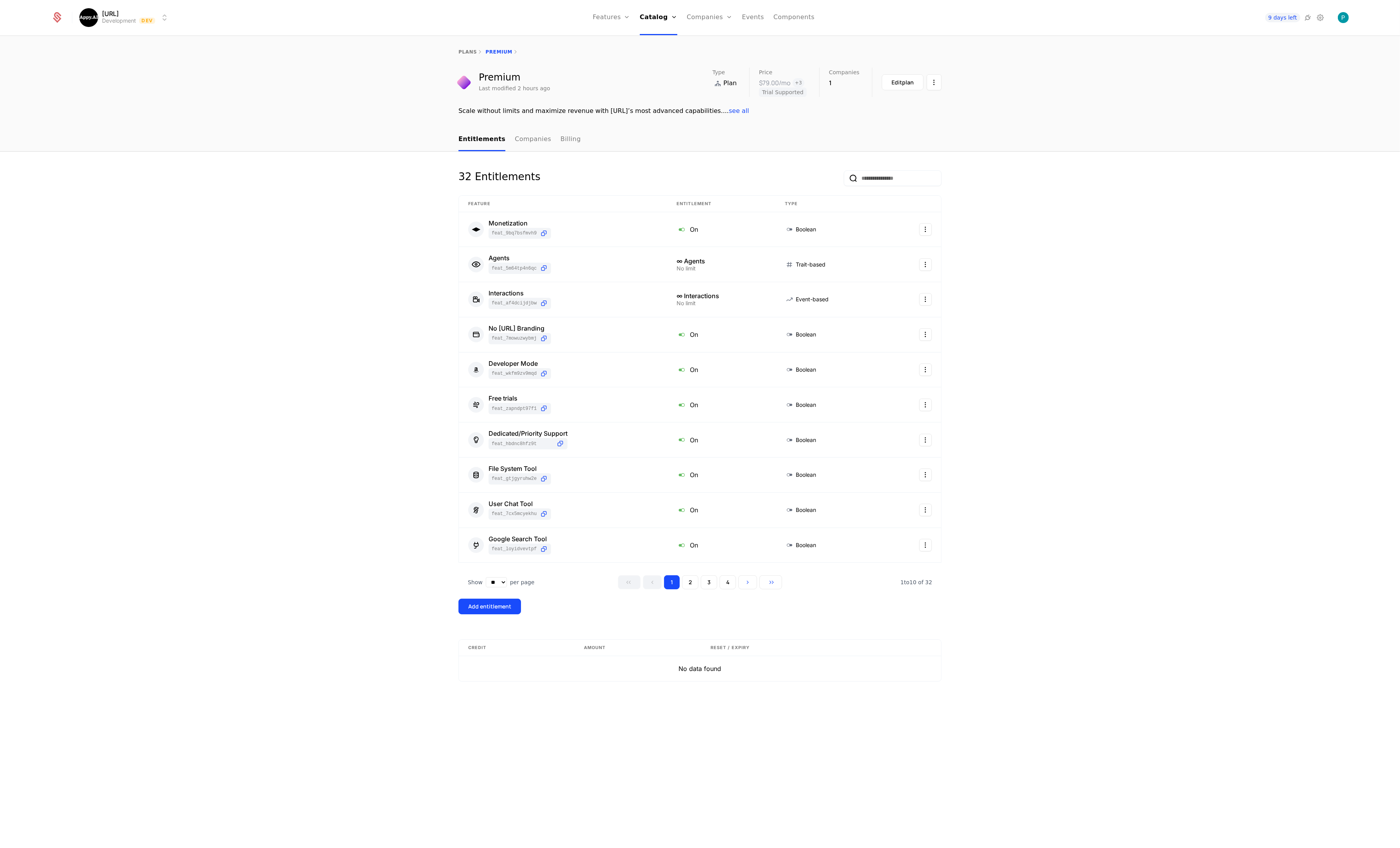
drag, startPoint x: 943, startPoint y: 86, endPoint x: 930, endPoint y: 87, distance: 13.0
click at [929, 89] on div "Premium Last modified 2 hours ago Type Plan Price $79.00 /mo + 3 Trial Supporte…" at bounding box center [700, 91] width 508 height 48
click at [935, 84] on html "Appy.AI Development Dev Features Features Flags Catalog Plans Add Ons Credits C…" at bounding box center [700, 424] width 1400 height 848
drag, startPoint x: 1015, startPoint y: 80, endPoint x: 931, endPoint y: 76, distance: 84.1
click at [1014, 80] on html "Appy.AI Development Dev Features Features Flags Catalog Plans Add Ons Credits C…" at bounding box center [700, 424] width 1400 height 848
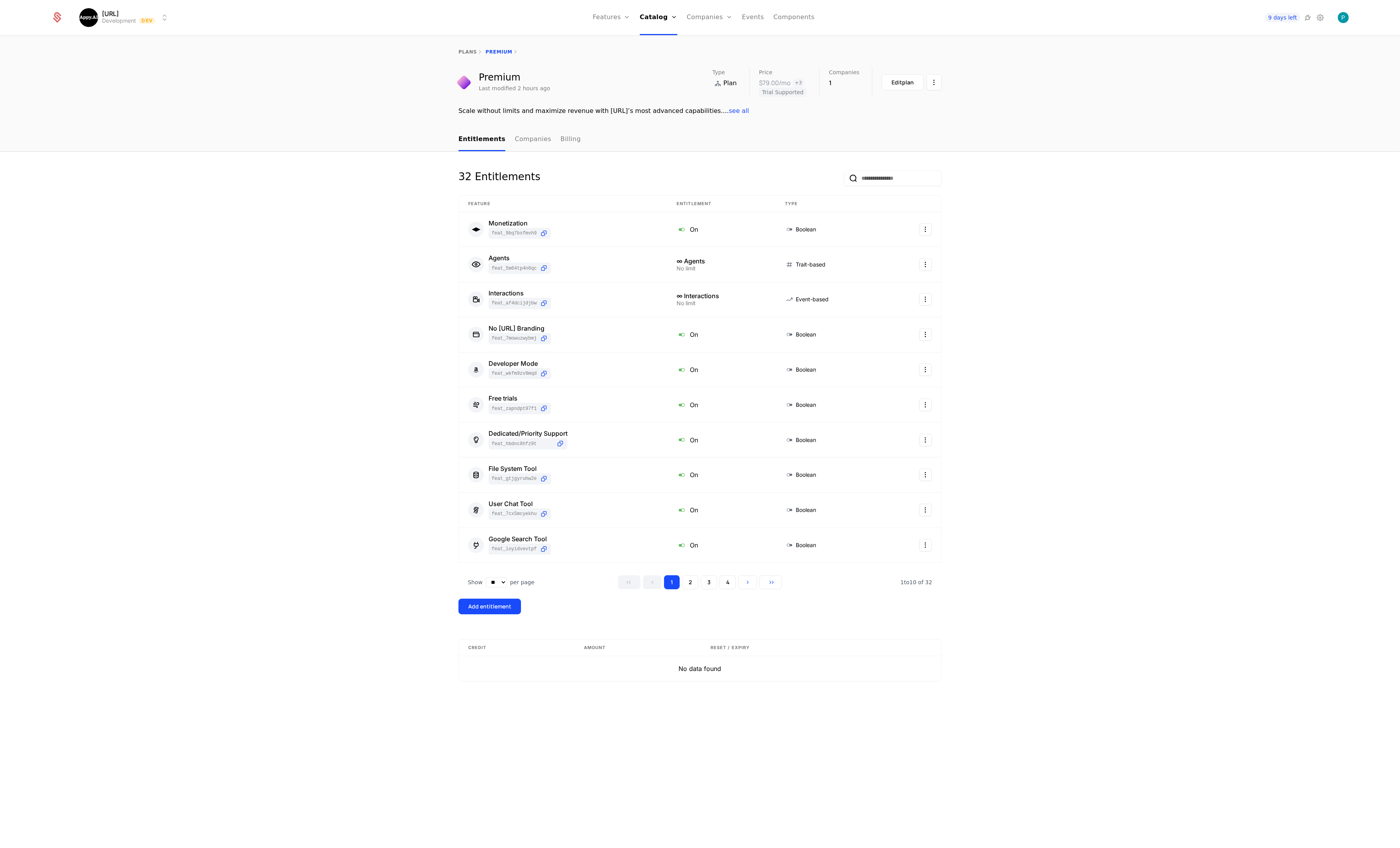
click at [911, 80] on div "Edit plan" at bounding box center [902, 83] width 22 height 8
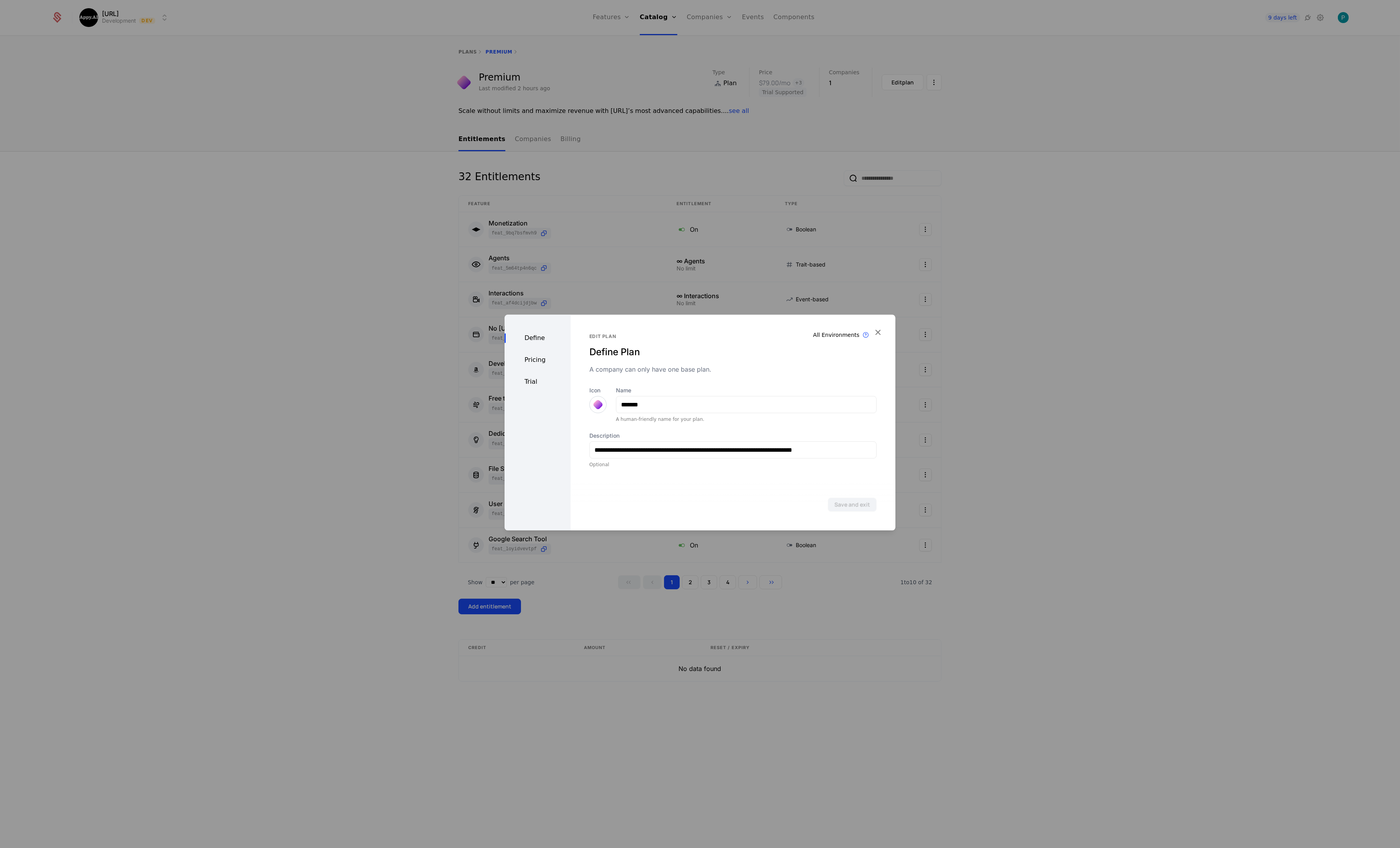
click at [537, 358] on div "Pricing" at bounding box center [538, 360] width 66 height 9
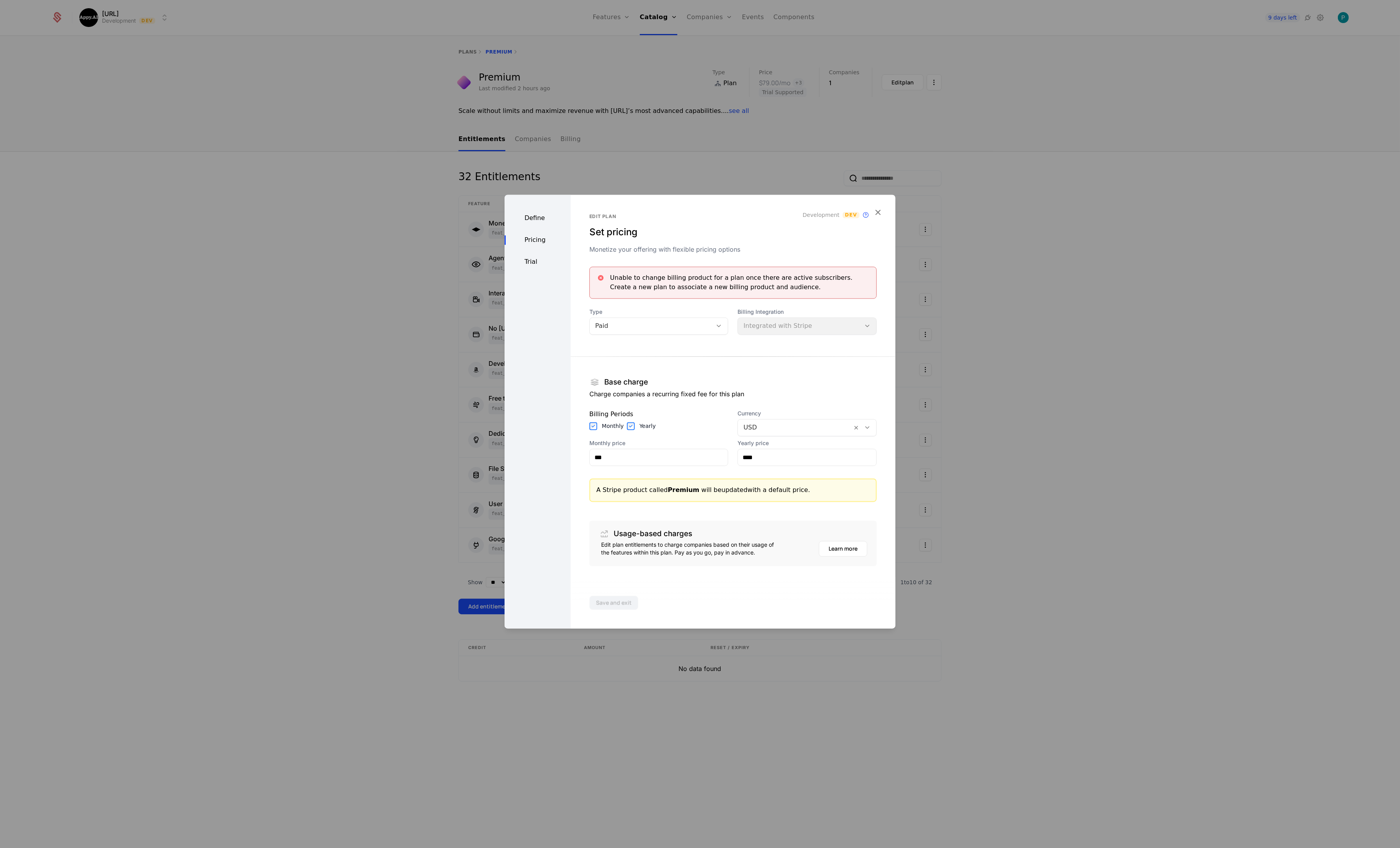
click at [532, 261] on div "Trial" at bounding box center [538, 262] width 66 height 9
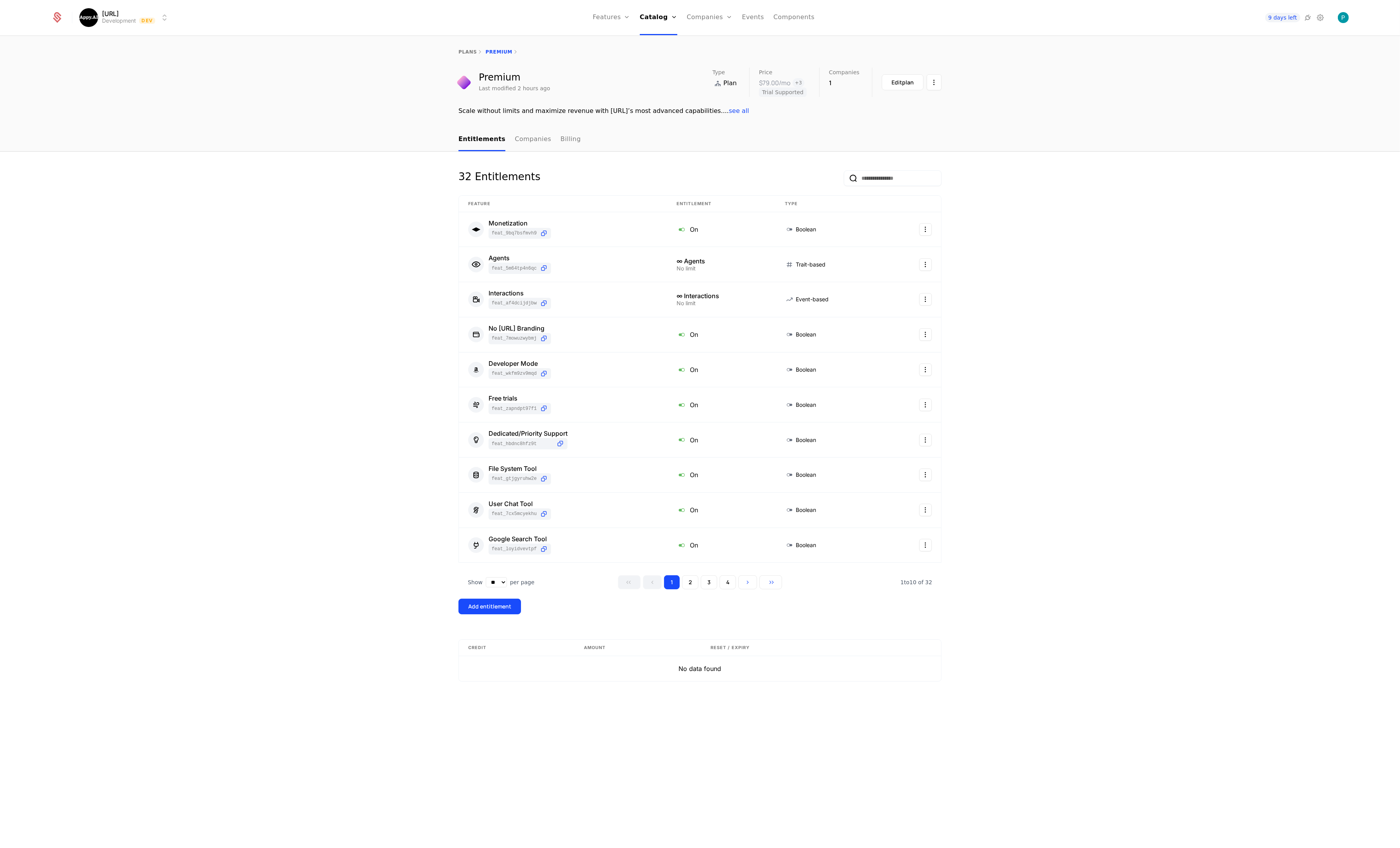
click at [677, 77] on link "Configuration" at bounding box center [670, 76] width 40 height 7
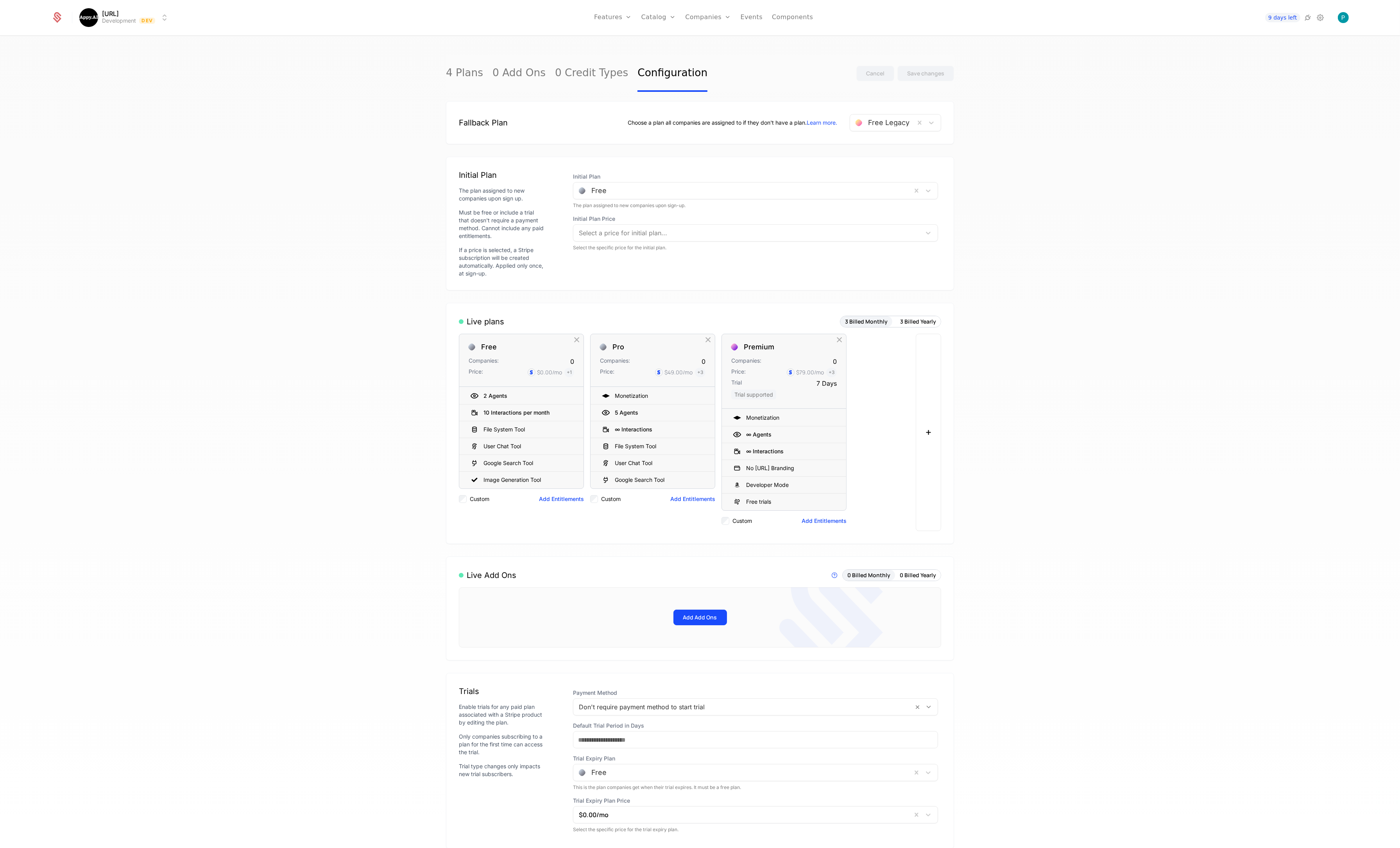
click at [720, 188] on div at bounding box center [742, 191] width 328 height 11
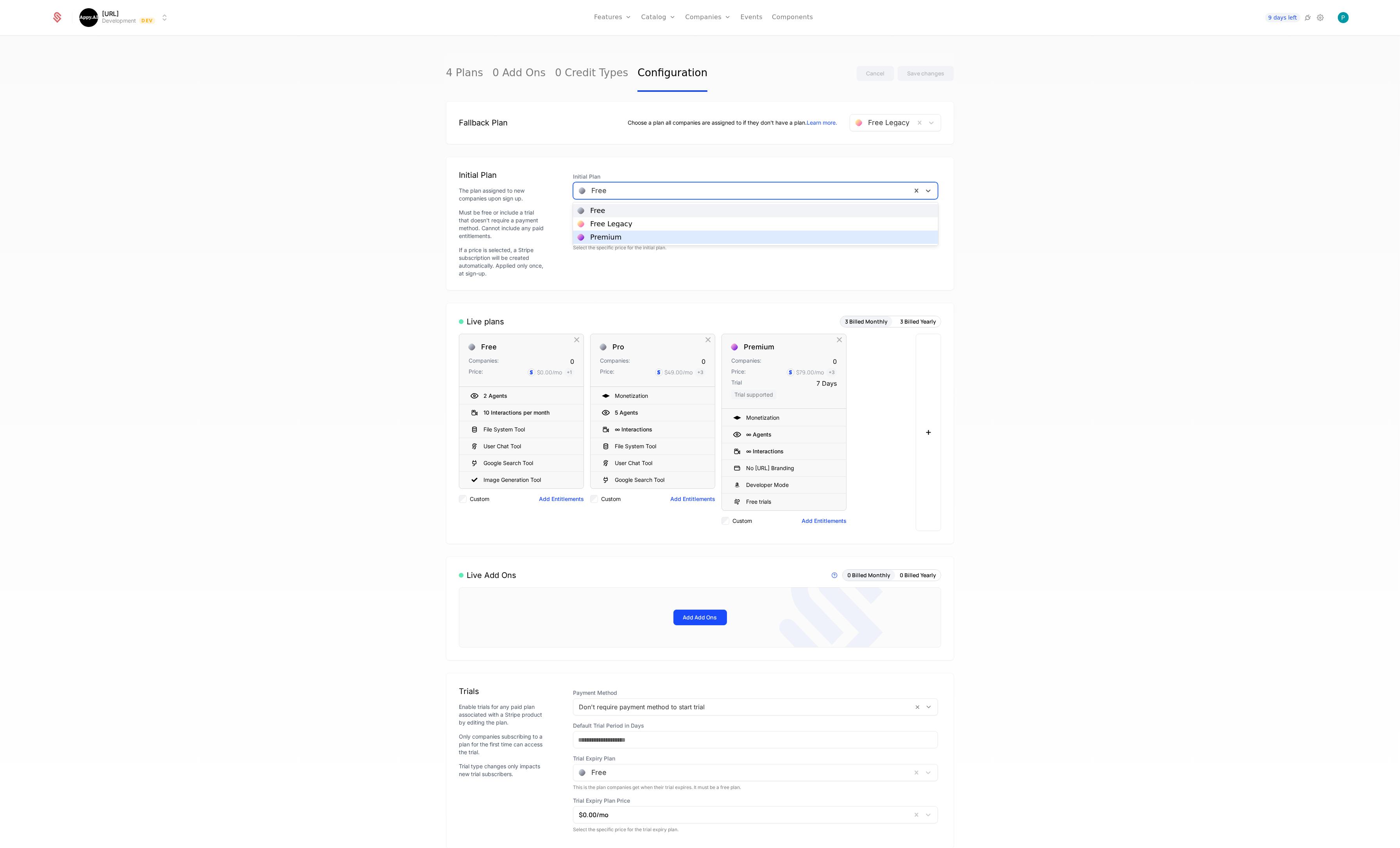
click at [640, 238] on div "Premium" at bounding box center [755, 237] width 355 height 7
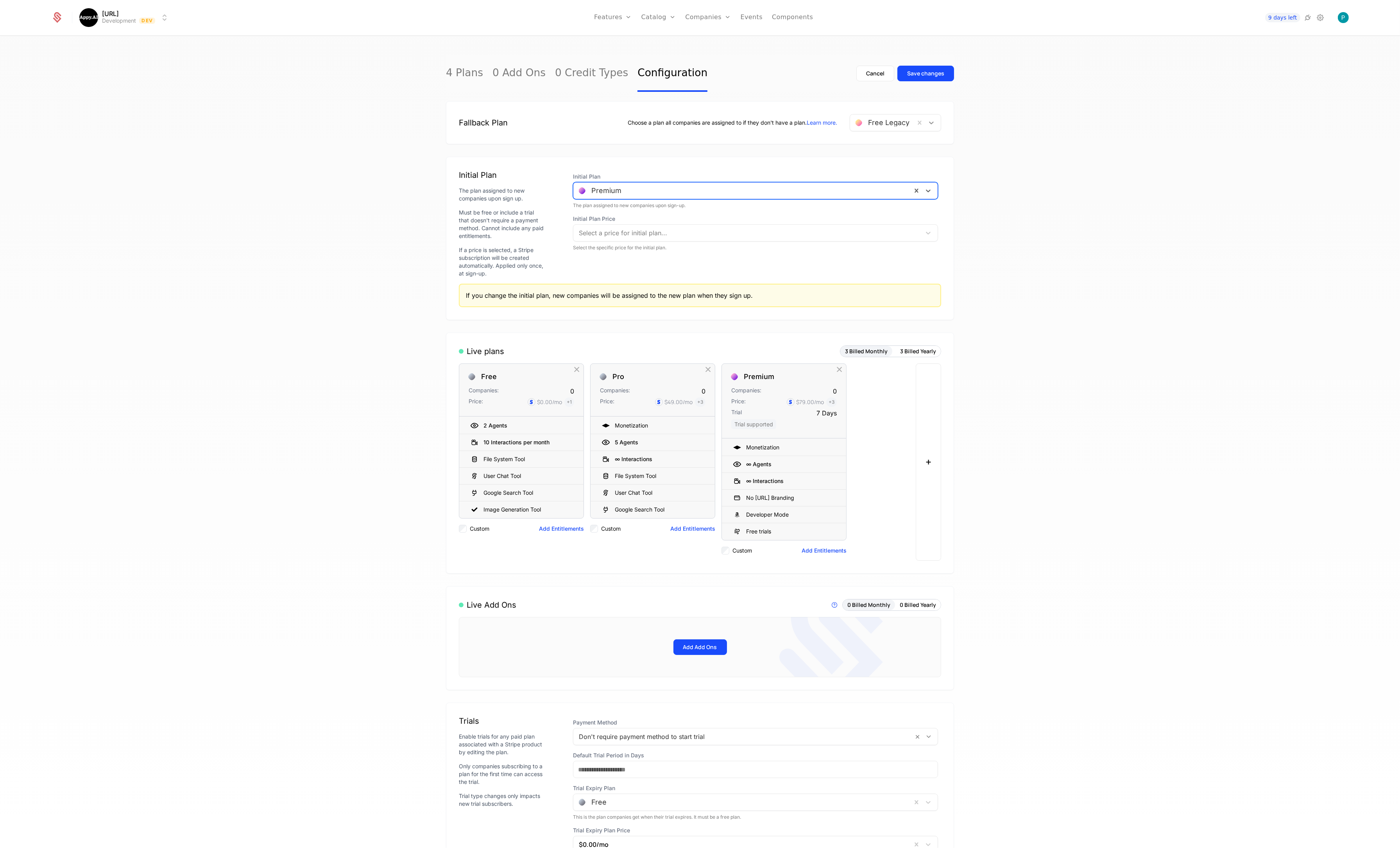
click at [933, 121] on icon at bounding box center [932, 123] width 8 height 8
click at [712, 237] on div at bounding box center [747, 233] width 337 height 11
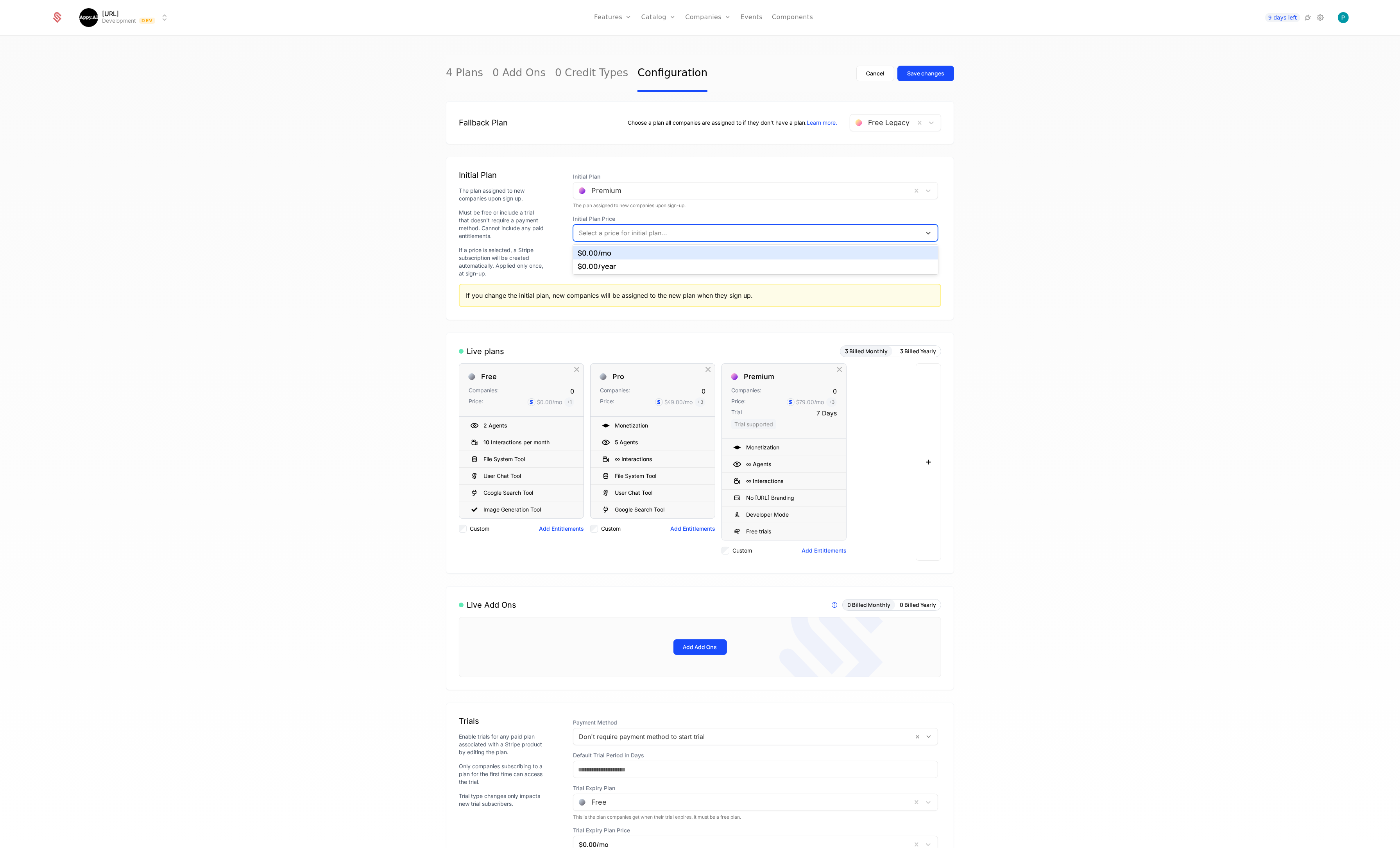
click at [723, 223] on div "Initial Plan Price [object Object], 1 of 2. 2 results available. Use Up and Dow…" at bounding box center [755, 228] width 365 height 27
click at [934, 122] on icon at bounding box center [932, 123] width 8 height 8
click at [776, 147] on div "Fallback Plan Choose a plan all companies are assigned to if they don't have a …" at bounding box center [700, 723] width 508 height 1263
click at [929, 78] on button "Save changes" at bounding box center [926, 73] width 57 height 16
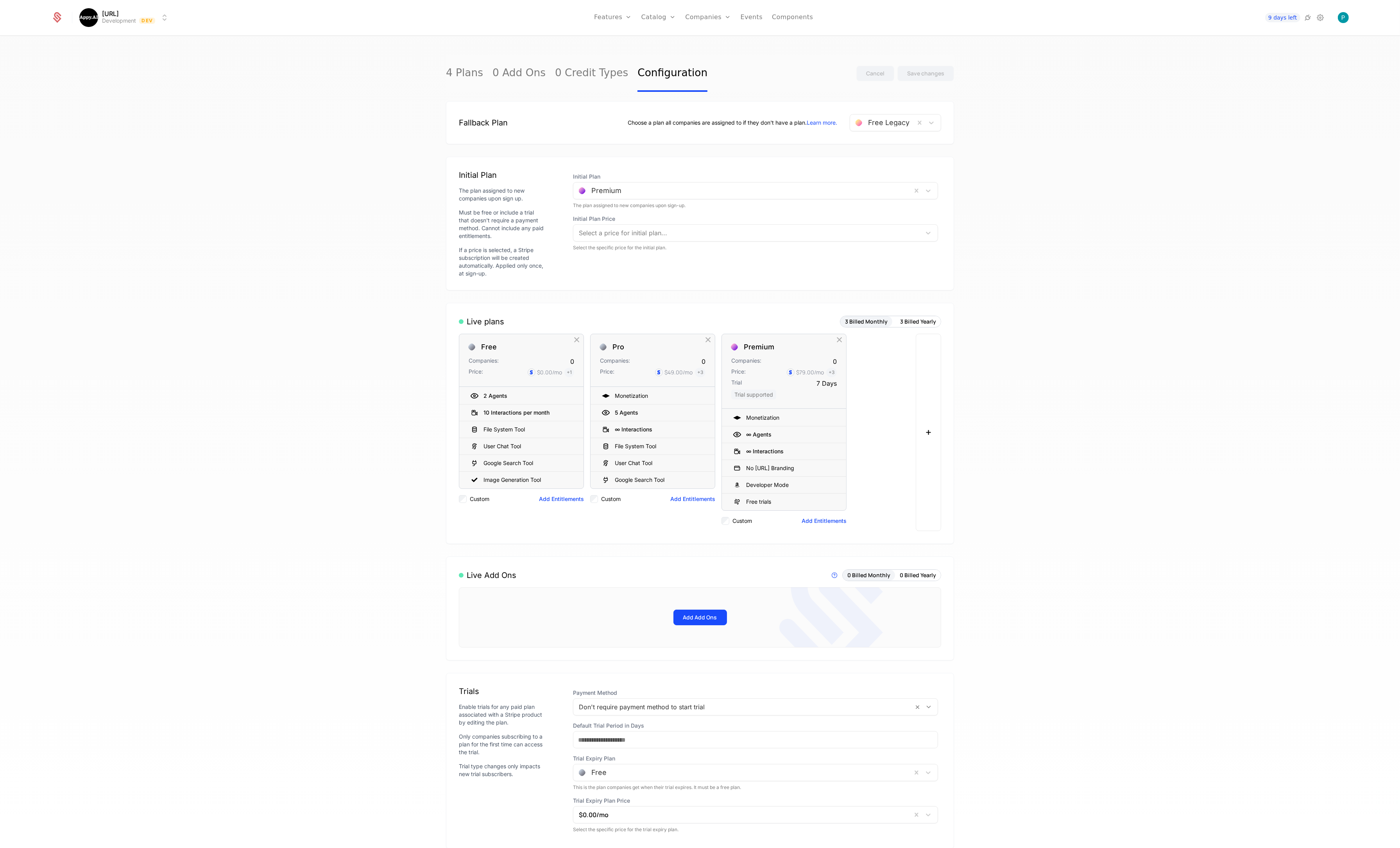
click at [663, 41] on link "Plans" at bounding box center [671, 39] width 40 height 7
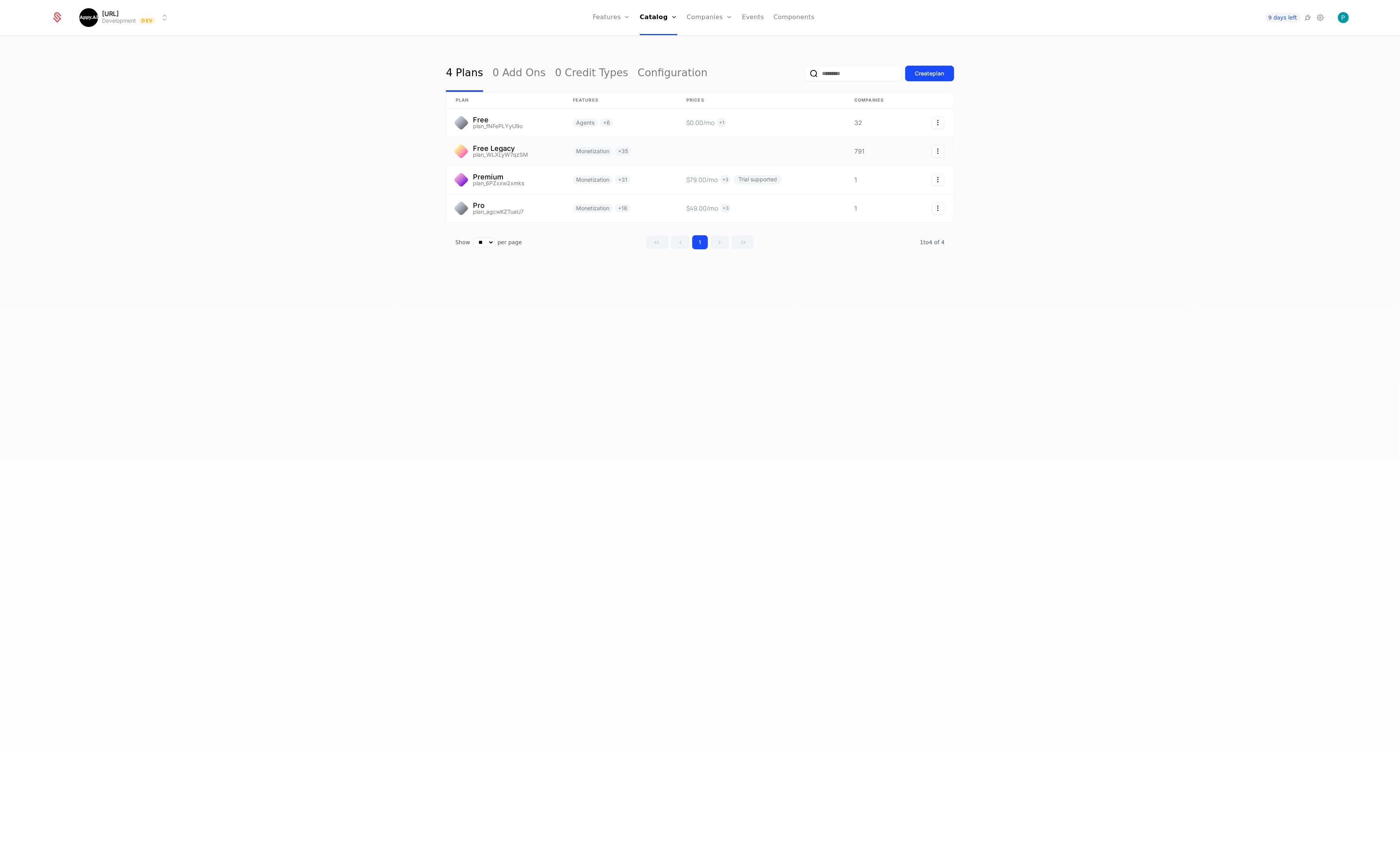
click at [936, 150] on icon "Select action" at bounding box center [938, 151] width 12 height 12
click at [764, 143] on html "Appy.AI Development Dev Features Features Flags Catalog Plans Add Ons Credits C…" at bounding box center [700, 424] width 1400 height 848
click at [521, 150] on link at bounding box center [505, 151] width 117 height 28
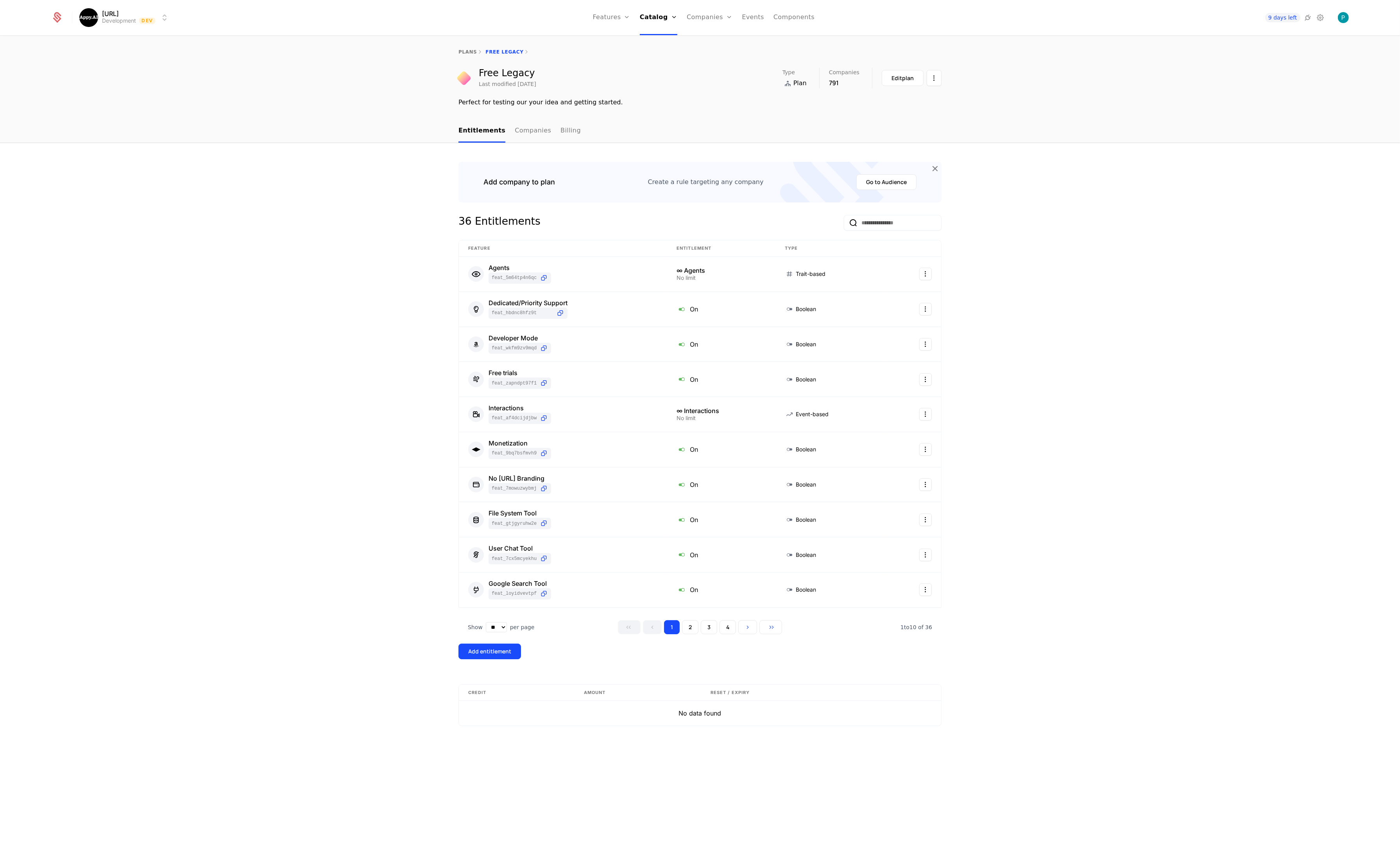
click at [900, 81] on div "Edit plan" at bounding box center [902, 78] width 22 height 8
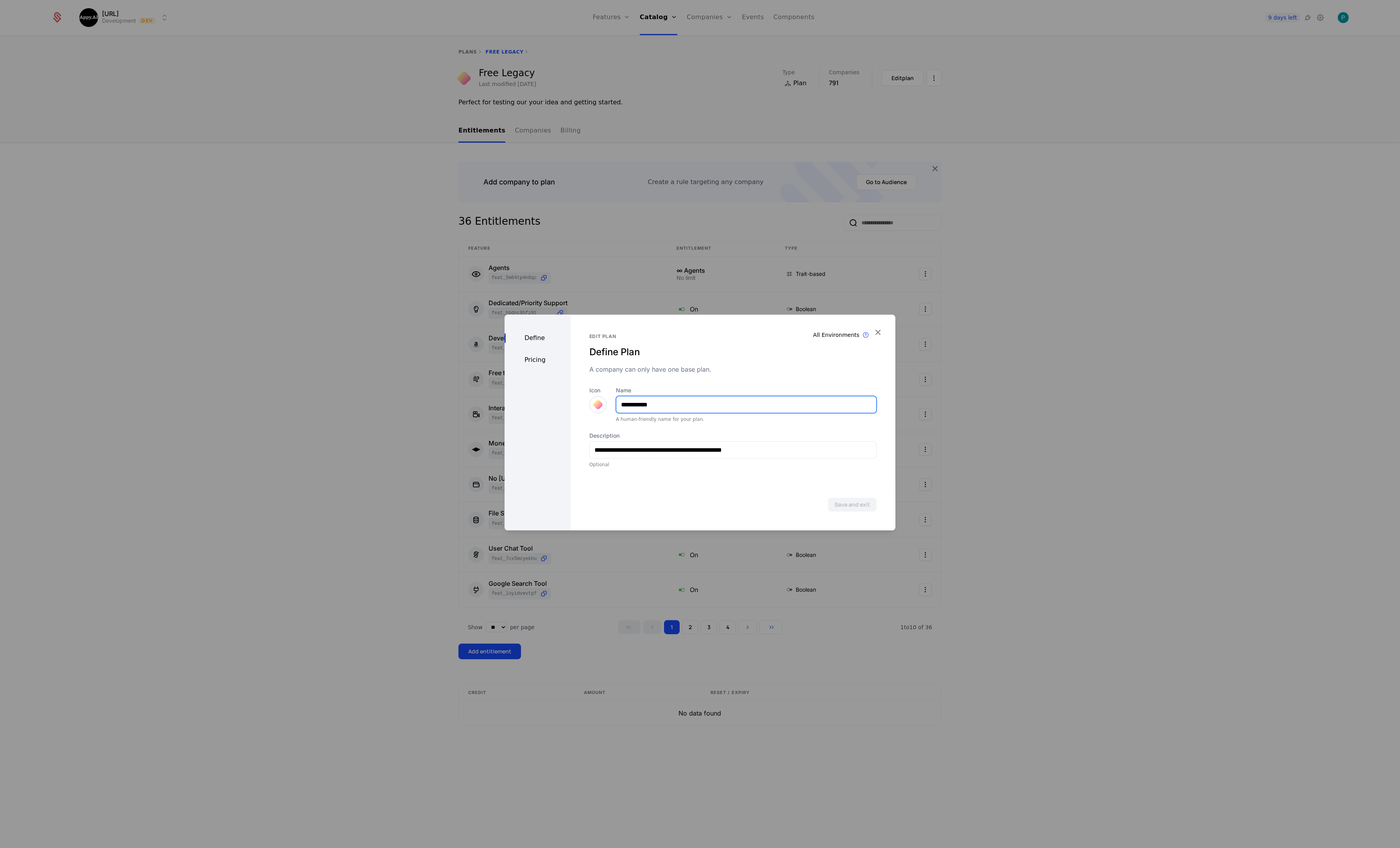
click at [684, 407] on input "**********" at bounding box center [746, 404] width 260 height 16
click at [851, 507] on button "Save and exit" at bounding box center [852, 504] width 49 height 14
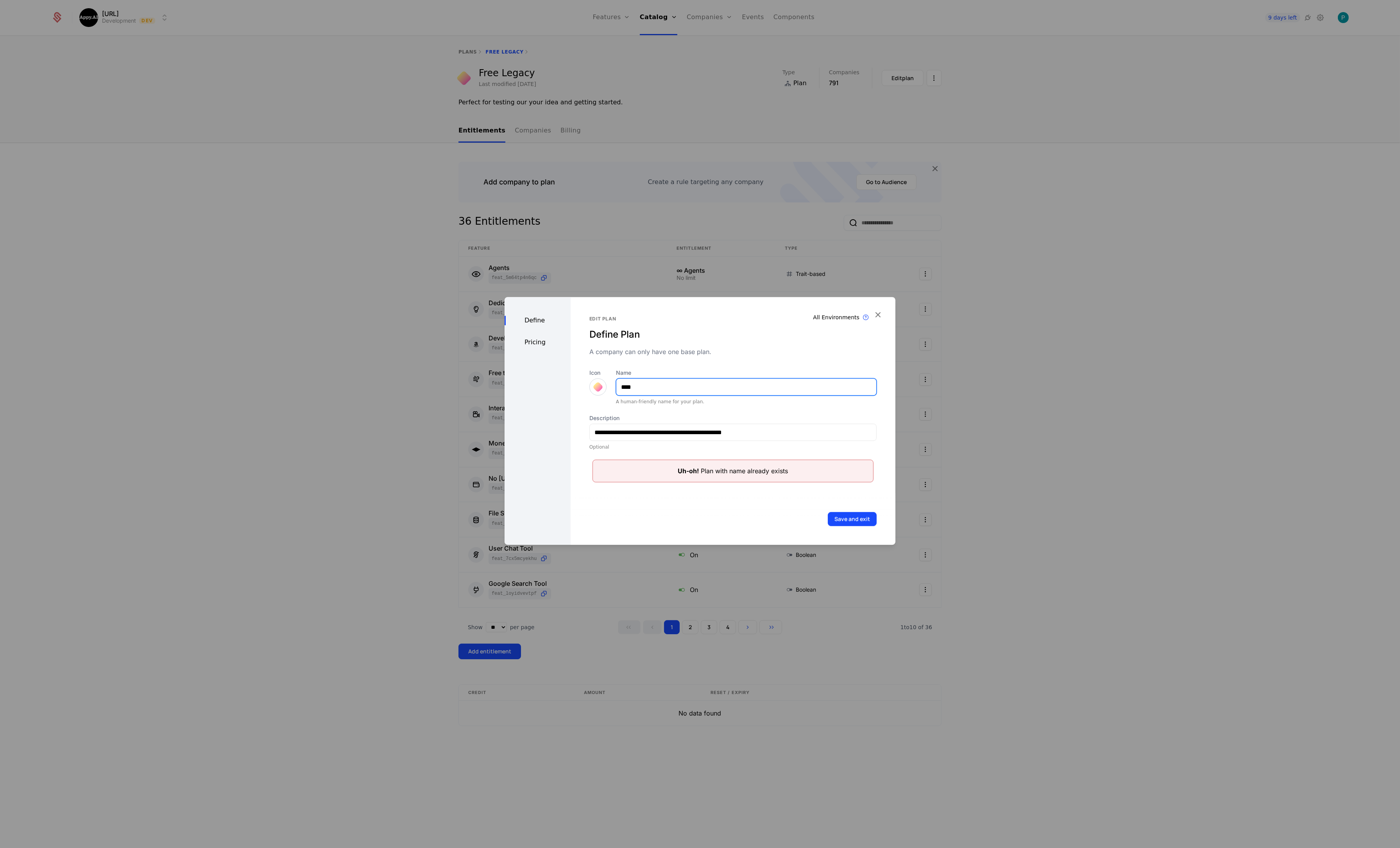
click at [666, 385] on input "****" at bounding box center [746, 387] width 260 height 16
type input "****"
click at [849, 518] on button "Save and exit" at bounding box center [852, 519] width 49 height 14
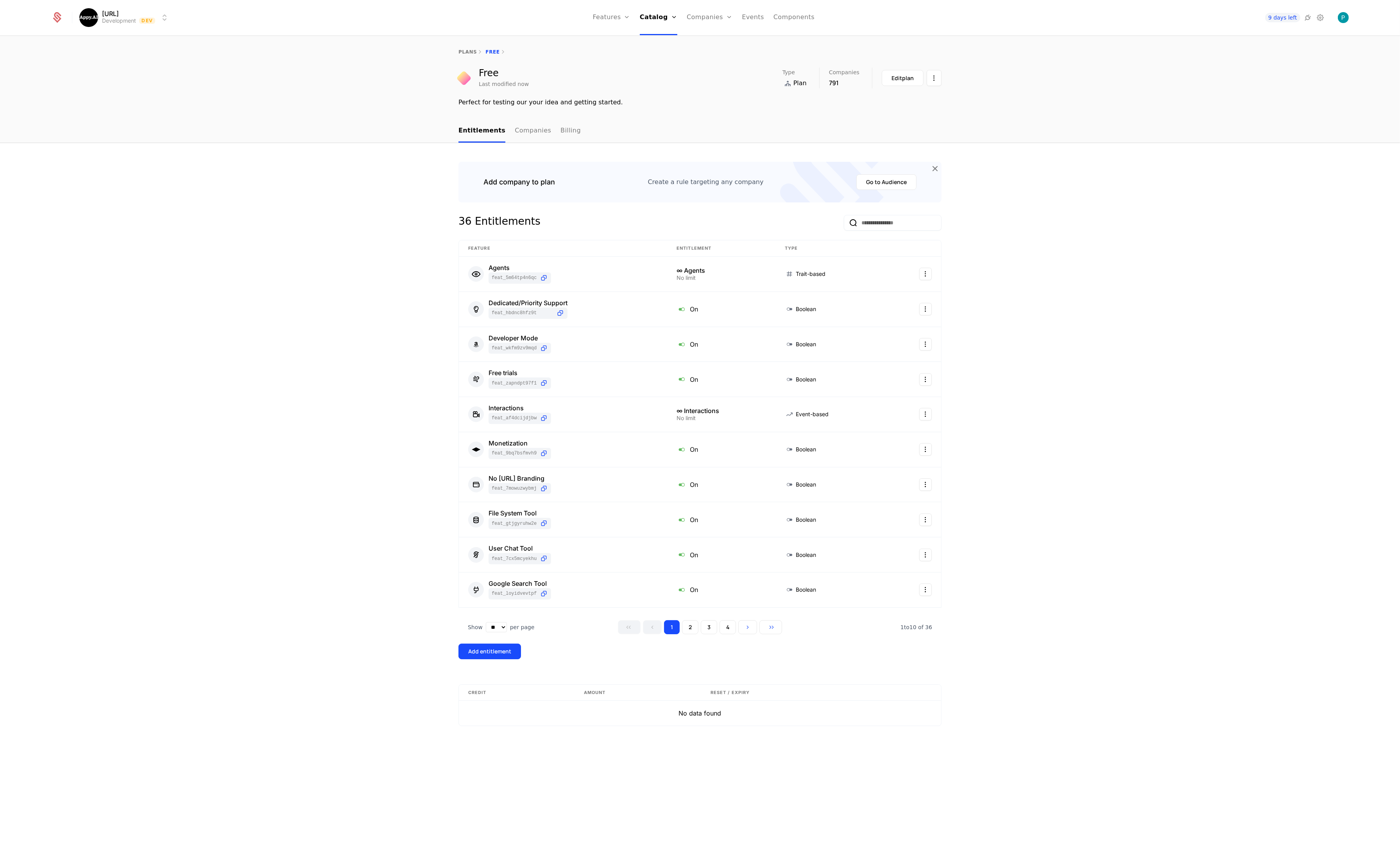
click at [467, 50] on link "plans" at bounding box center [468, 52] width 18 height 5
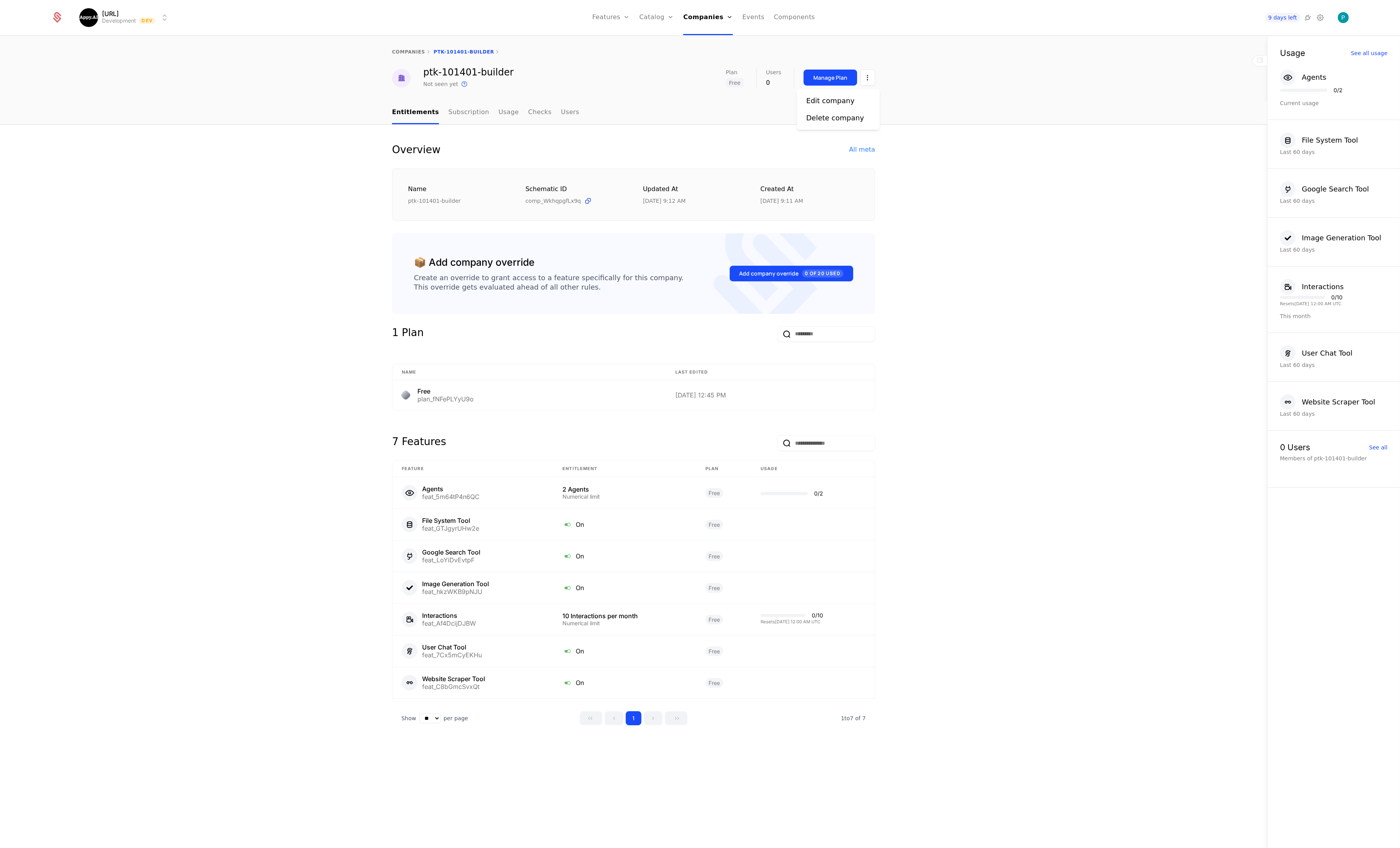
click at [867, 78] on html "Appy.AI Development Dev Features Features Flags Catalog Plans Add Ons Credits C…" at bounding box center [700, 424] width 1400 height 848
click at [831, 102] on div "Edit company" at bounding box center [830, 100] width 48 height 11
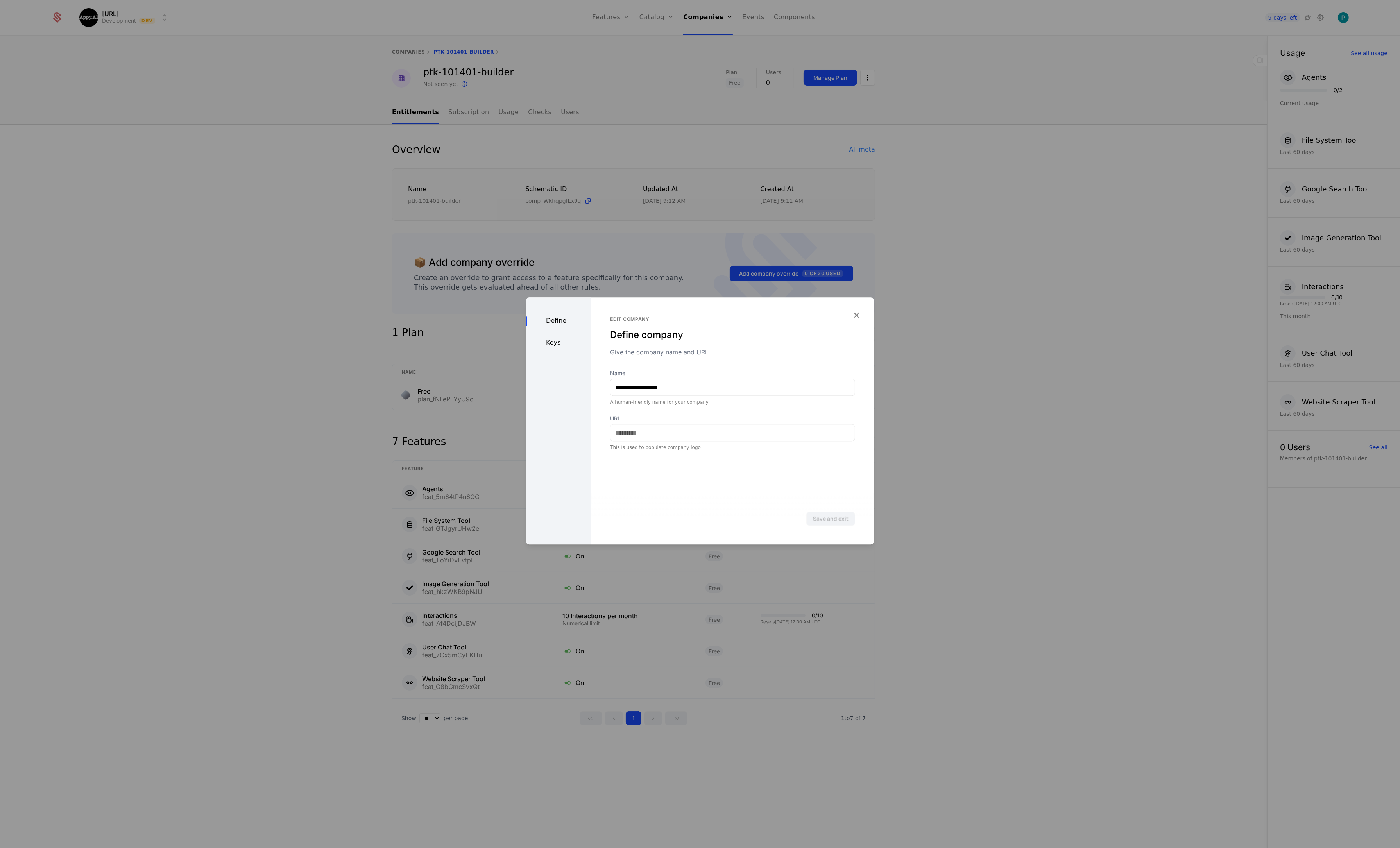
click at [560, 335] on div "Define Keys" at bounding box center [559, 420] width 65 height 247
click at [553, 338] on div "Keys" at bounding box center [559, 342] width 65 height 9
drag, startPoint x: 784, startPoint y: 407, endPoint x: 877, endPoint y: 410, distance: 93.0
click at [877, 410] on div "**********" at bounding box center [700, 424] width 1400 height 848
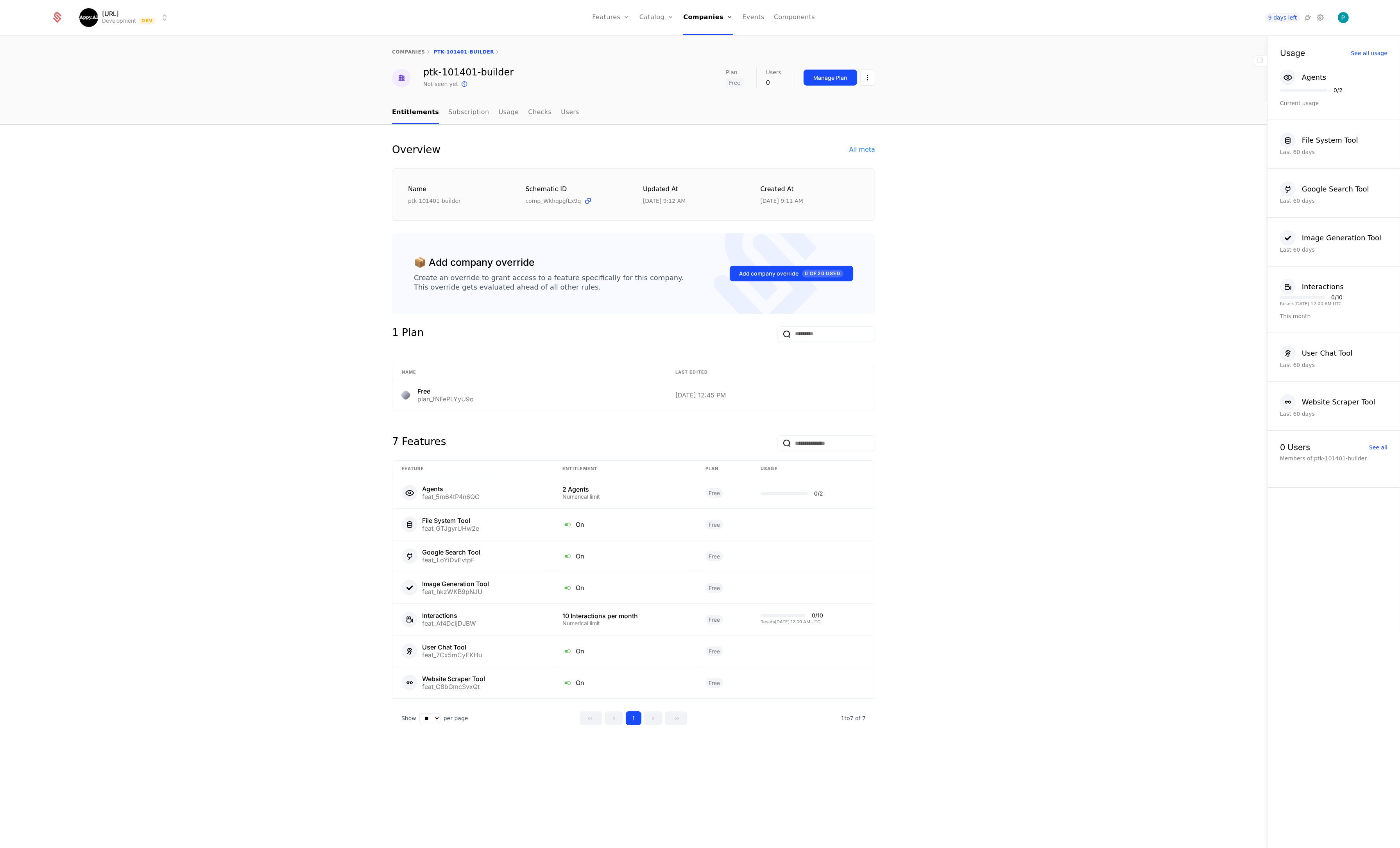
click at [408, 54] on link "companies" at bounding box center [408, 52] width 33 height 5
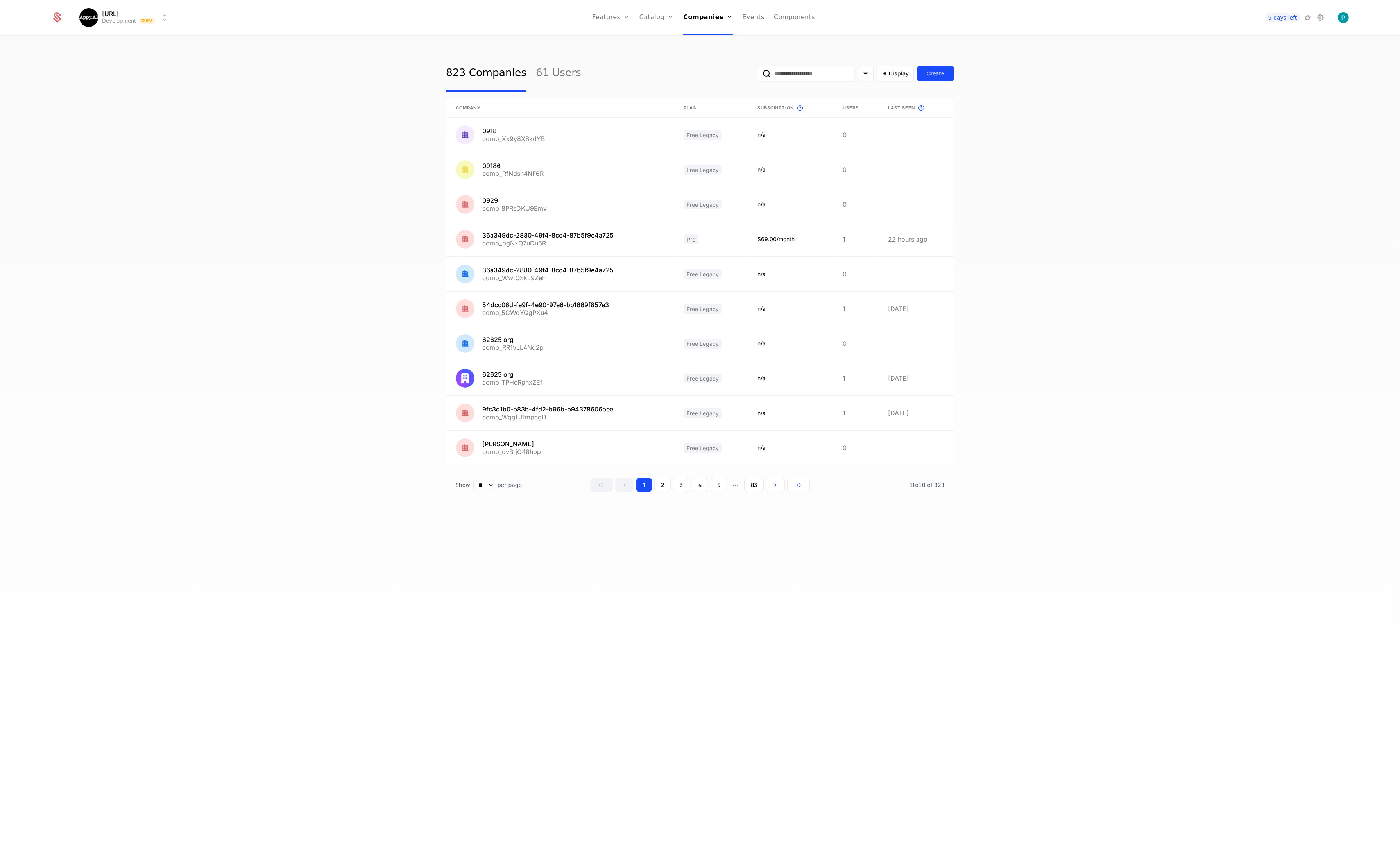
click at [805, 77] on input "email" at bounding box center [806, 73] width 98 height 16
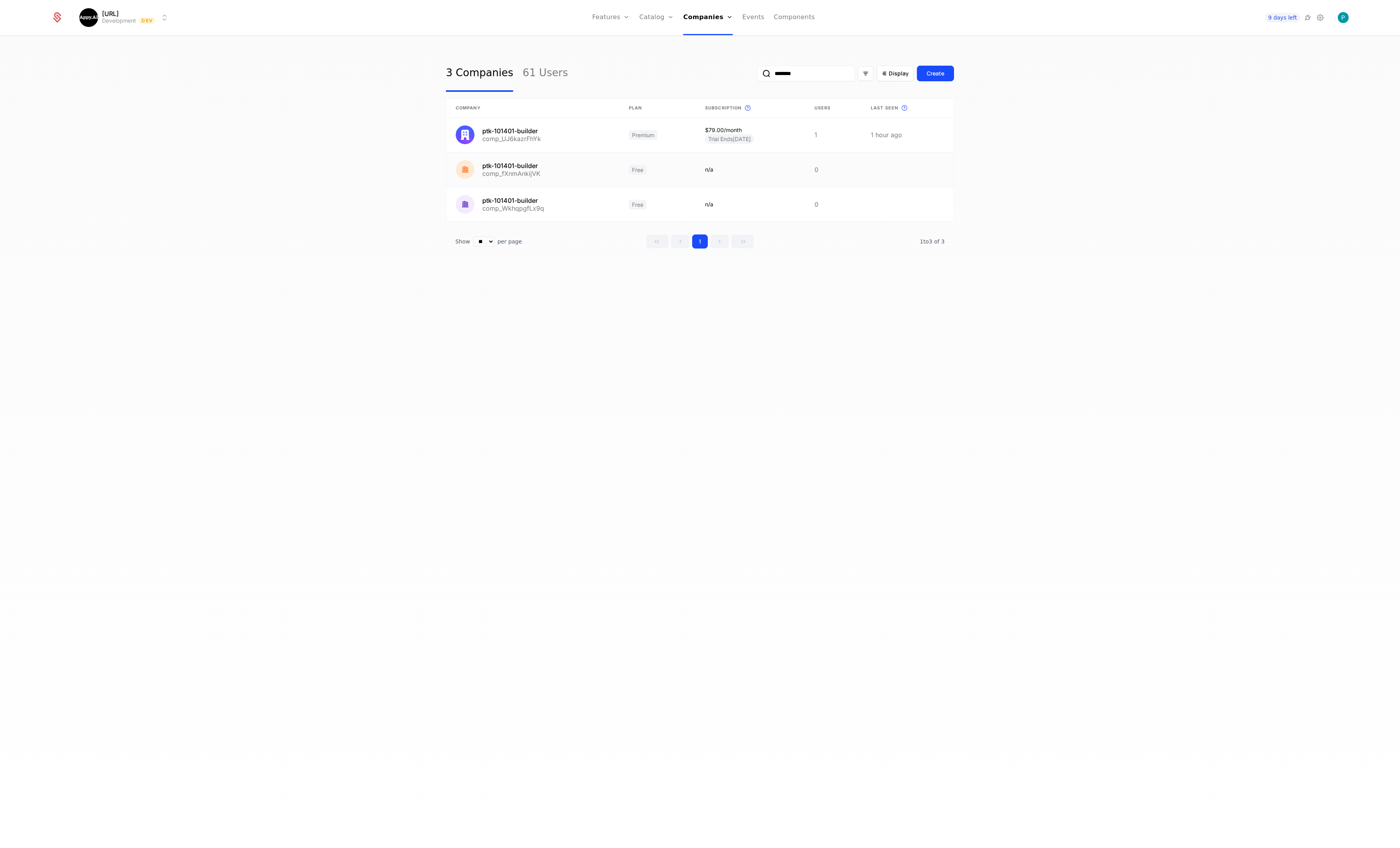
type input "********"
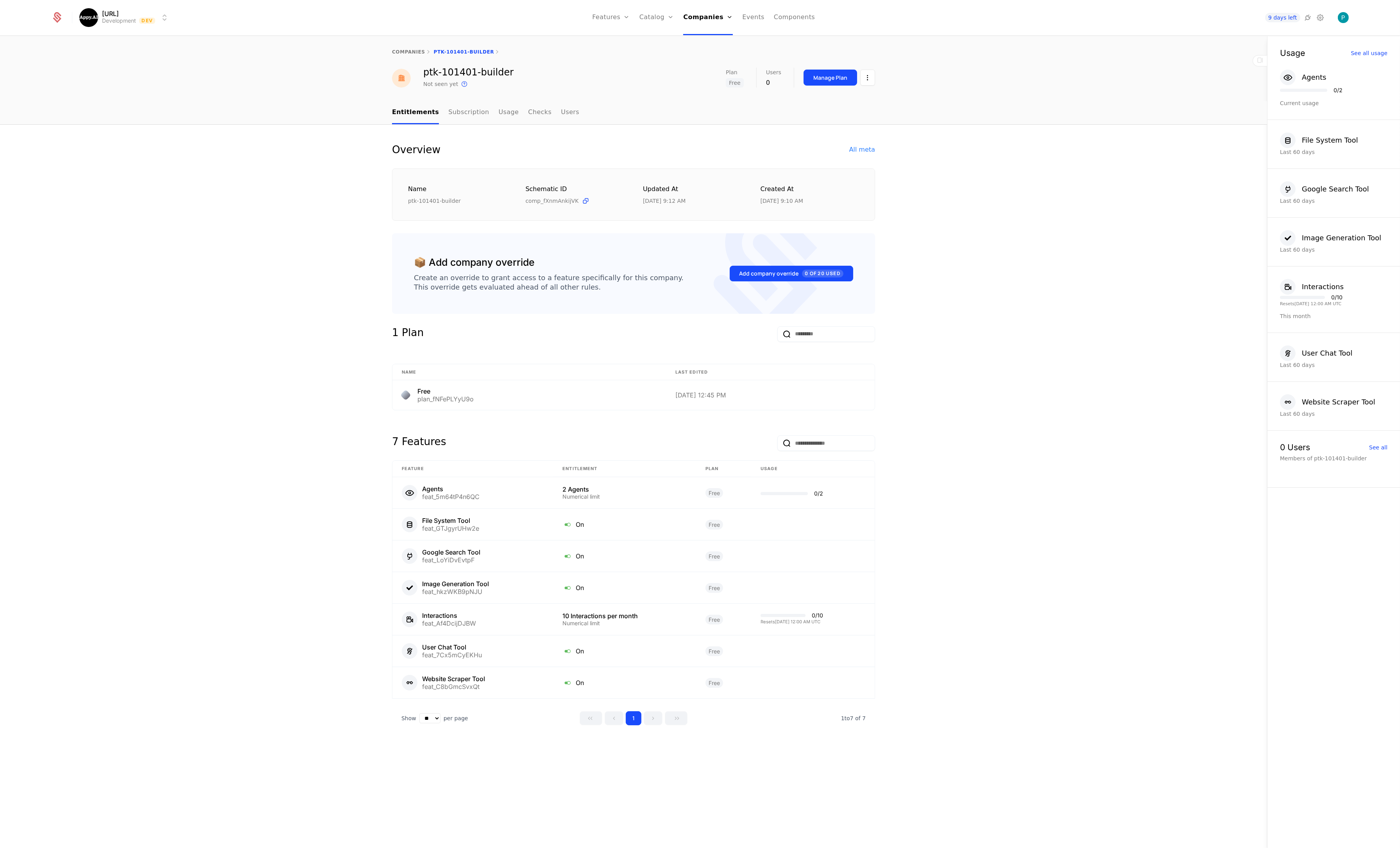
click at [865, 81] on html "[URL] Development Dev Features Features Flags Catalog Plans Add Ons Credits Con…" at bounding box center [700, 424] width 1400 height 848
click at [835, 103] on div "Edit company" at bounding box center [830, 100] width 48 height 11
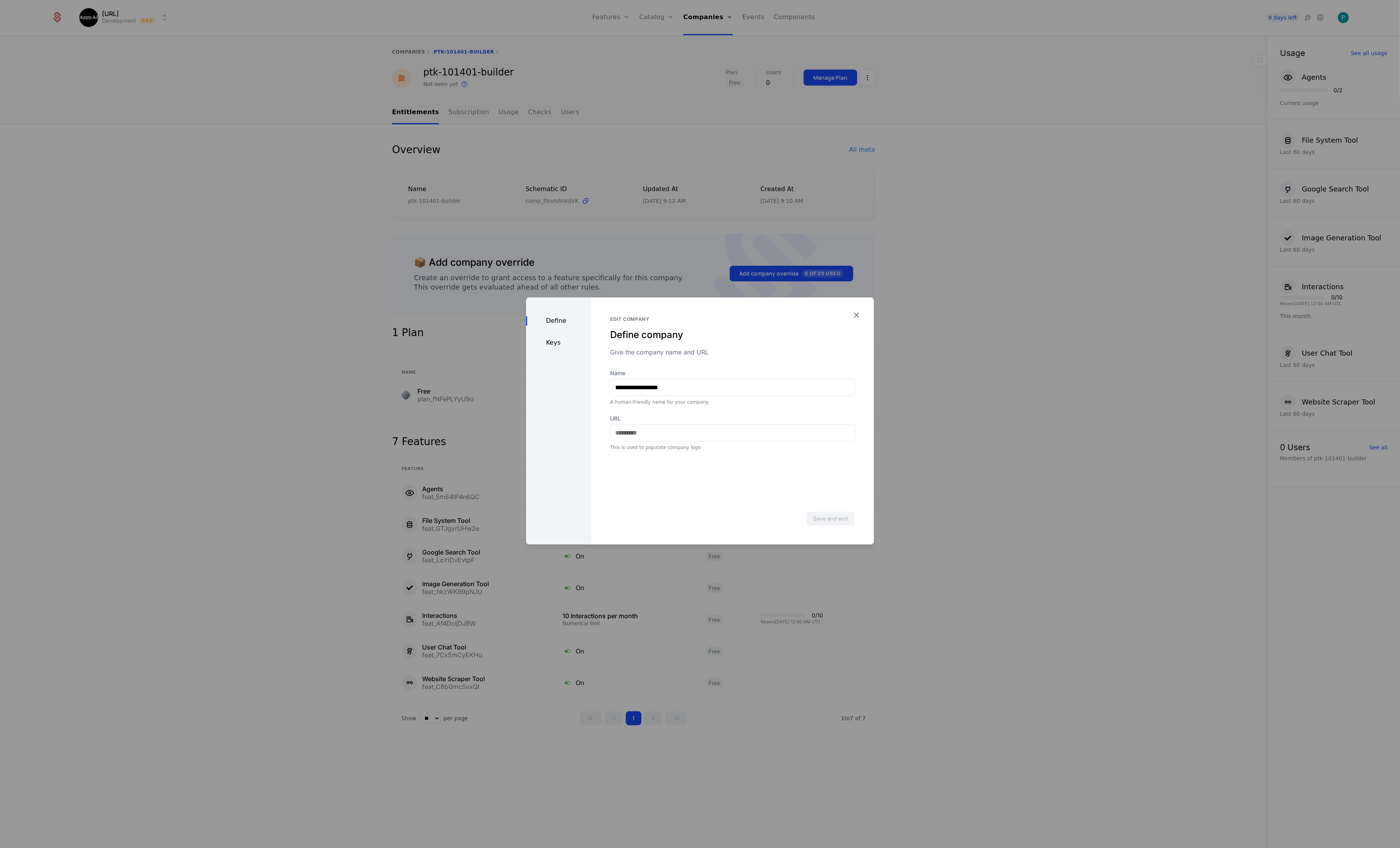
click at [546, 341] on div "Keys" at bounding box center [559, 342] width 65 height 9
drag, startPoint x: 793, startPoint y: 407, endPoint x: 837, endPoint y: 409, distance: 44.0
click at [837, 409] on div "**********" at bounding box center [733, 401] width 245 height 27
click at [222, 153] on div at bounding box center [700, 424] width 1400 height 848
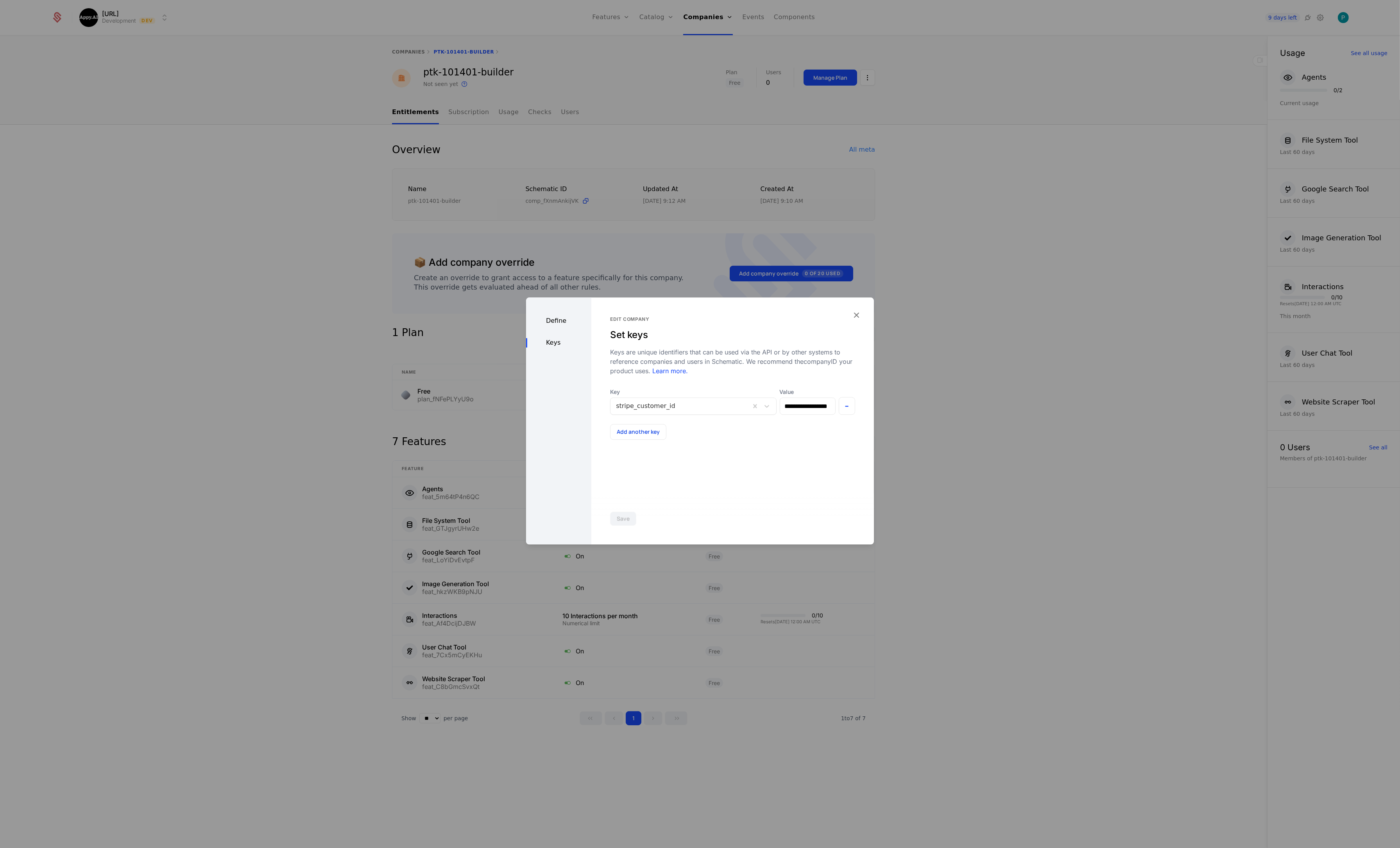
scroll to position [0, 0]
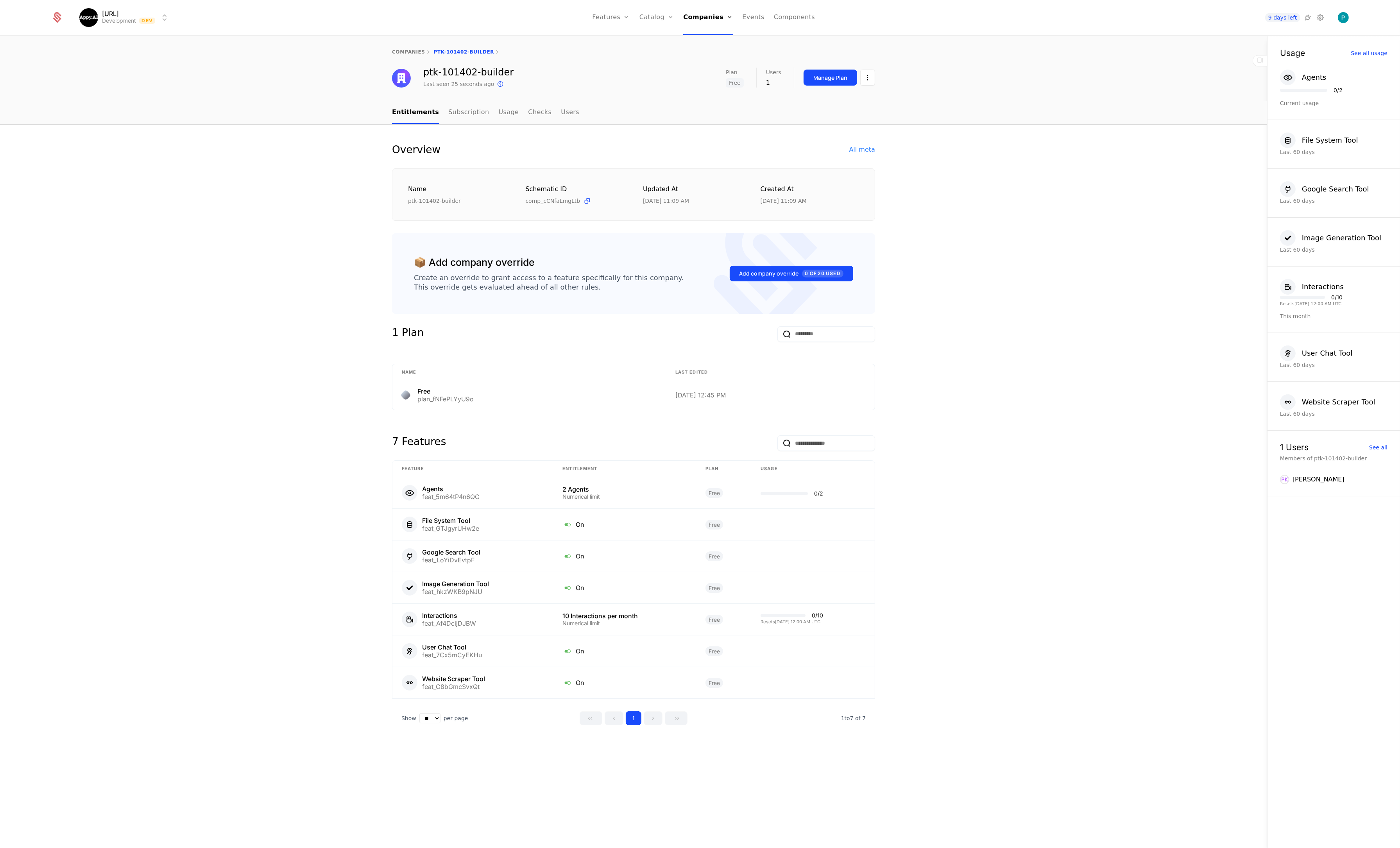
click at [866, 86] on div "Manage Plan" at bounding box center [840, 77] width 72 height 20
click at [868, 79] on html "[URL] Development Dev Features Features Flags Catalog Plans Add Ons Credits Con…" at bounding box center [700, 424] width 1400 height 848
click at [843, 99] on div "Edit company" at bounding box center [830, 100] width 48 height 11
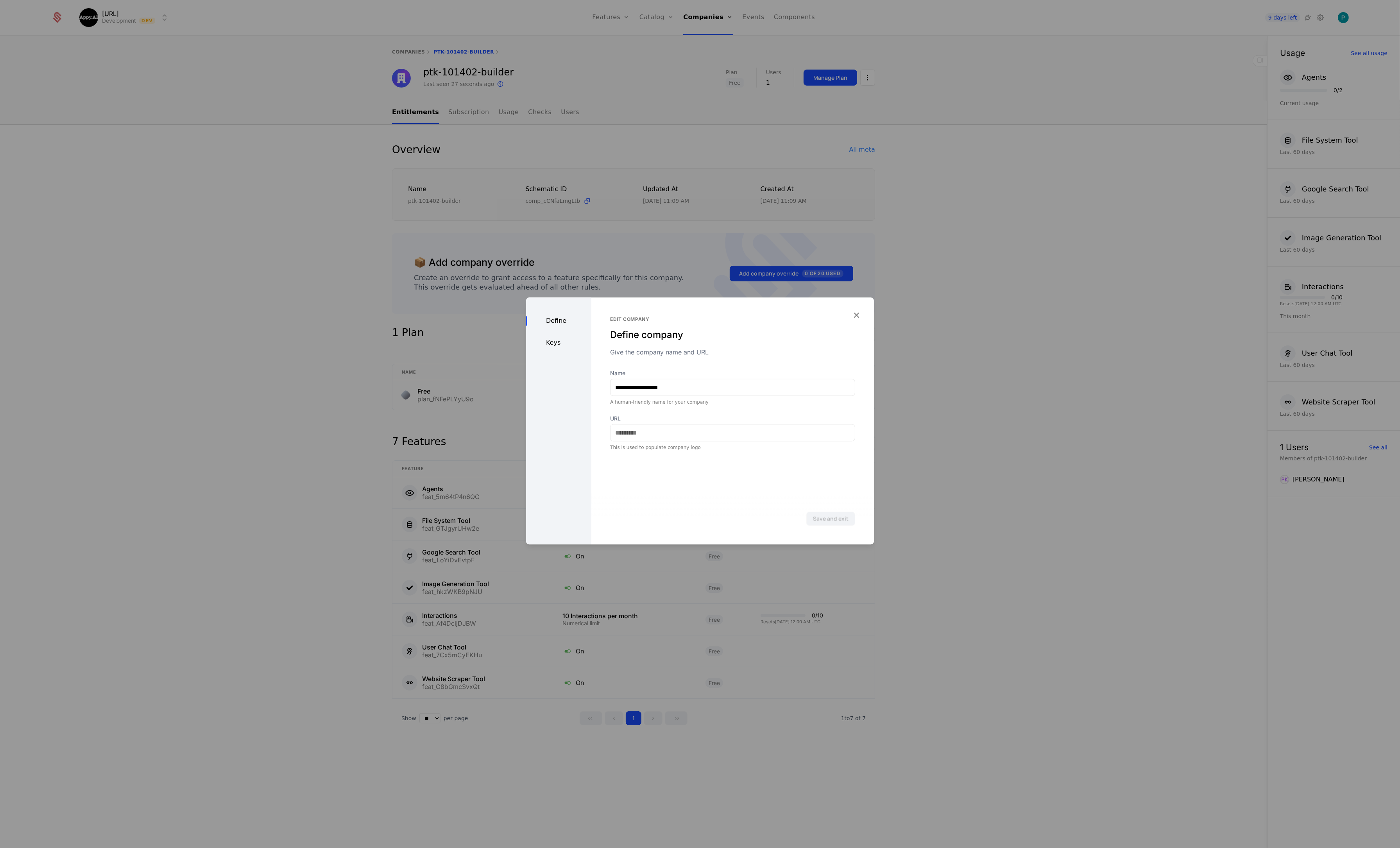
click at [552, 347] on div "Keys" at bounding box center [559, 342] width 65 height 9
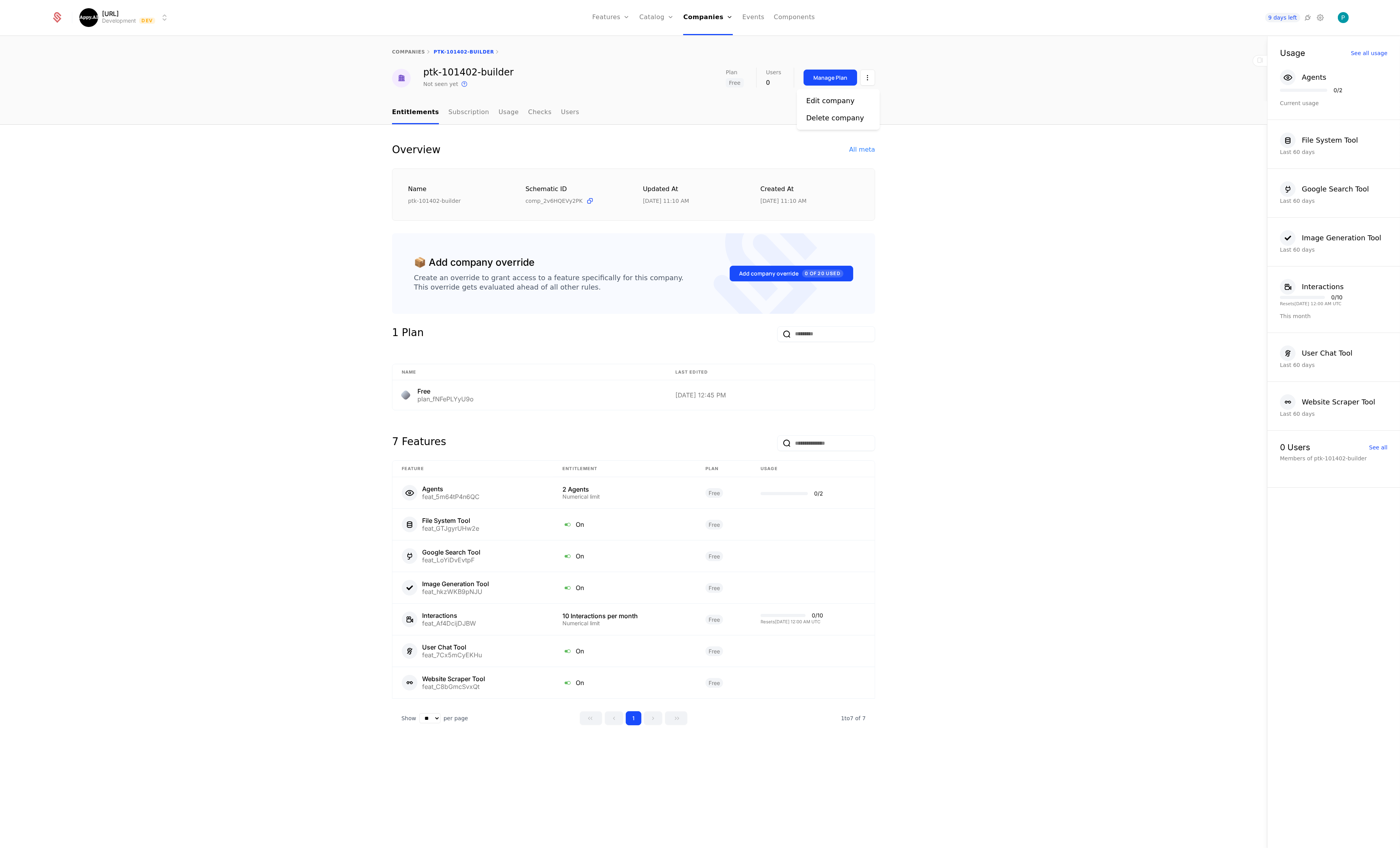
click at [869, 79] on html "Appy.AI Development Dev Features Features Flags Catalog Plans Add Ons Credits C…" at bounding box center [700, 424] width 1400 height 848
click at [827, 101] on div "Edit company" at bounding box center [830, 100] width 48 height 11
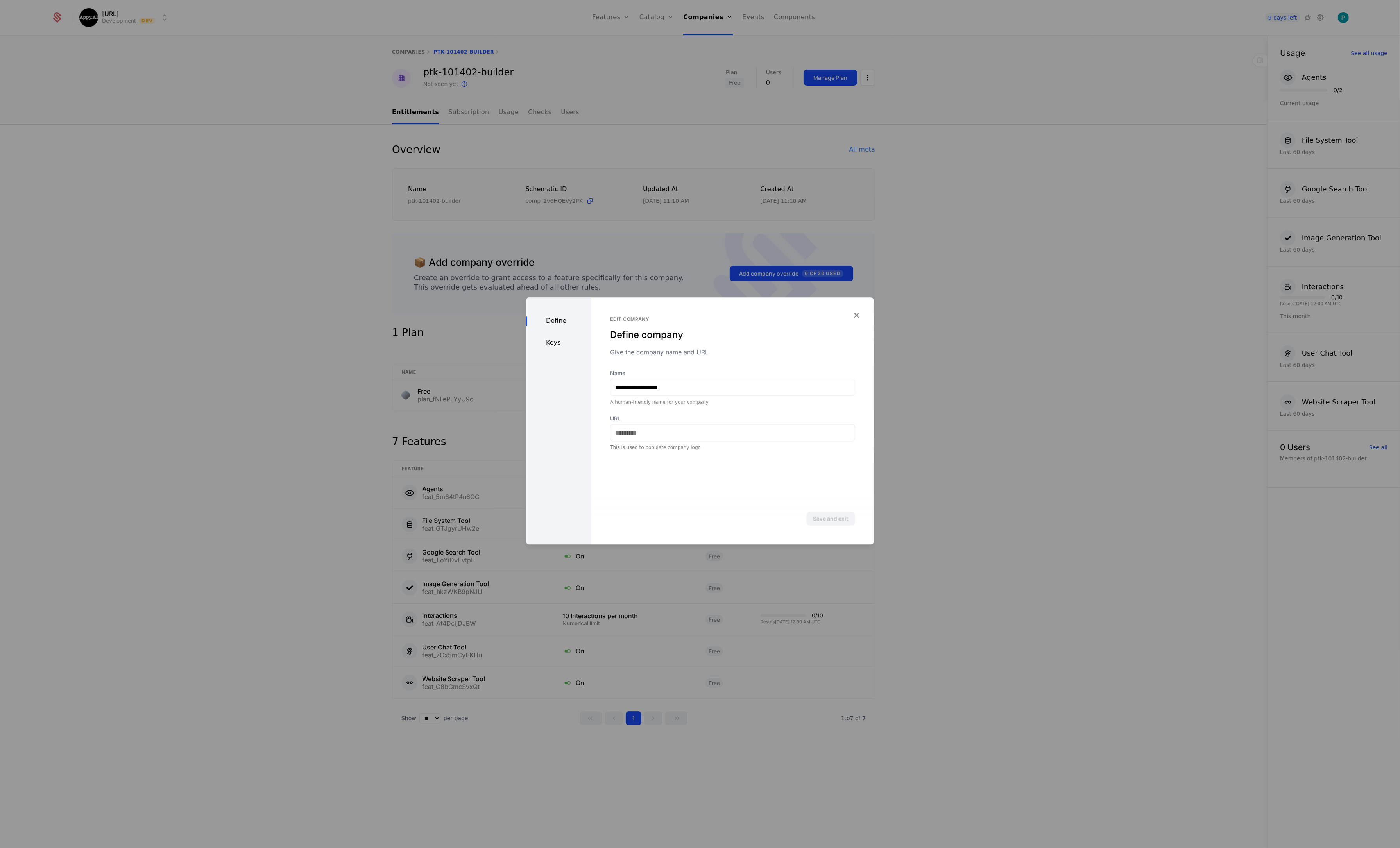
click at [559, 347] on div "Define Keys" at bounding box center [559, 420] width 65 height 247
click at [556, 344] on div "Keys" at bounding box center [559, 342] width 65 height 9
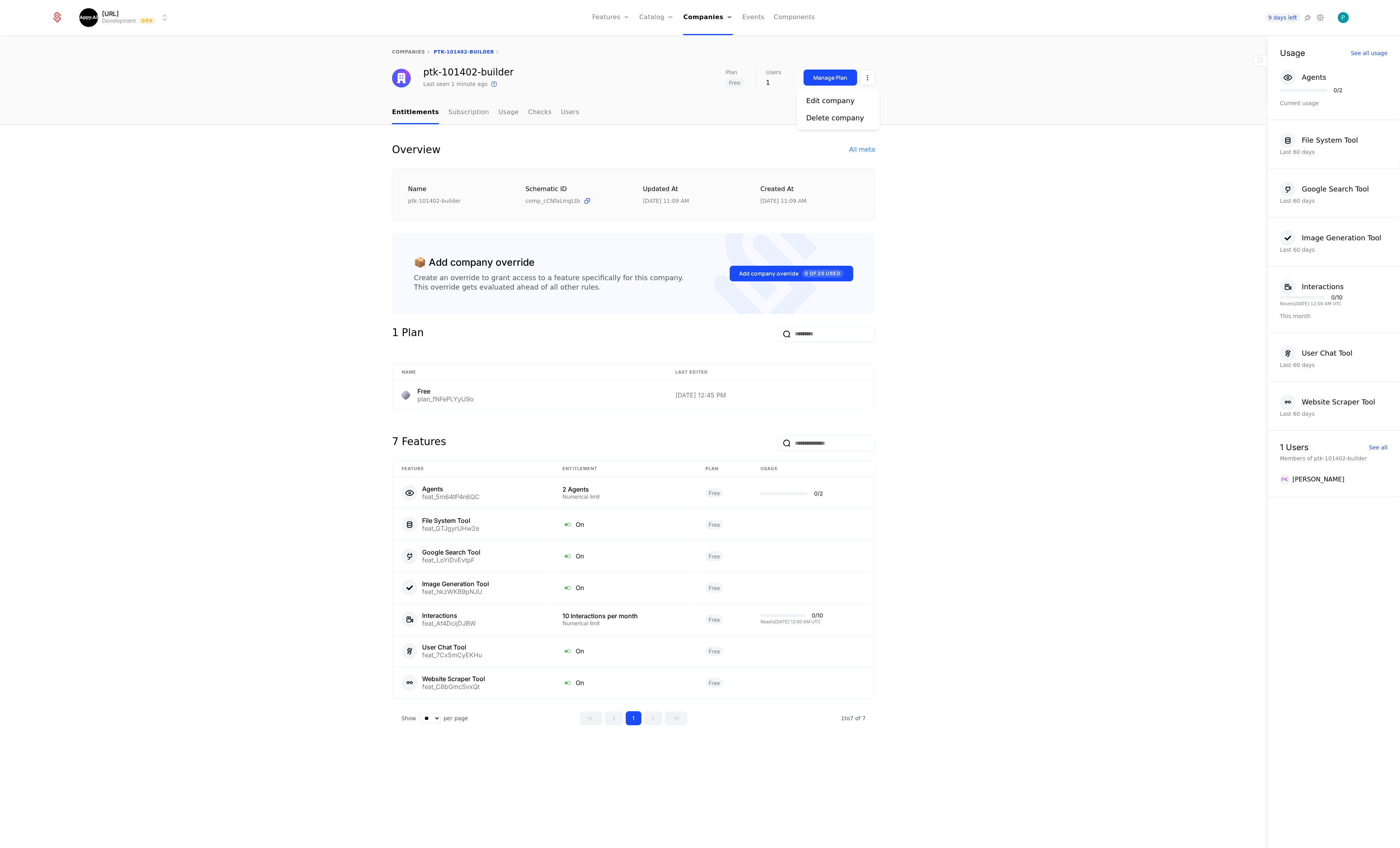
click at [873, 73] on html "[URL] Development Dev Features Features Flags Catalog Plans Add Ons Credits Con…" at bounding box center [700, 424] width 1400 height 848
click at [818, 99] on div "Edit company" at bounding box center [830, 100] width 48 height 11
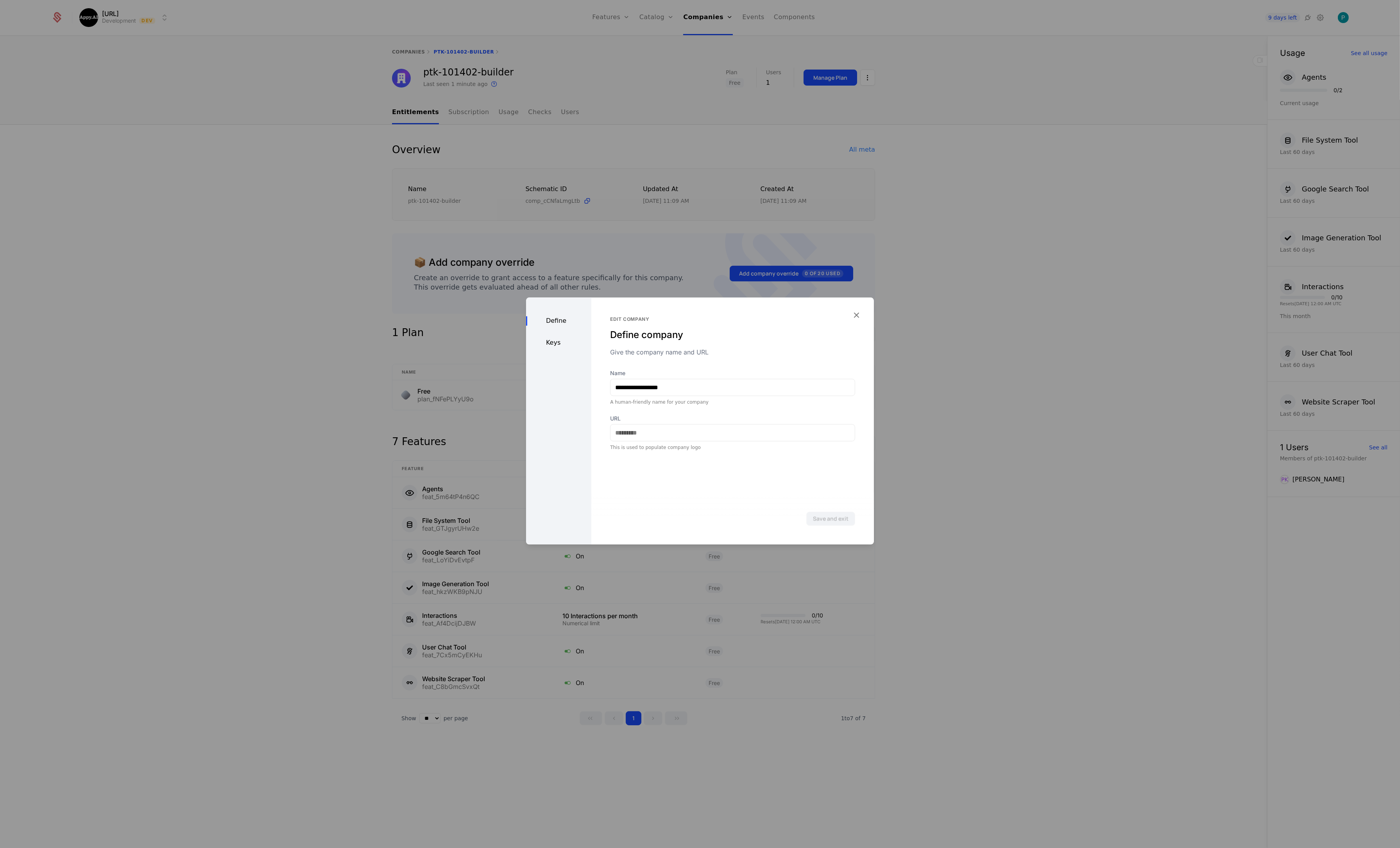
click at [563, 350] on div "Define Keys" at bounding box center [559, 420] width 65 height 247
click at [558, 342] on div "Keys" at bounding box center [559, 342] width 65 height 9
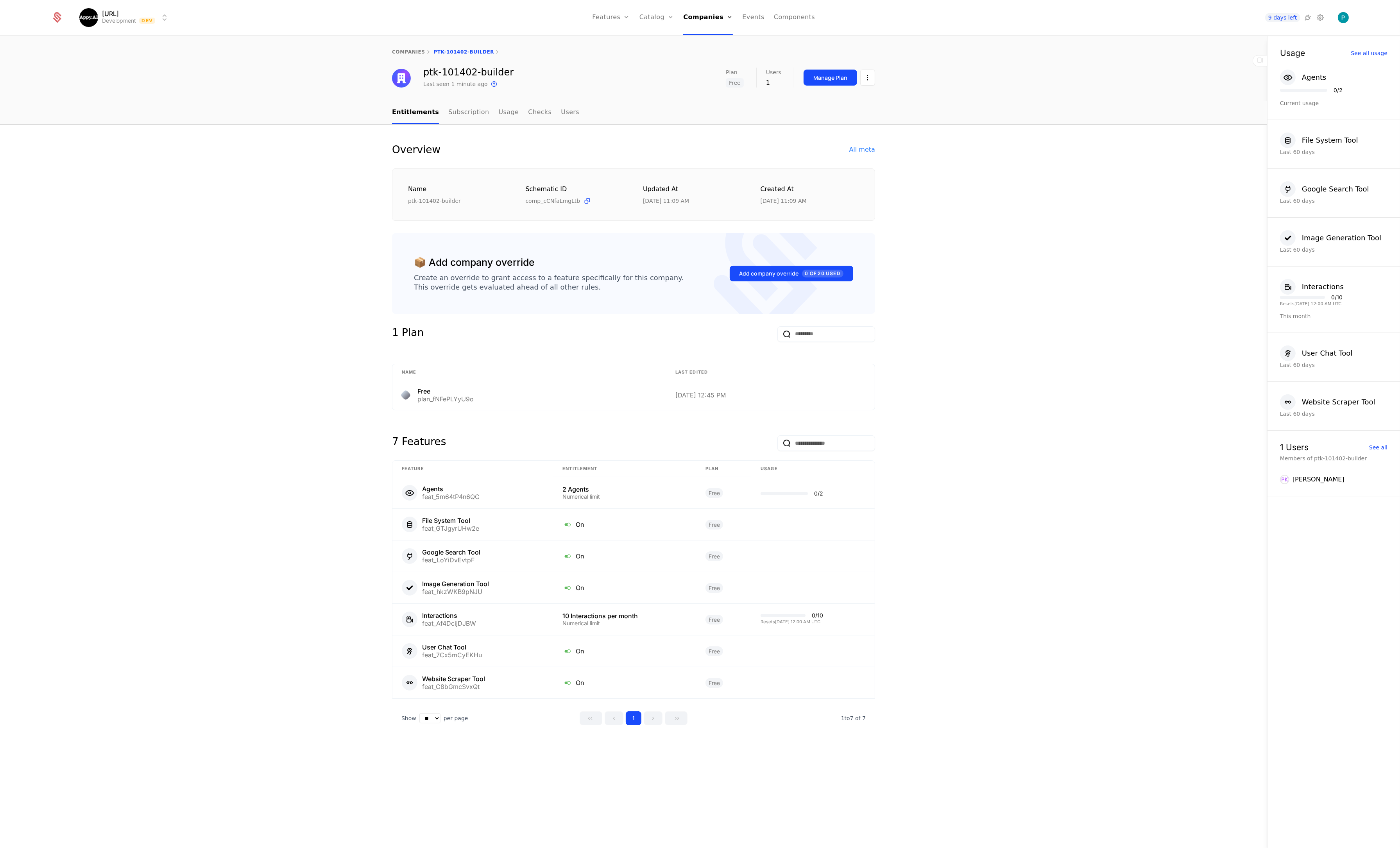
click at [869, 76] on html "[URL] Development Dev Features Features Flags Catalog Plans Add Ons Credits Con…" at bounding box center [700, 424] width 1400 height 848
click at [837, 100] on div "Edit company" at bounding box center [830, 100] width 48 height 11
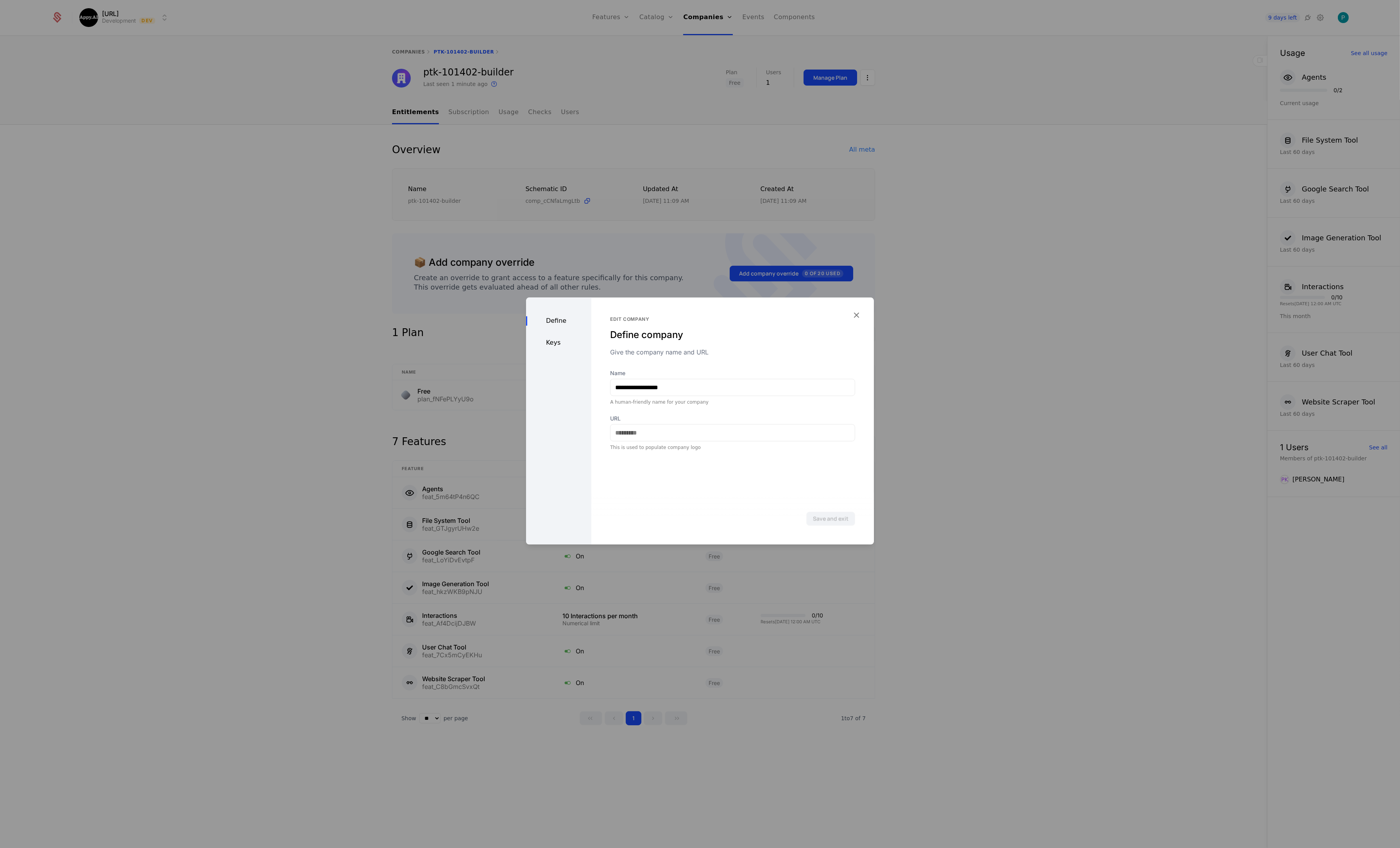
click at [549, 336] on div "Define Keys" at bounding box center [559, 420] width 65 height 247
click at [546, 338] on div "Keys" at bounding box center [559, 342] width 65 height 9
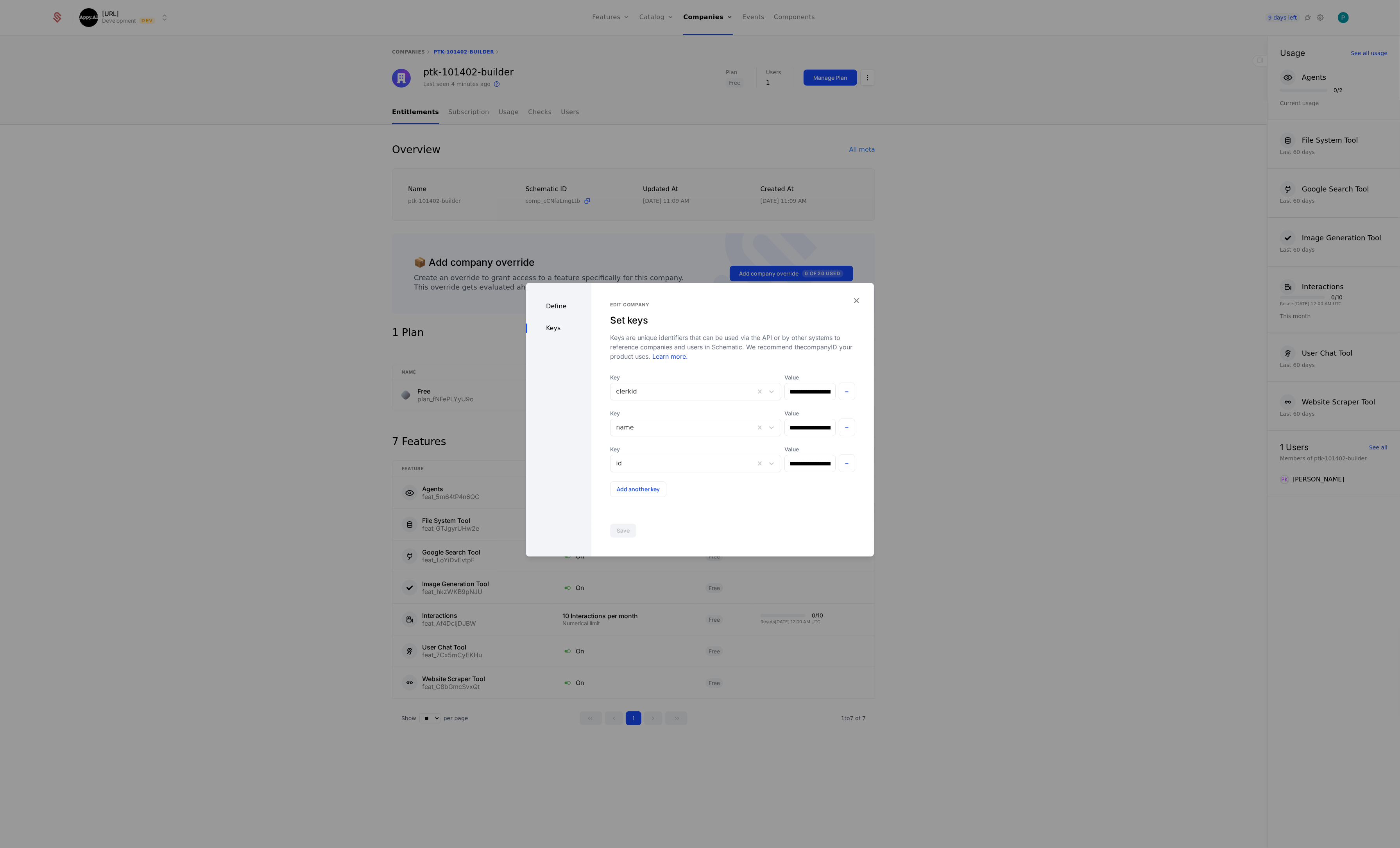
click at [1042, 199] on div at bounding box center [700, 424] width 1400 height 848
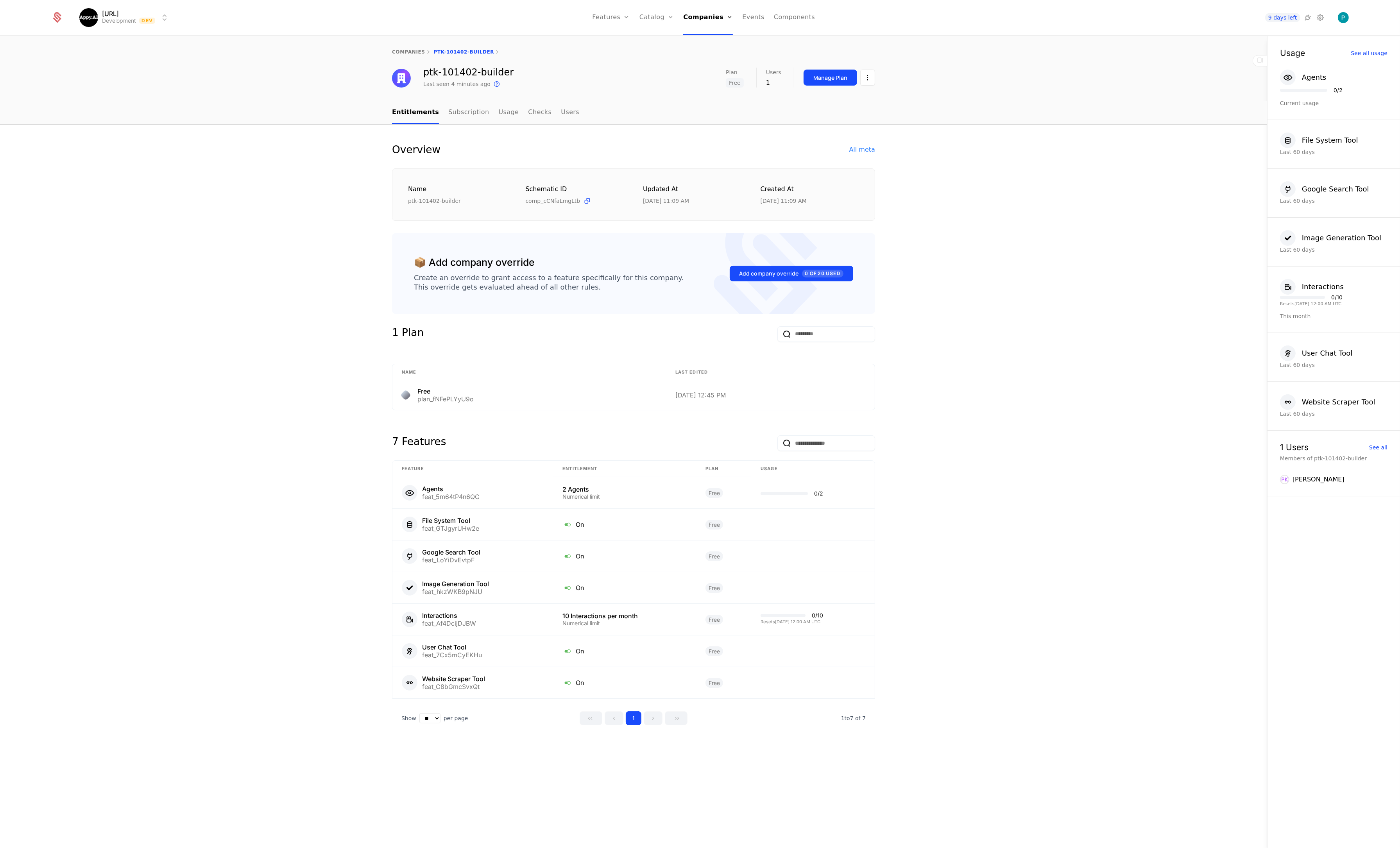
click at [1310, 16] on icon at bounding box center [1308, 17] width 9 height 9
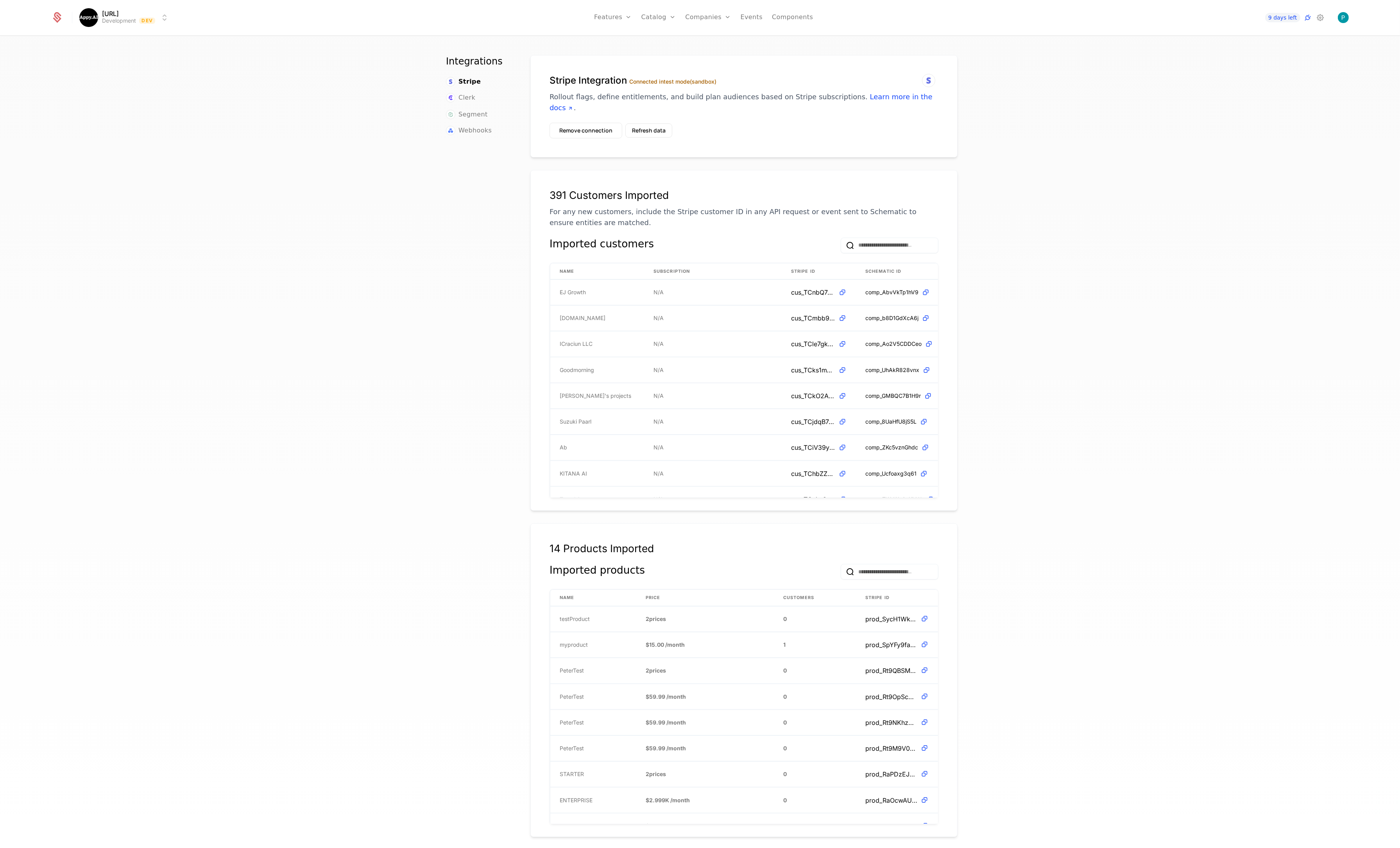
click at [585, 123] on button "Remove connection" at bounding box center [586, 130] width 73 height 16
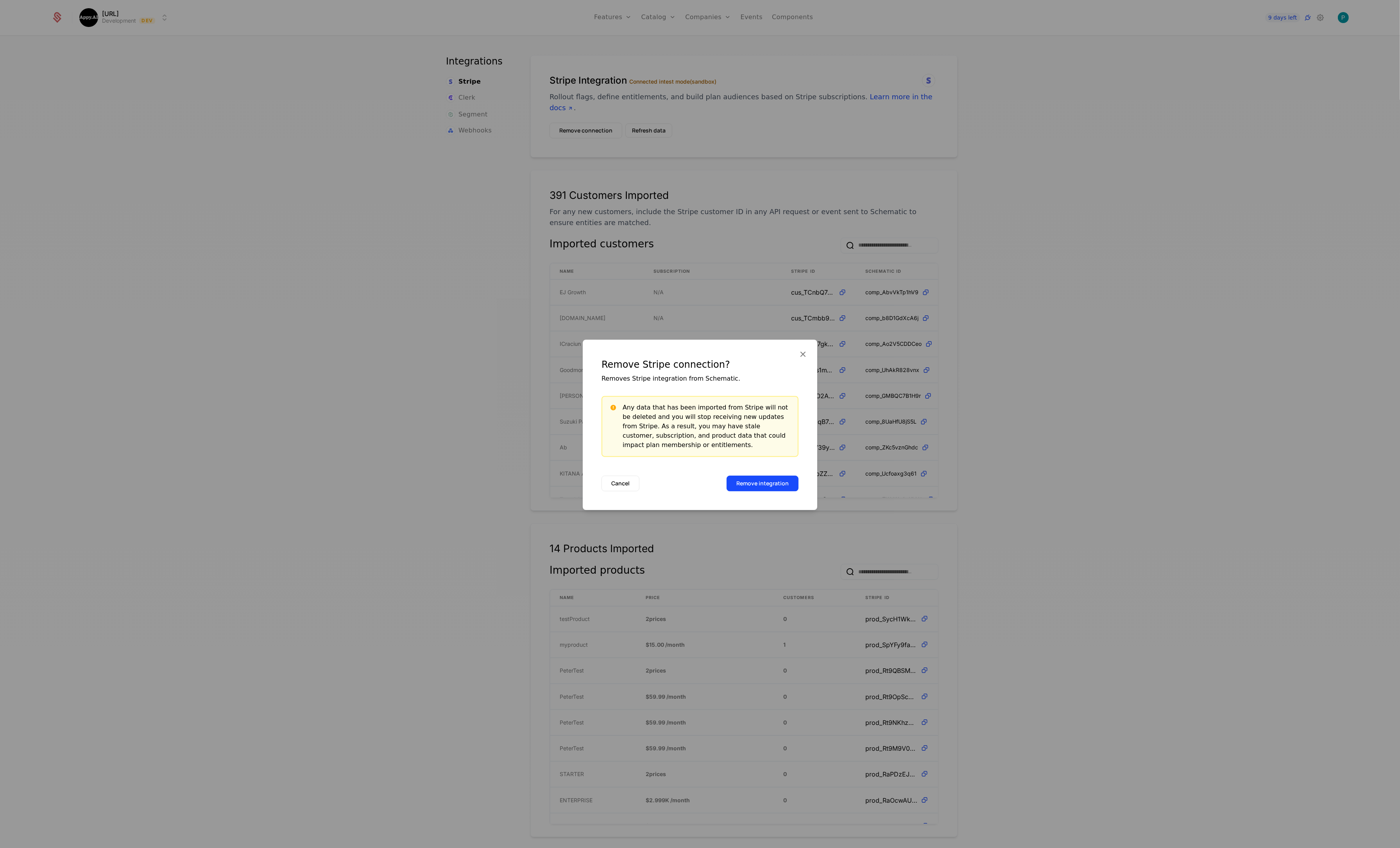
click at [766, 486] on button "Remove integration" at bounding box center [762, 483] width 72 height 16
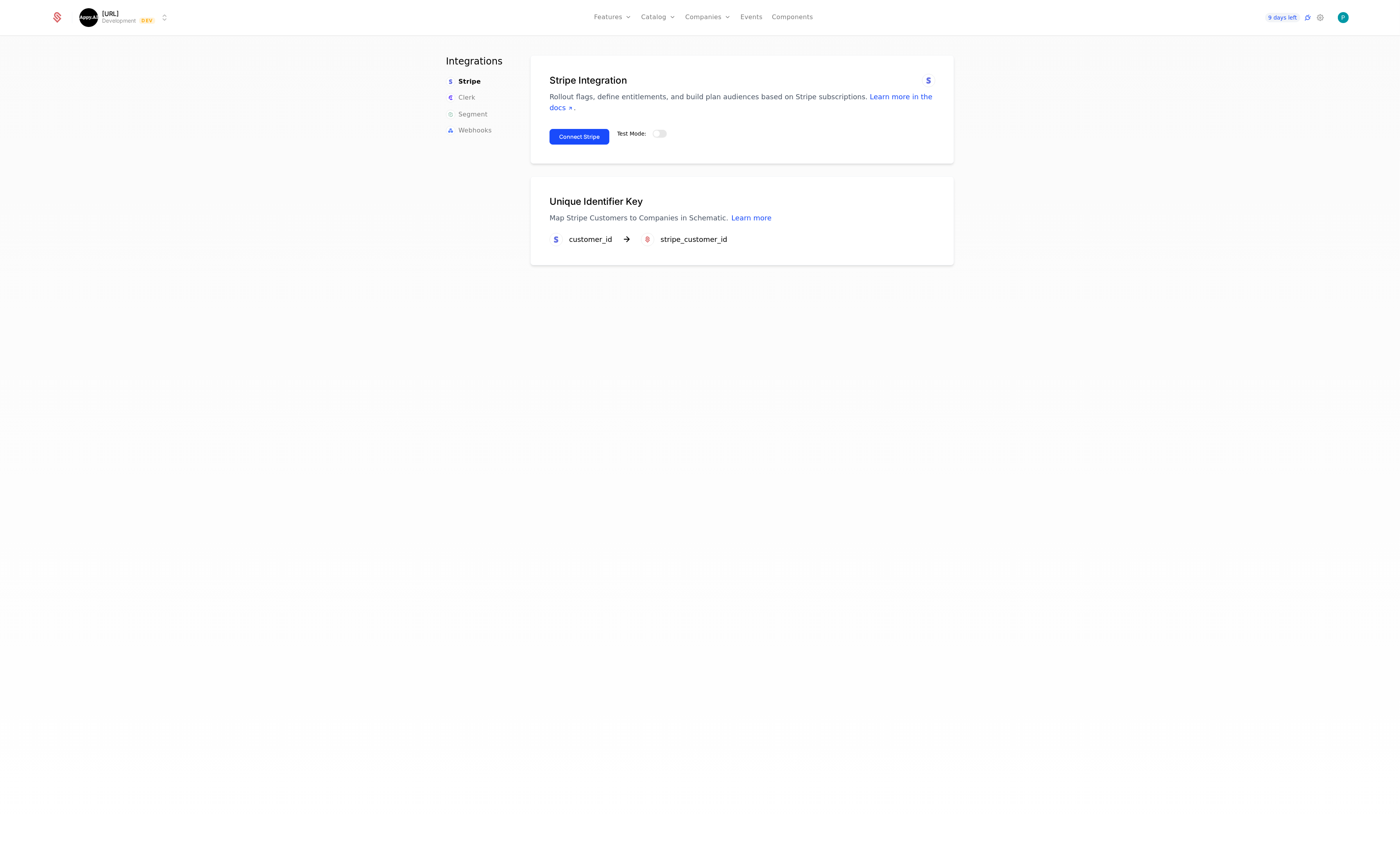
click at [658, 130] on button "Test Mode:" at bounding box center [660, 134] width 14 height 8
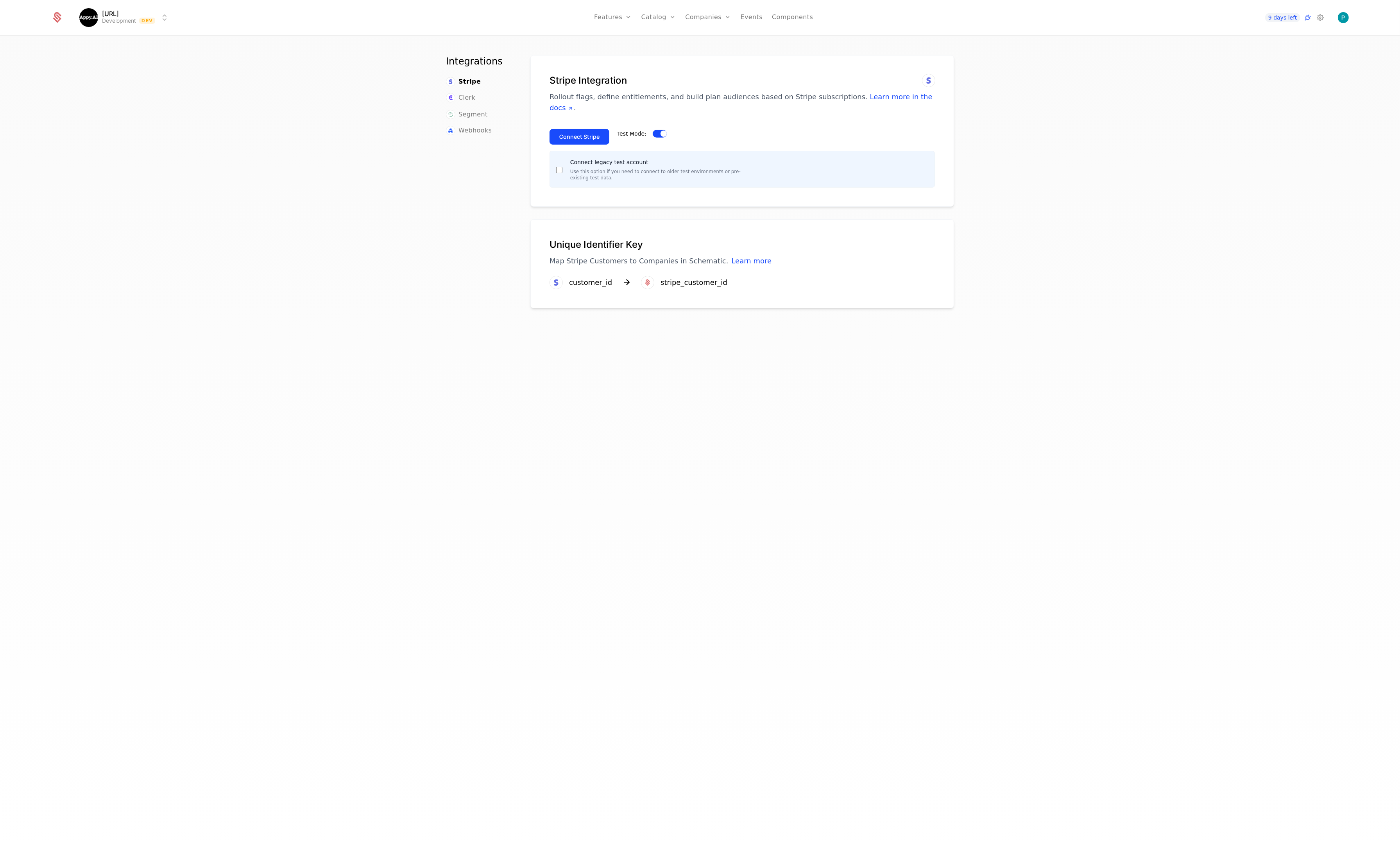
click at [580, 129] on button "Connect Stripe" at bounding box center [579, 136] width 60 height 16
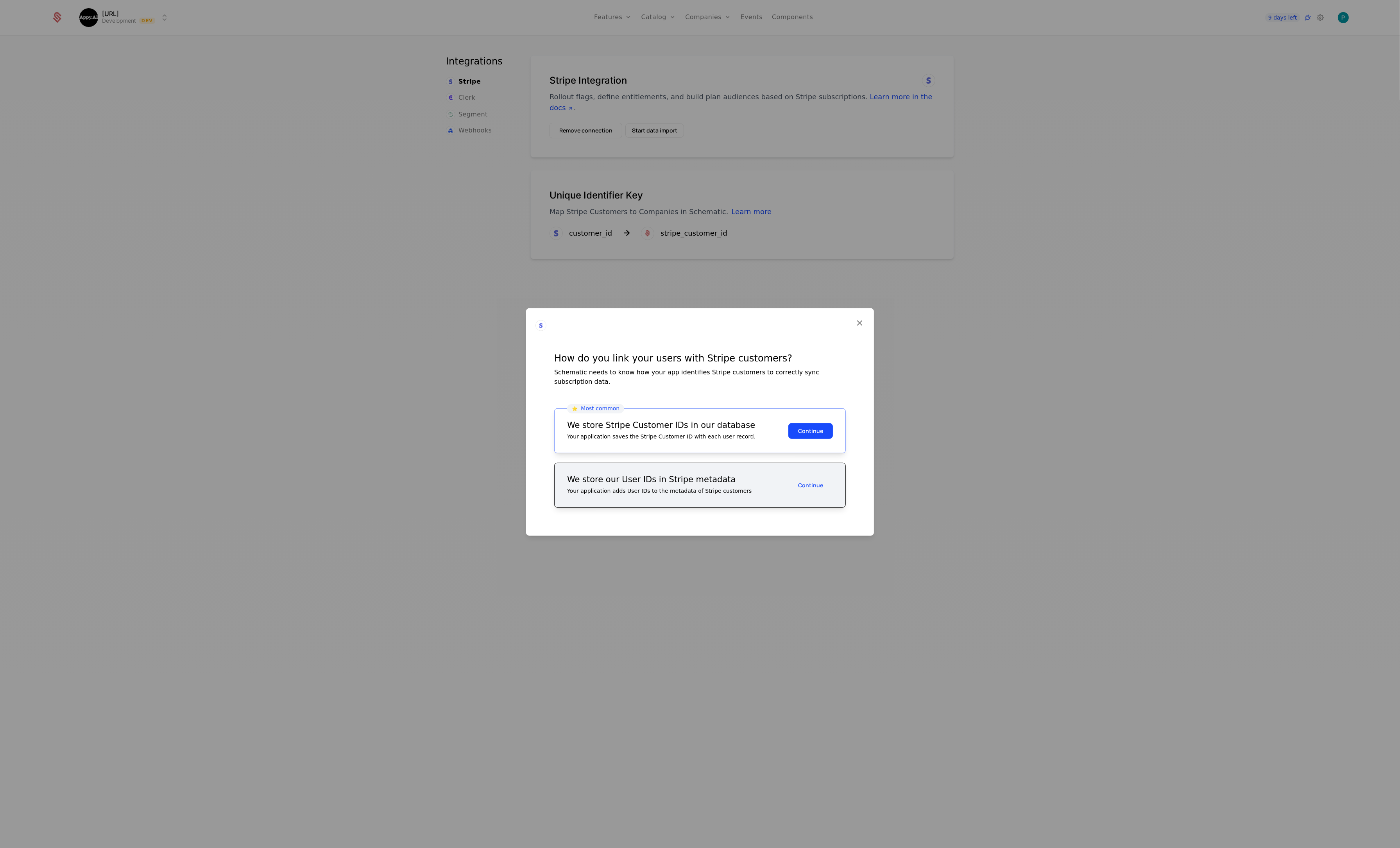
click at [686, 487] on div "Your application adds User IDs to the metadata of Stripe customers" at bounding box center [677, 491] width 221 height 8
click at [805, 480] on button "Continue" at bounding box center [811, 485] width 45 height 16
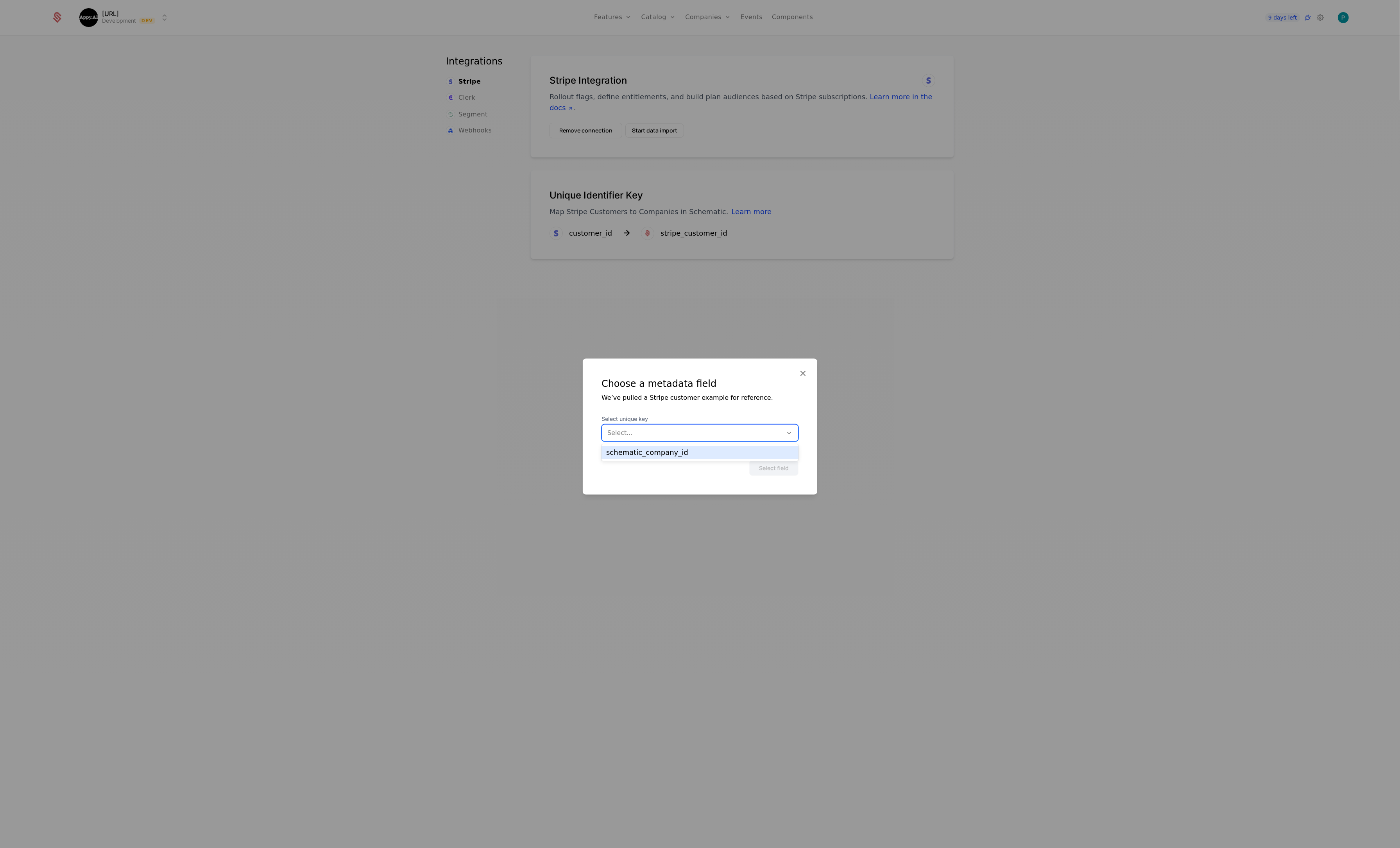
click at [787, 429] on icon at bounding box center [789, 432] width 7 height 7
click at [776, 430] on div at bounding box center [692, 433] width 170 height 11
click at [785, 433] on icon at bounding box center [789, 432] width 7 height 7
drag, startPoint x: 716, startPoint y: 398, endPoint x: 665, endPoint y: 398, distance: 51.0
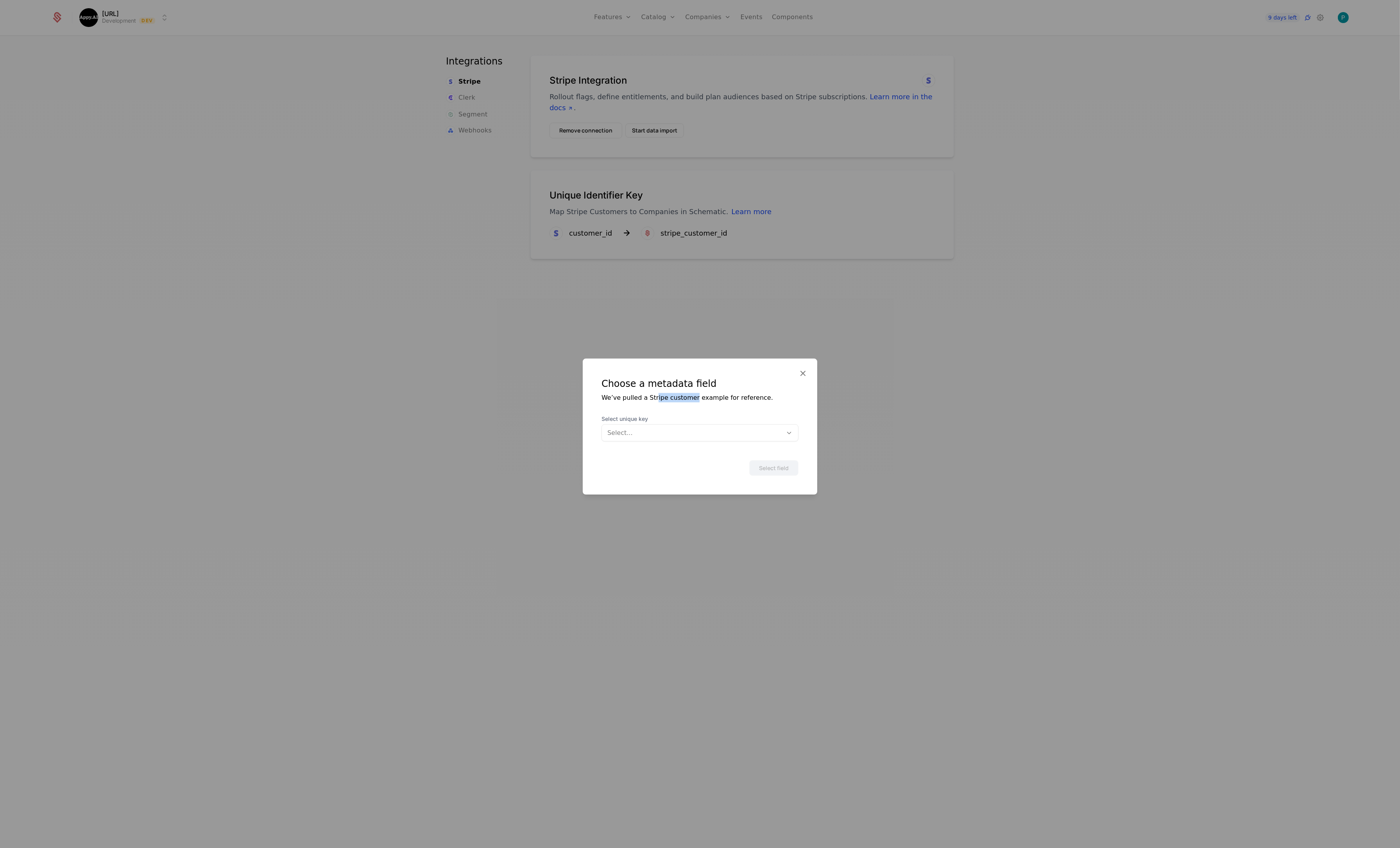
click at [676, 399] on div "We’ve pulled a Stripe customer example for reference." at bounding box center [700, 397] width 197 height 9
click at [668, 398] on div "We’ve pulled a Stripe customer example for reference." at bounding box center [700, 397] width 197 height 9
drag, startPoint x: 668, startPoint y: 398, endPoint x: 676, endPoint y: 400, distance: 8.2
click at [667, 398] on div "We’ve pulled a Stripe customer example for reference." at bounding box center [700, 397] width 197 height 9
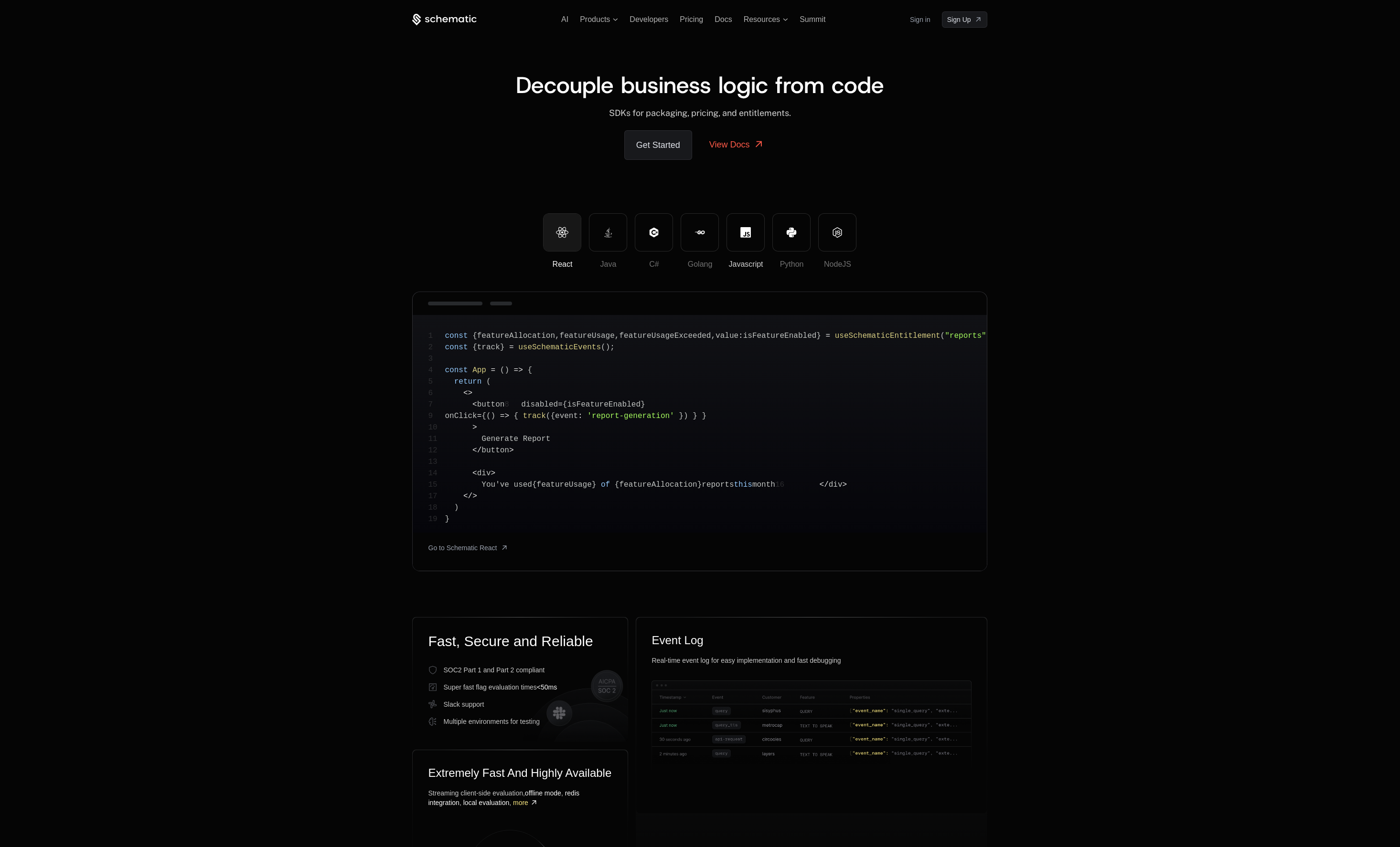
click at [743, 242] on button "Javascript" at bounding box center [746, 232] width 39 height 38
